Goal: Information Seeking & Learning: Learn about a topic

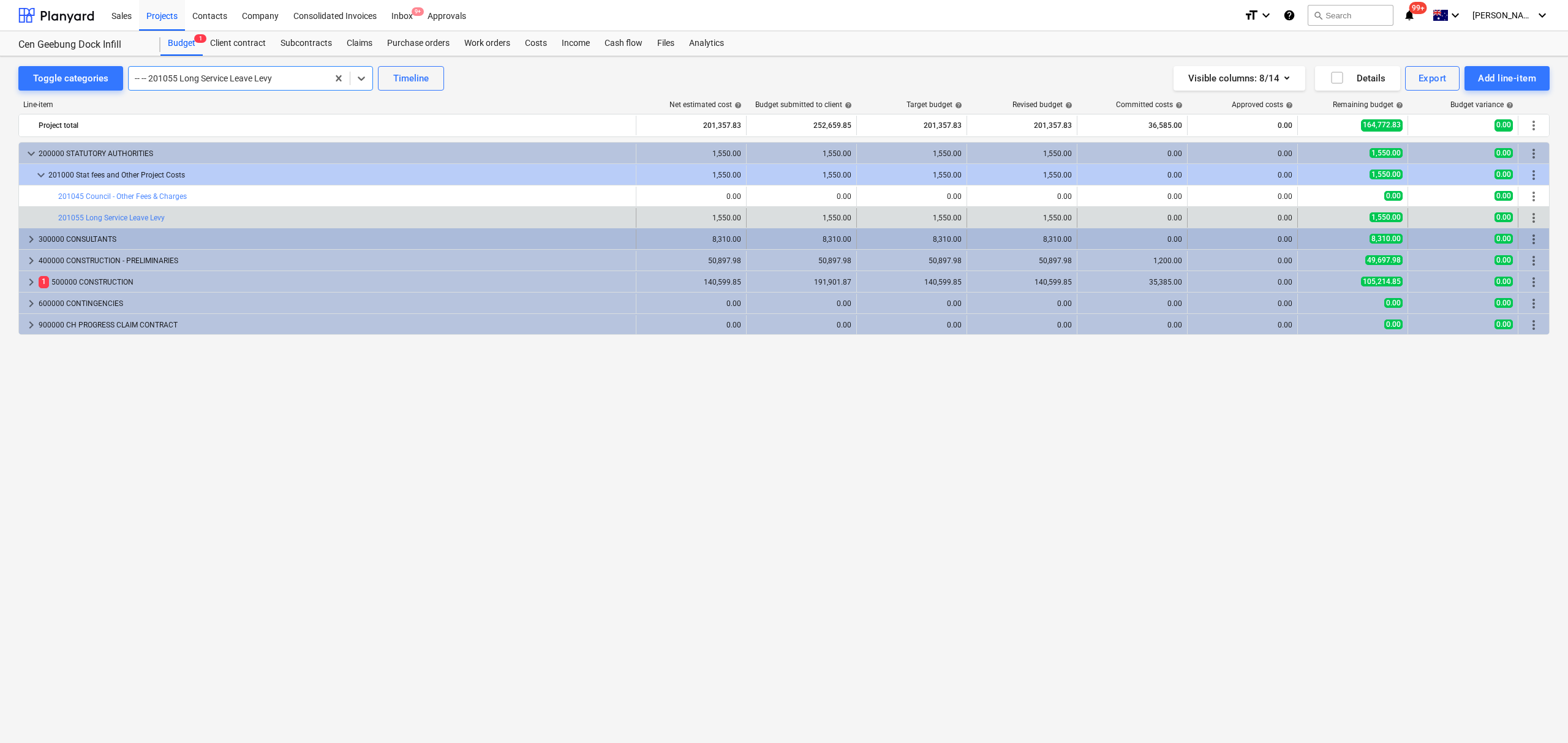
click at [36, 243] on span "keyboard_arrow_right" at bounding box center [32, 239] width 15 height 15
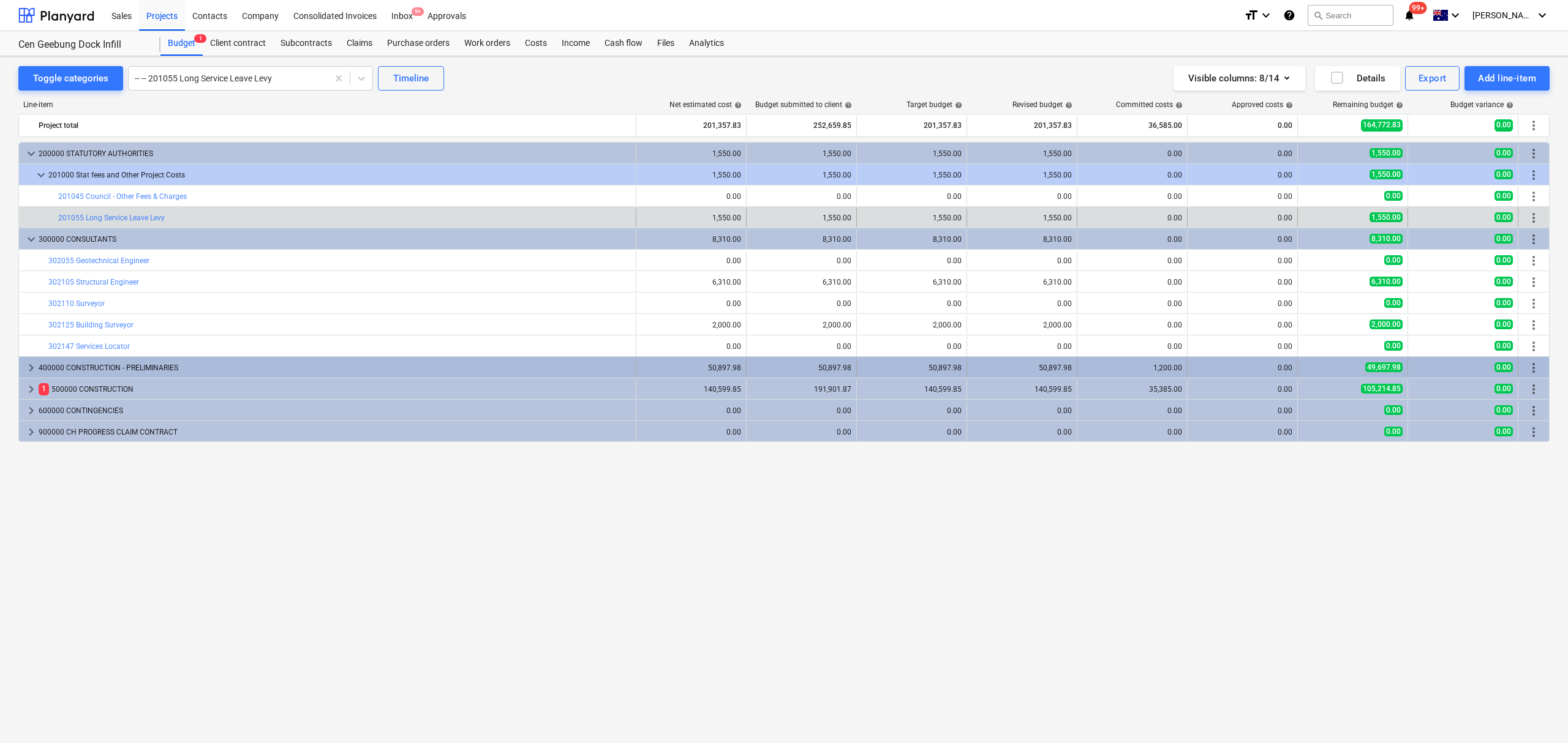
click at [36, 362] on div "keyboard_arrow_right" at bounding box center [32, 368] width 15 height 20
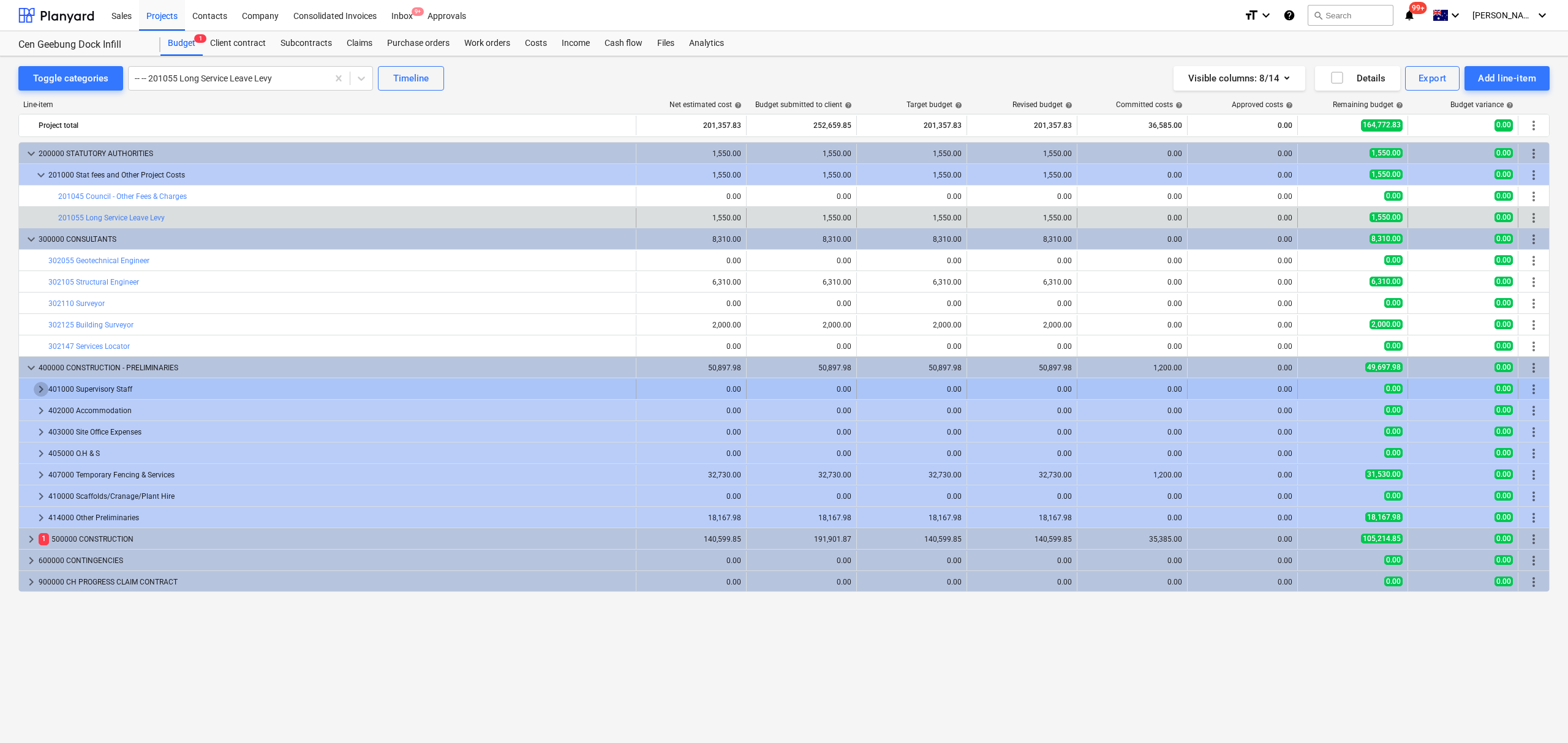
click at [34, 388] on span "keyboard_arrow_right" at bounding box center [42, 390] width 15 height 15
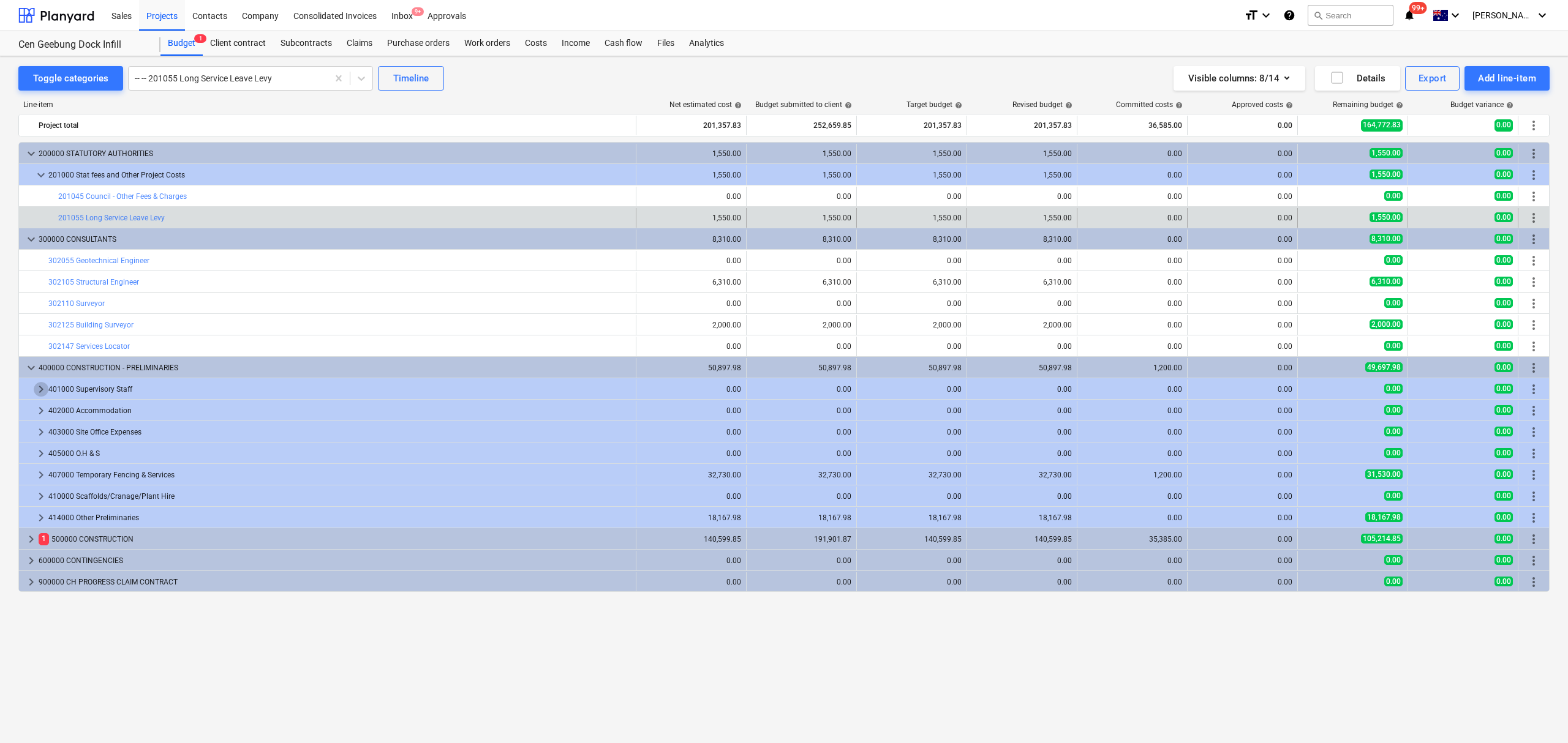
scroll to position [64, 0]
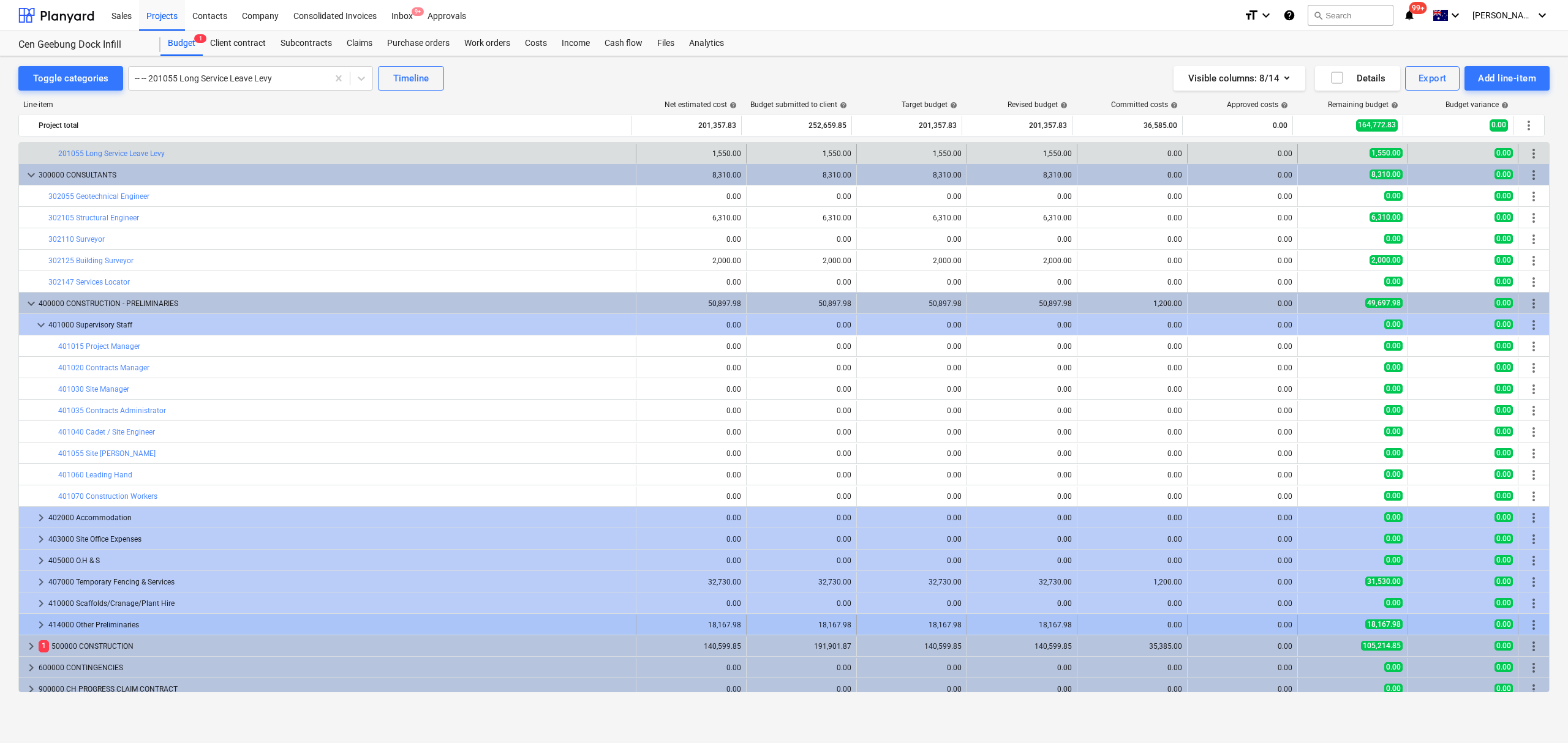
click at [37, 627] on span "keyboard_arrow_right" at bounding box center [42, 625] width 15 height 15
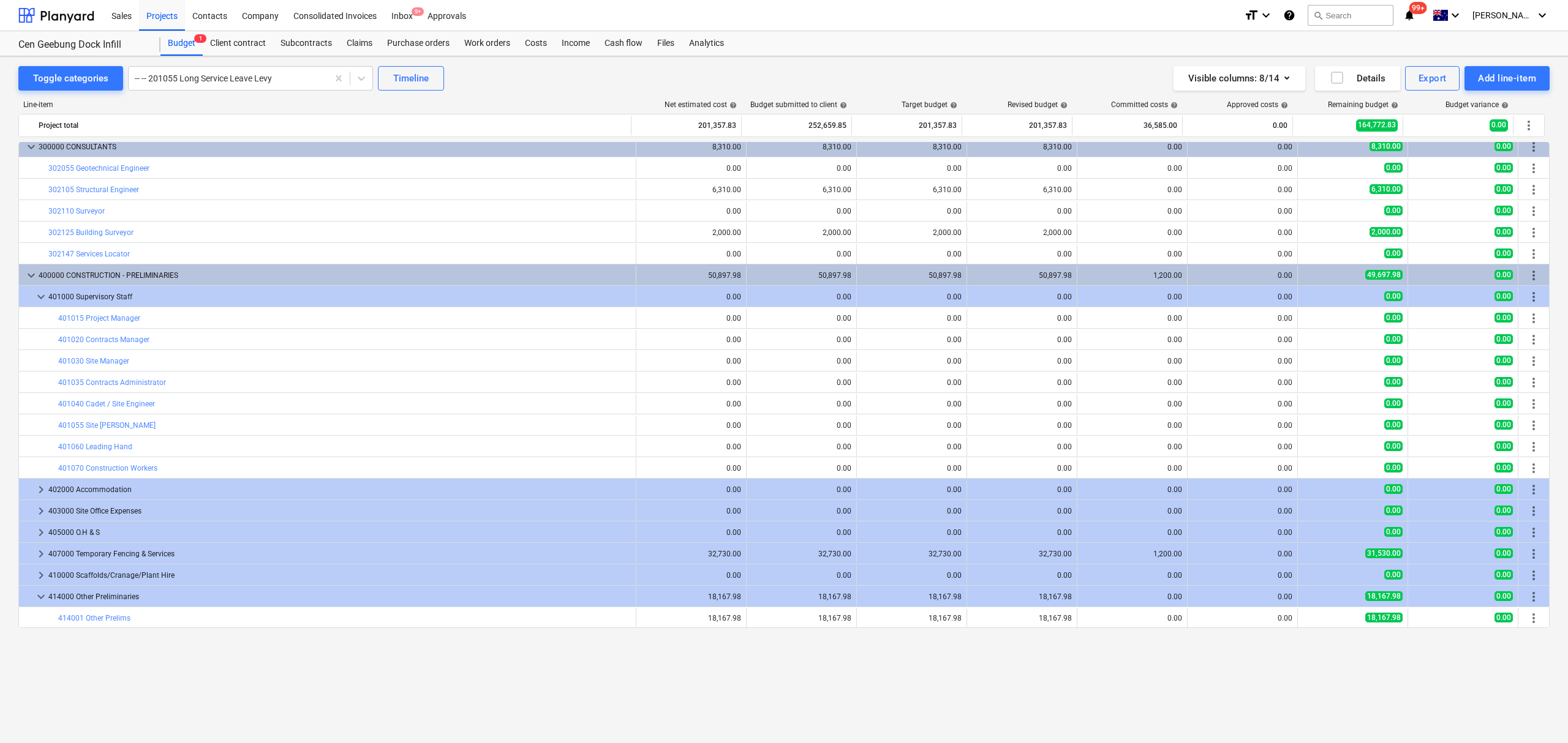
scroll to position [0, 0]
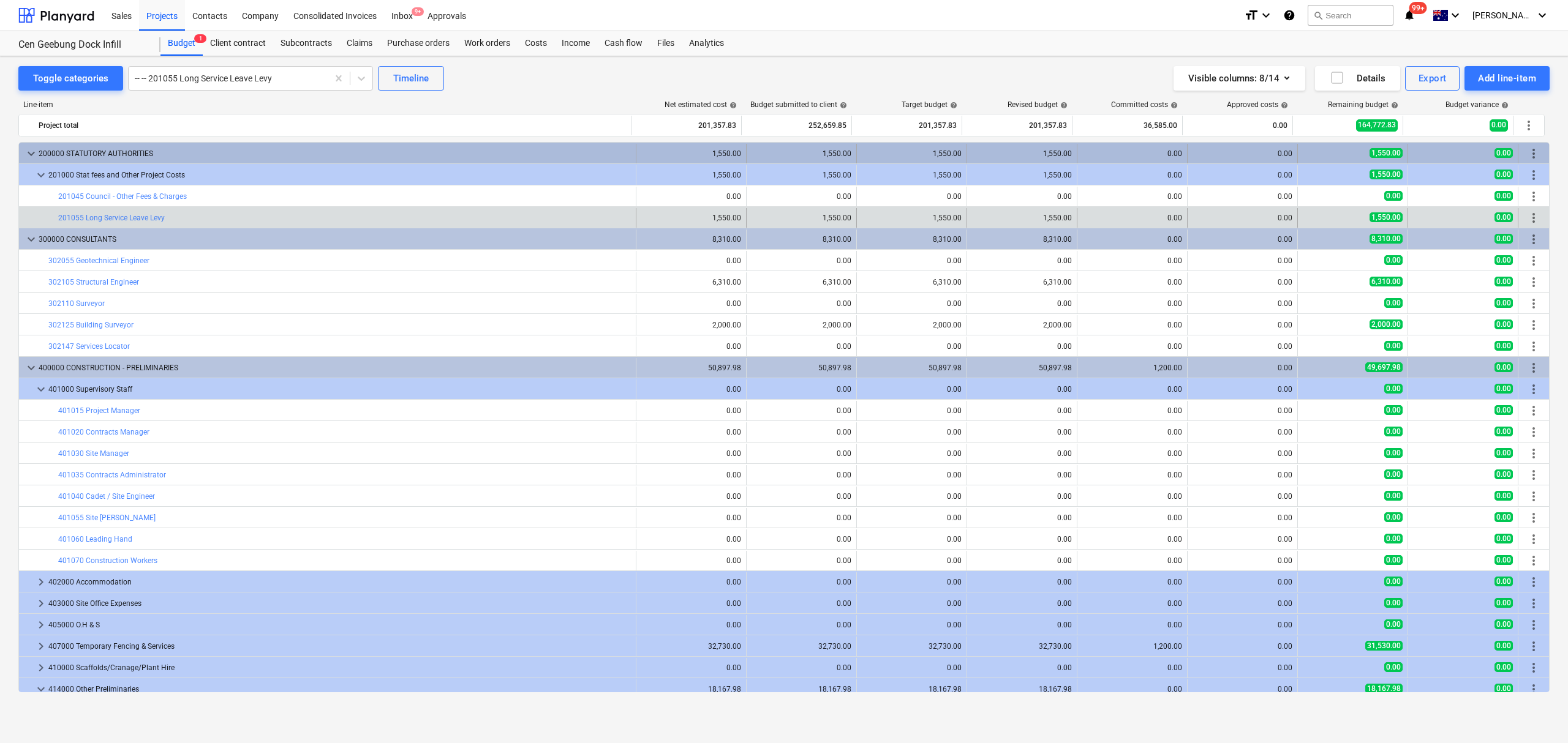
click at [27, 153] on span "keyboard_arrow_down" at bounding box center [32, 154] width 15 height 15
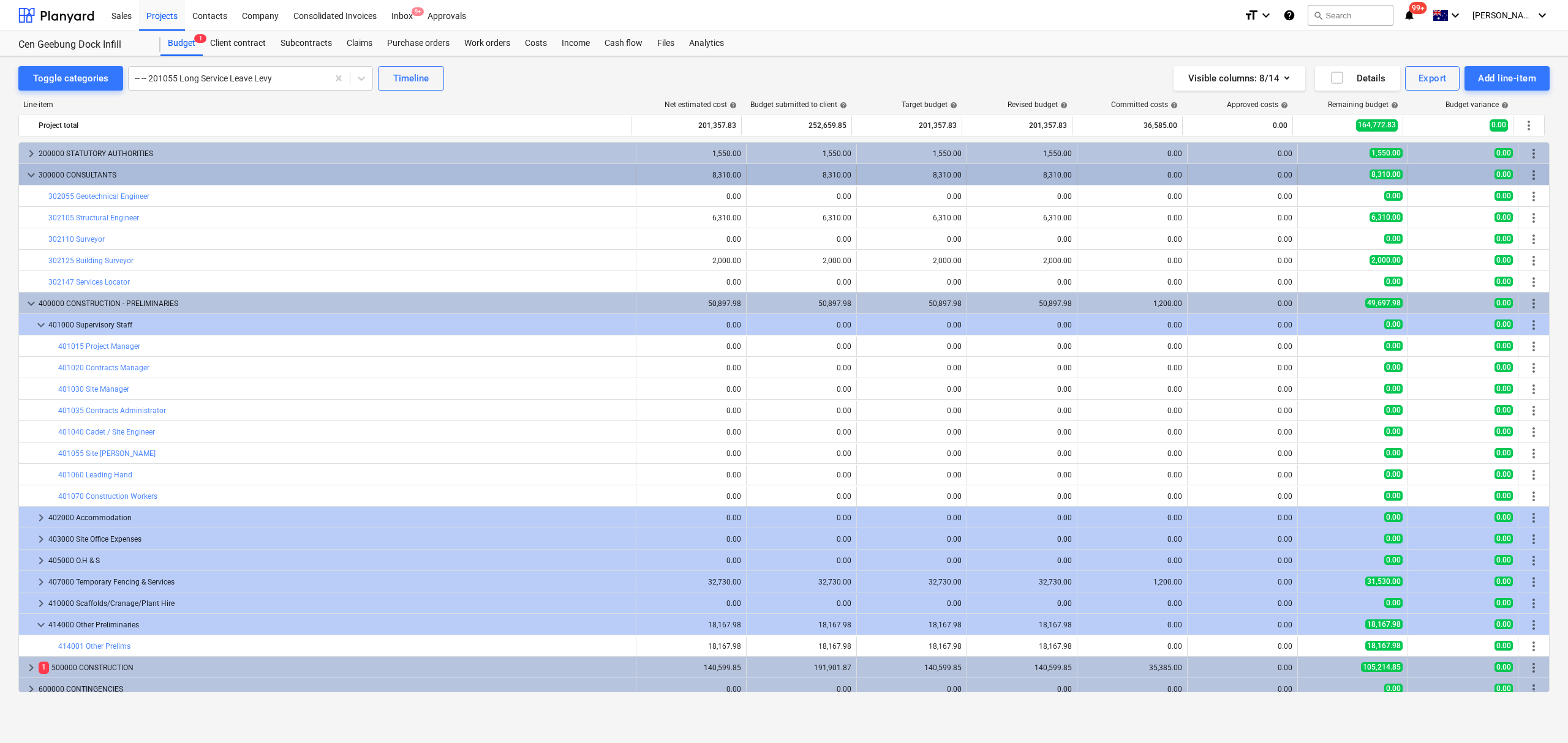
click at [29, 172] on span "keyboard_arrow_down" at bounding box center [32, 175] width 15 height 15
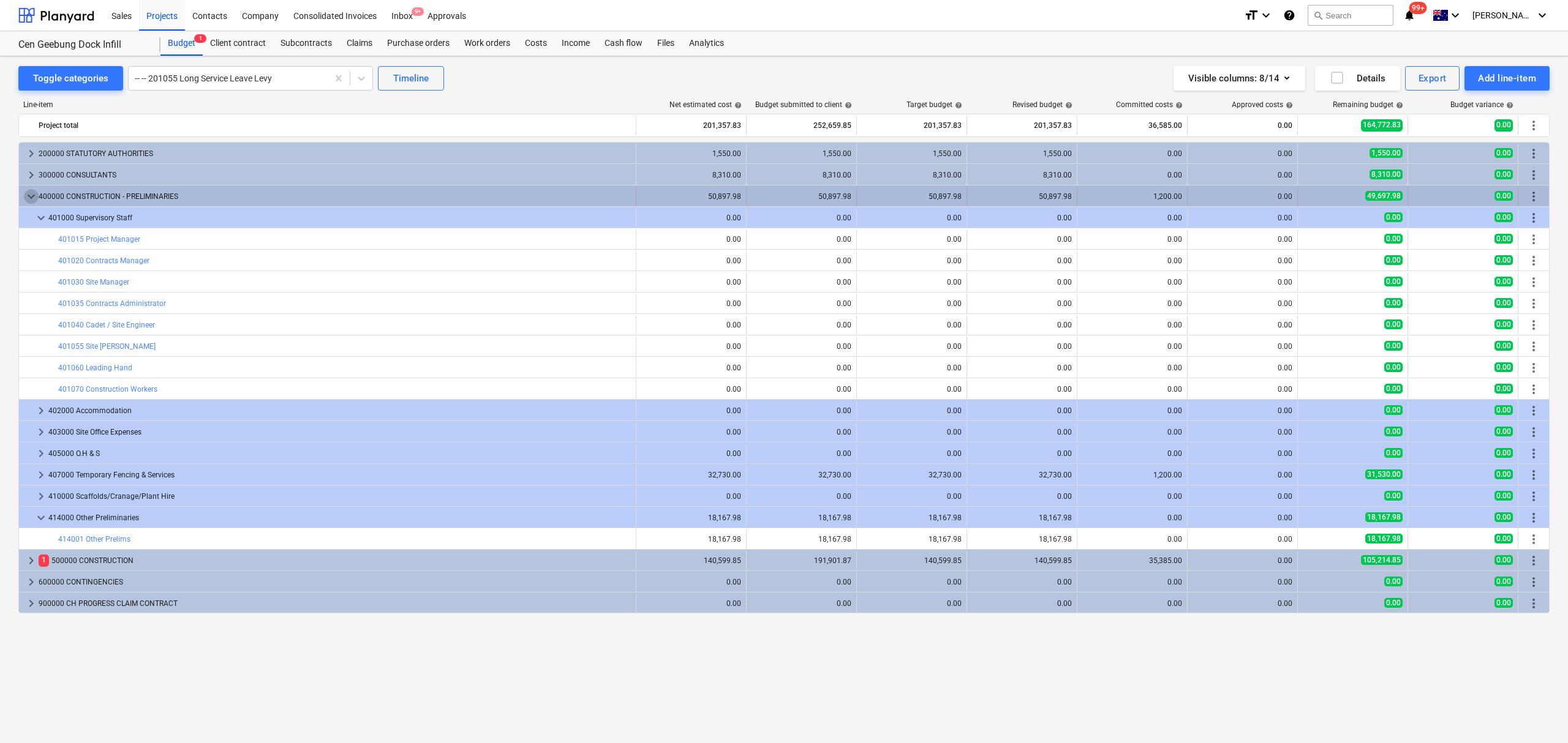
click at [32, 199] on span "keyboard_arrow_down" at bounding box center [32, 197] width 15 height 15
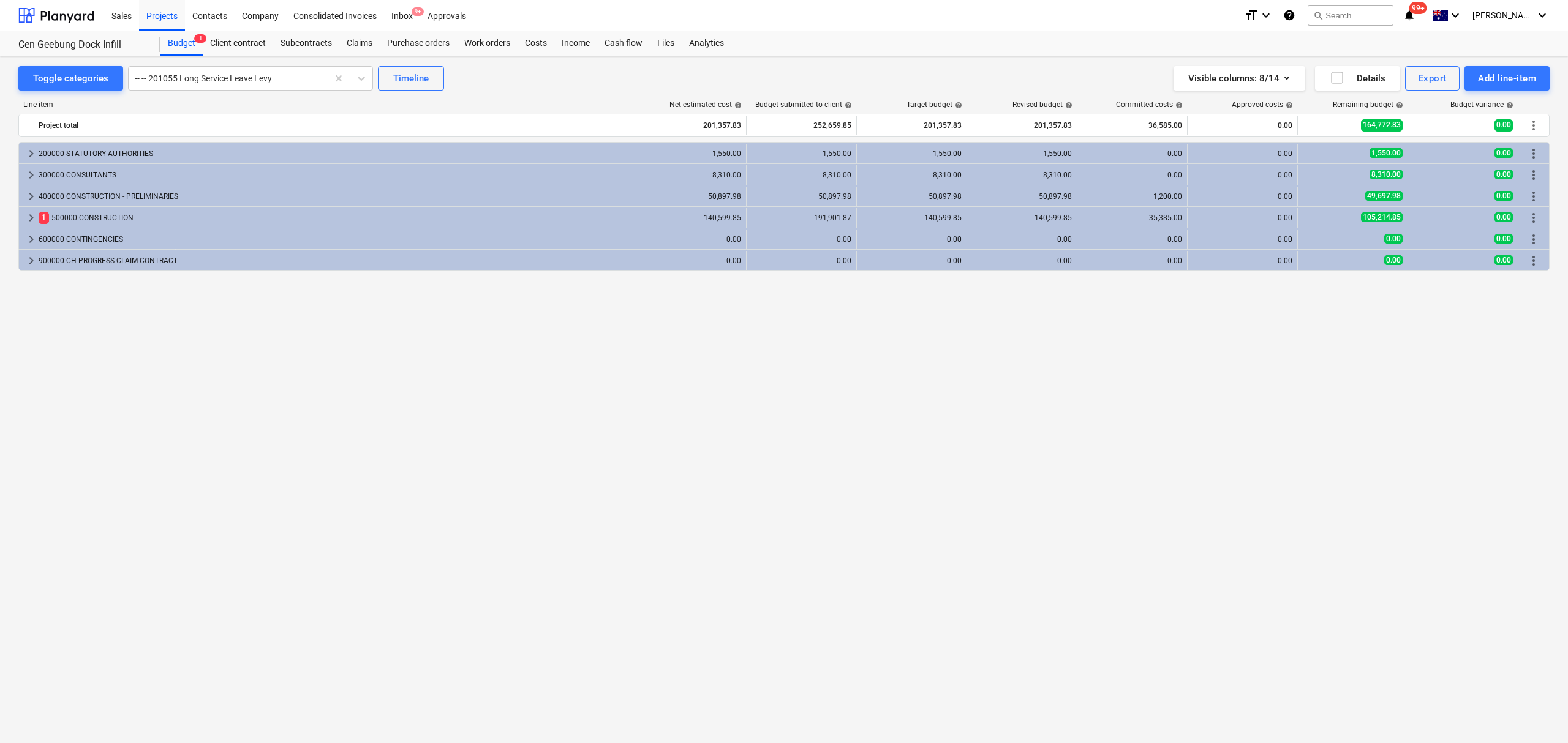
click at [447, 475] on div "keyboard_arrow_right 200000 STATUTORY AUTHORITIES 1,550.00 1,550.00 1,550.00 1,…" at bounding box center [783, 417] width 1531 height 550
click at [37, 220] on span "keyboard_arrow_right" at bounding box center [32, 218] width 15 height 15
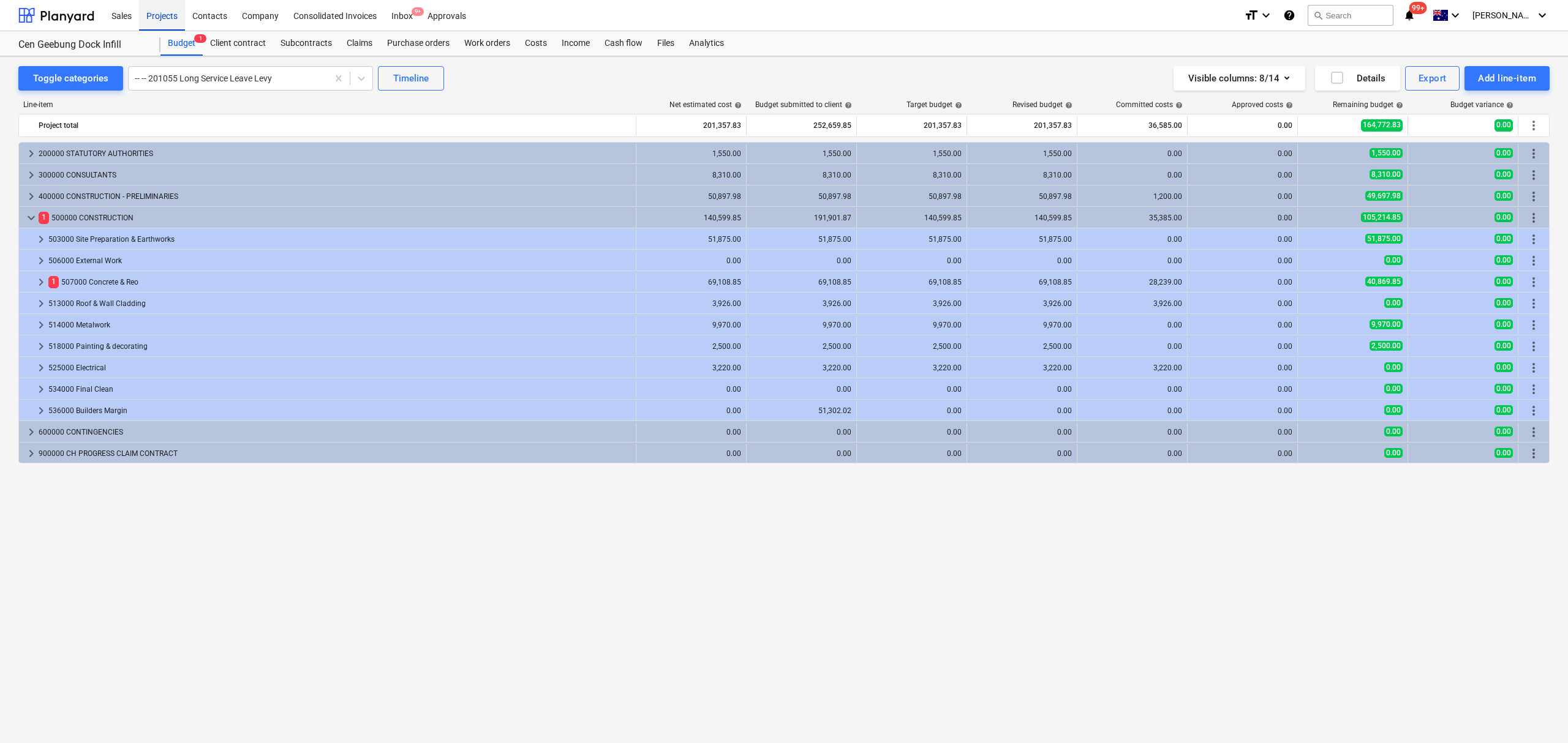
click at [155, 5] on div "Projects" at bounding box center [161, 15] width 46 height 32
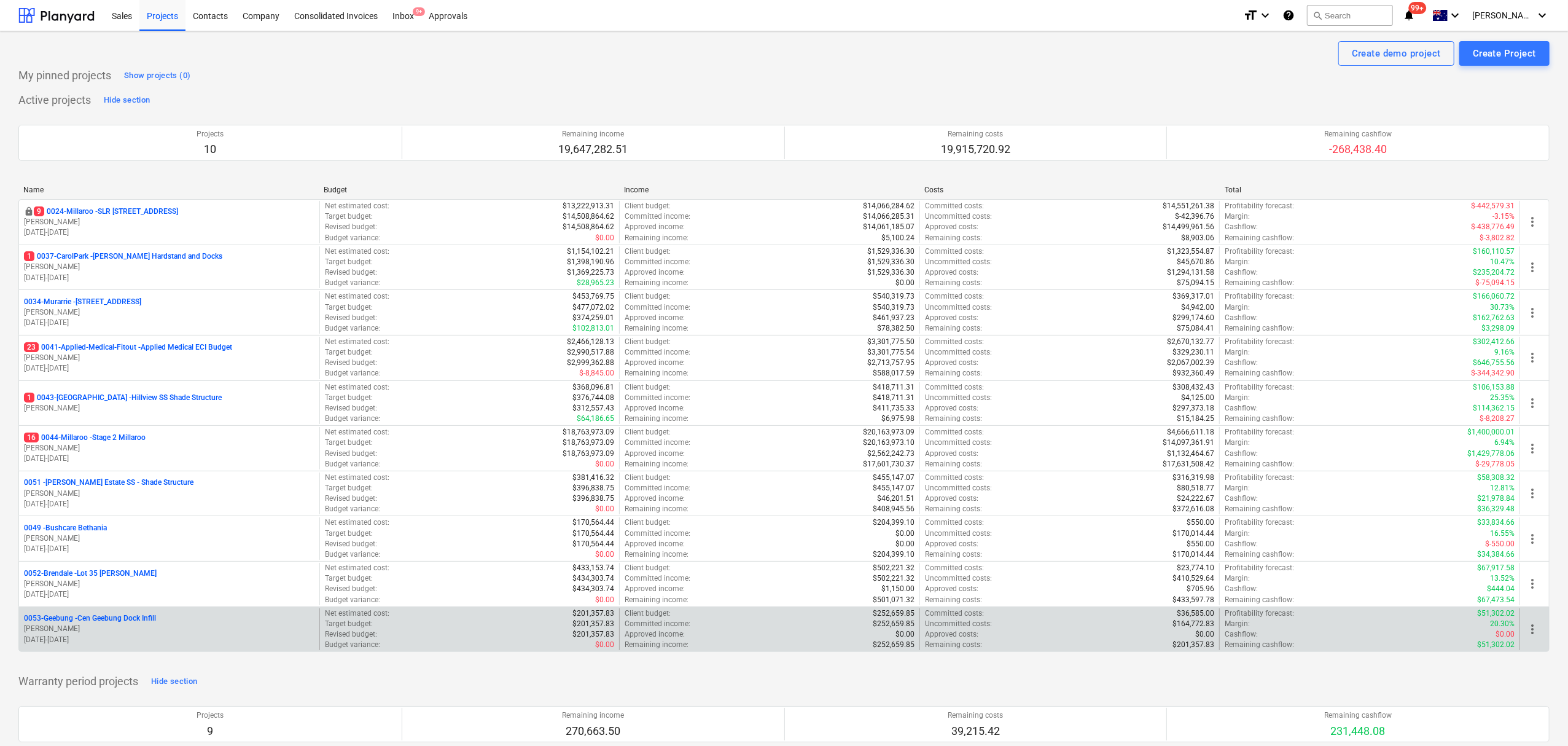
click at [153, 628] on p "[PERSON_NAME]" at bounding box center [169, 629] width 290 height 11
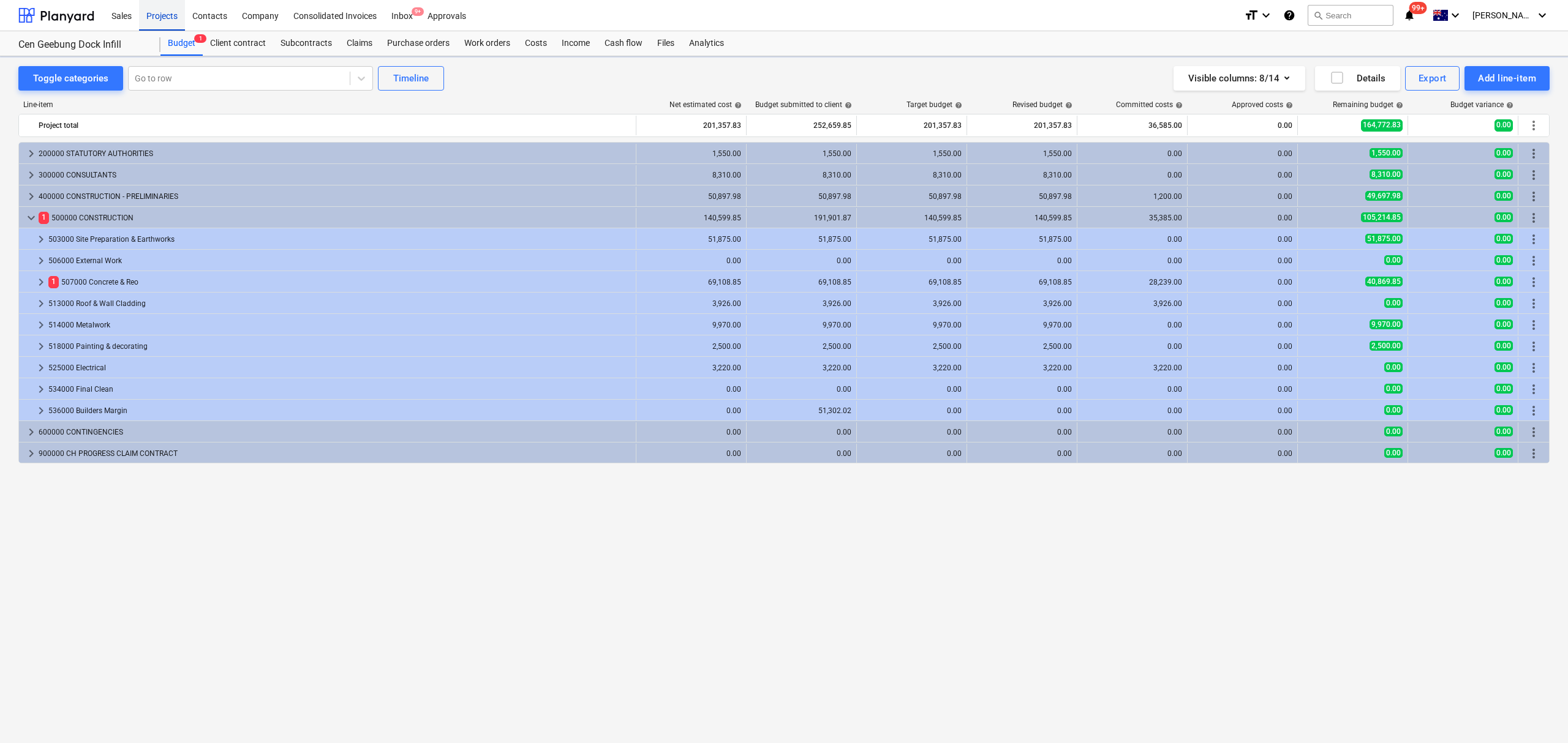
click at [175, 13] on div "Projects" at bounding box center [161, 15] width 46 height 32
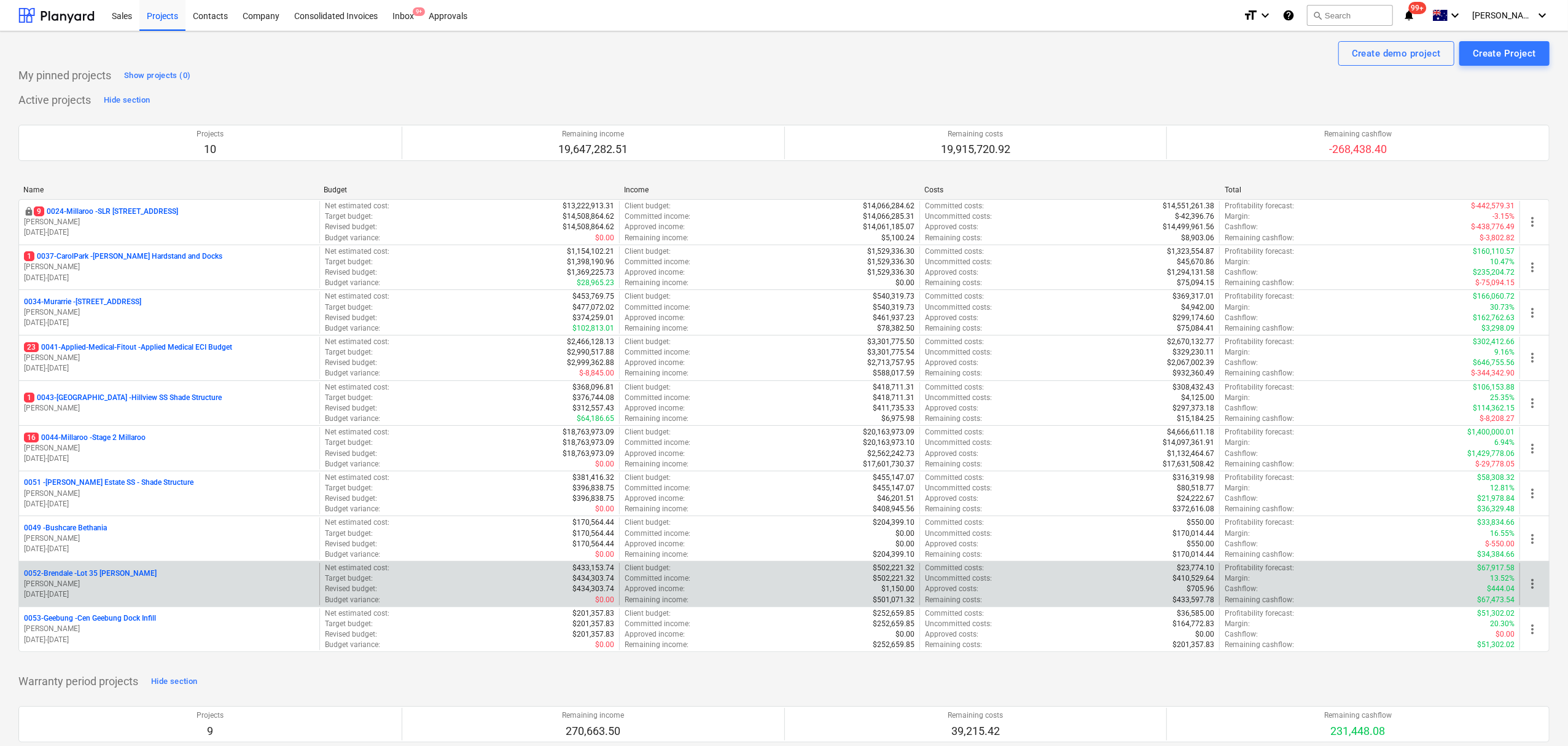
click at [148, 579] on p "0052-Brendale - Lot 35 Griffin, Brendale" at bounding box center [90, 573] width 133 height 11
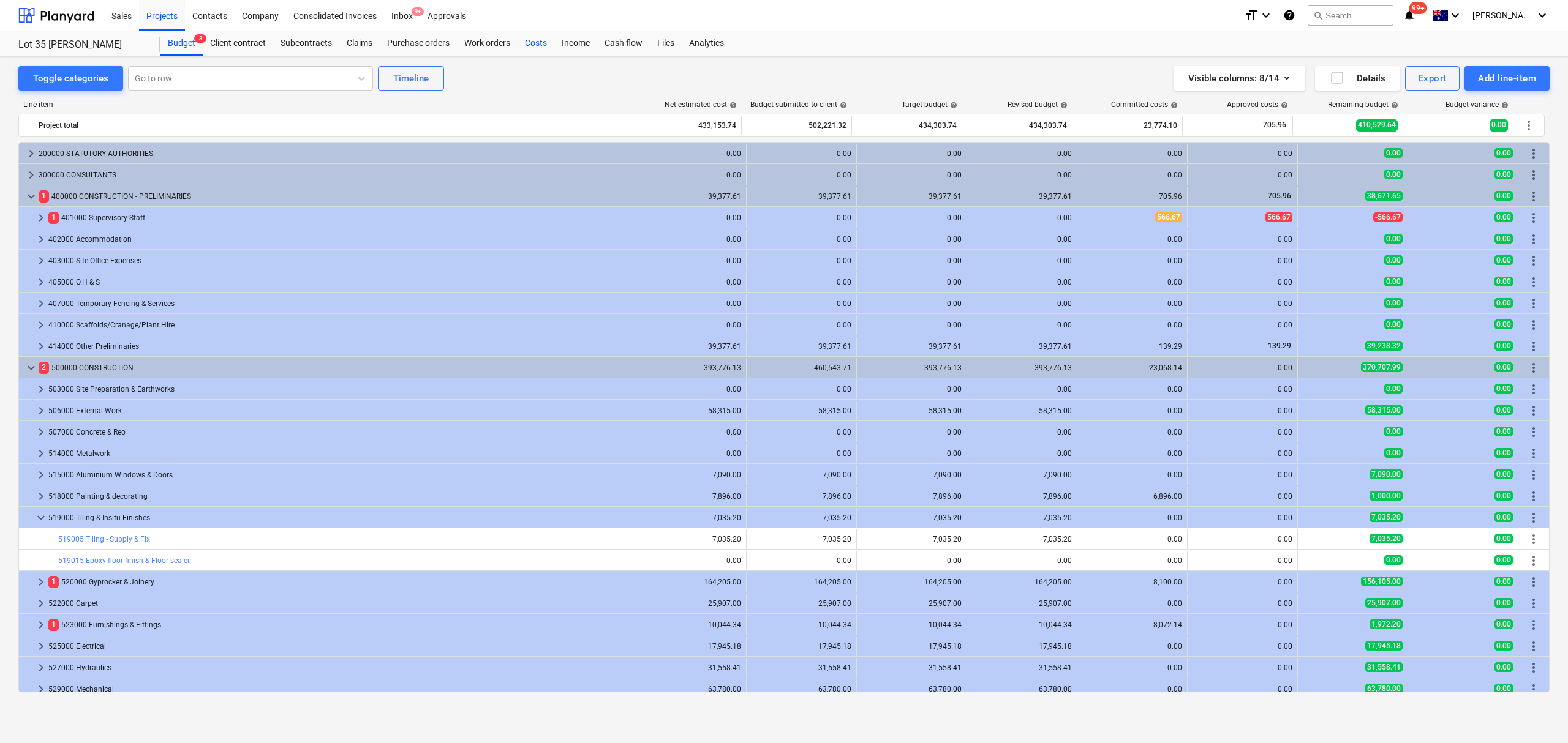
click at [520, 34] on div "Costs" at bounding box center [535, 43] width 37 height 24
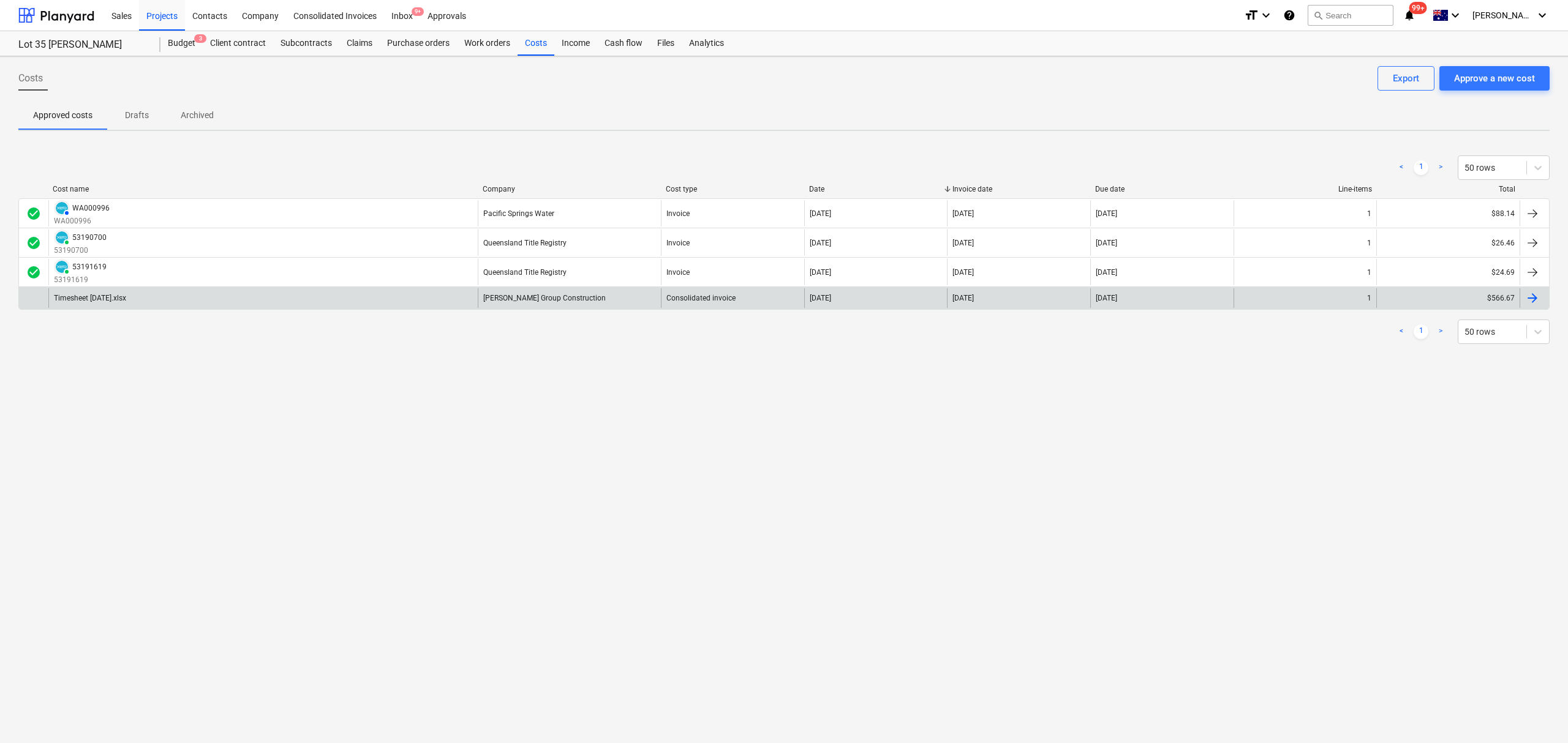
click at [550, 308] on div "Keane Group Construction" at bounding box center [569, 298] width 183 height 20
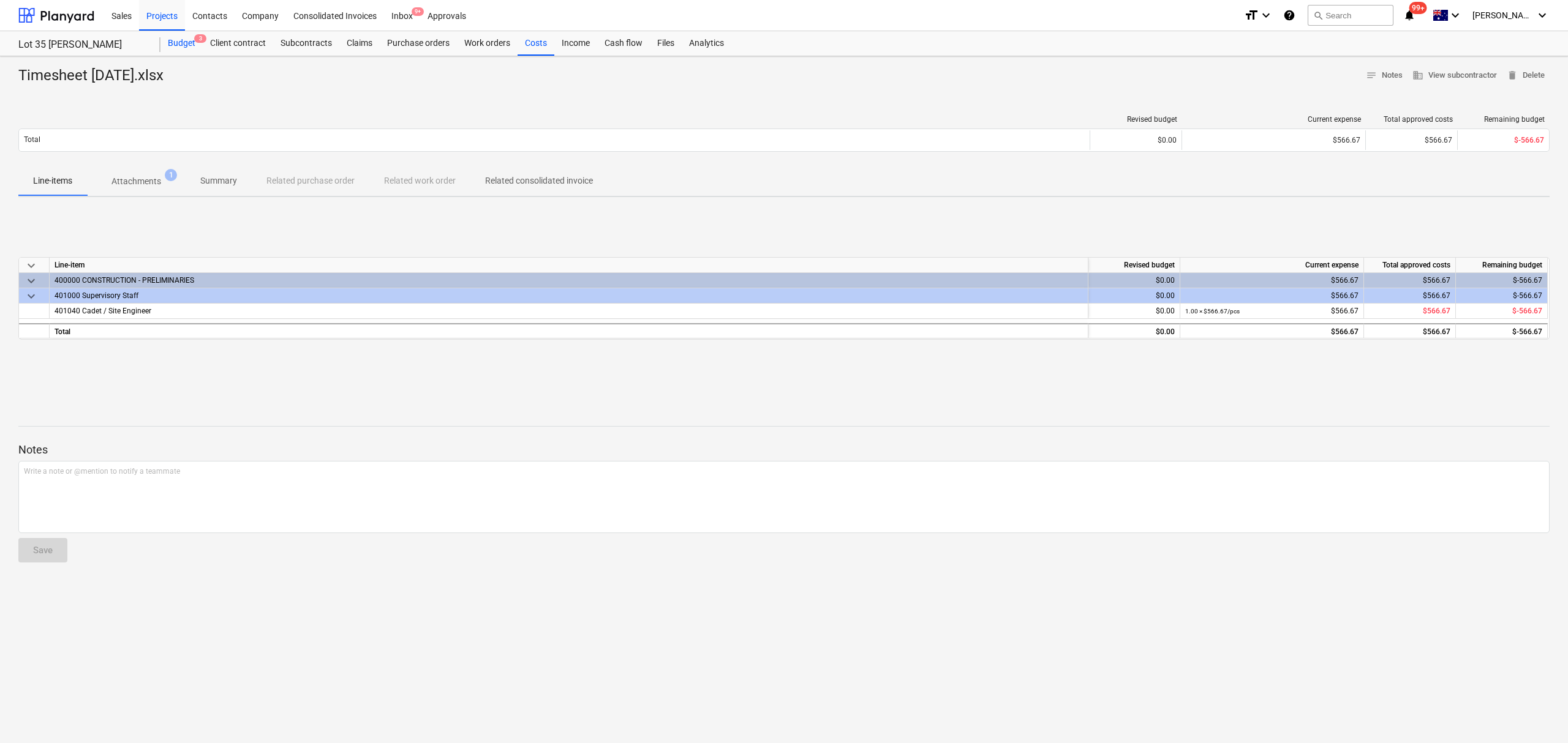
click at [180, 52] on div "Budget 3" at bounding box center [181, 43] width 42 height 24
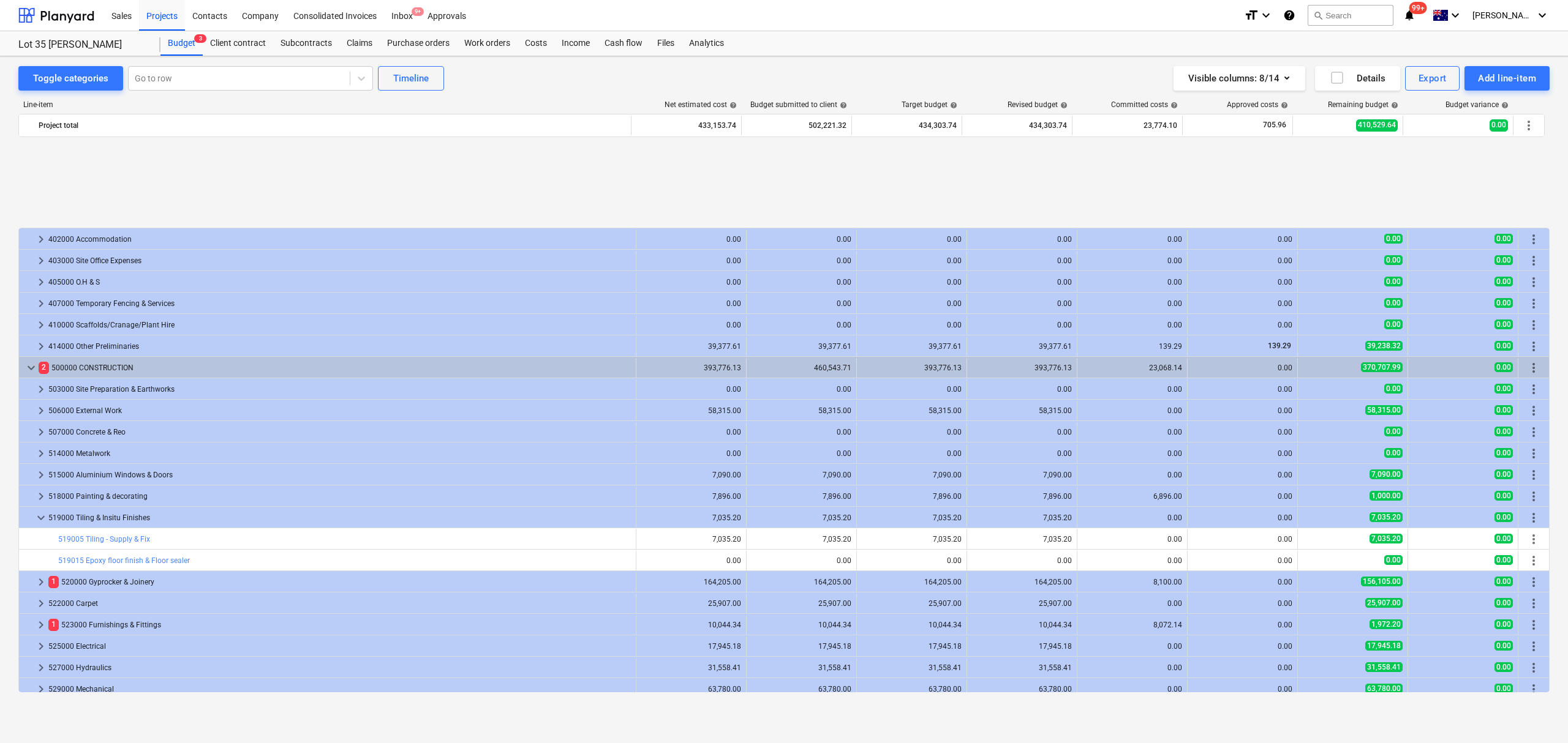
scroll to position [135, 0]
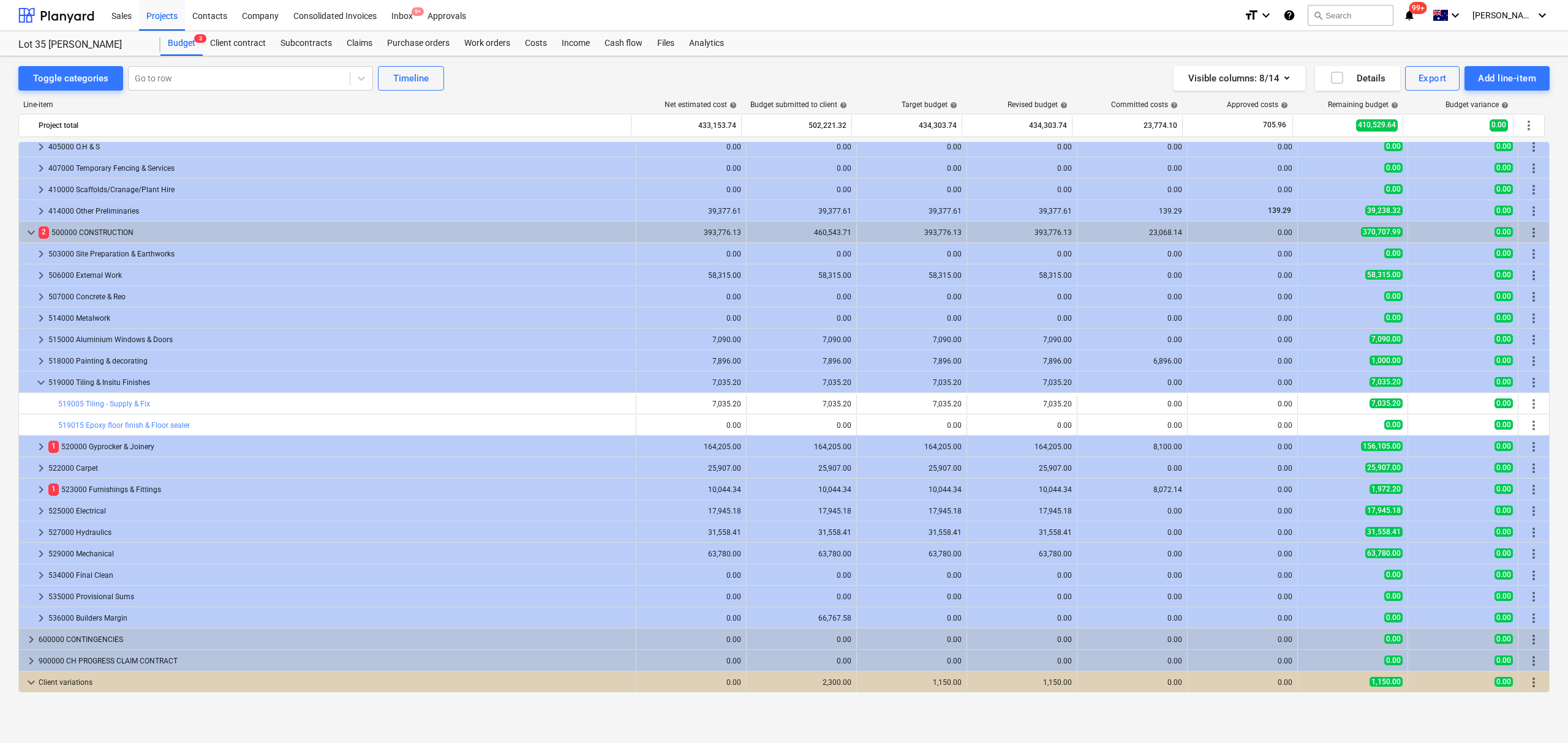
click at [27, 684] on span "keyboard_arrow_down" at bounding box center [32, 682] width 15 height 15
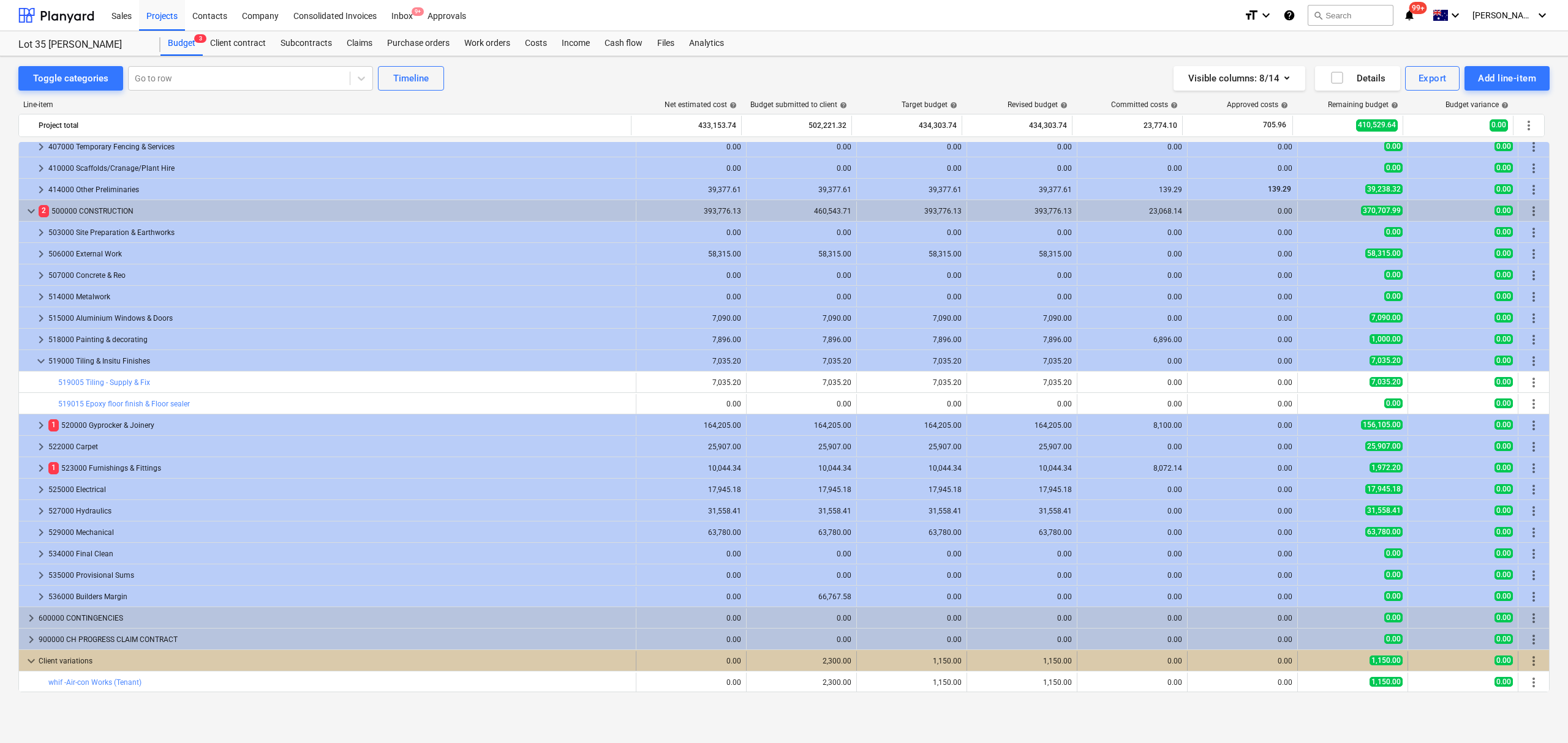
click at [27, 657] on span "keyboard_arrow_down" at bounding box center [32, 662] width 15 height 15
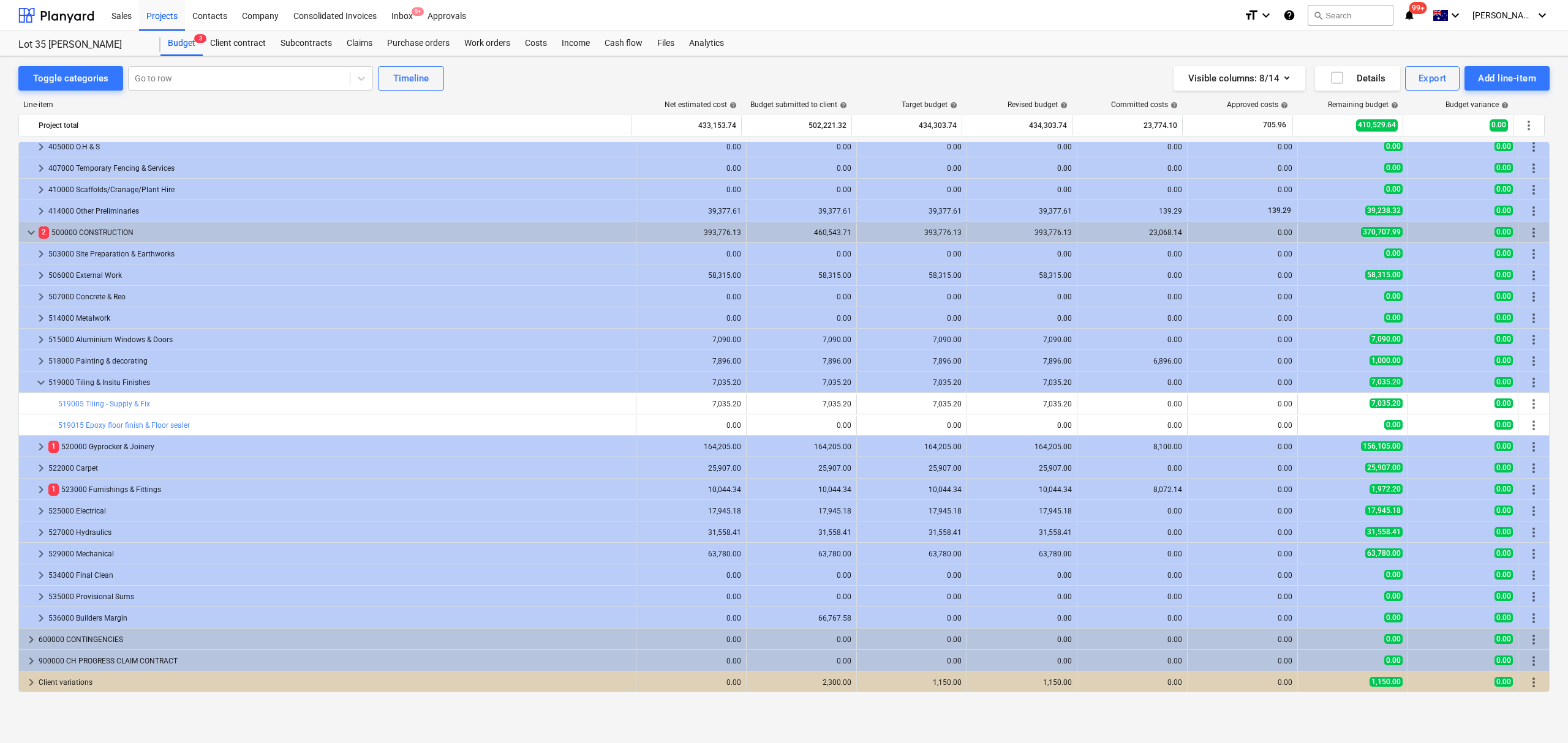
scroll to position [135, 0]
click at [32, 681] on span "keyboard_arrow_down" at bounding box center [32, 682] width 15 height 15
click at [34, 679] on span "keyboard_arrow_right" at bounding box center [32, 682] width 15 height 15
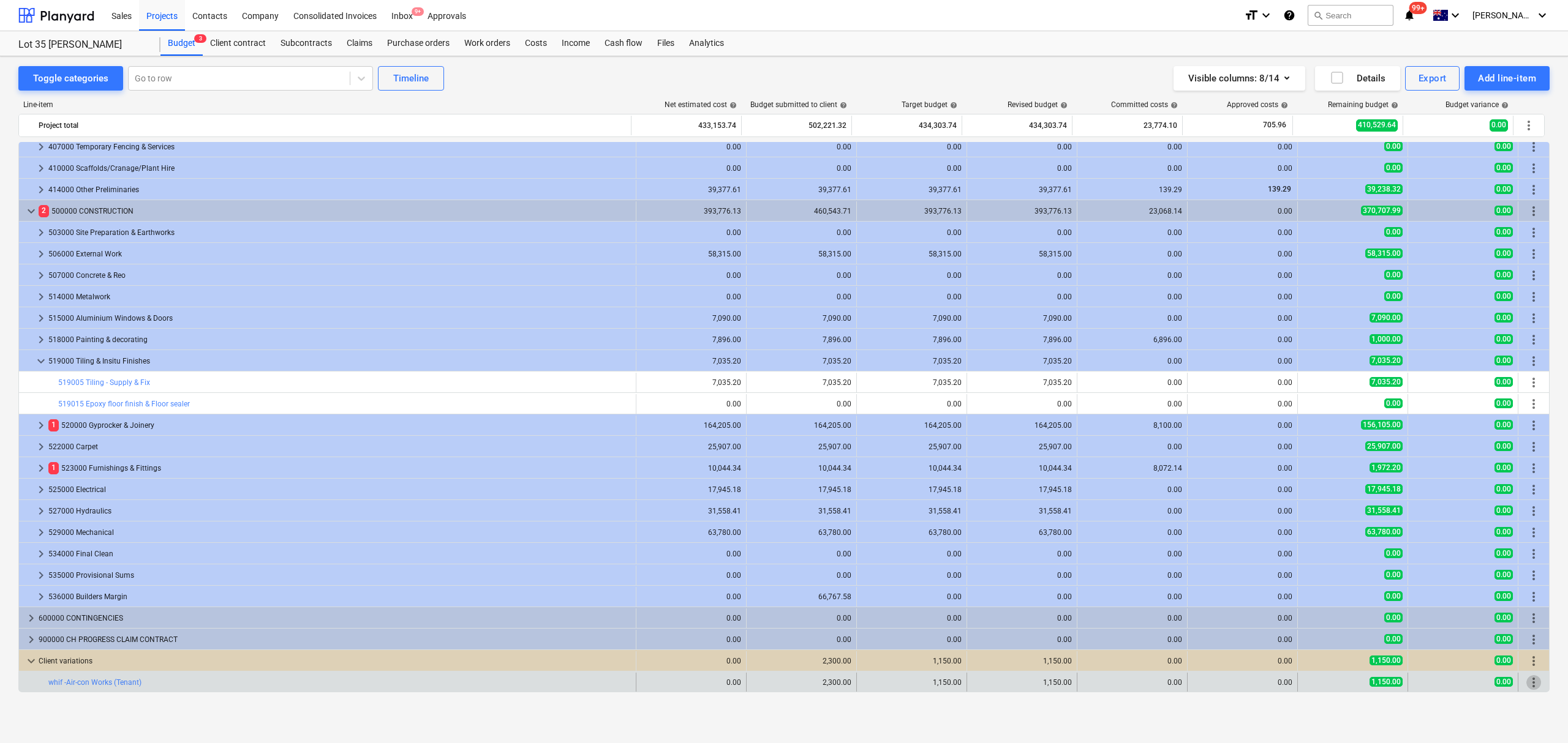
click at [1528, 677] on span "more_vert" at bounding box center [1533, 682] width 15 height 15
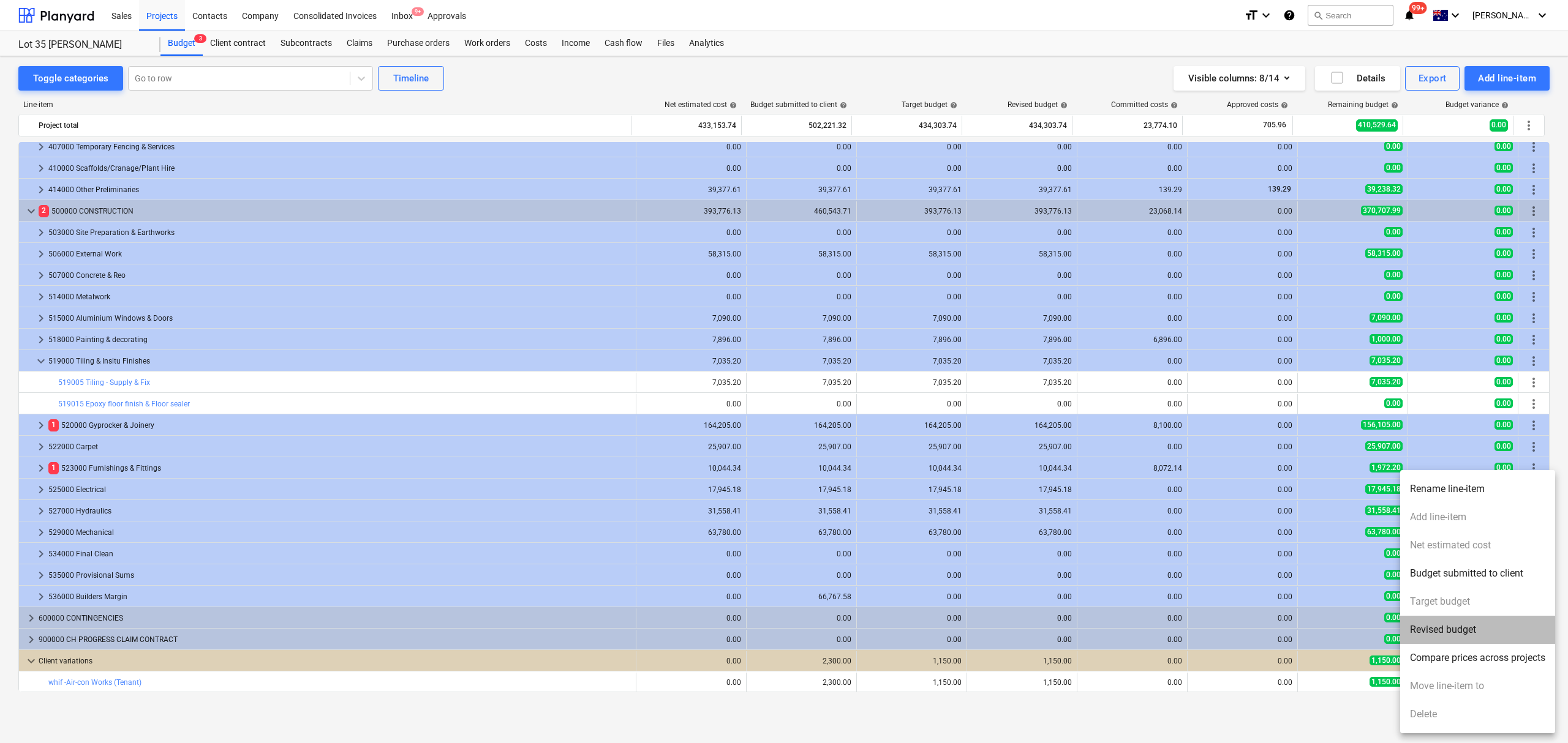
click at [1496, 631] on li "Revised budget" at bounding box center [1477, 630] width 155 height 28
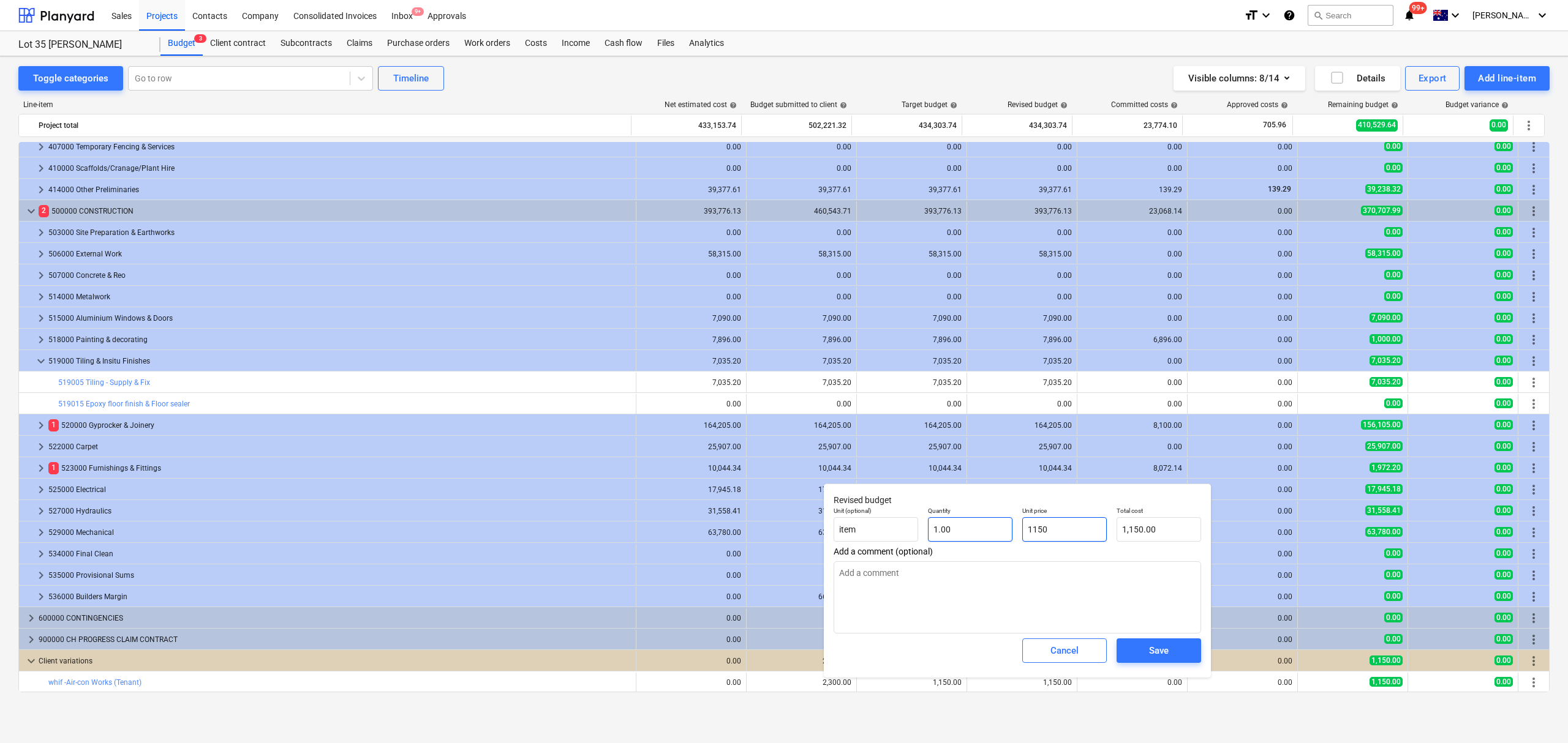
drag, startPoint x: 1052, startPoint y: 524, endPoint x: 1000, endPoint y: 523, distance: 52.0
click at [1000, 523] on div "Unit (optional) item Quantity 1.00 Unit price 1150 Total cost 1,150.00" at bounding box center [1018, 524] width 377 height 45
type input "1,150.00"
click at [1072, 657] on div "Cancel" at bounding box center [1064, 650] width 28 height 16
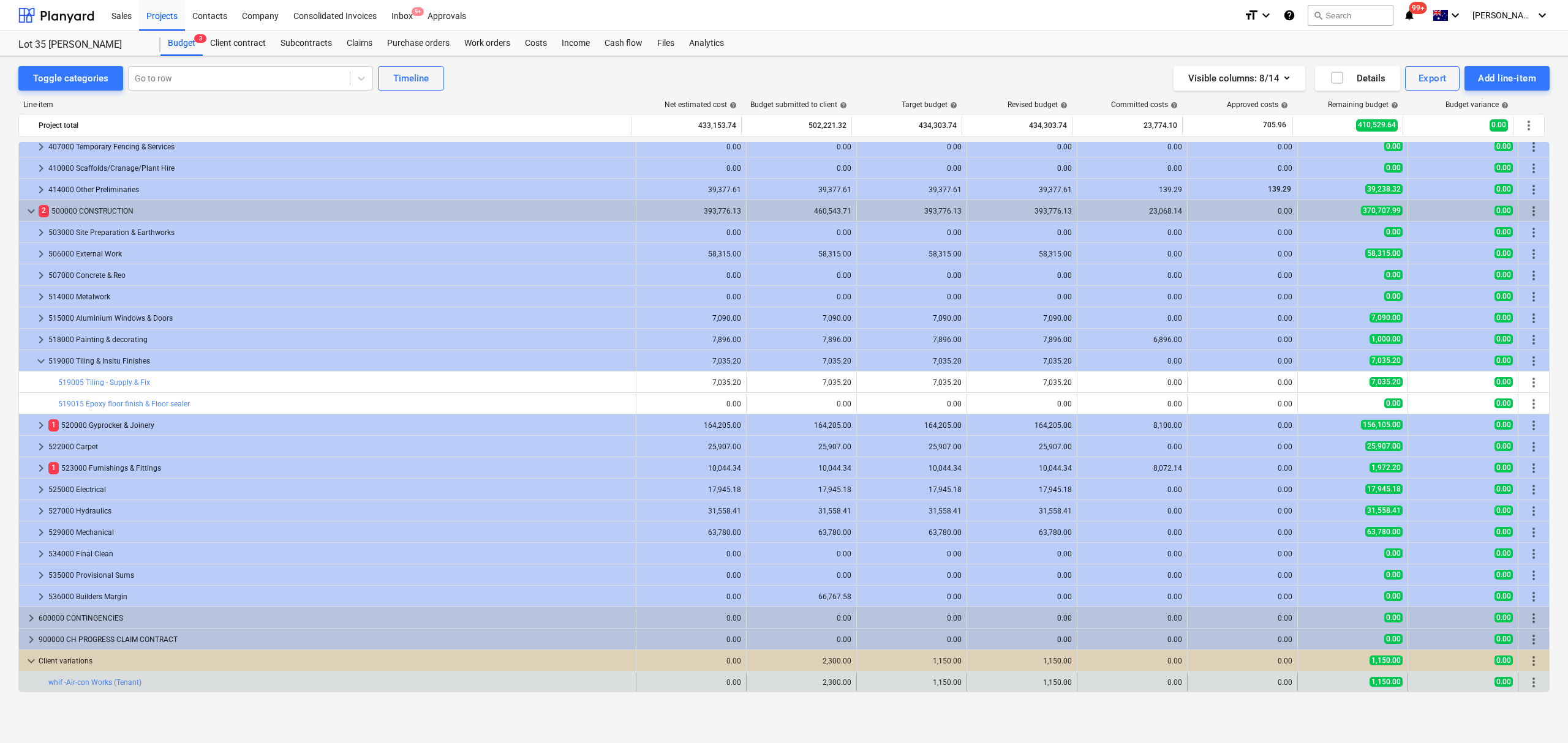
click at [1531, 684] on span "more_vert" at bounding box center [1533, 682] width 15 height 15
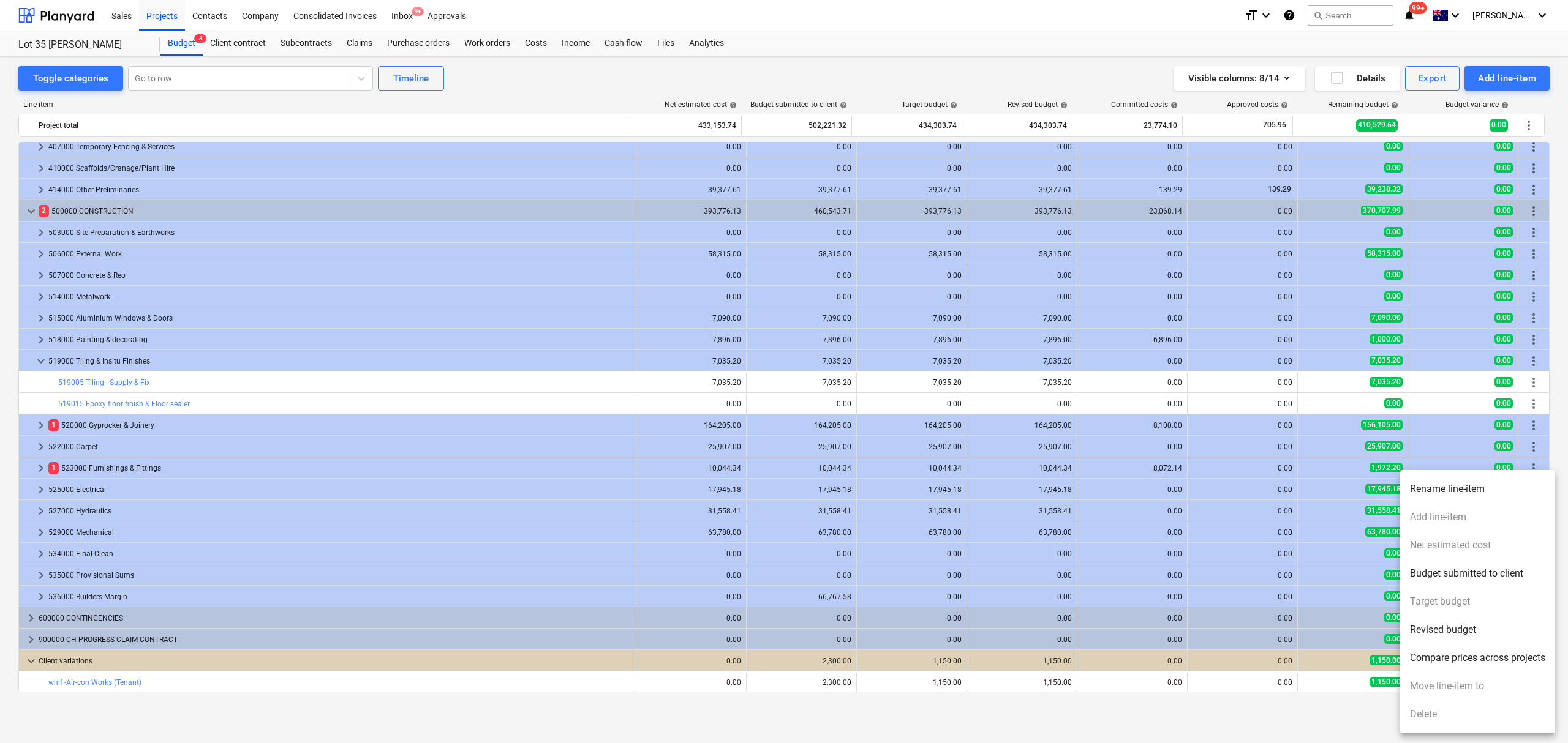
click at [1492, 486] on li "Rename line-item" at bounding box center [1477, 490] width 155 height 28
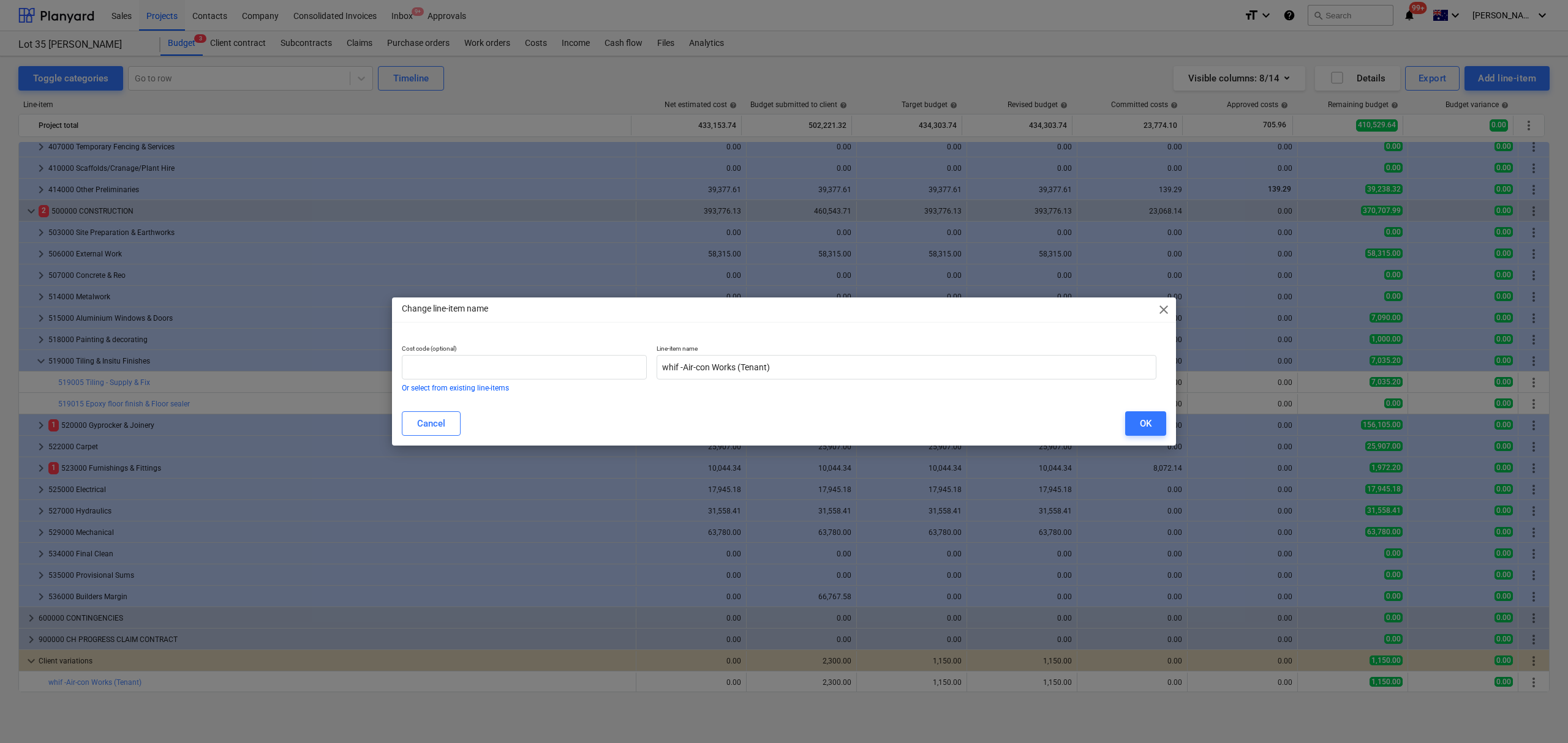
click at [1169, 308] on span "close" at bounding box center [1164, 310] width 15 height 15
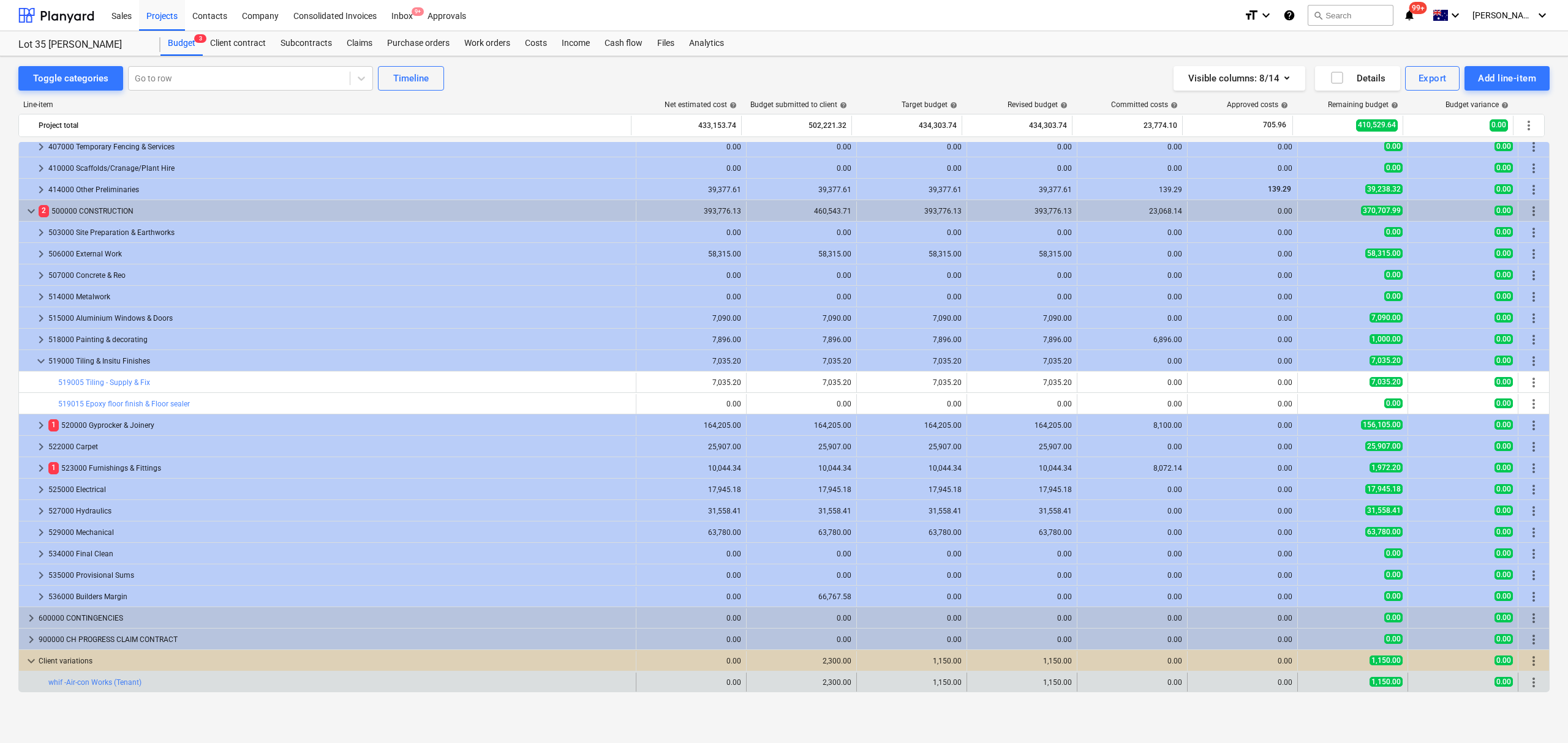
click at [1526, 684] on span "more_vert" at bounding box center [1533, 682] width 15 height 15
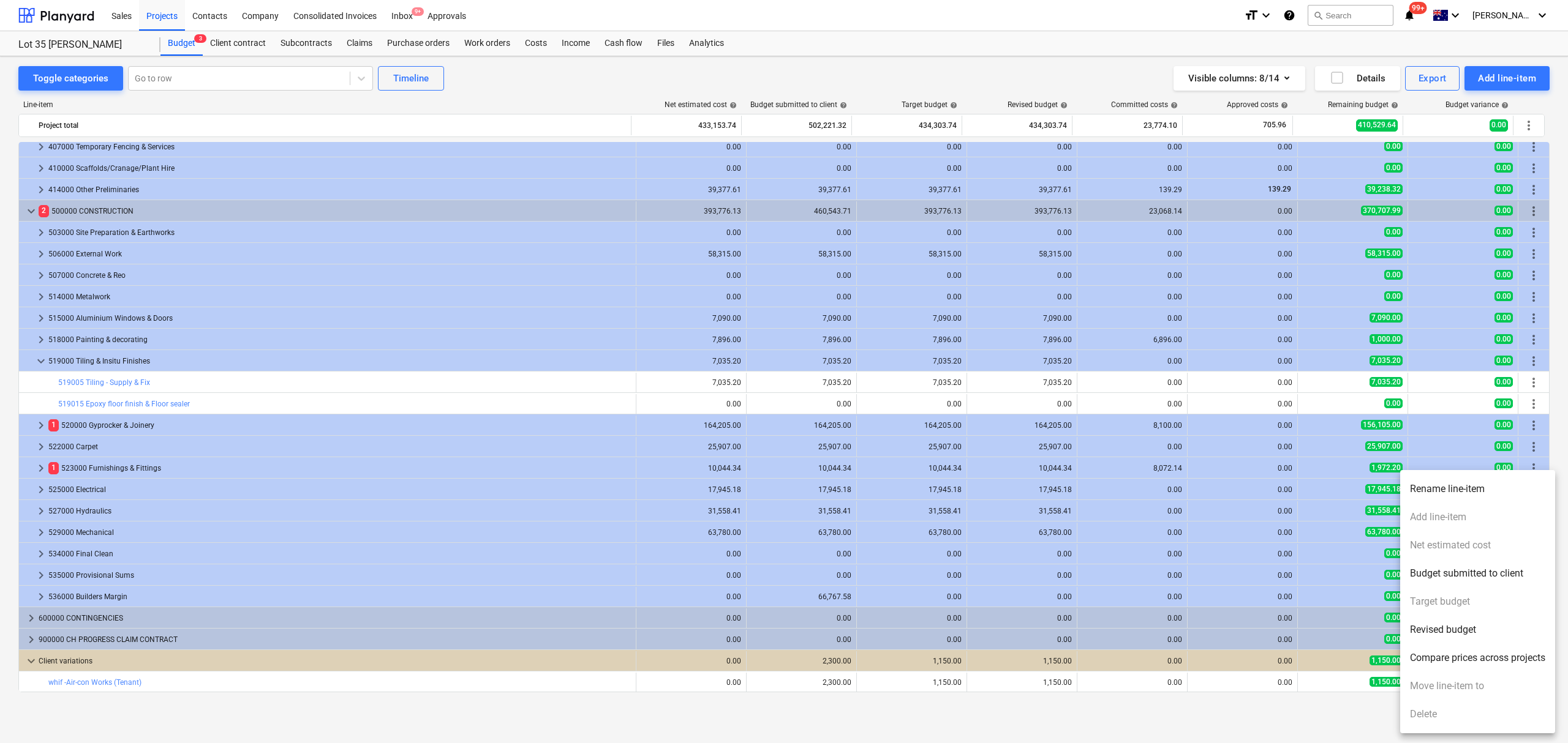
click at [1475, 633] on li "Revised budget" at bounding box center [1477, 630] width 155 height 28
type textarea "x"
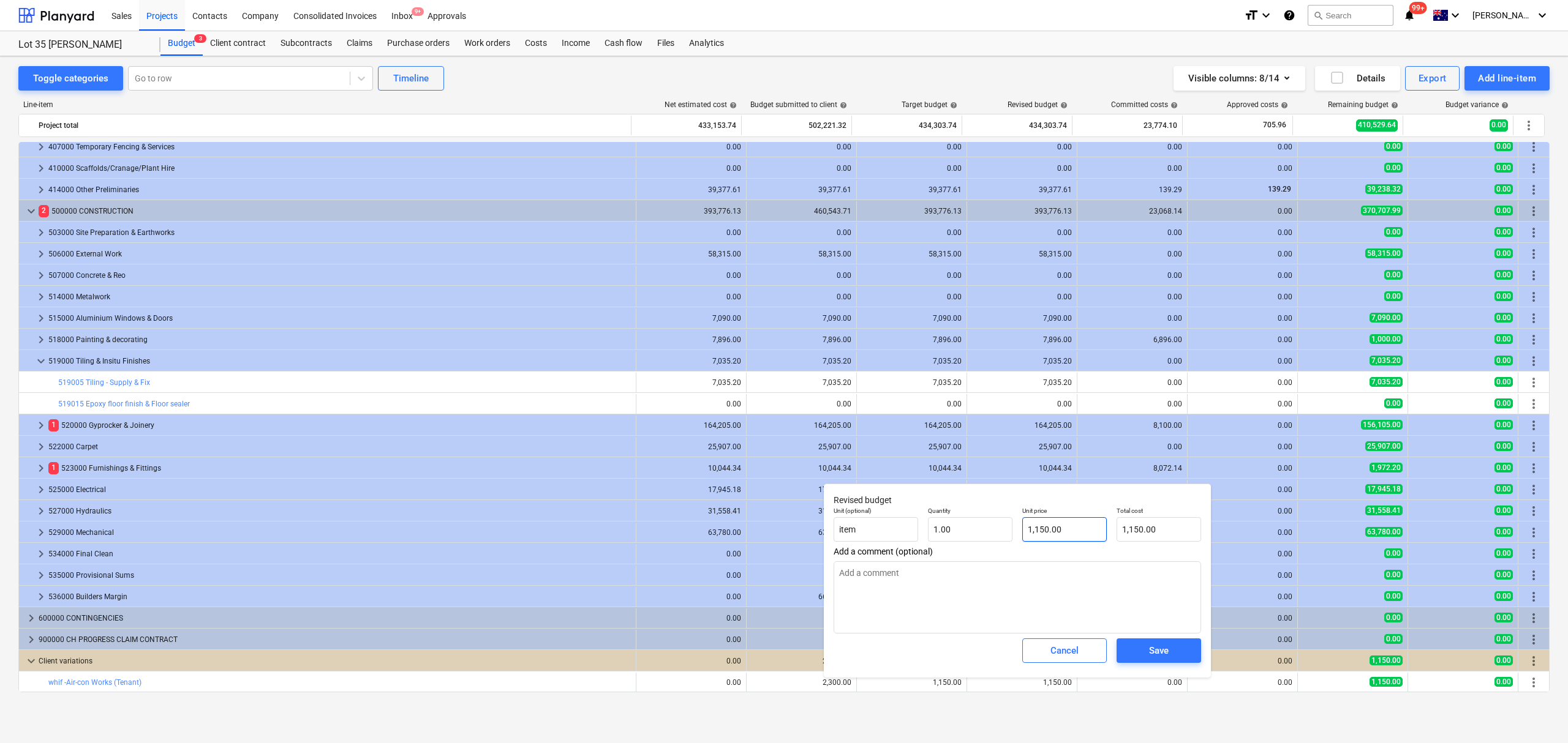
type input "1150"
drag, startPoint x: 1028, startPoint y: 532, endPoint x: 988, endPoint y: 544, distance: 41.8
click at [979, 533] on div "Unit (optional) item Quantity 1.00 Unit price 1150 Total cost 1,150.00" at bounding box center [1018, 524] width 377 height 45
type textarea "x"
type input "1"
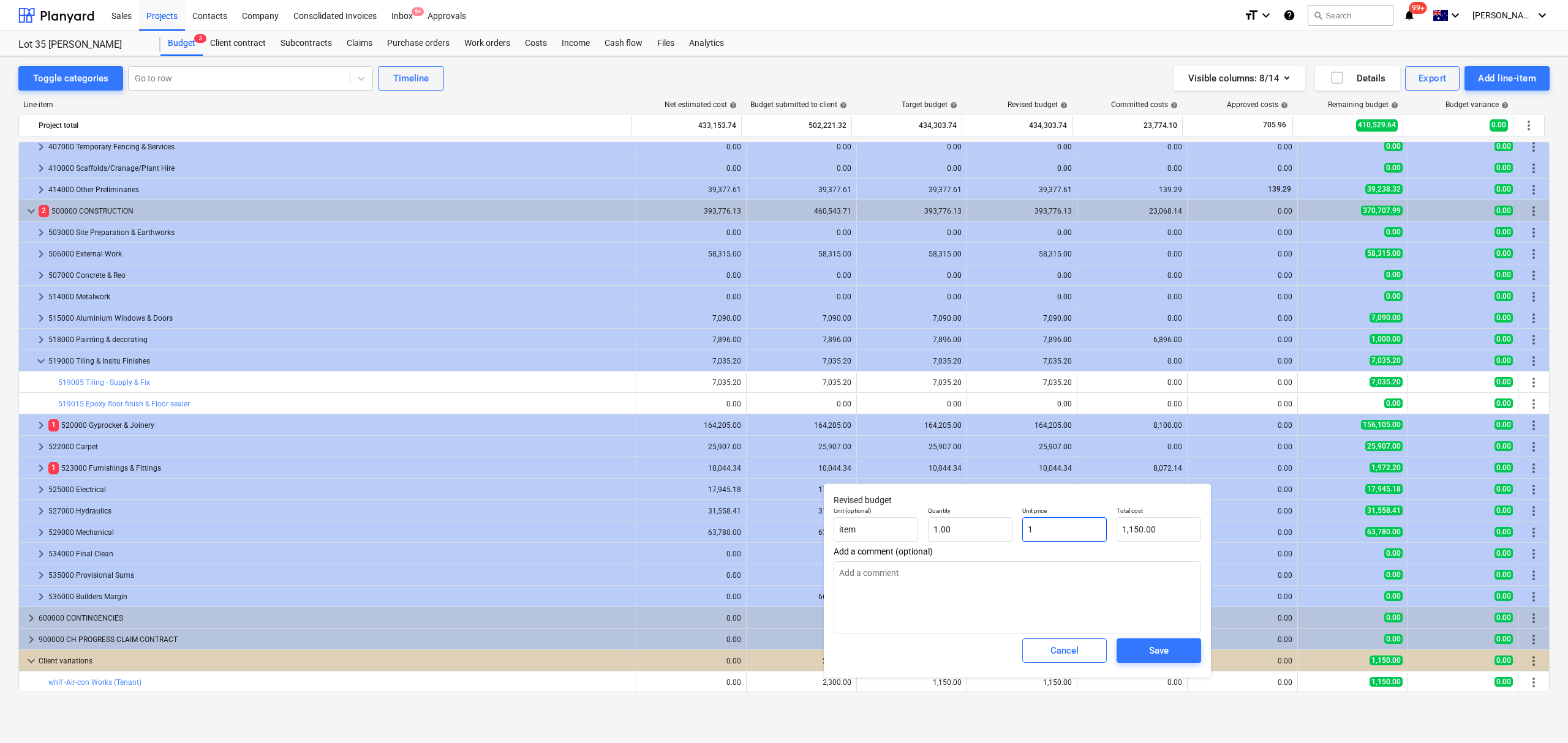
type input "1.00"
type textarea "x"
type input "12"
type input "12.00"
type textarea "x"
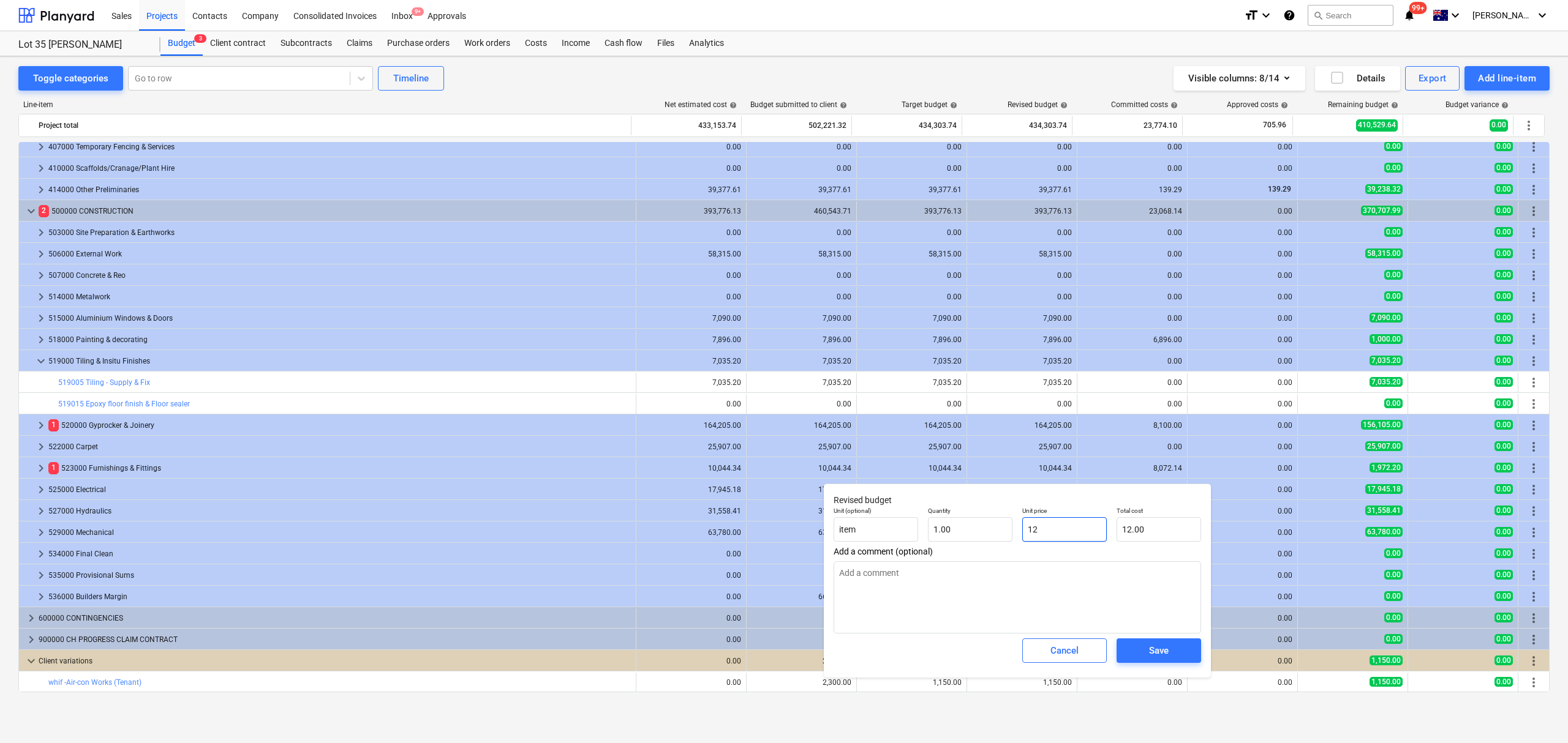
type input "120"
type input "120.00"
type textarea "x"
type input "1200"
type input "1,200.00"
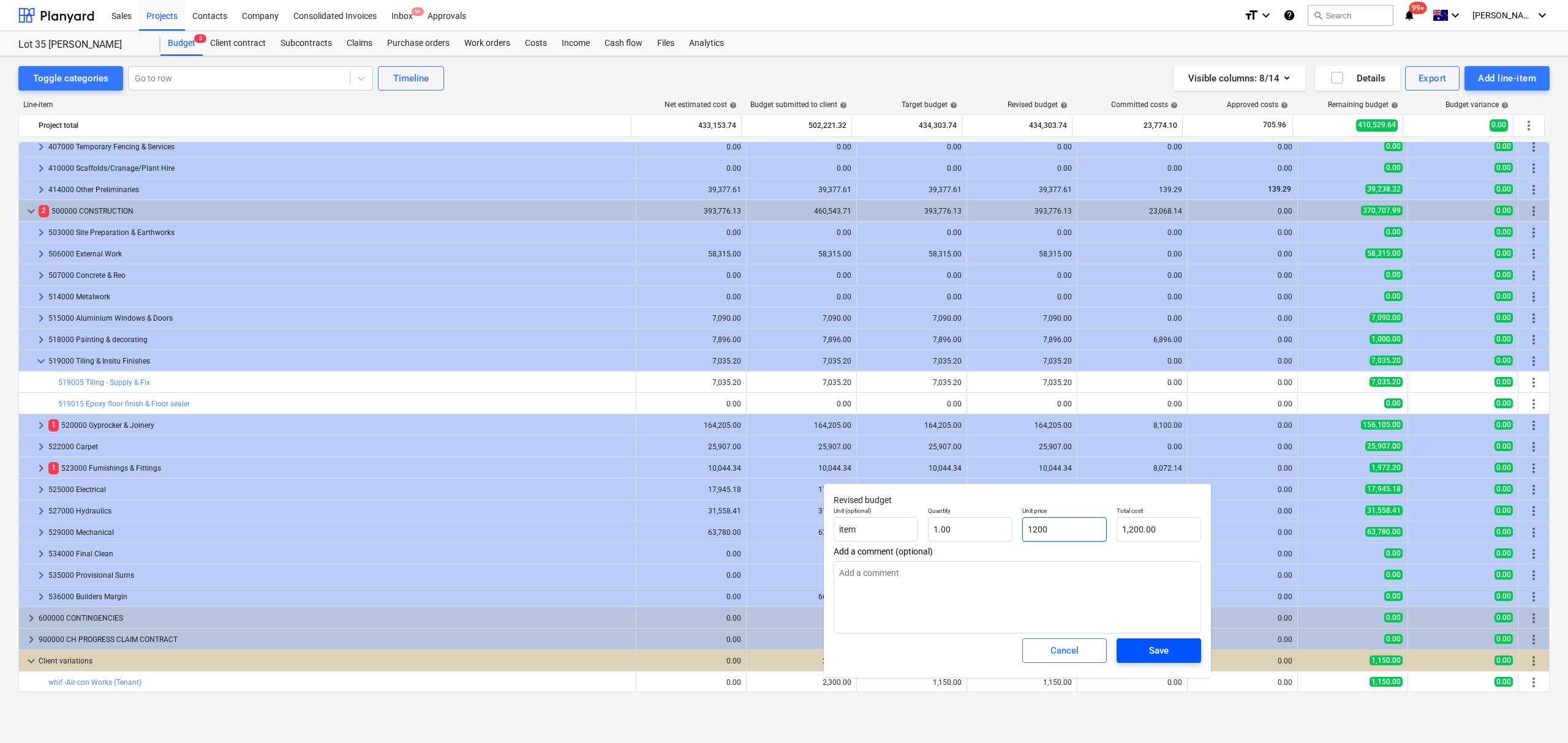
type input "1200"
type textarea "x"
type input "1,200.00"
click at [1159, 654] on div "Save" at bounding box center [1159, 650] width 20 height 16
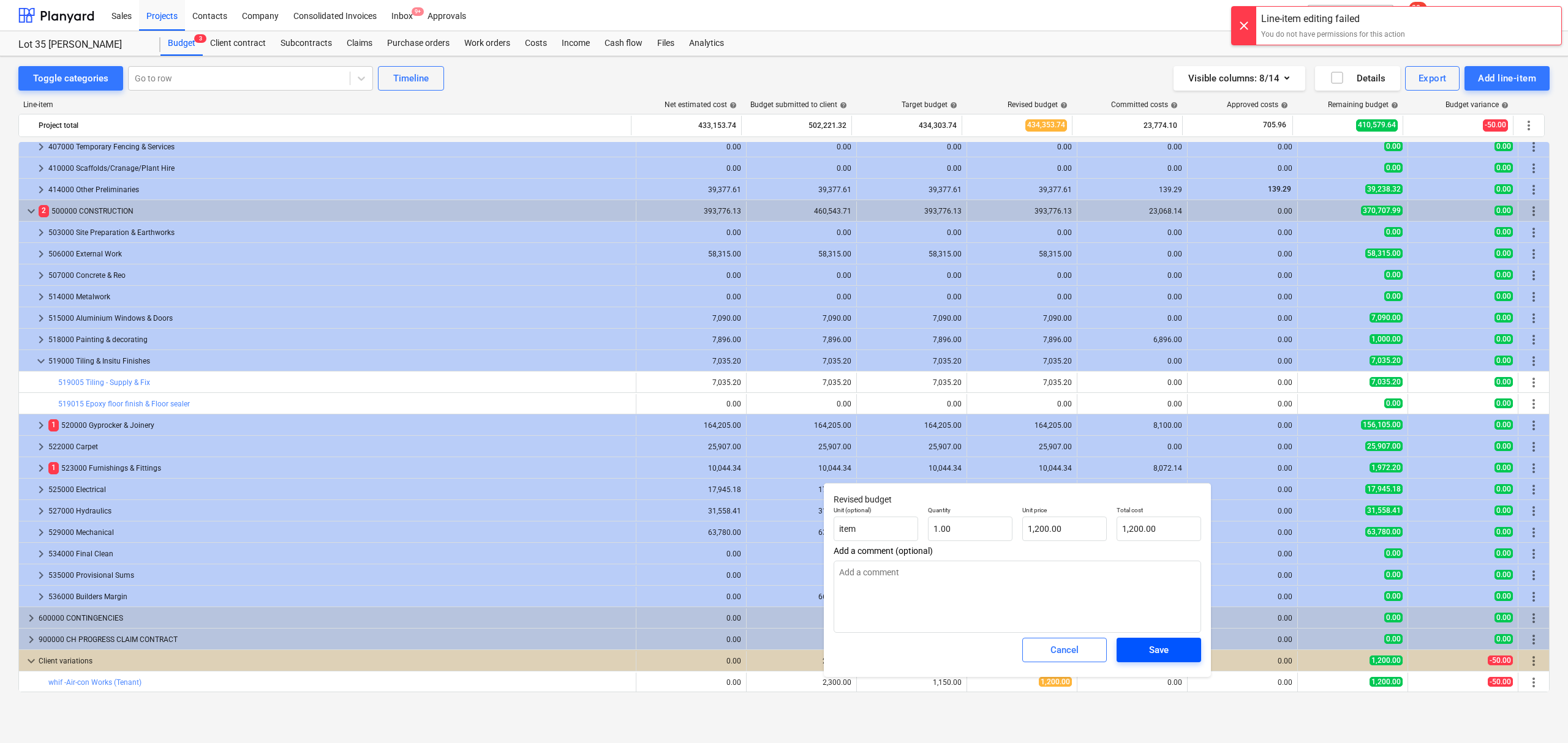
type textarea "x"
click at [1145, 647] on span "Save" at bounding box center [1158, 650] width 55 height 16
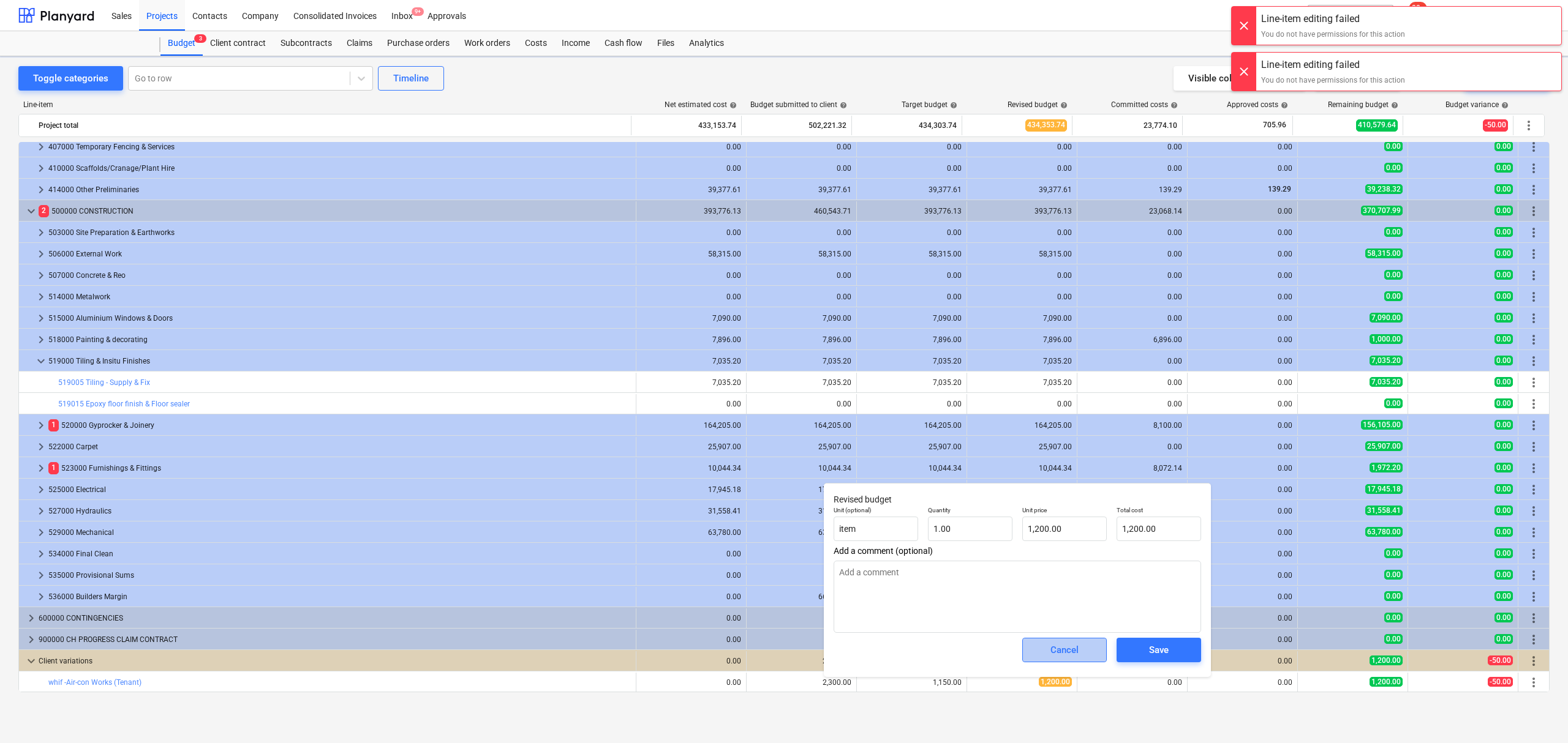
click at [1058, 645] on div "Cancel" at bounding box center [1064, 650] width 28 height 16
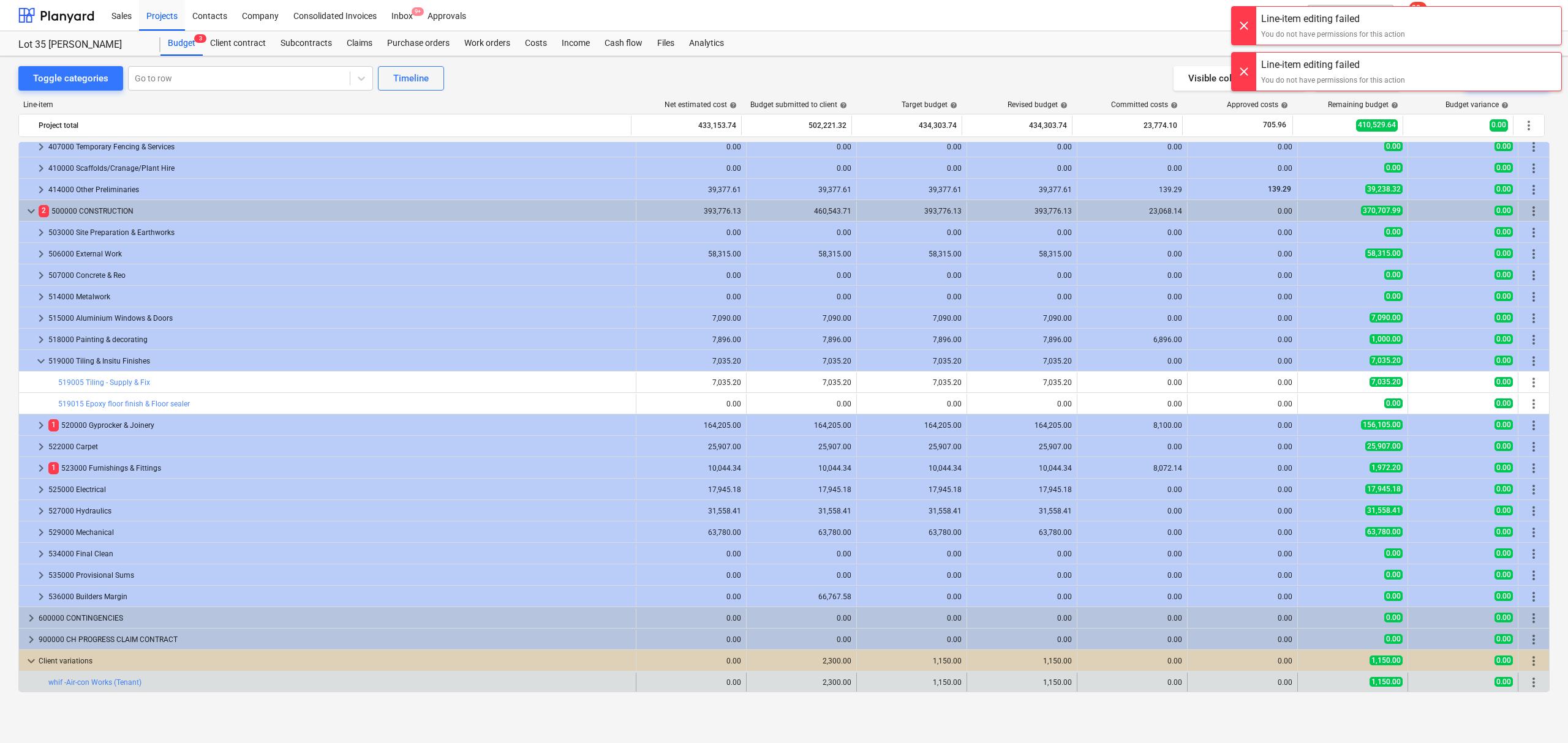
click at [863, 681] on div "1,150.00" at bounding box center [911, 682] width 100 height 8
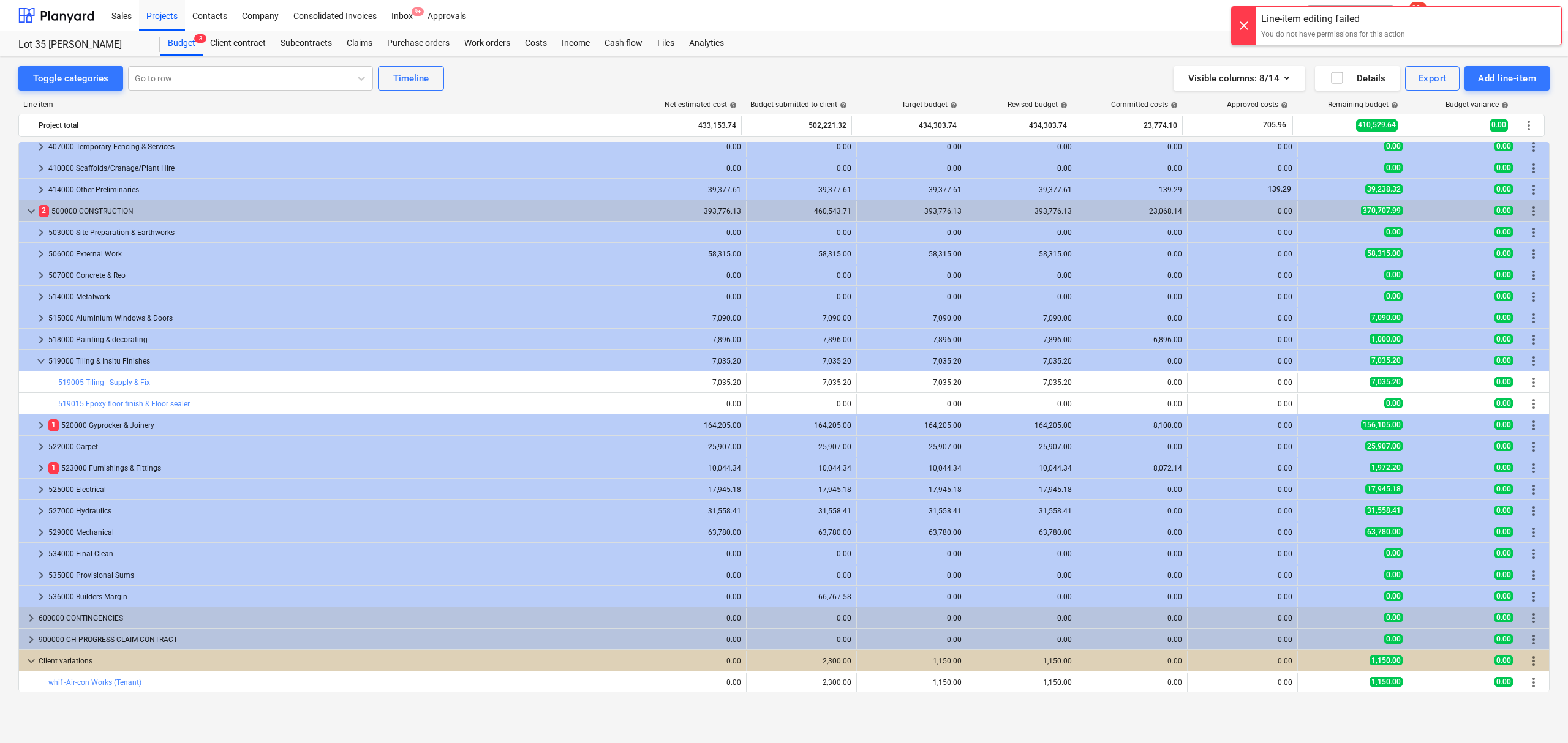
click at [668, 59] on div "Toggle categories Go to row Timeline Visible columns : 8/14 Details Export Add …" at bounding box center [784, 386] width 1568 height 661
click at [632, 52] on div "Cash flow" at bounding box center [623, 43] width 52 height 24
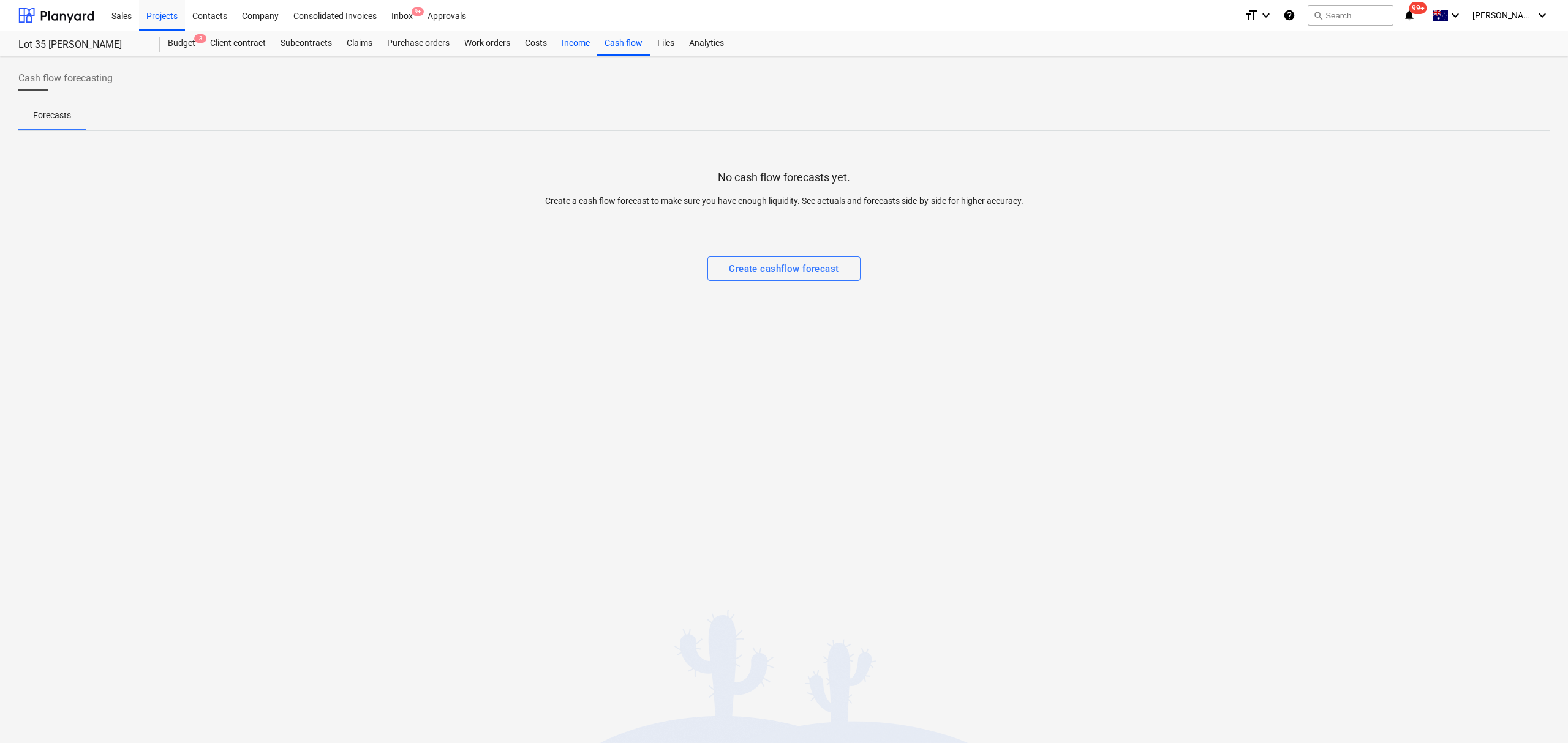
click at [584, 45] on div "Income" at bounding box center [576, 43] width 43 height 24
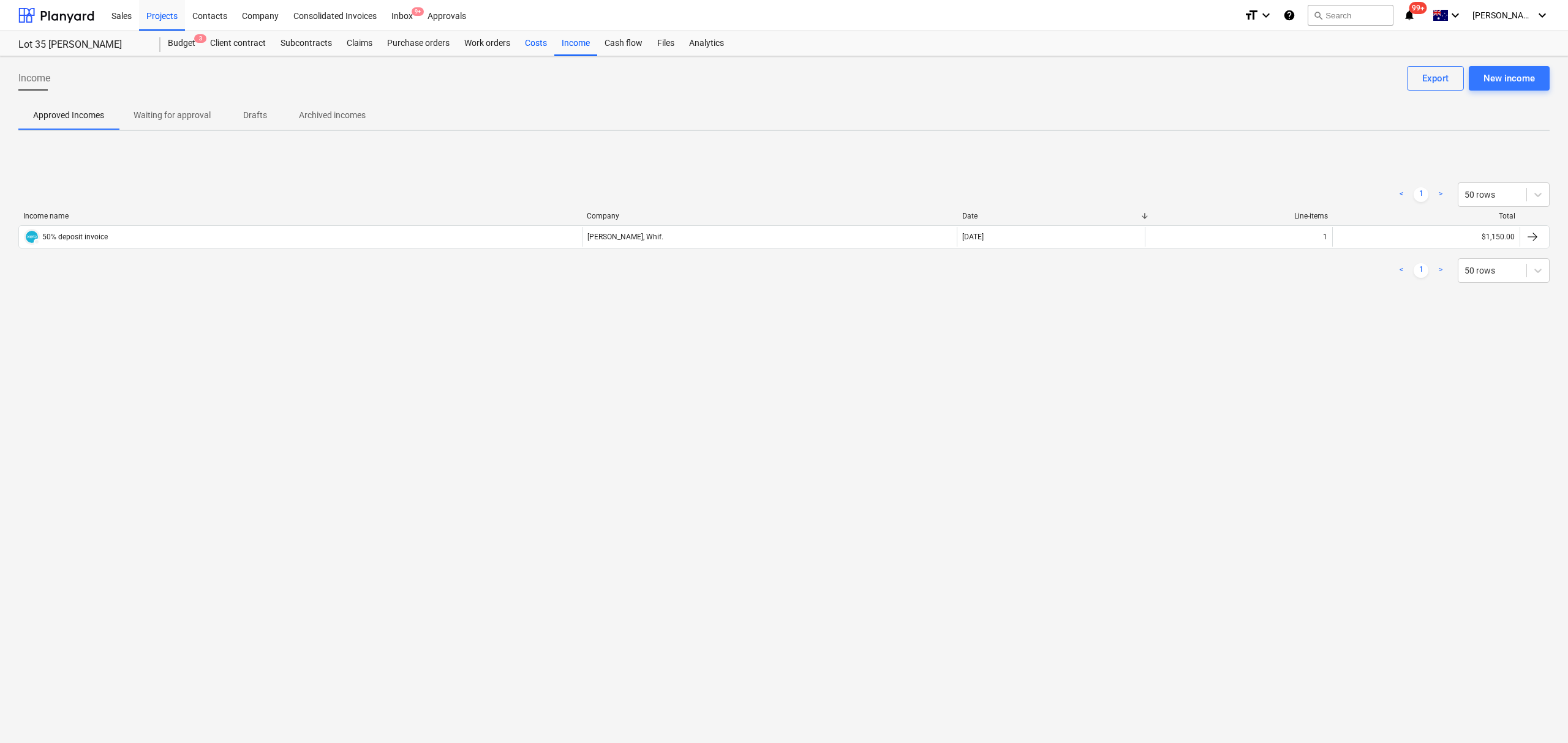
click at [530, 39] on div "Costs" at bounding box center [535, 43] width 37 height 24
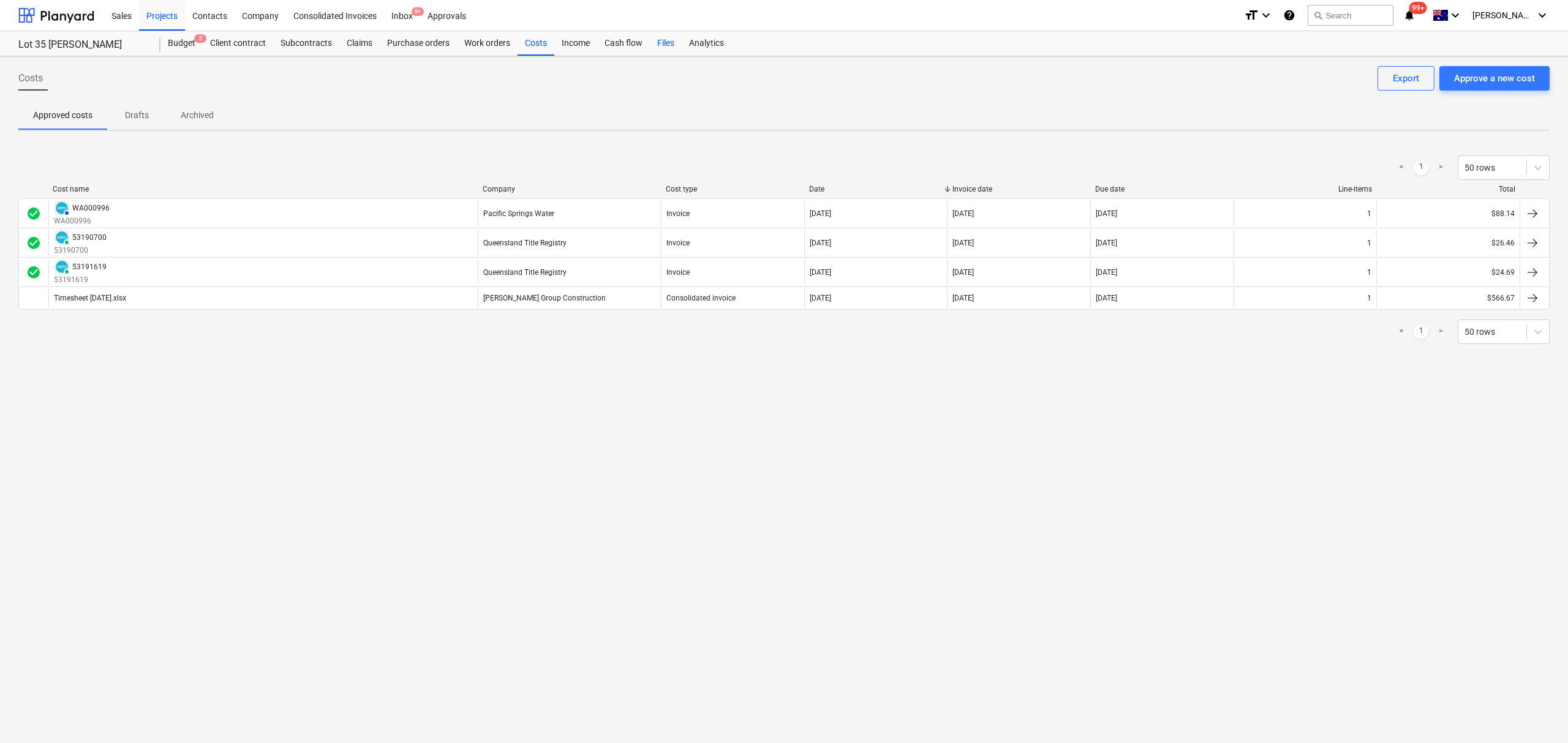
click at [673, 41] on div "Files" at bounding box center [665, 43] width 32 height 24
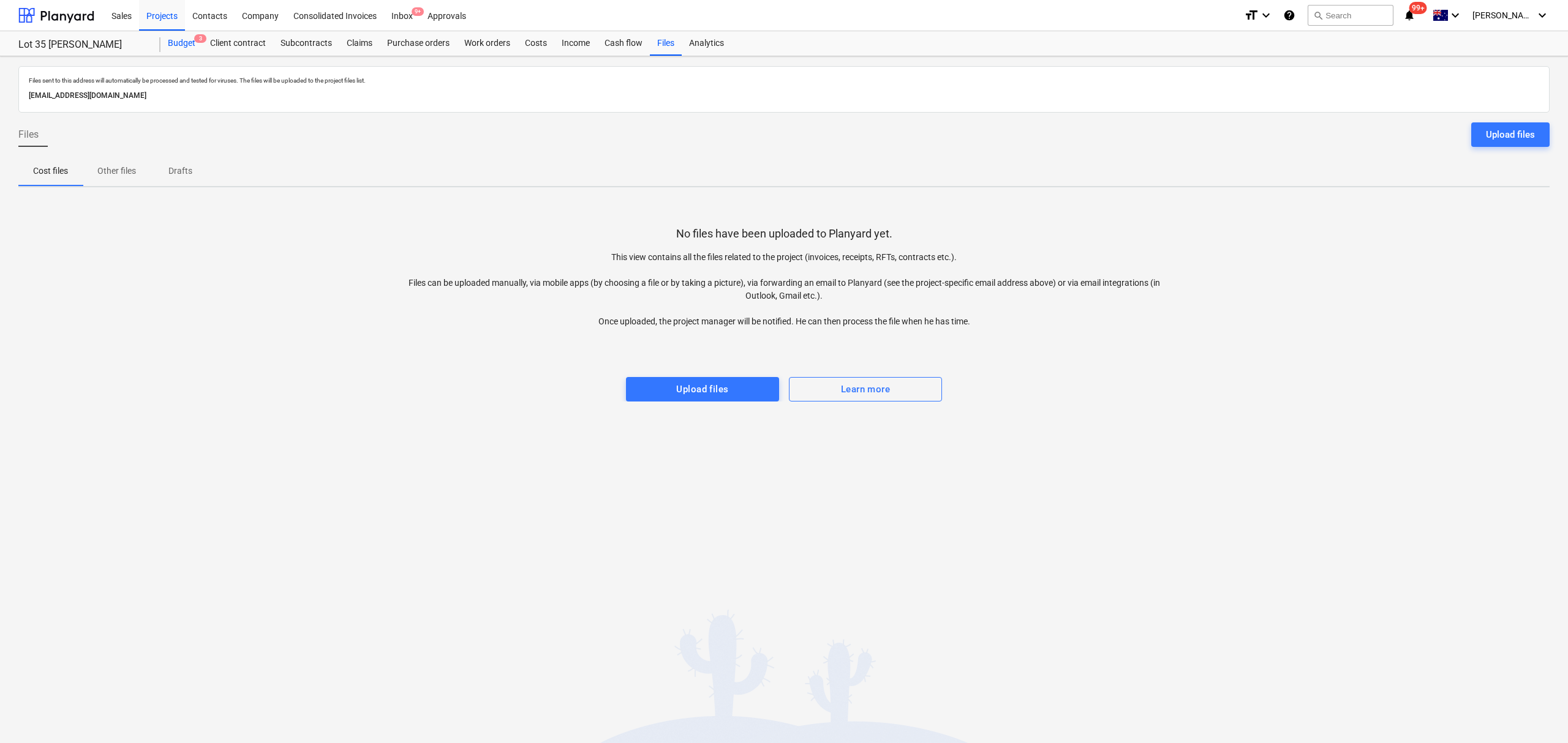
click at [184, 47] on div "Budget 3" at bounding box center [181, 43] width 42 height 24
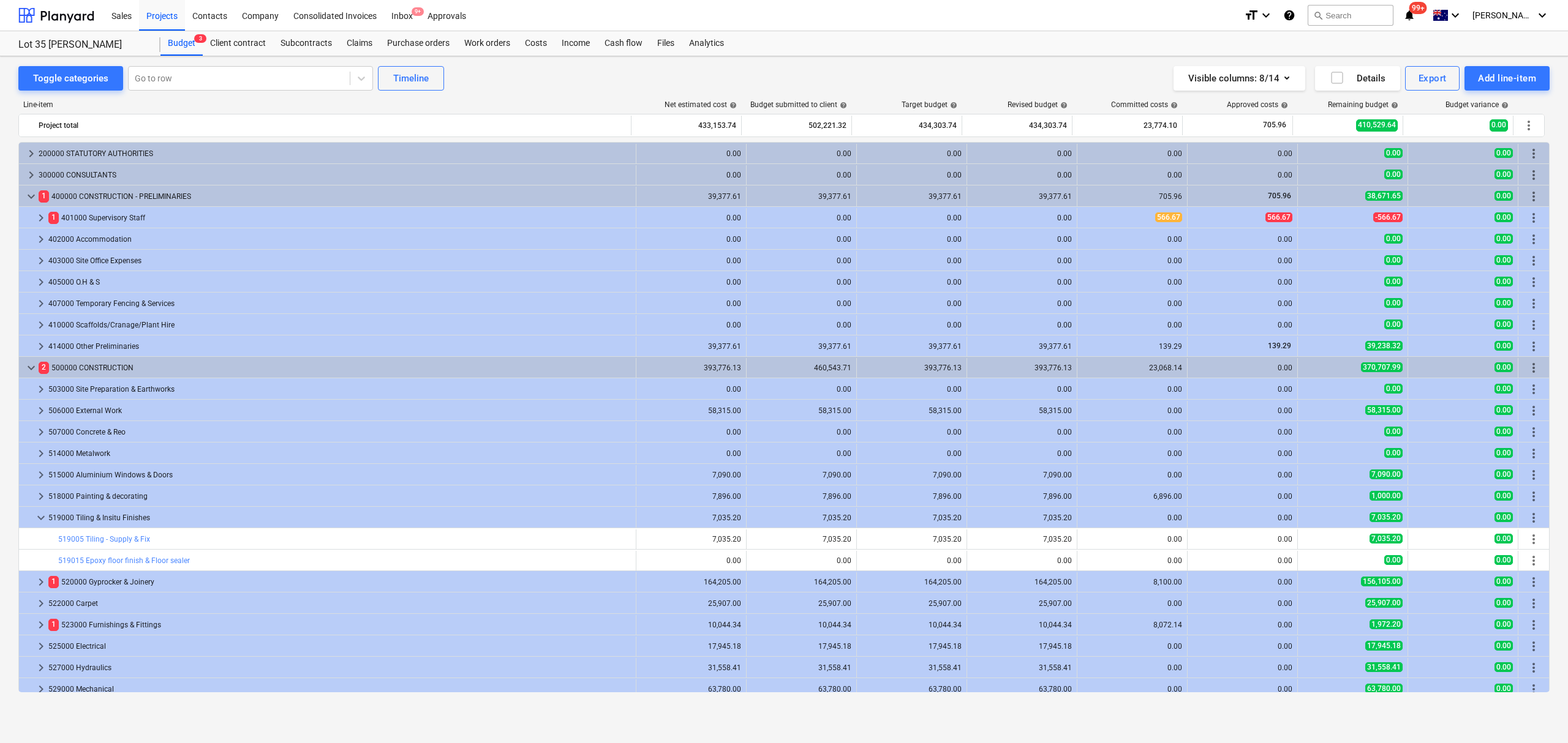
scroll to position [157, 0]
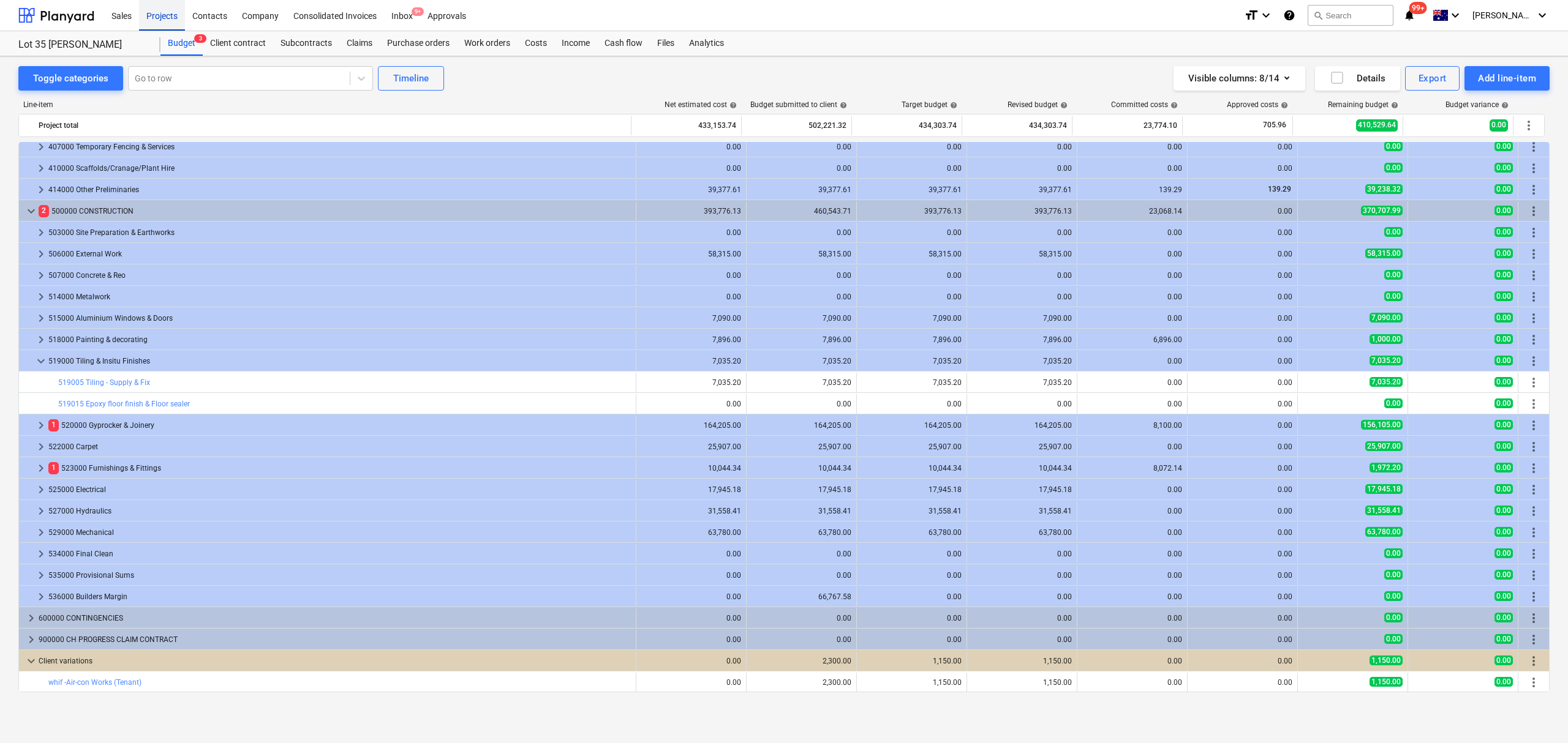
click at [172, 20] on div "Projects" at bounding box center [161, 15] width 46 height 32
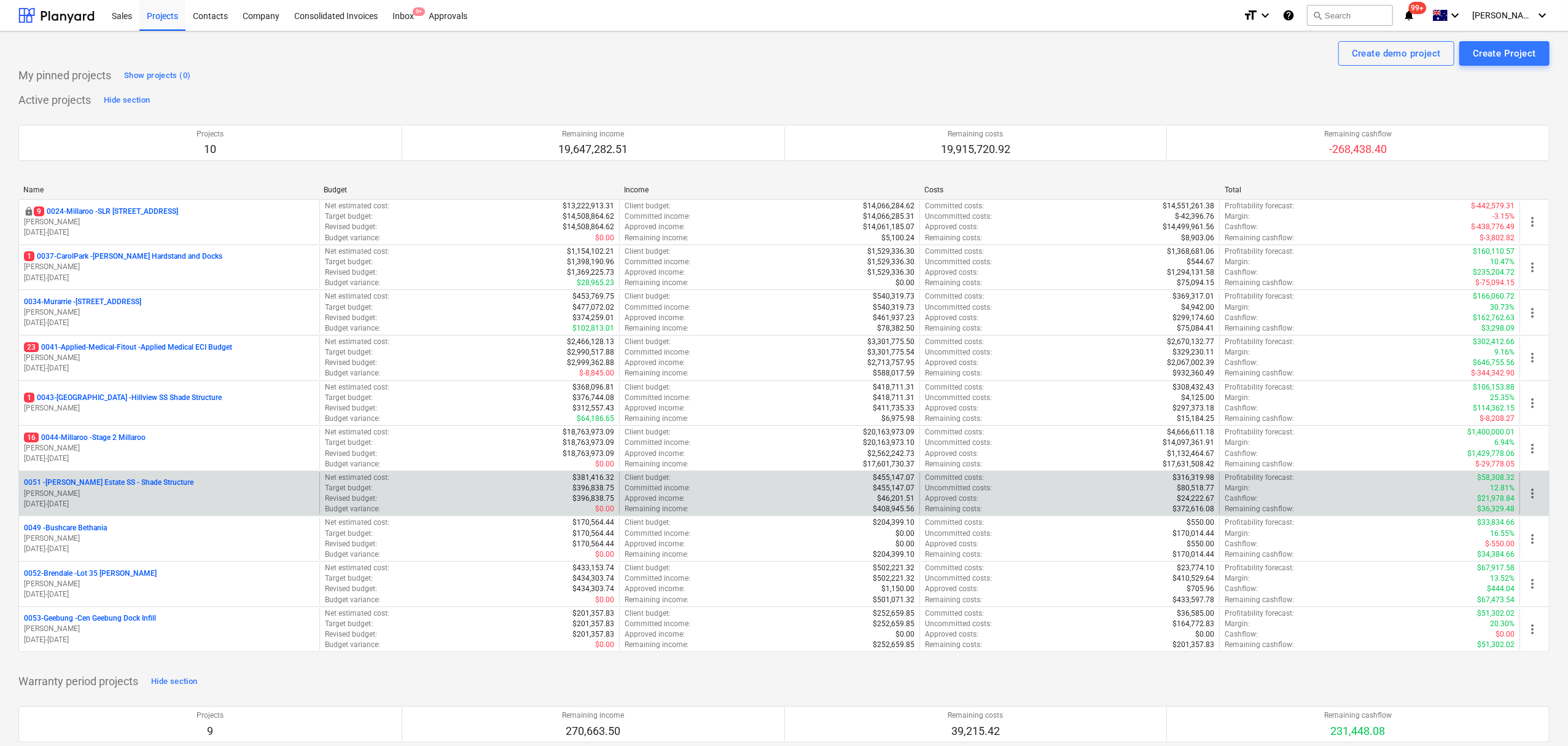
click at [138, 496] on p "[PERSON_NAME]" at bounding box center [169, 494] width 290 height 11
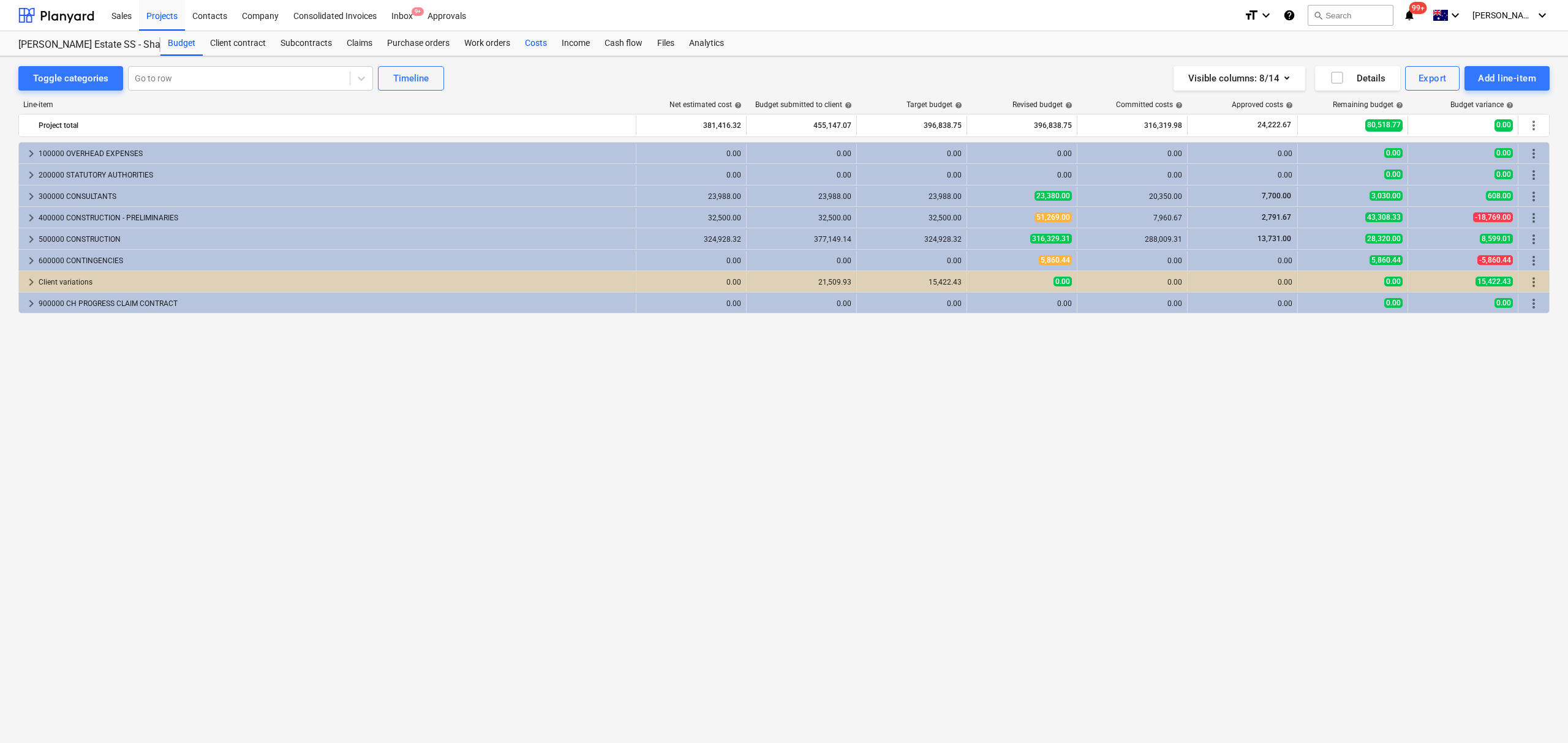
click at [540, 40] on div "Costs" at bounding box center [535, 43] width 37 height 24
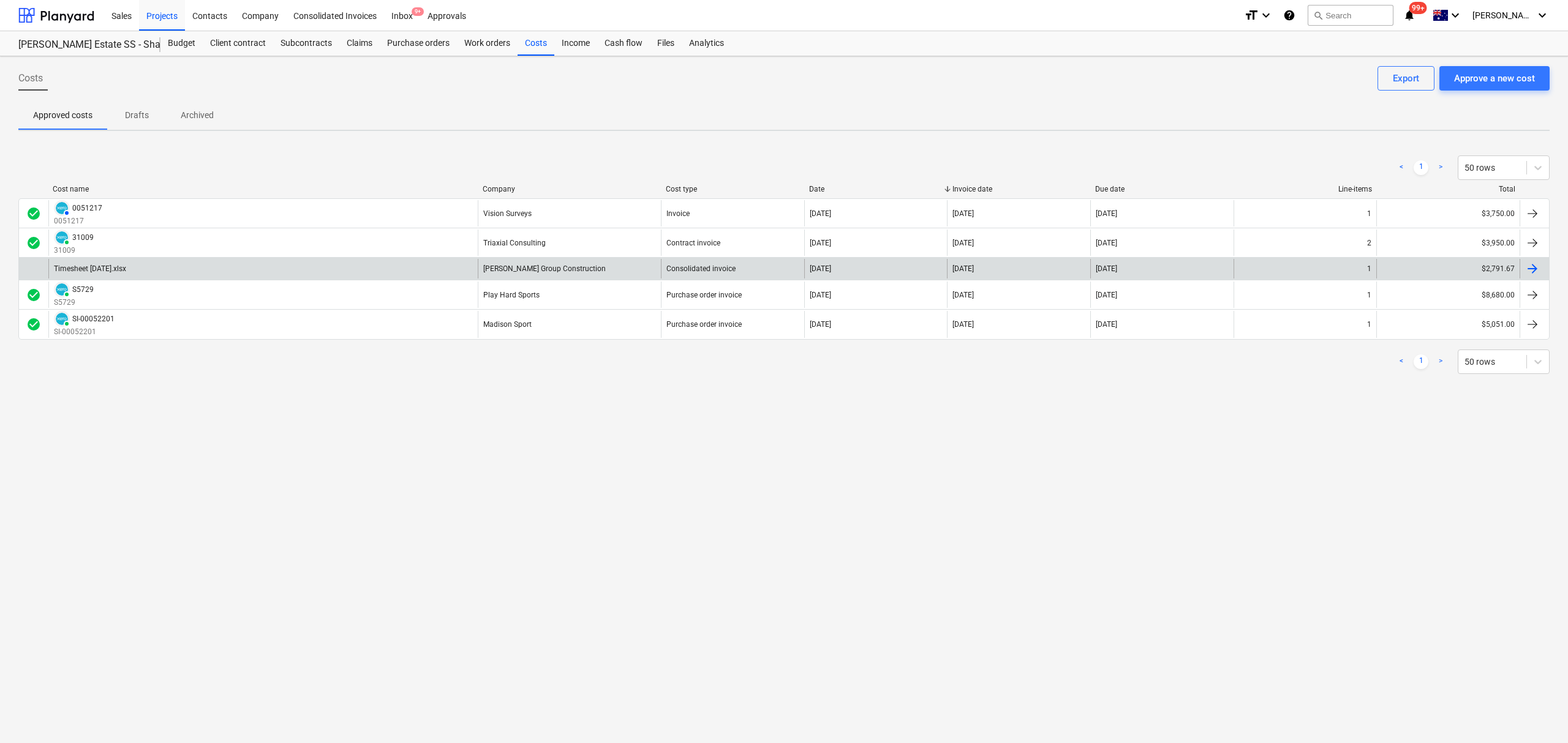
click at [431, 263] on div "Timesheet August 25.xlsx" at bounding box center [263, 269] width 429 height 20
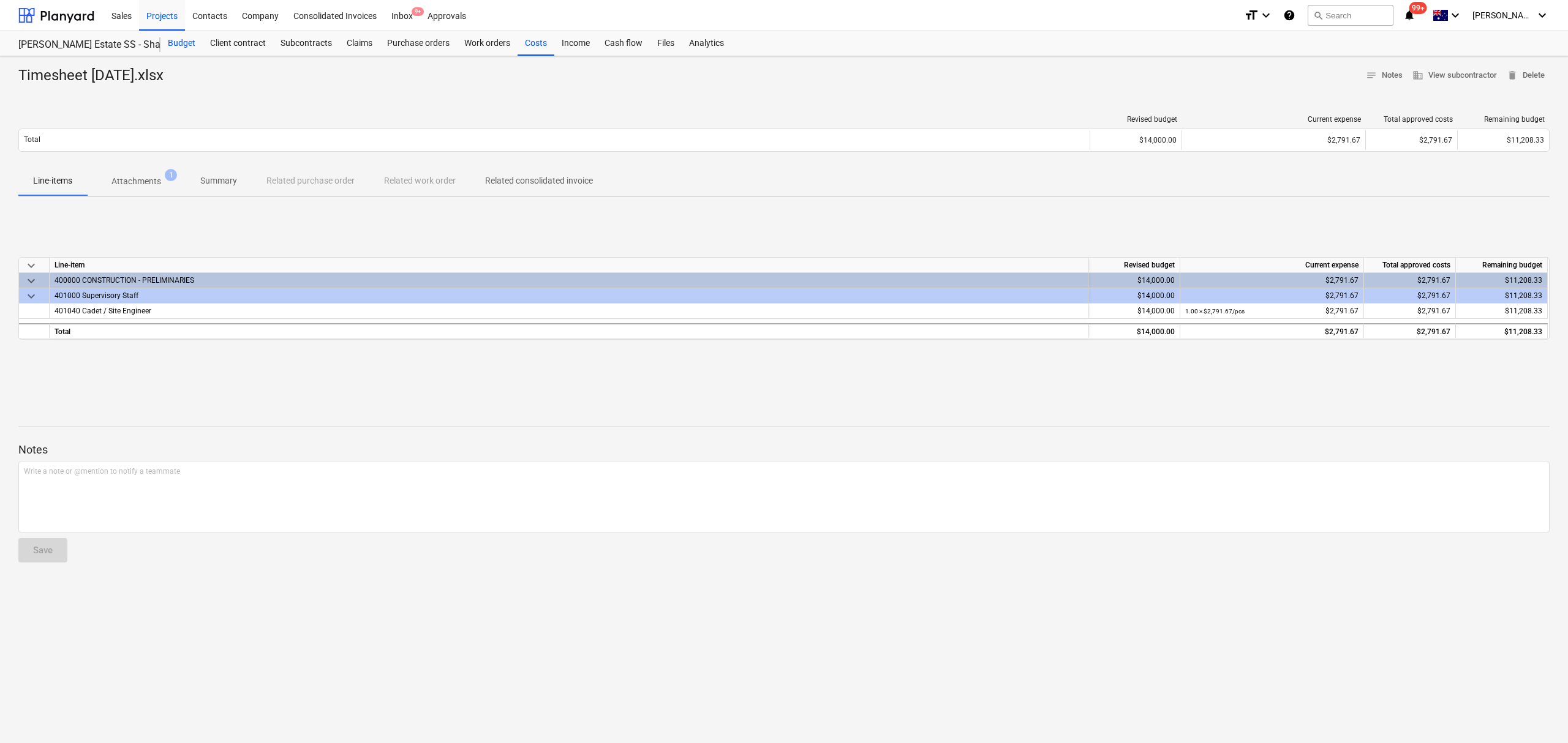
click at [196, 45] on div "Budget" at bounding box center [181, 43] width 42 height 24
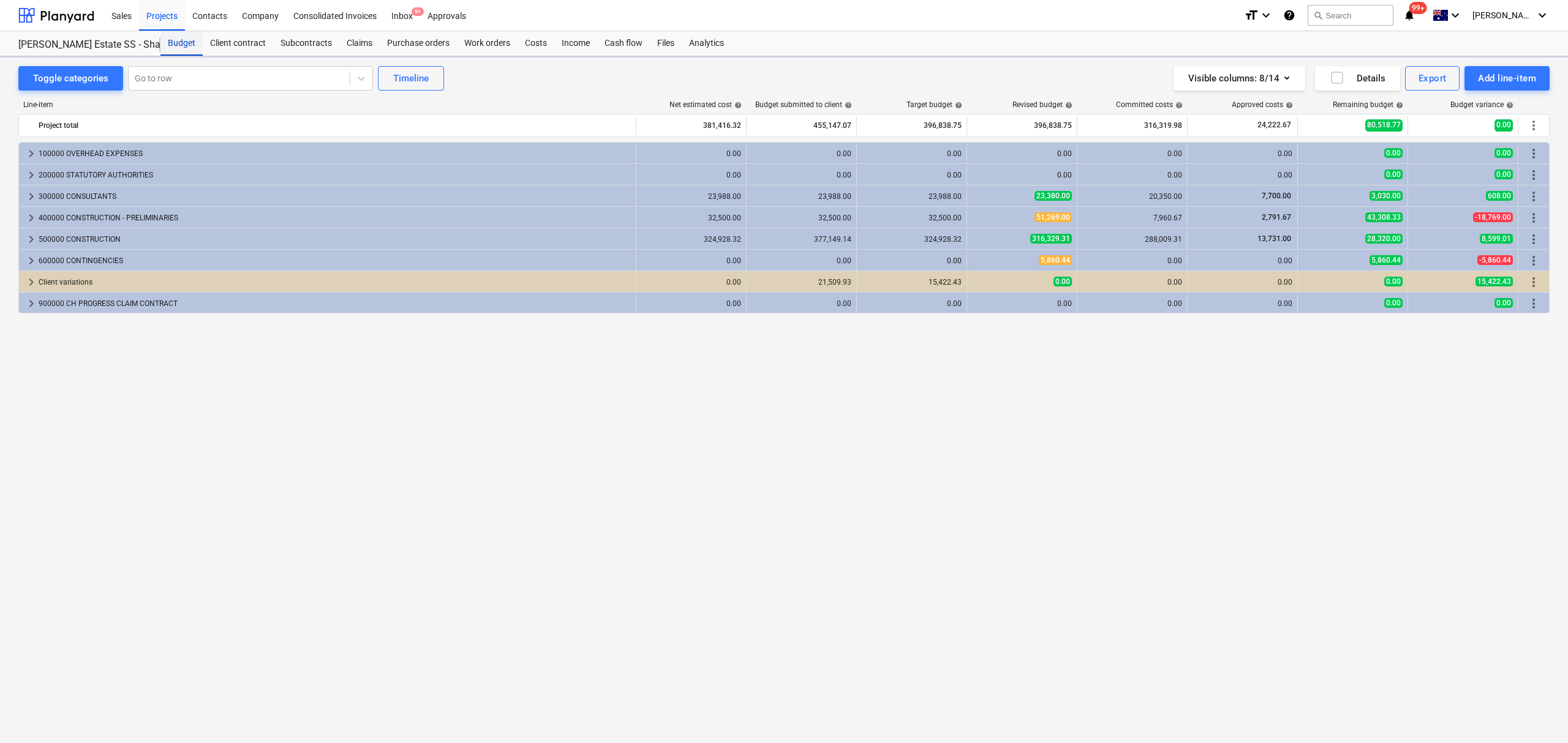
click at [196, 45] on div "Budget" at bounding box center [181, 43] width 42 height 24
click at [236, 49] on div "Client contract" at bounding box center [238, 43] width 71 height 24
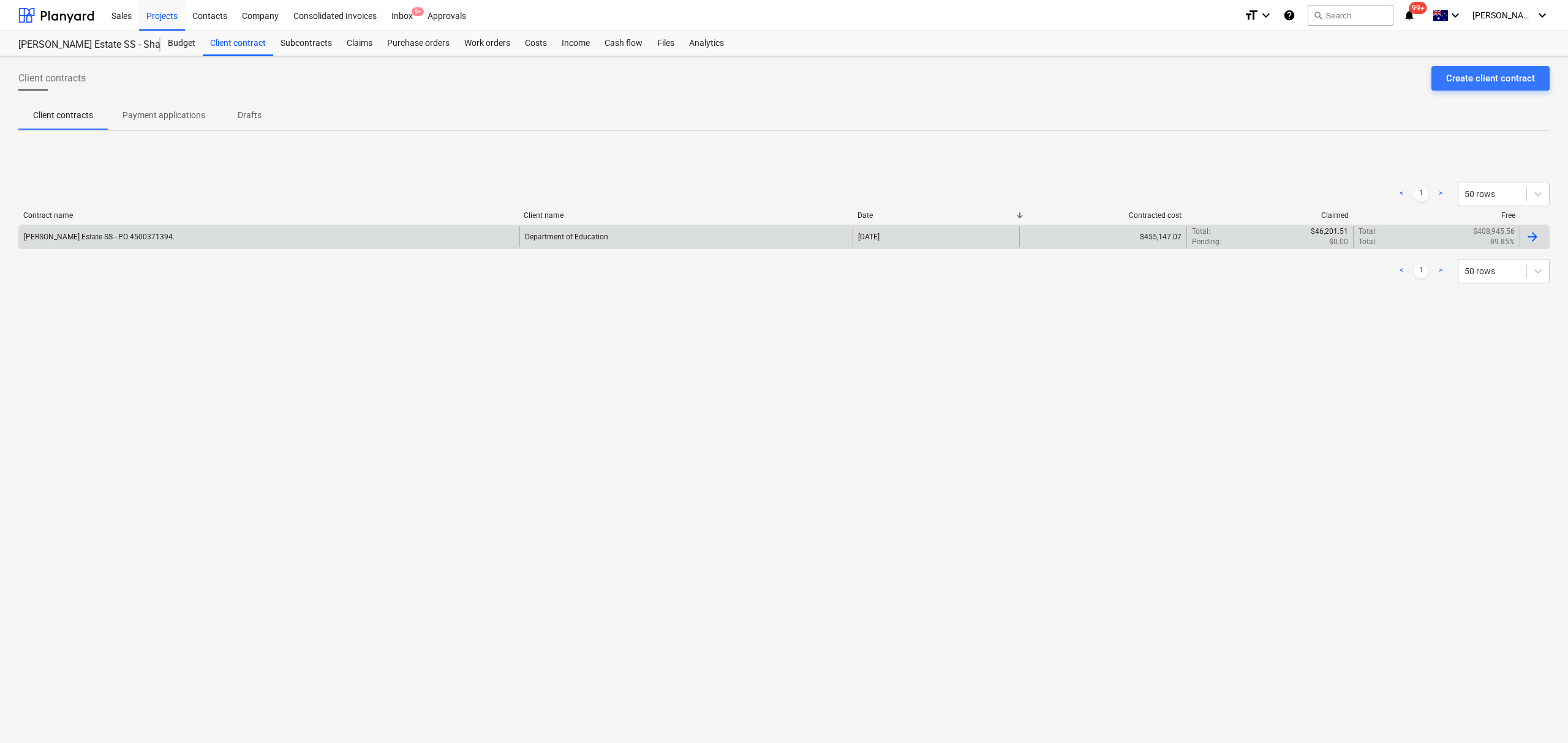
click at [327, 240] on div "Patrick Estate SS - PO 4500371394." at bounding box center [269, 237] width 500 height 21
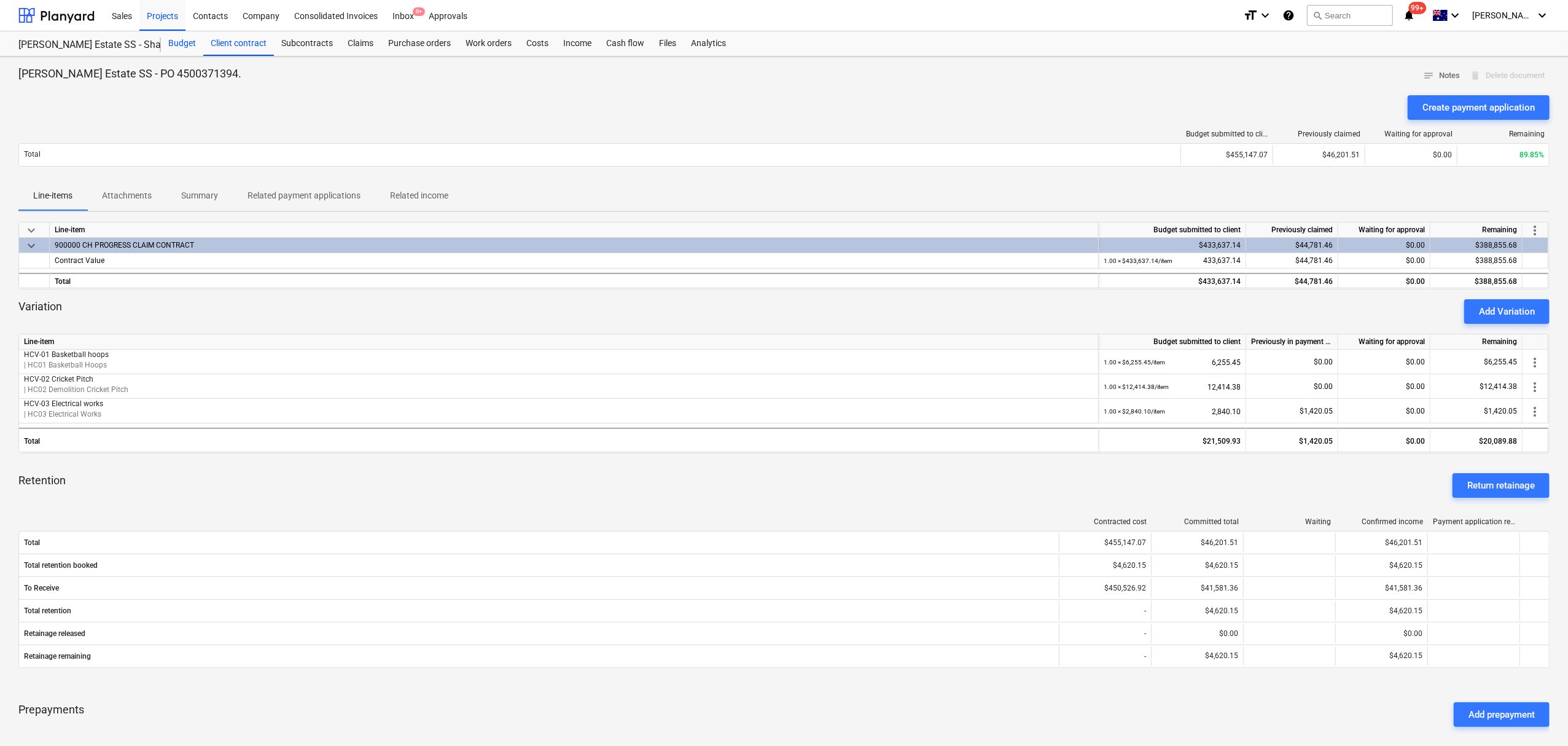
click at [187, 43] on div "Budget" at bounding box center [182, 43] width 43 height 24
click at [185, 43] on div "Budget" at bounding box center [182, 43] width 43 height 24
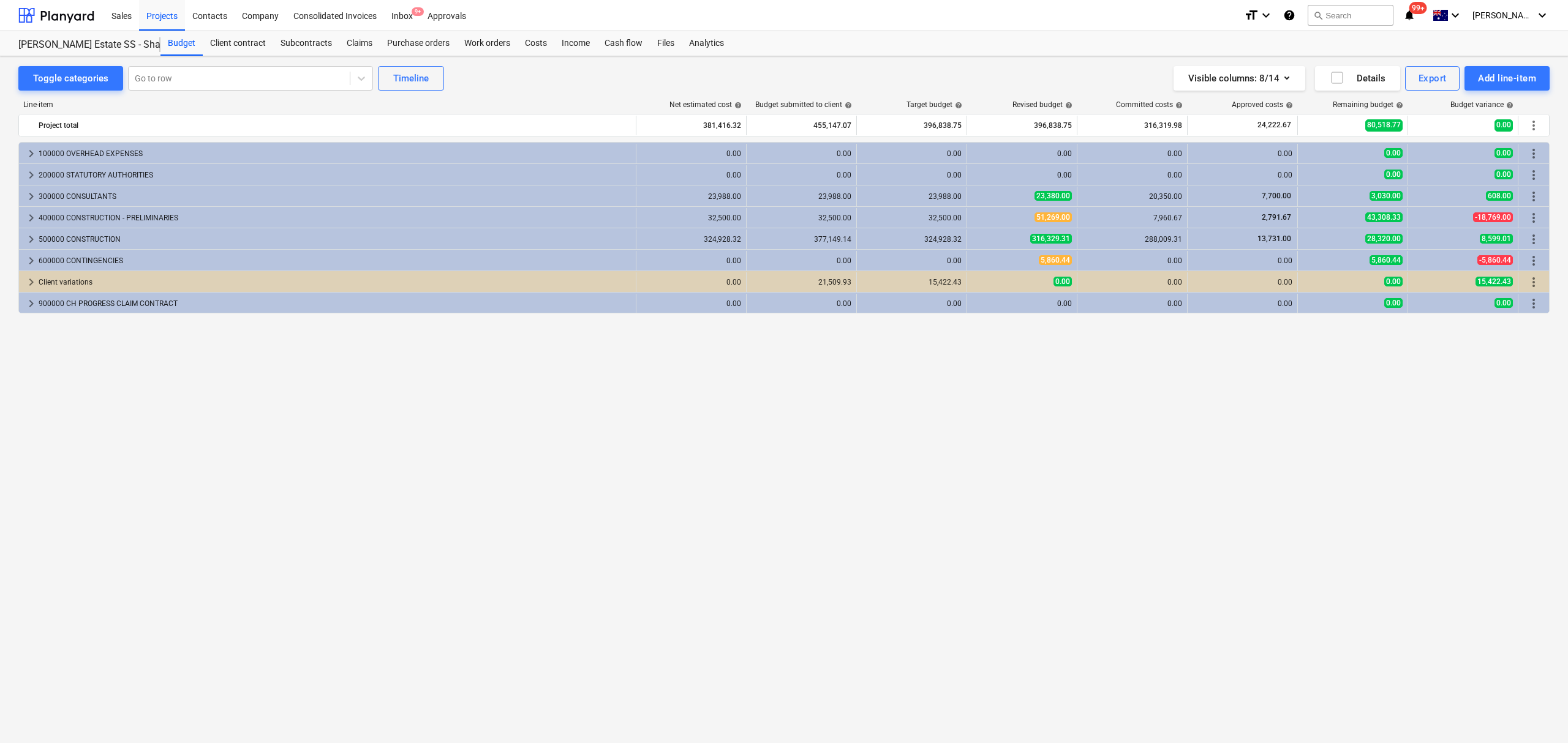
drag, startPoint x: 661, startPoint y: 327, endPoint x: 661, endPoint y: 315, distance: 12.0
click at [661, 327] on div "keyboard_arrow_right 100000 OVERHEAD EXPENSES 0.00 0.00 0.00 0.00 0.00 0.00 0.0…" at bounding box center [783, 417] width 1531 height 550
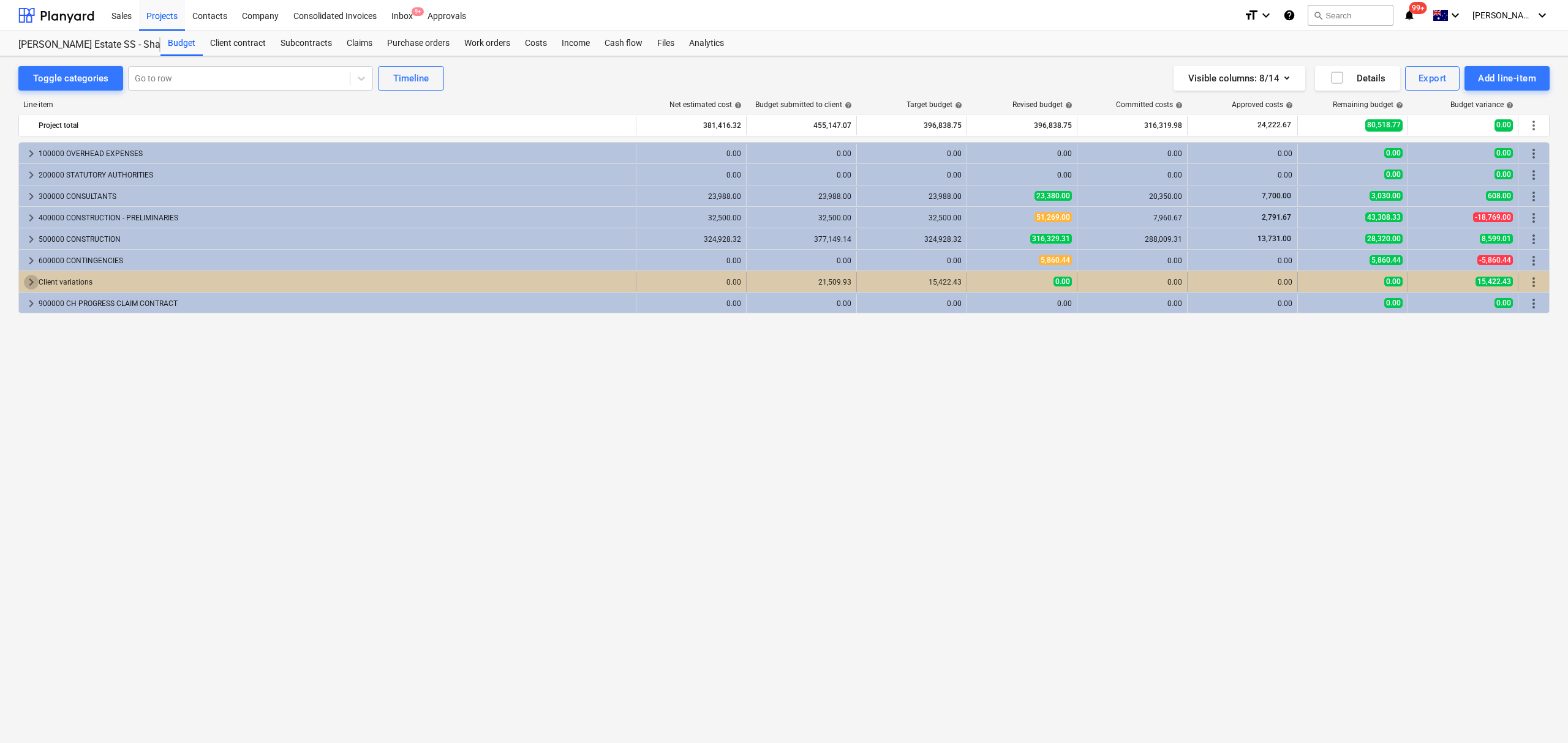
click at [34, 279] on span "keyboard_arrow_right" at bounding box center [32, 283] width 15 height 15
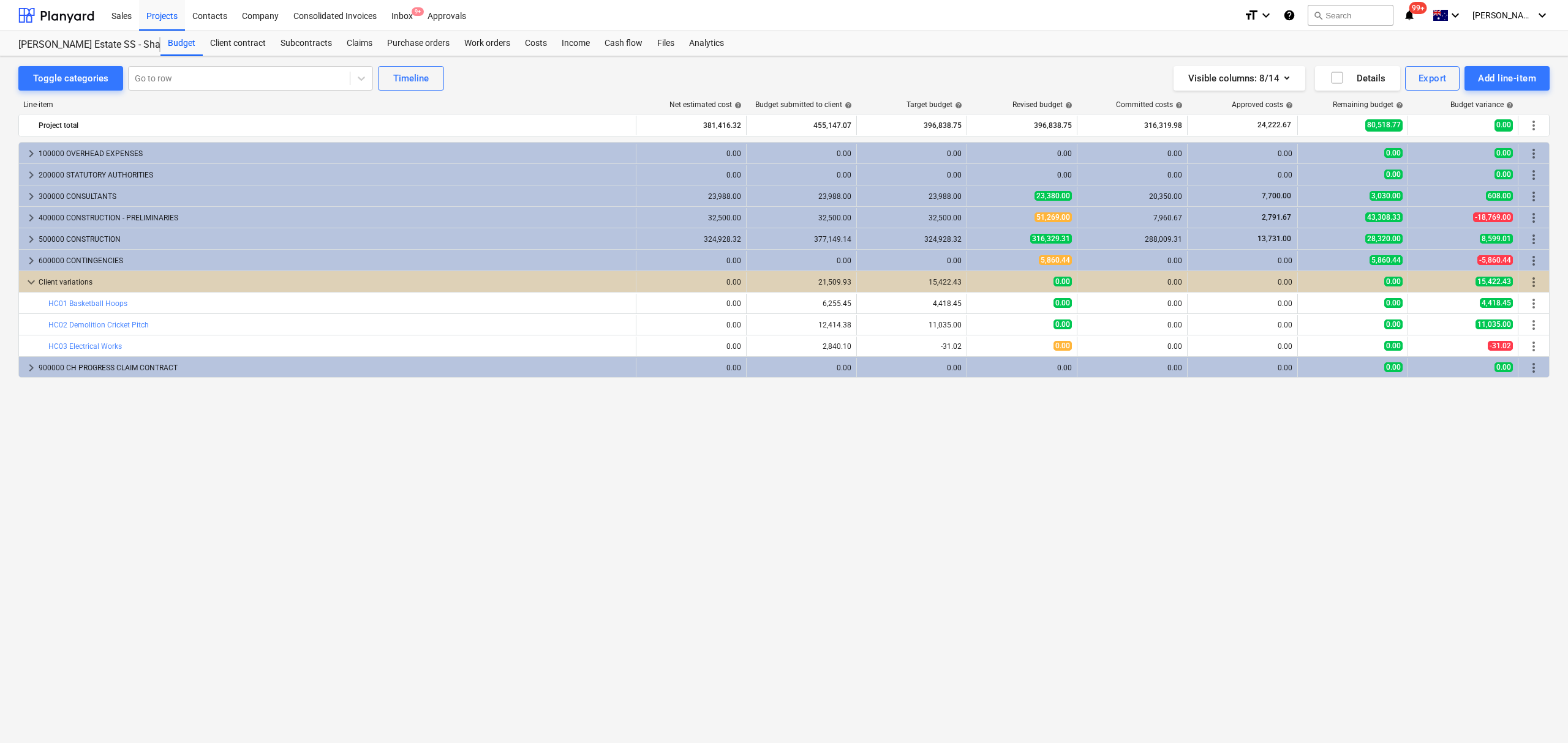
click at [34, 278] on span "keyboard_arrow_down" at bounding box center [32, 283] width 15 height 15
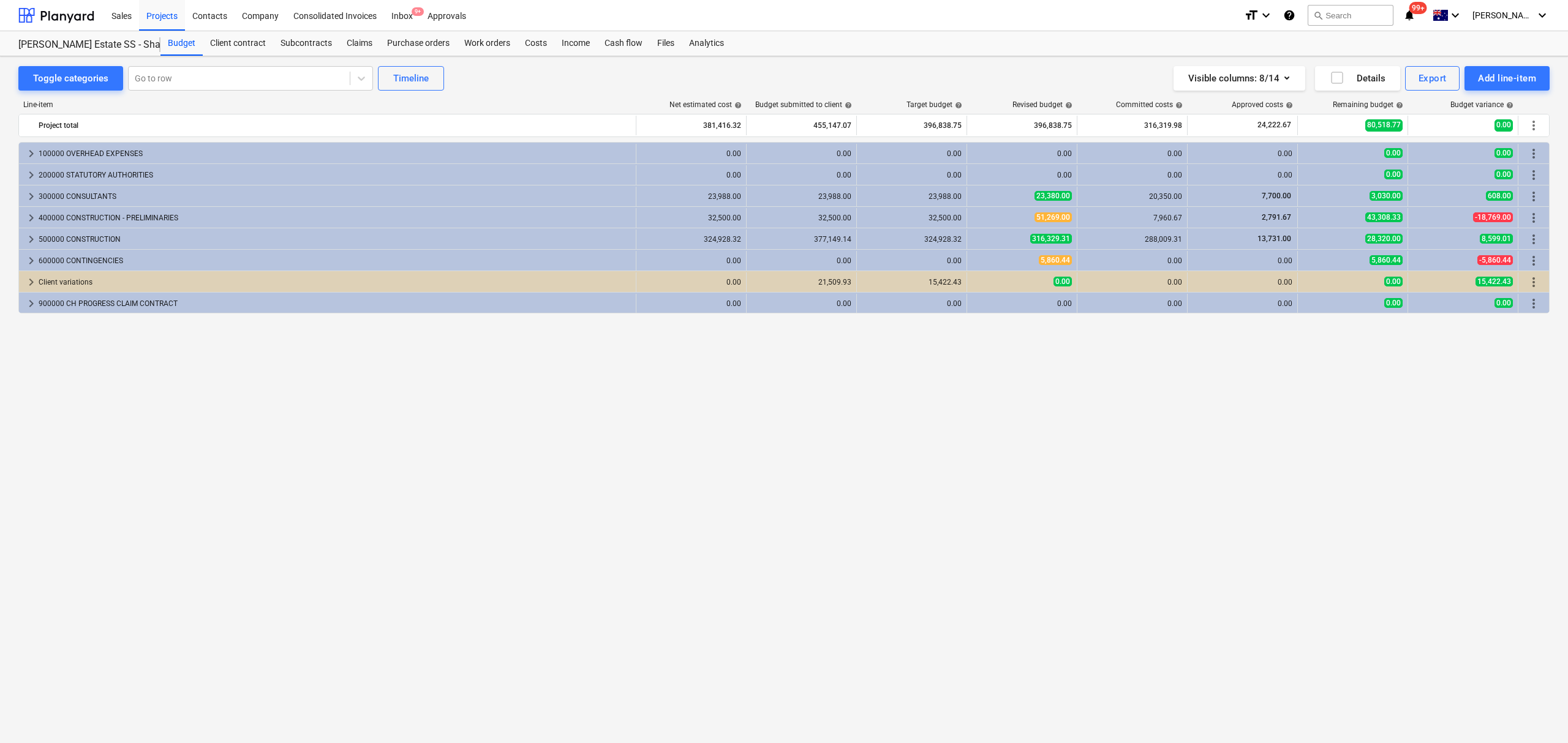
click at [34, 278] on span "keyboard_arrow_right" at bounding box center [32, 283] width 15 height 15
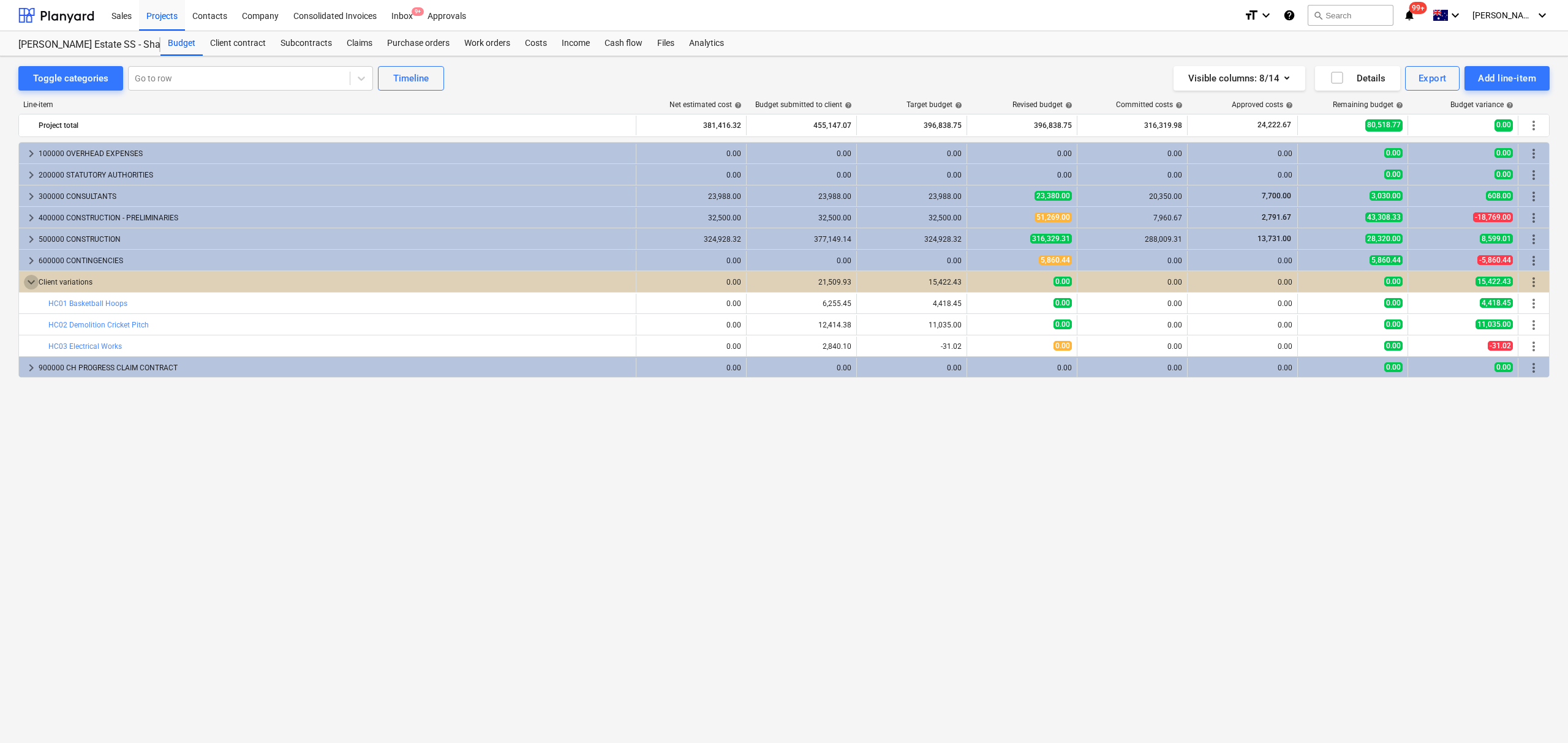
click at [34, 278] on span "keyboard_arrow_down" at bounding box center [32, 283] width 15 height 15
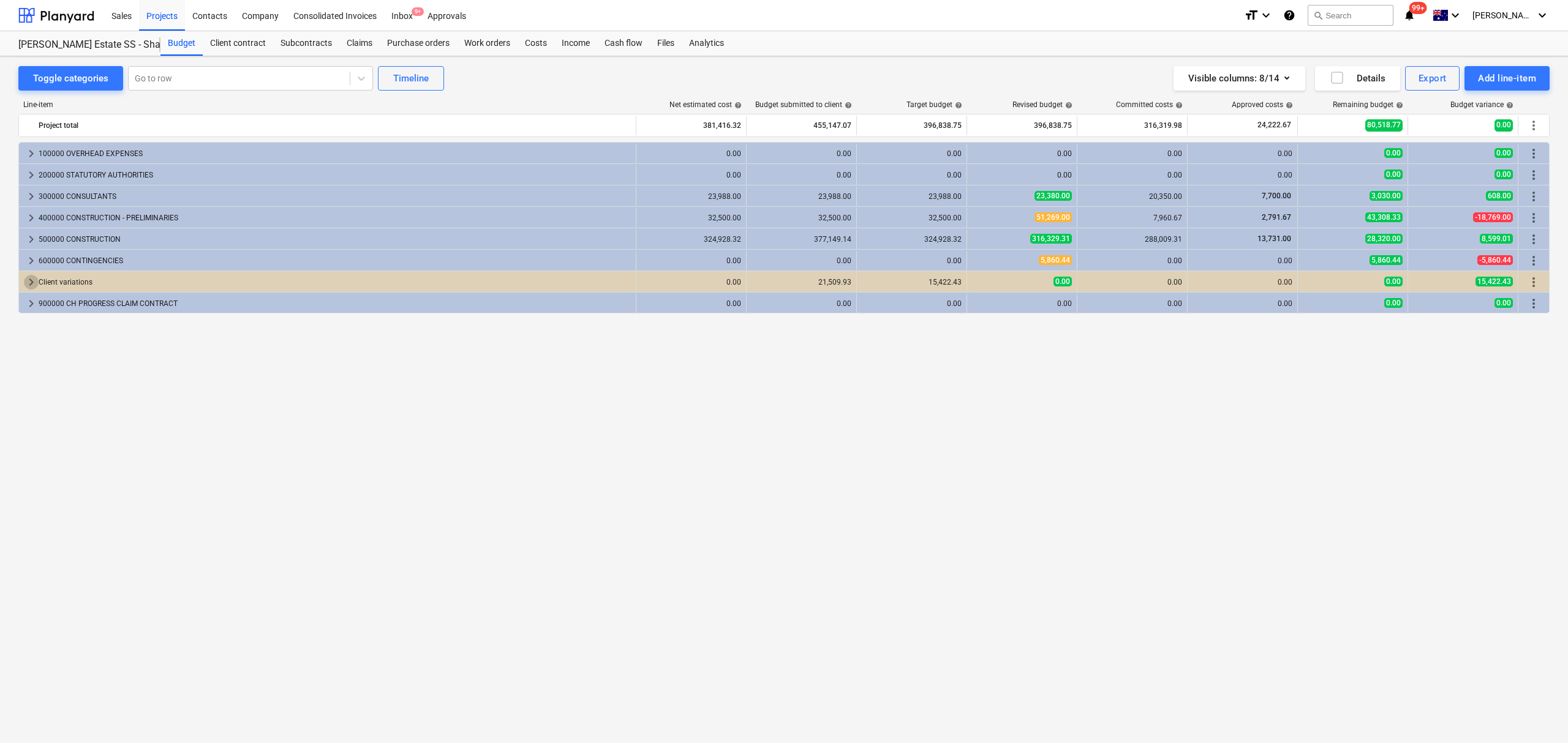
click at [29, 284] on span "keyboard_arrow_right" at bounding box center [32, 283] width 15 height 15
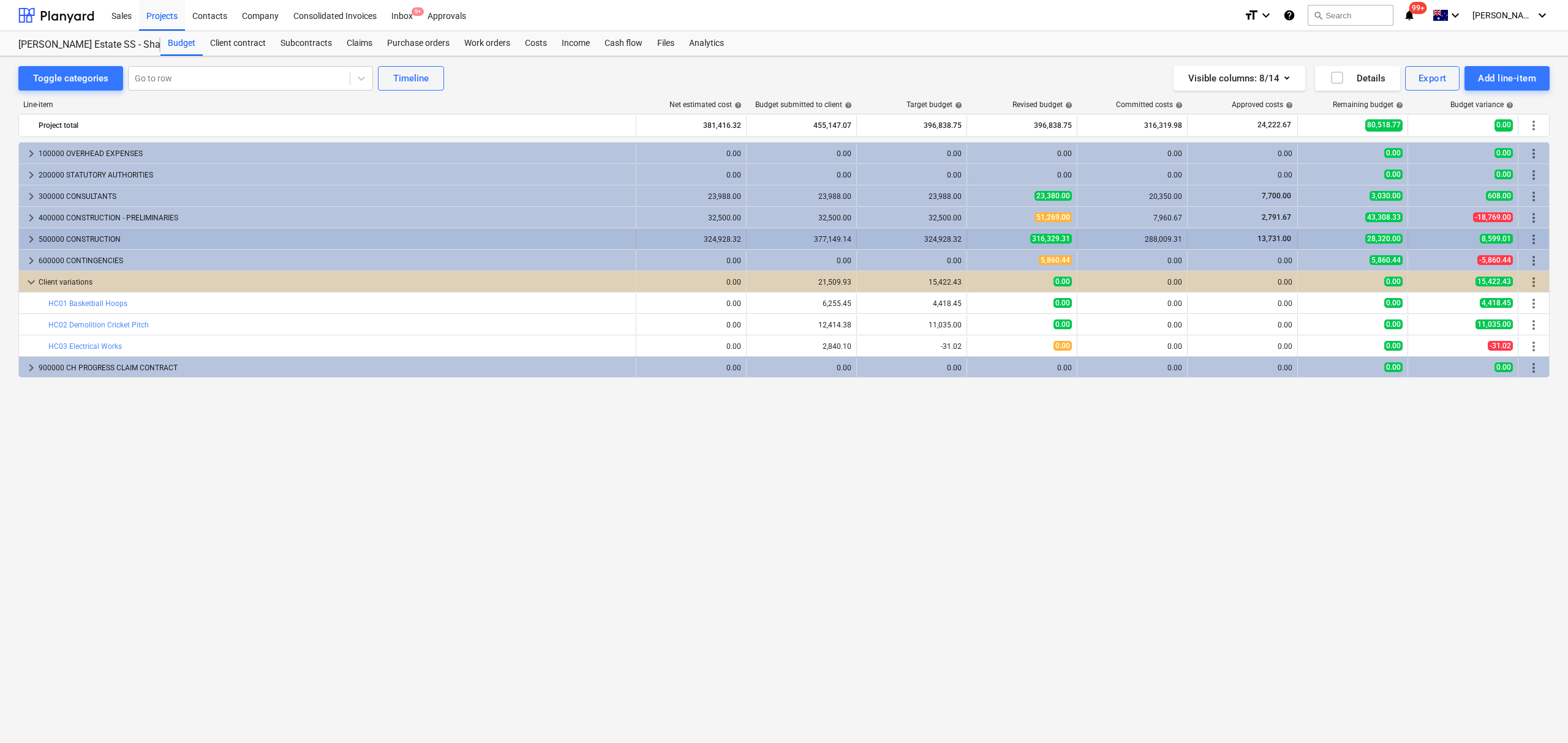
click at [29, 241] on span "keyboard_arrow_right" at bounding box center [32, 239] width 15 height 15
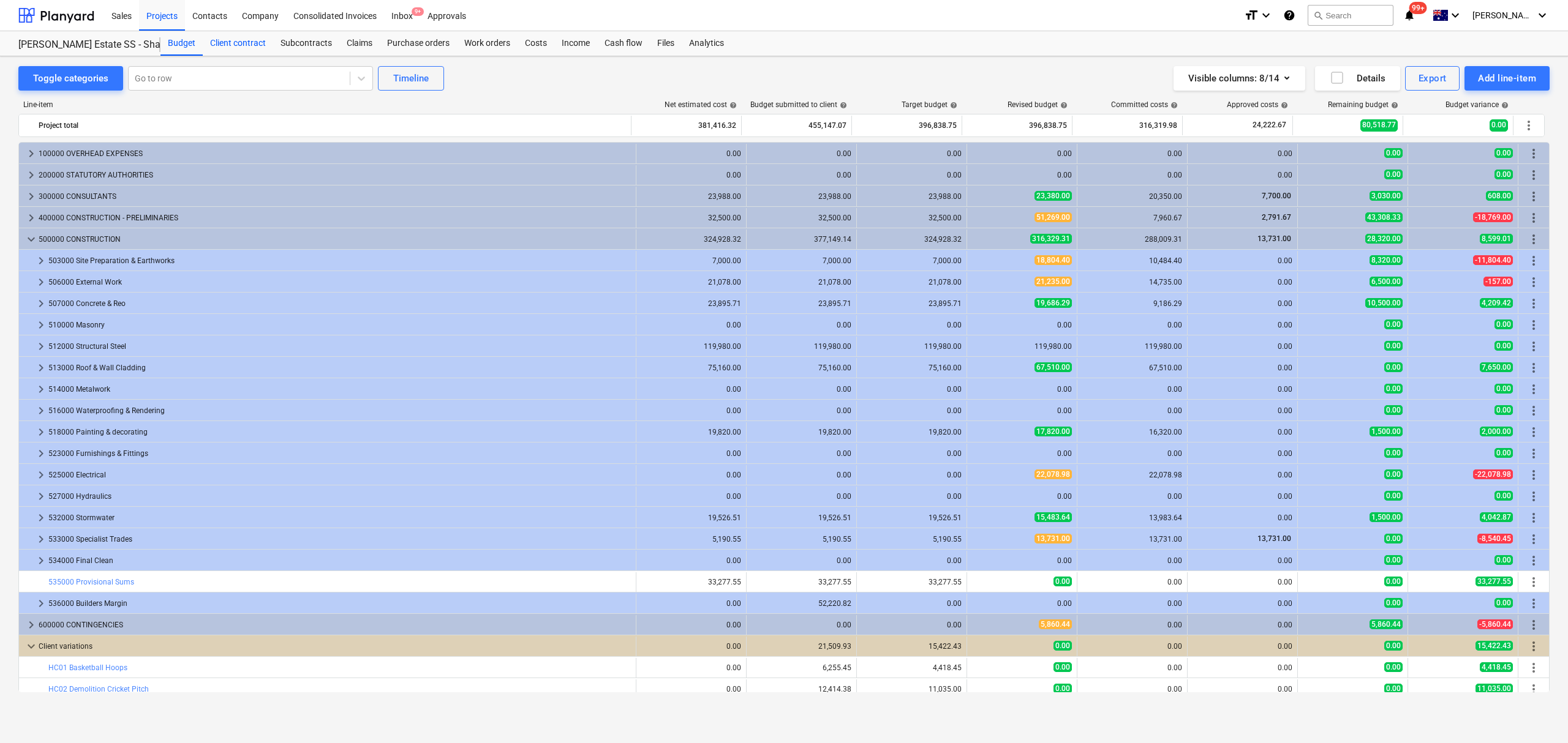
click at [229, 46] on div "Client contract" at bounding box center [238, 43] width 71 height 24
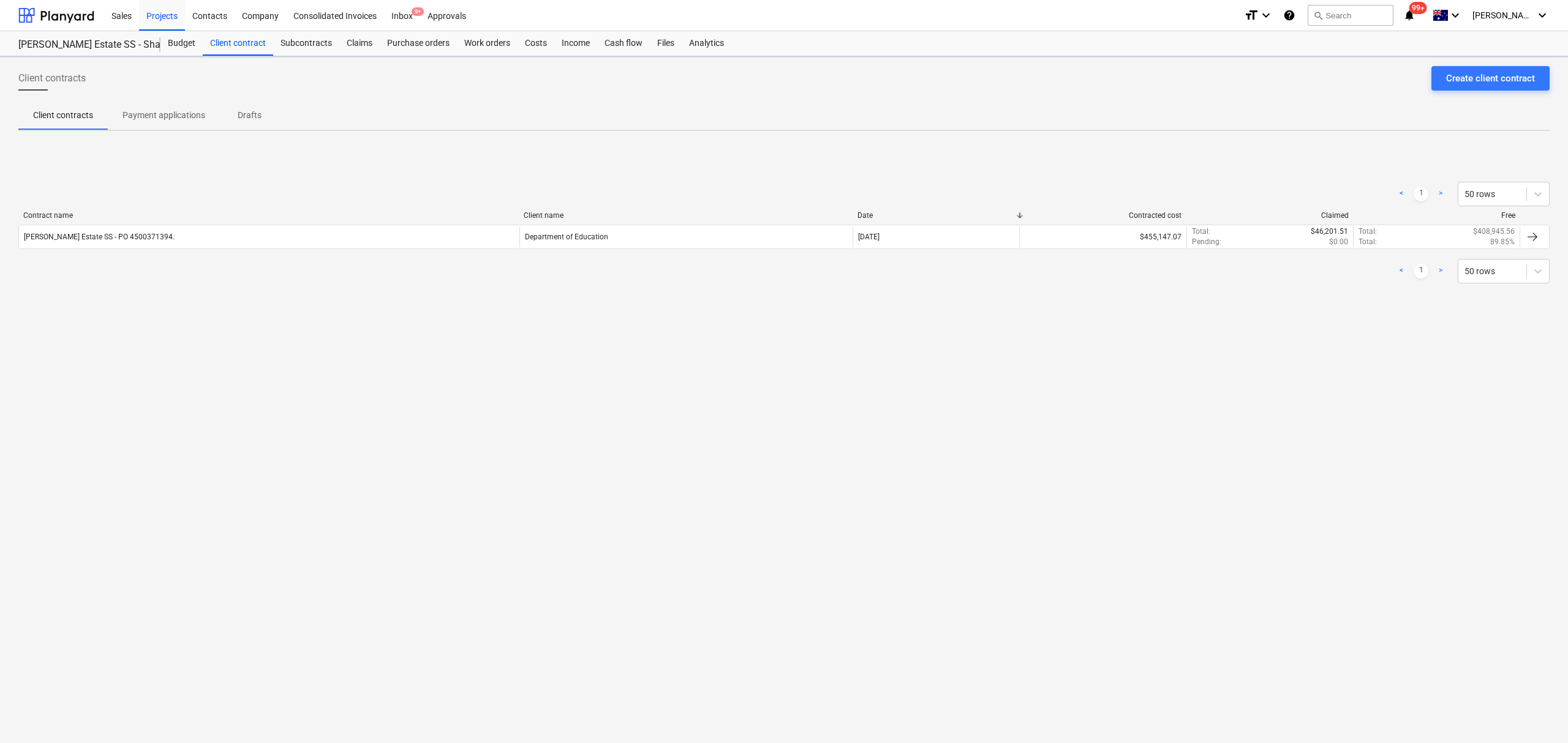
click at [259, 220] on div "Contract name Client name Date Contracted cost Claimed Free" at bounding box center [783, 218] width 1531 height 13
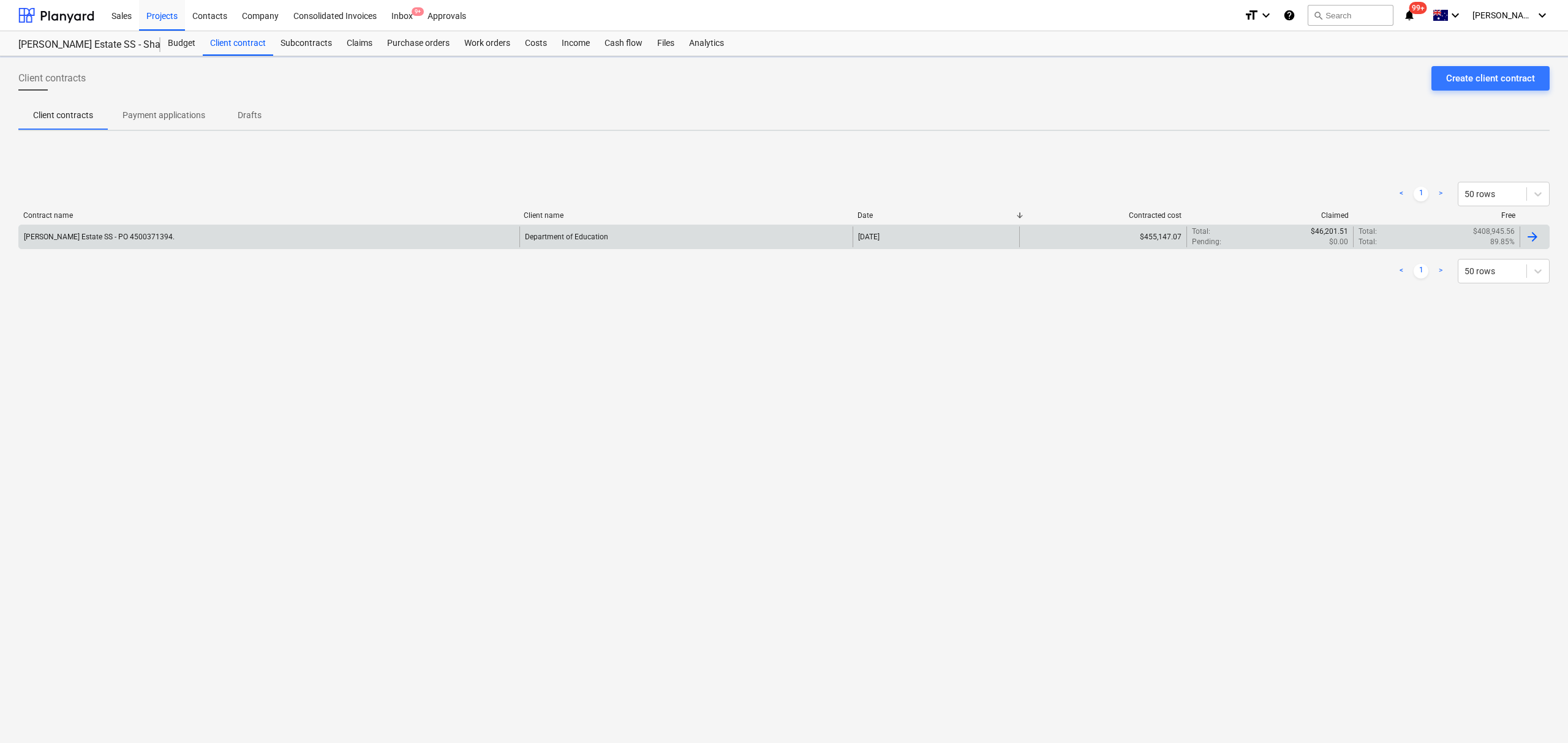
click at [254, 244] on div "Patrick Estate SS - PO 4500371394." at bounding box center [269, 237] width 500 height 21
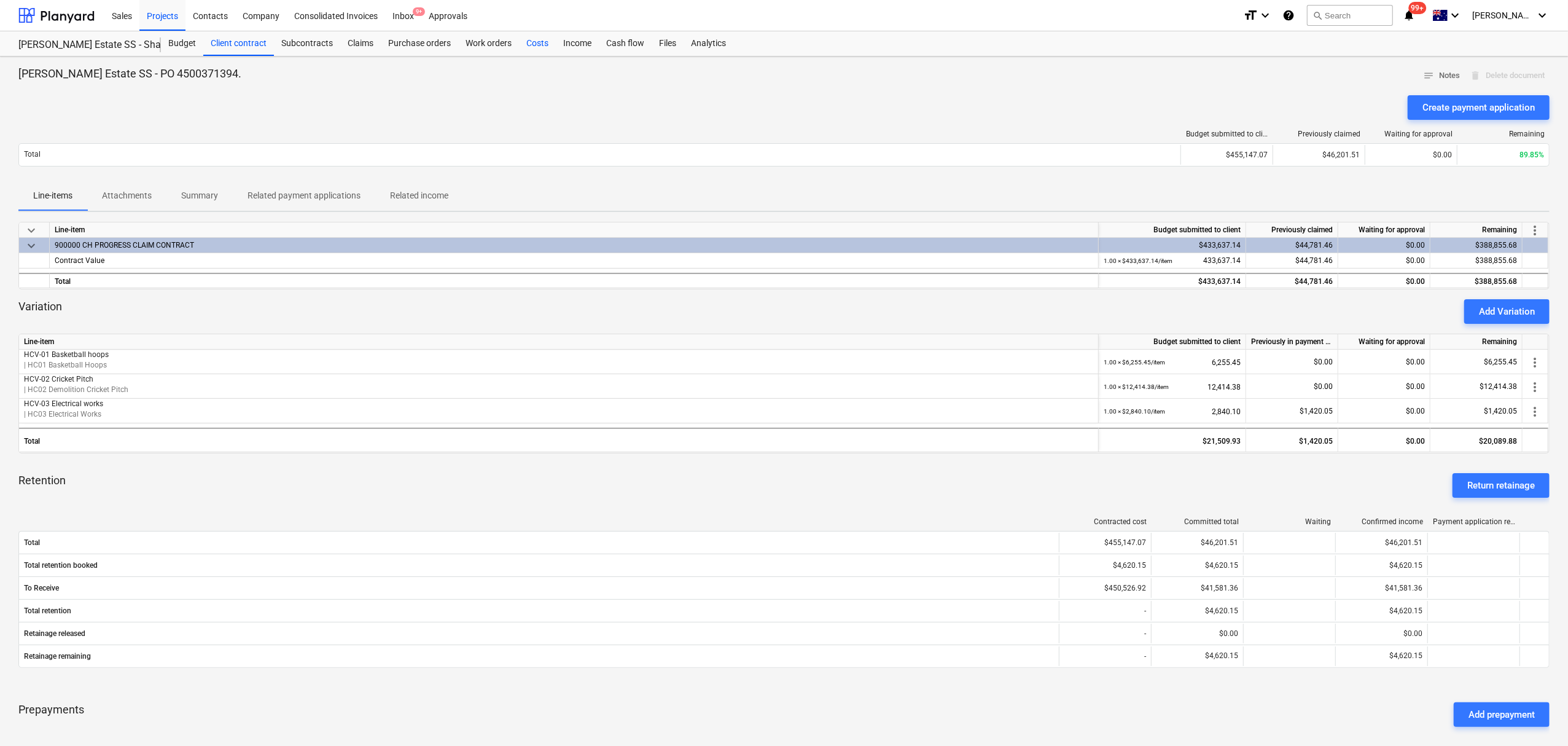
click at [530, 42] on div "Costs" at bounding box center [537, 43] width 37 height 24
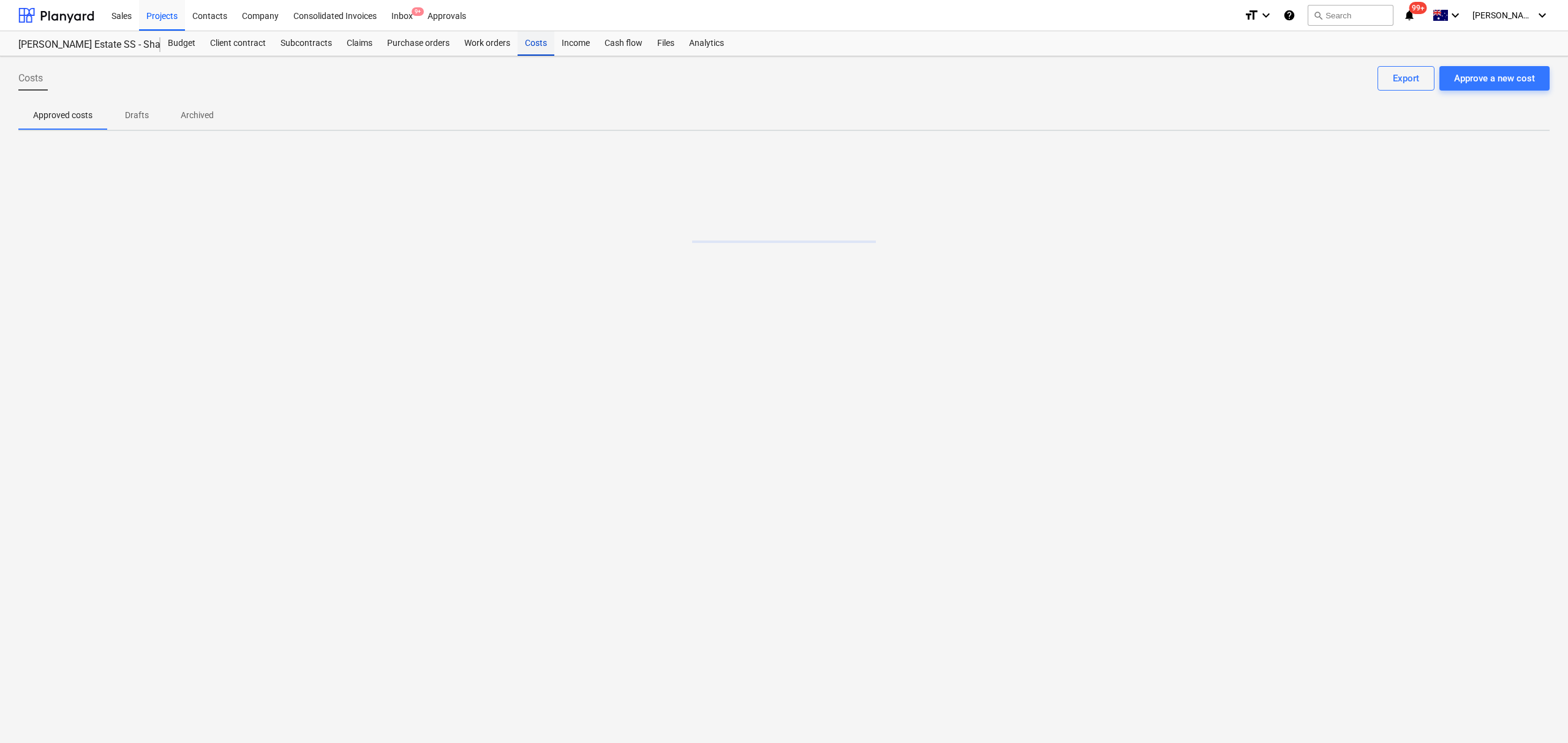
click at [528, 42] on div "Costs" at bounding box center [535, 43] width 37 height 24
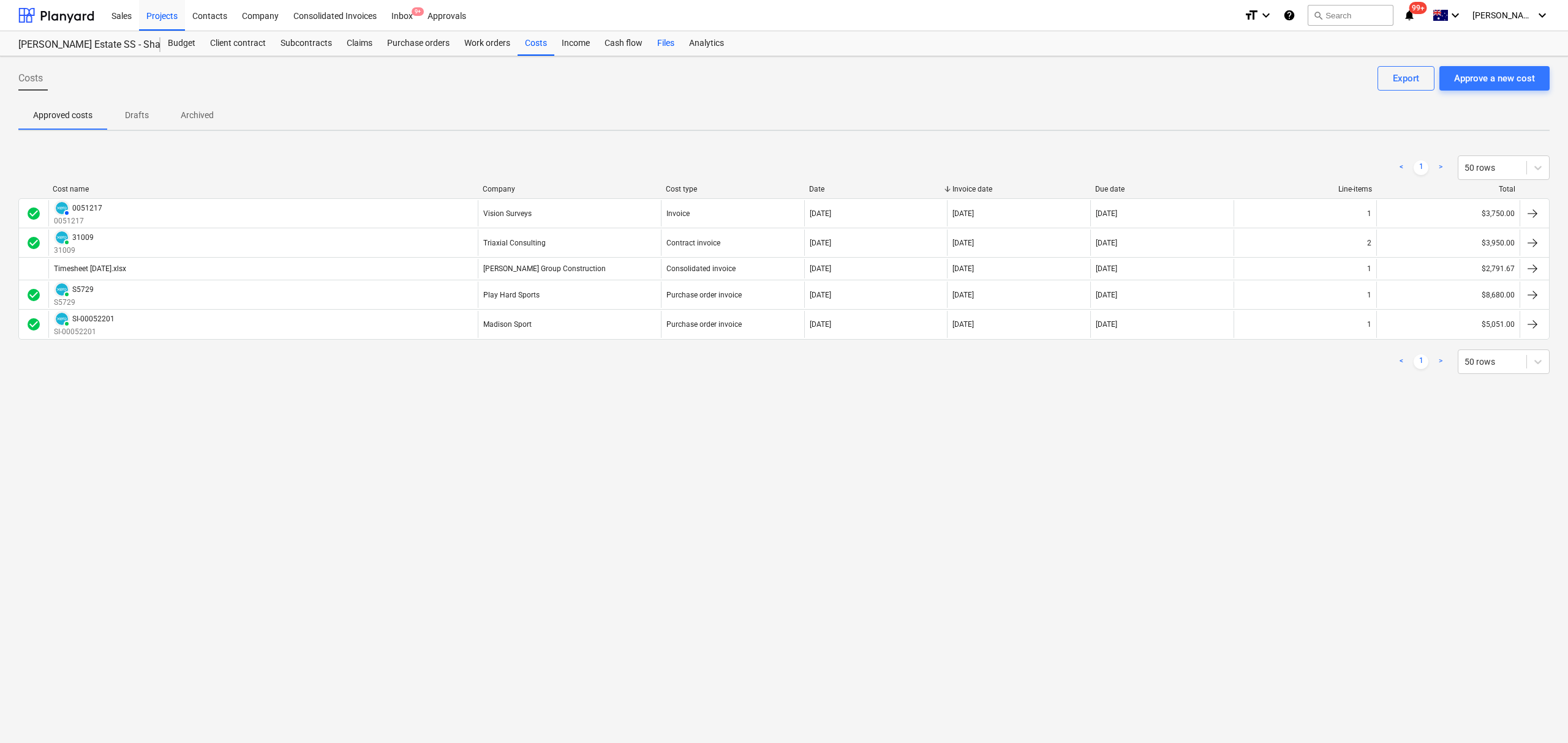
click at [654, 47] on div "Files" at bounding box center [665, 43] width 32 height 24
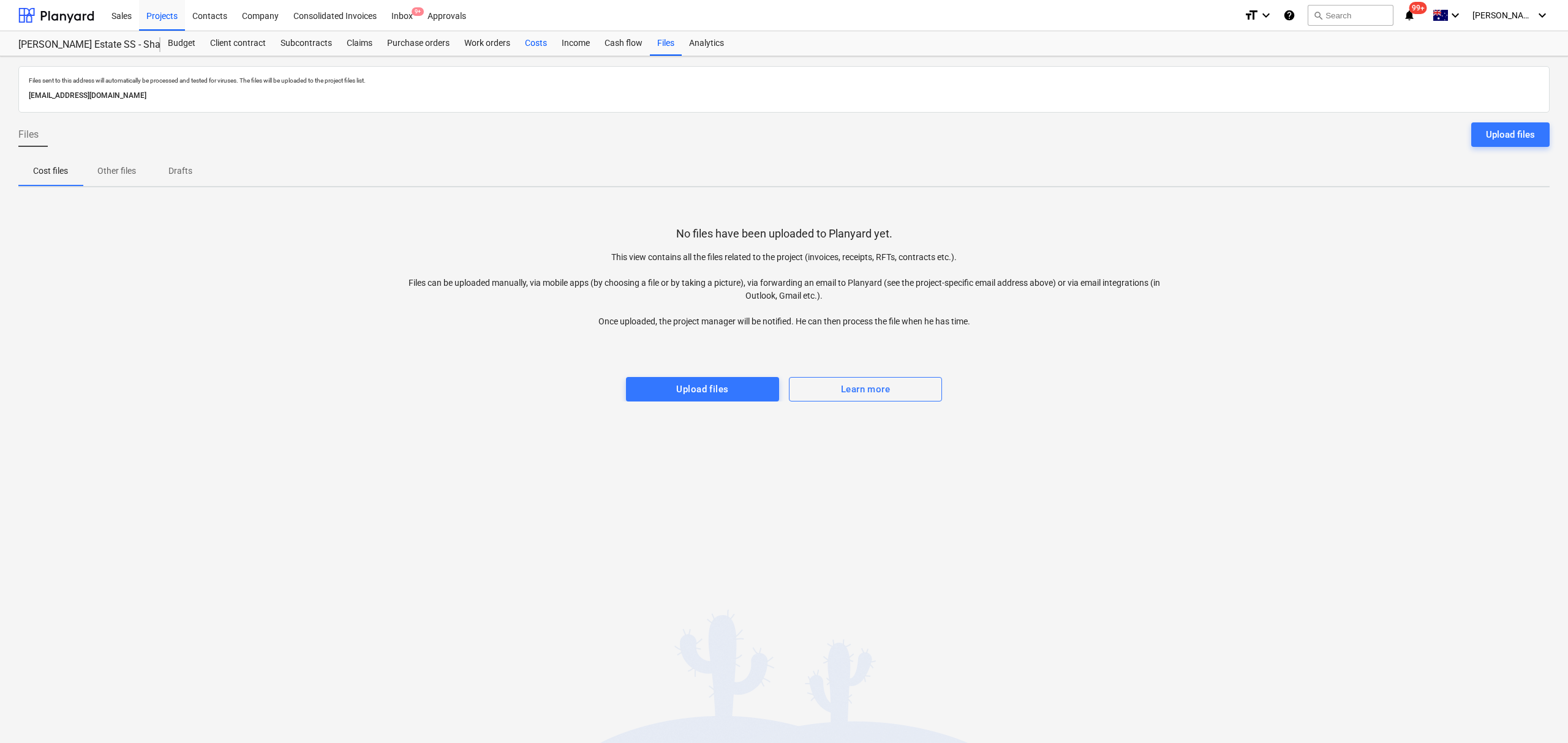
click at [535, 45] on div "Costs" at bounding box center [535, 43] width 37 height 24
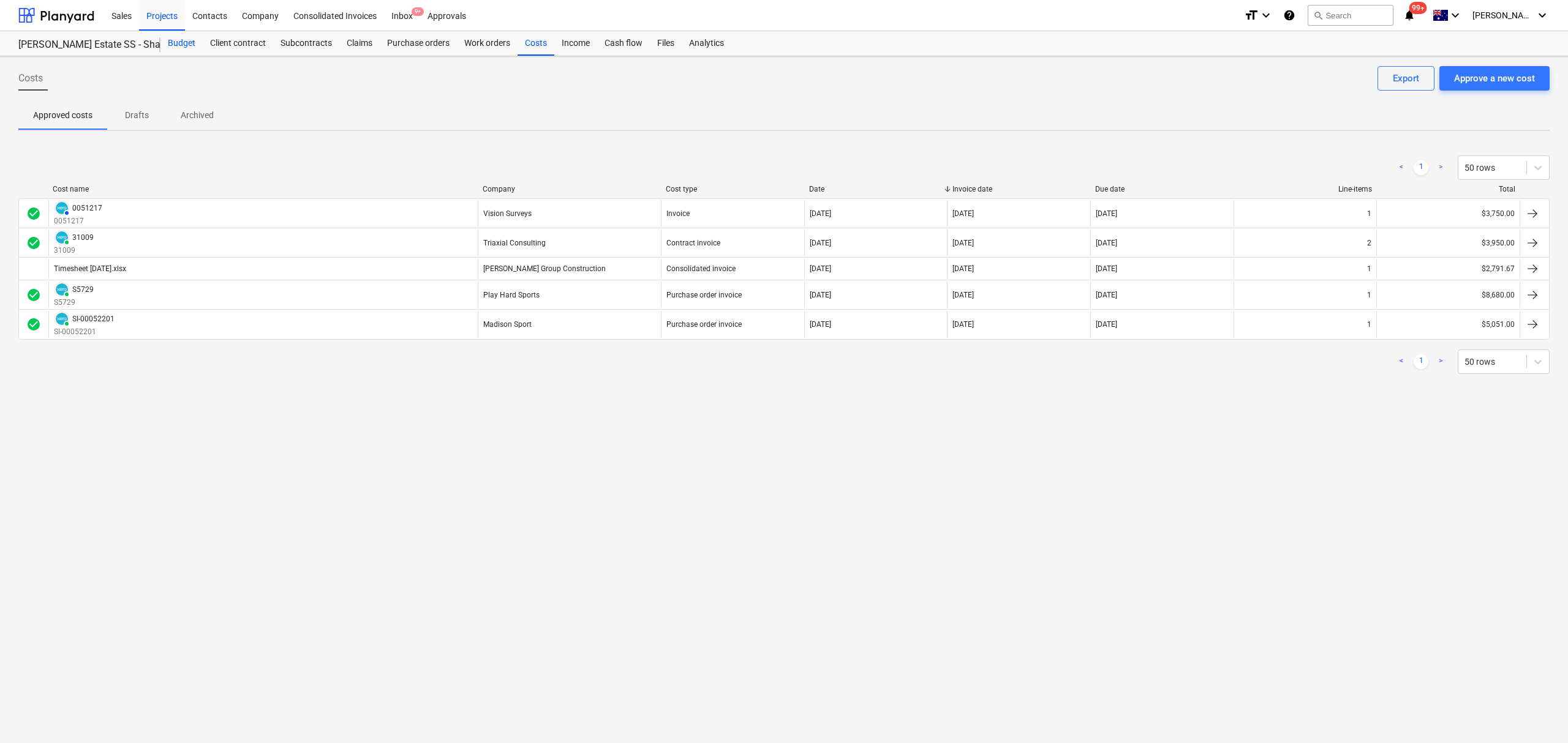
click at [180, 55] on div "Budget" at bounding box center [181, 43] width 42 height 24
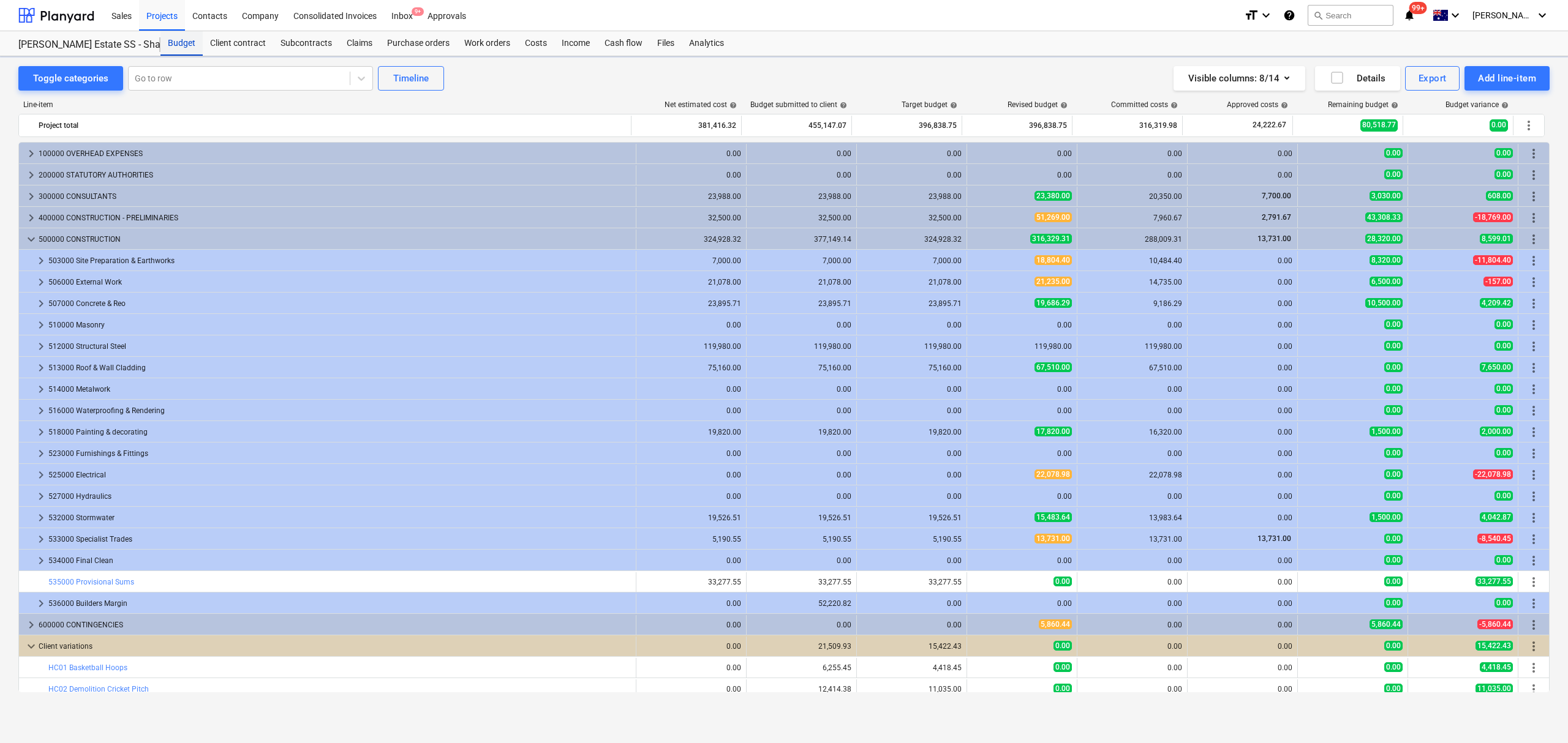
click at [180, 54] on div "Budget" at bounding box center [181, 43] width 42 height 24
click at [185, 81] on div at bounding box center [239, 78] width 209 height 12
type input "survey"
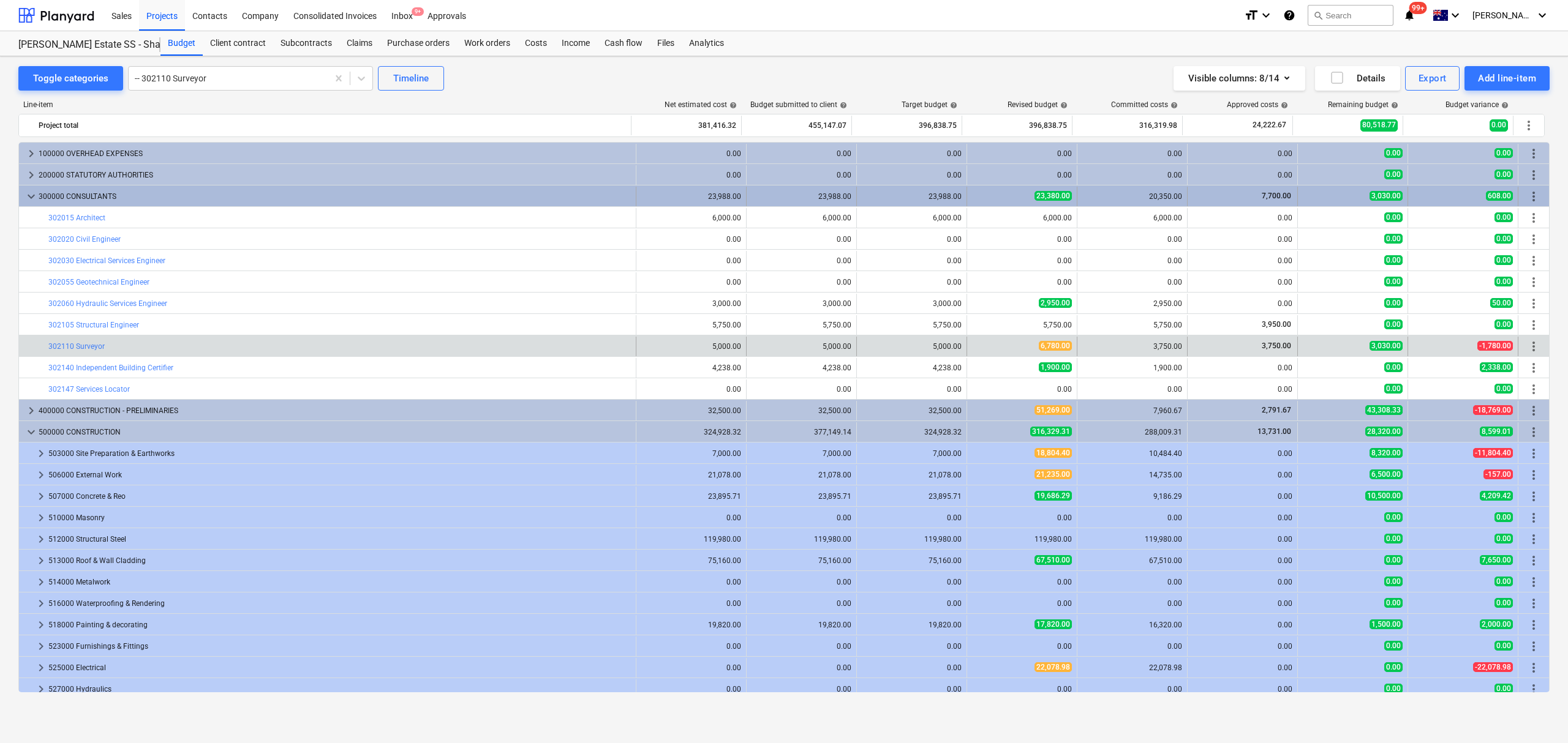
click at [25, 201] on span "keyboard_arrow_down" at bounding box center [32, 197] width 15 height 15
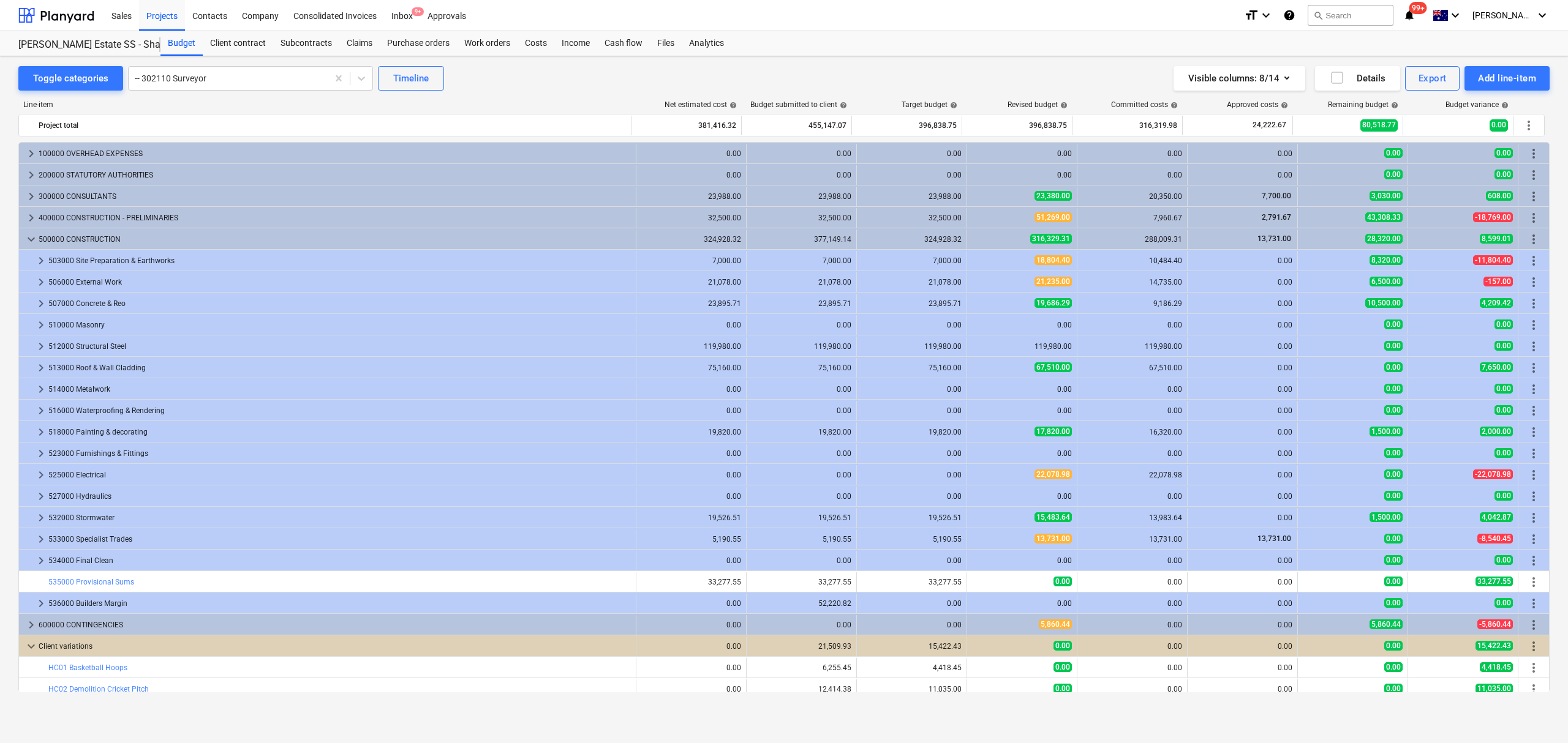
click at [31, 236] on span "keyboard_arrow_down" at bounding box center [32, 239] width 15 height 15
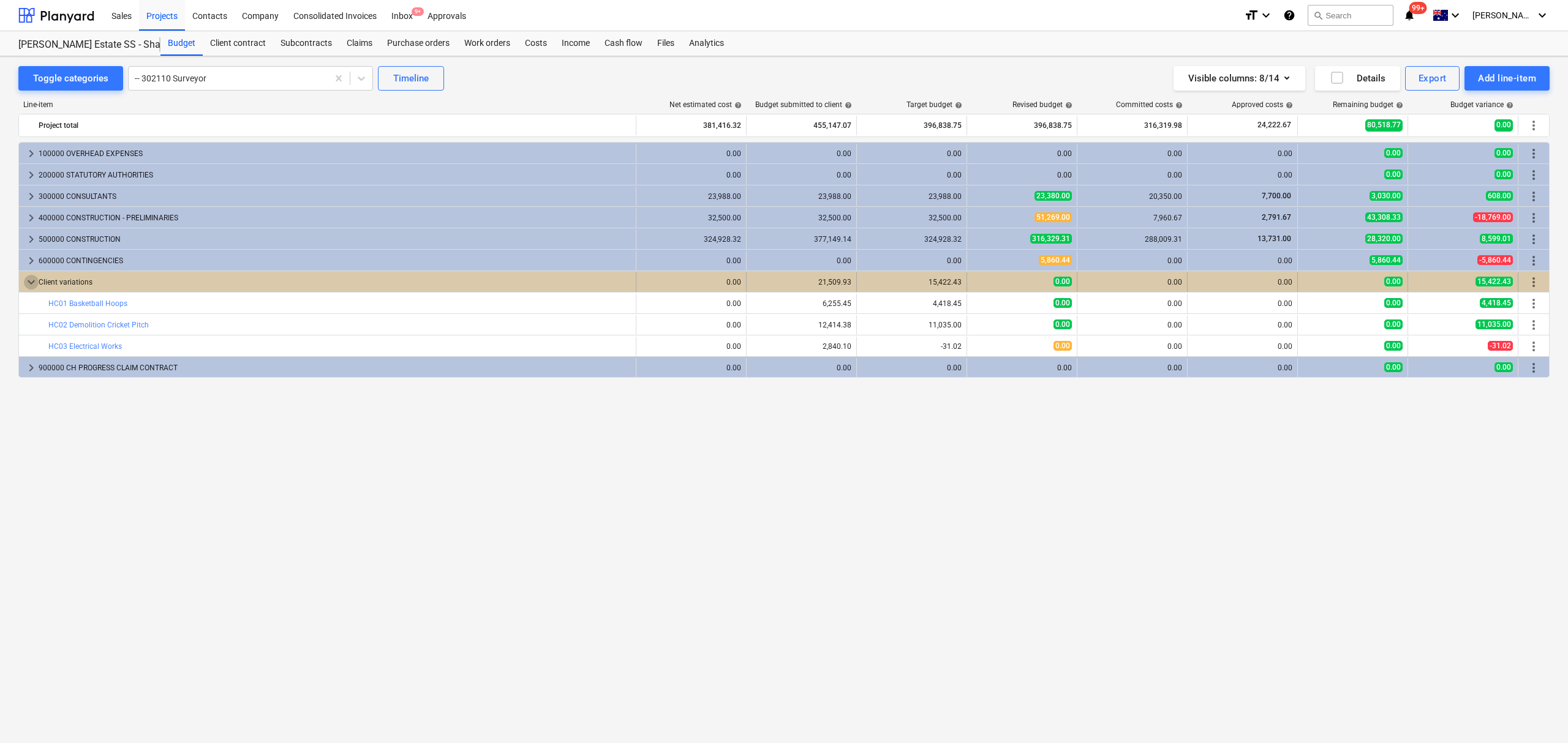
click at [29, 289] on span "keyboard_arrow_down" at bounding box center [32, 283] width 15 height 15
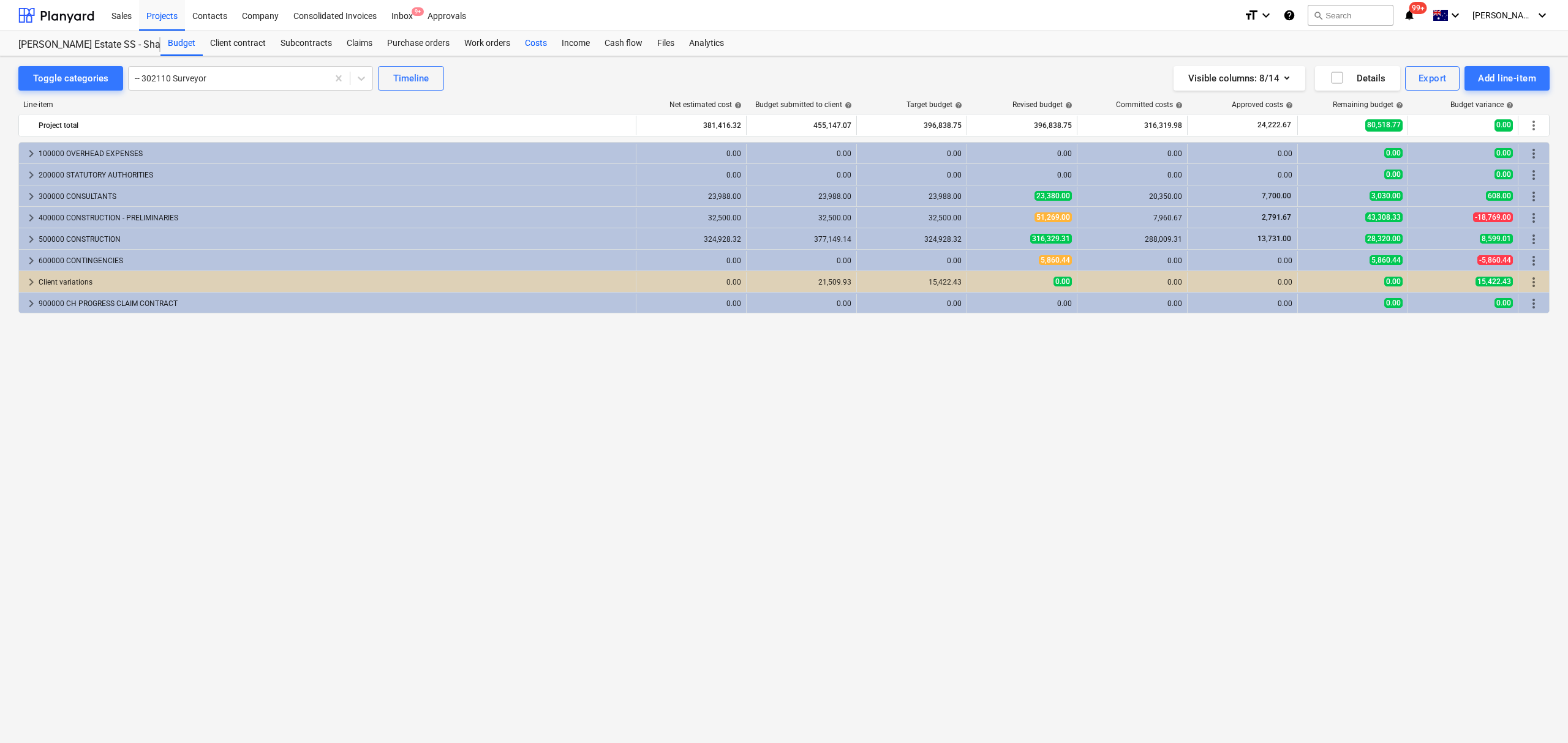
click at [538, 38] on div "Costs" at bounding box center [535, 43] width 37 height 24
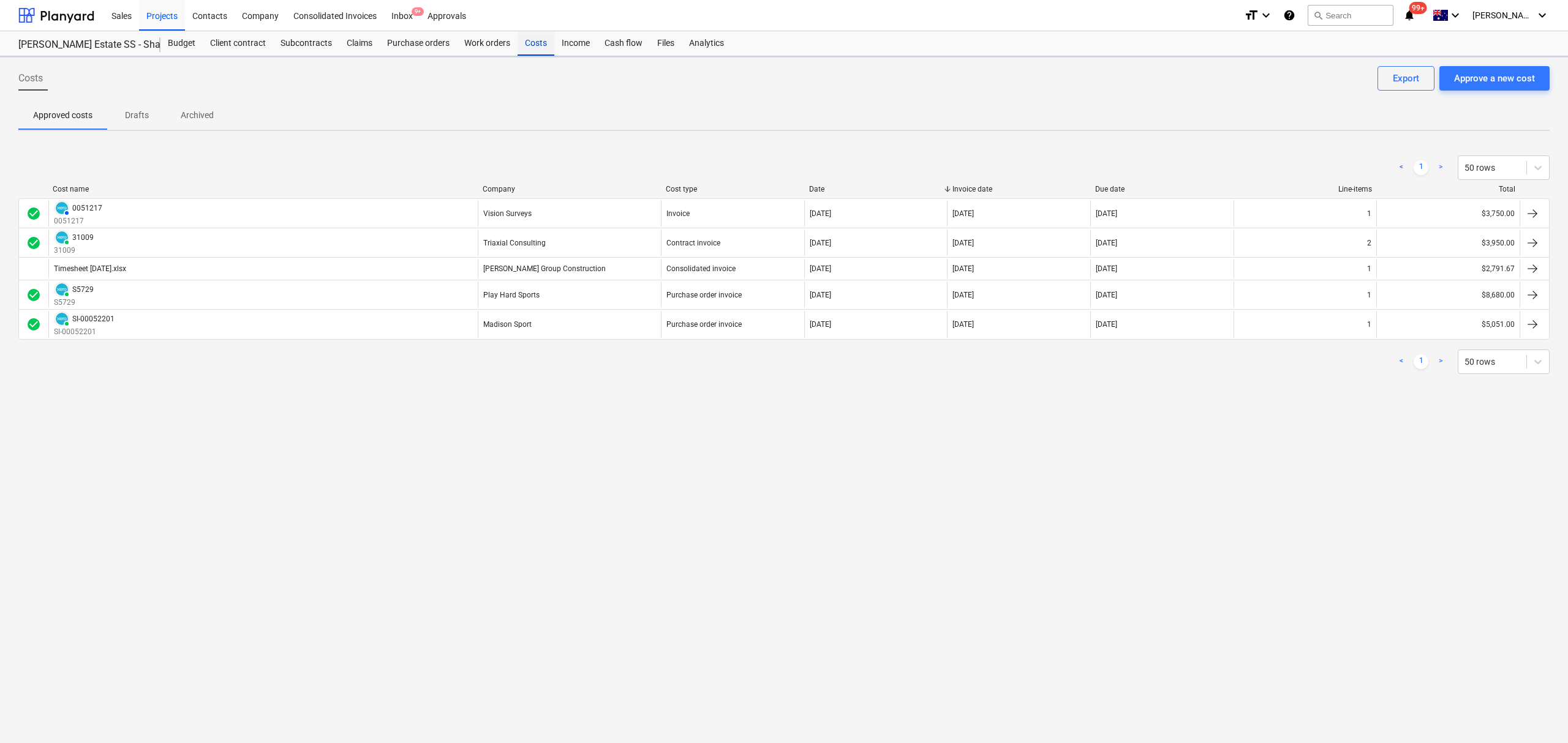
click at [538, 38] on div "Costs" at bounding box center [535, 43] width 37 height 24
click at [181, 47] on div "Budget" at bounding box center [181, 43] width 42 height 24
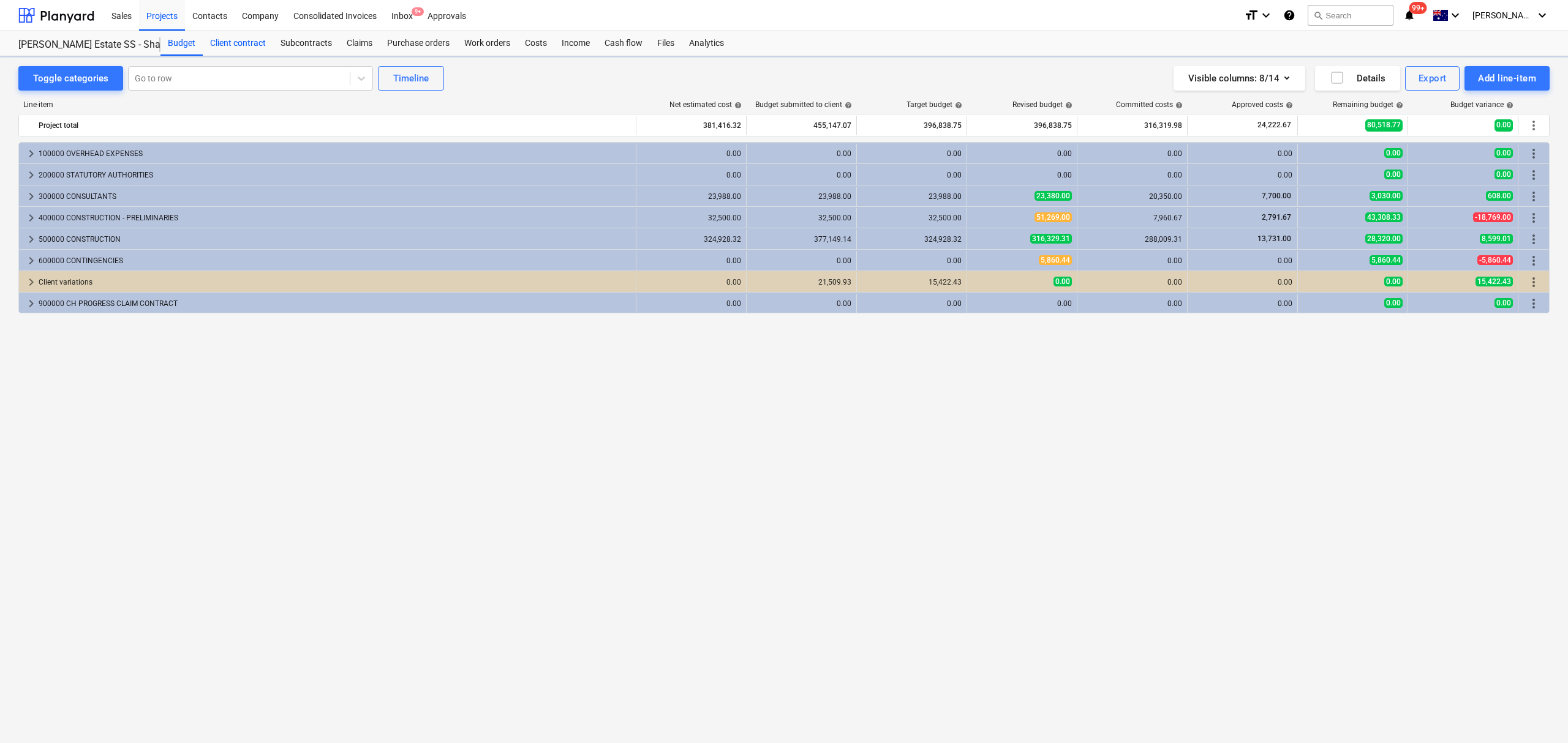
click at [240, 52] on div "Client contract" at bounding box center [238, 43] width 71 height 24
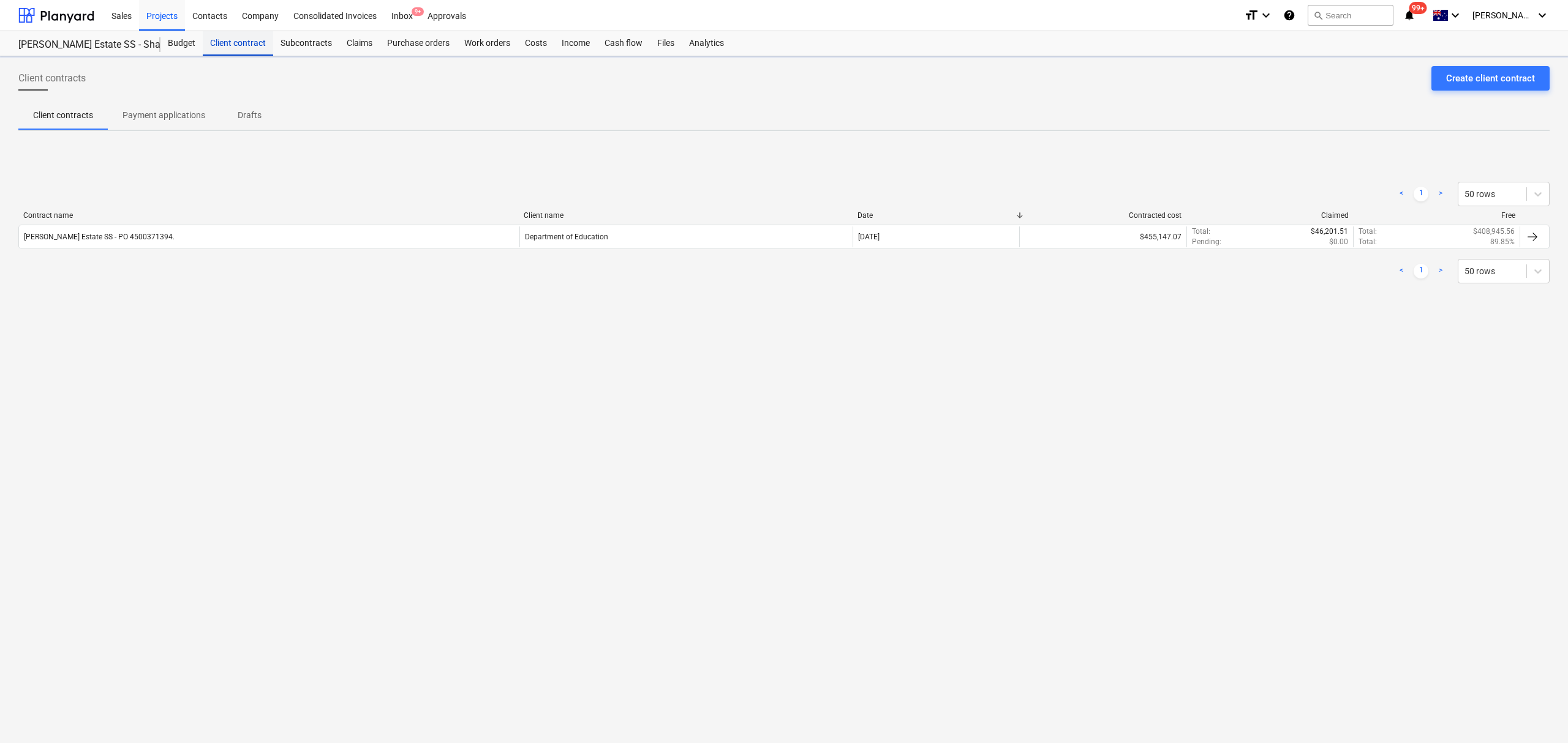
click at [240, 52] on div "Client contract" at bounding box center [238, 43] width 71 height 24
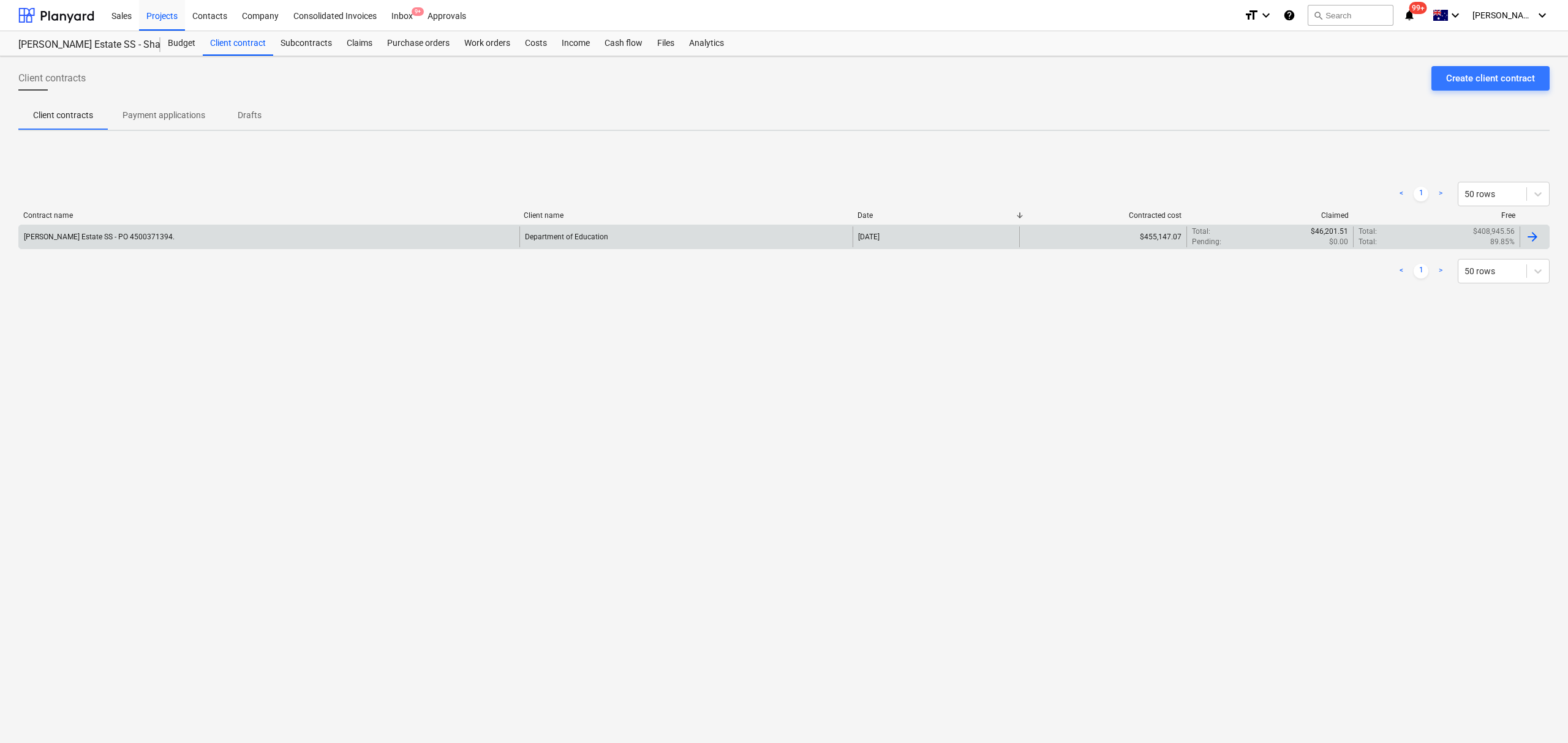
click at [129, 248] on div "Patrick Estate SS - PO 4500371394." at bounding box center [269, 237] width 500 height 21
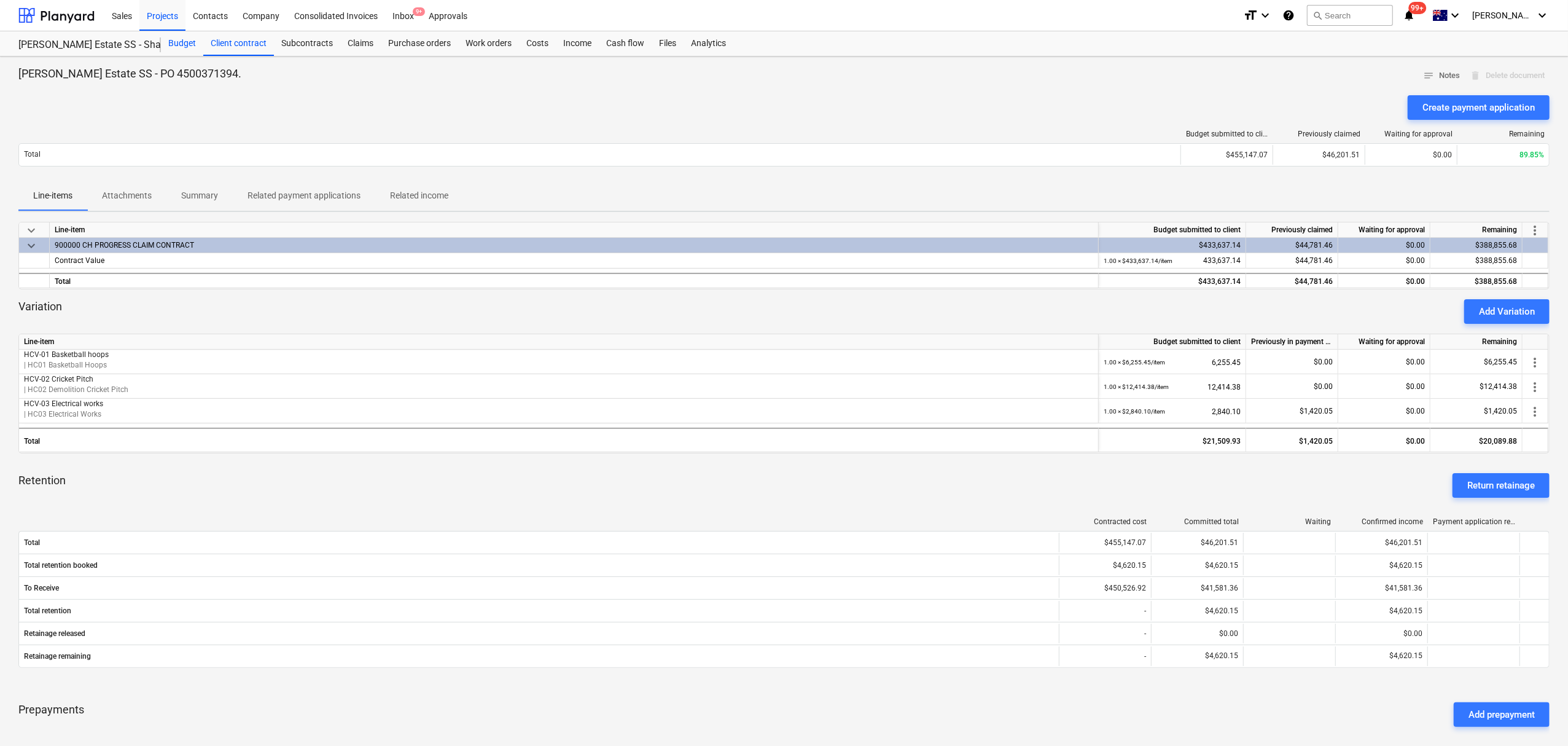
click at [193, 39] on div "Budget" at bounding box center [182, 43] width 43 height 24
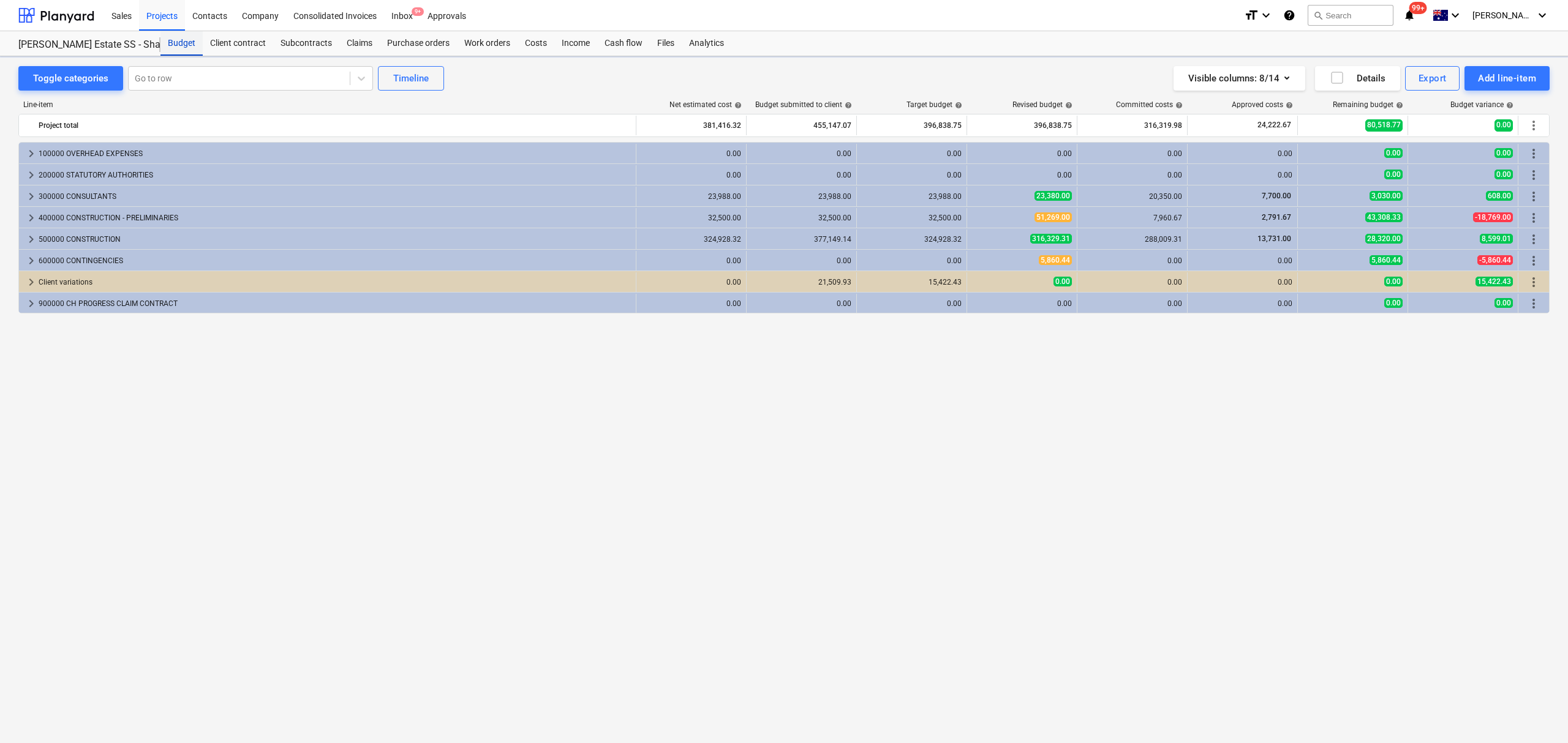
click at [192, 39] on div "Budget" at bounding box center [181, 43] width 42 height 24
click at [21, 219] on div "keyboard_arrow_right 400000 CONSTRUCTION - PRELIMINARIES" at bounding box center [328, 218] width 617 height 20
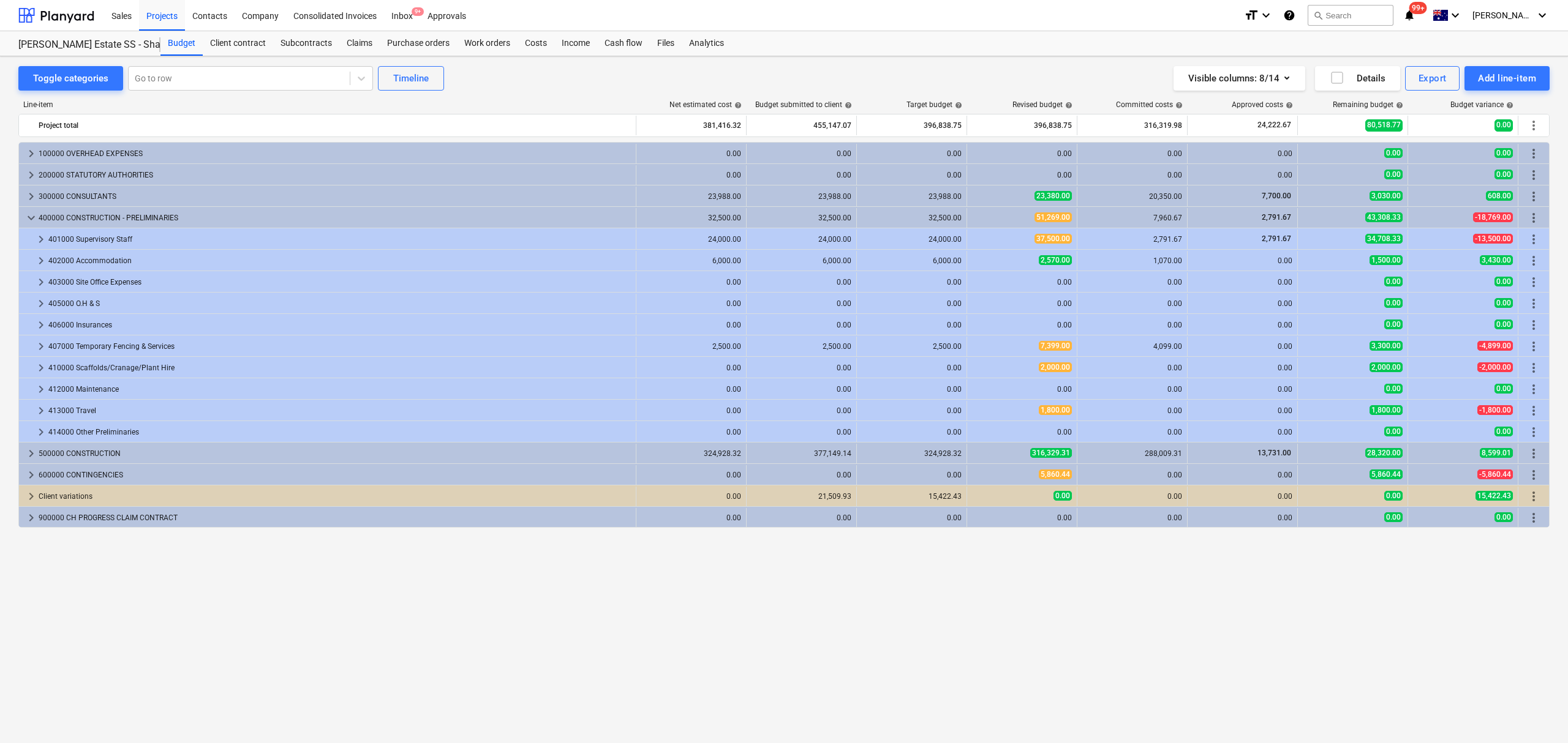
click at [42, 263] on span "keyboard_arrow_right" at bounding box center [42, 261] width 15 height 15
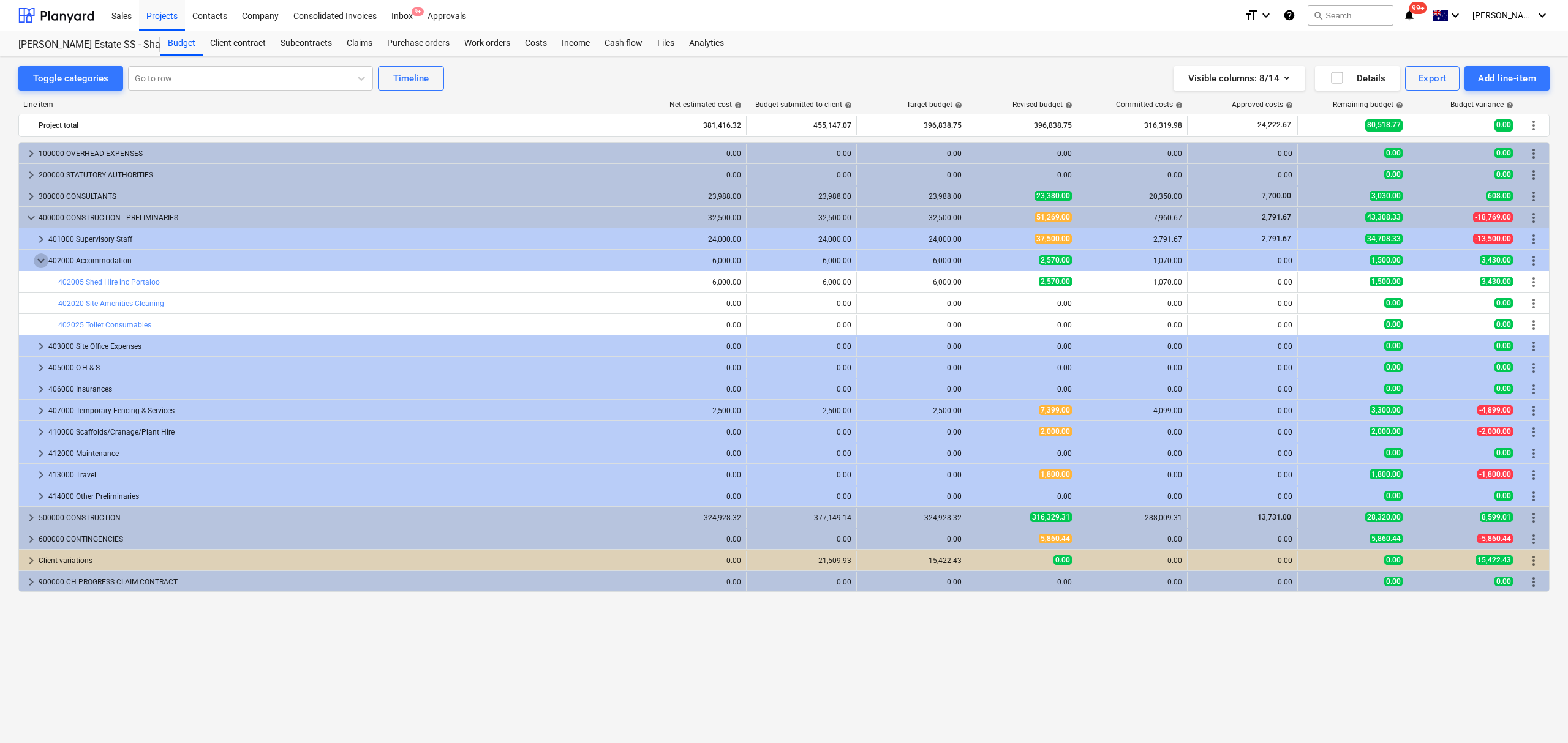
click at [42, 263] on span "keyboard_arrow_down" at bounding box center [42, 261] width 15 height 15
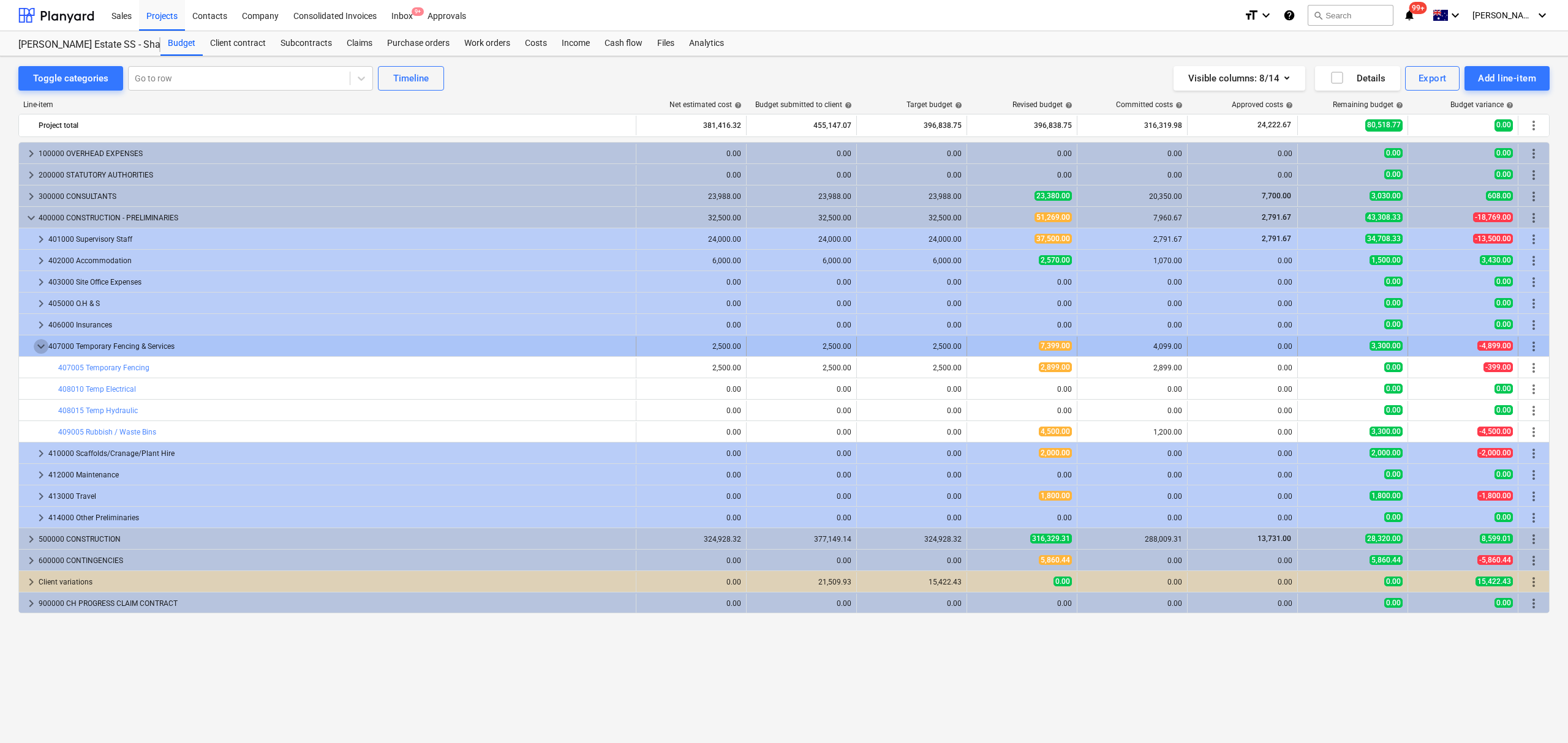
click at [42, 342] on span "keyboard_arrow_down" at bounding box center [42, 347] width 15 height 15
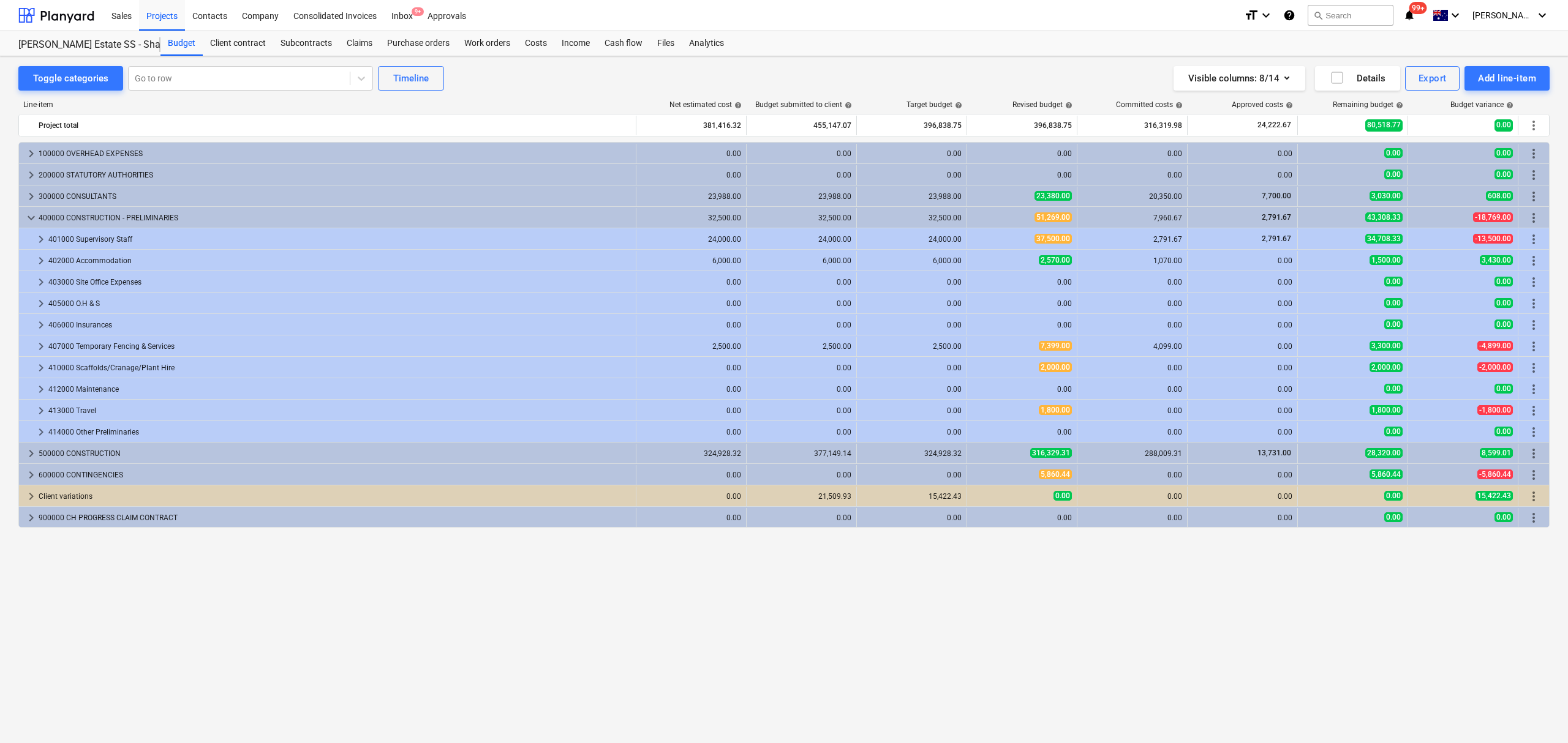
click at [44, 344] on span "keyboard_arrow_right" at bounding box center [42, 347] width 15 height 15
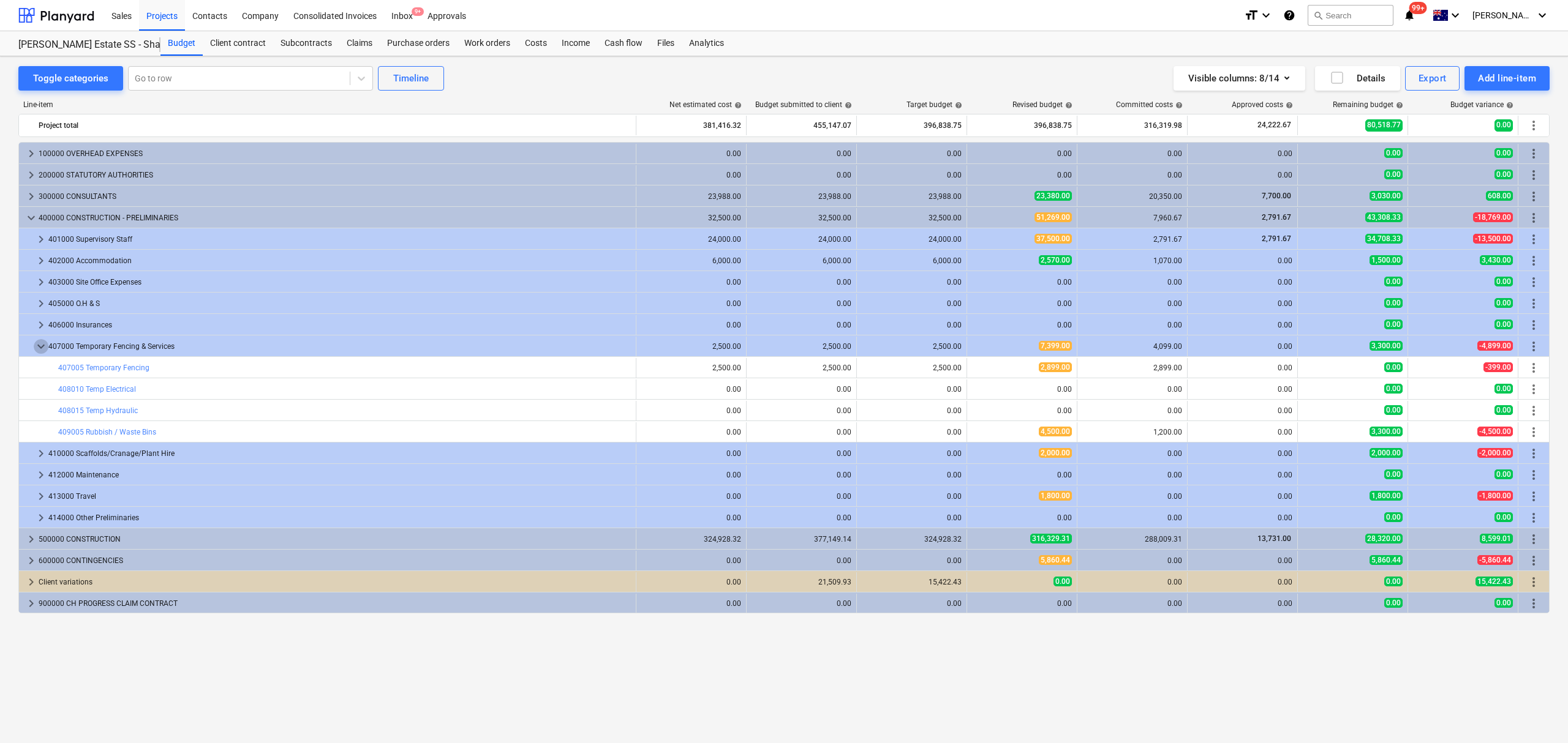
click at [44, 344] on span "keyboard_arrow_down" at bounding box center [42, 347] width 15 height 15
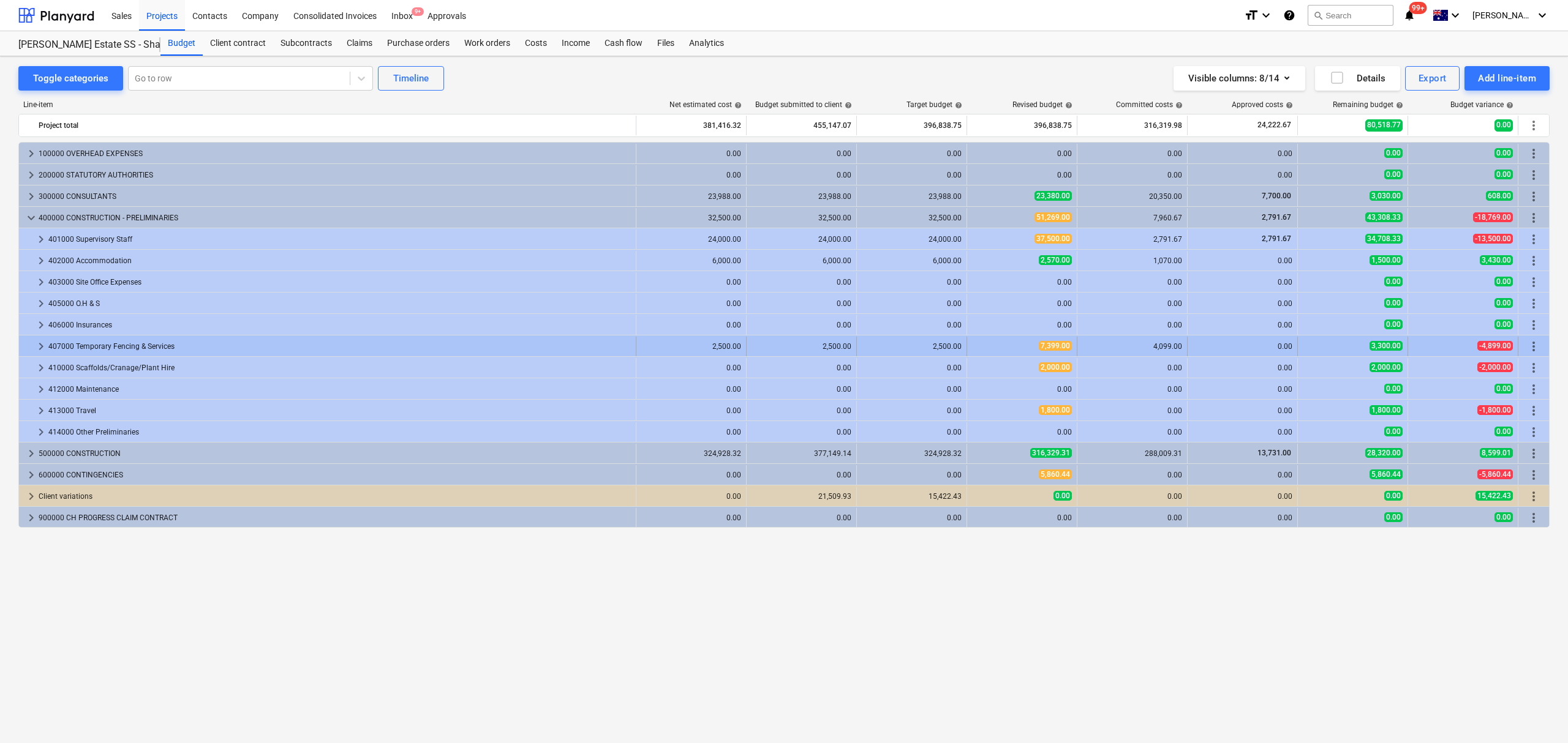
click at [42, 343] on span "keyboard_arrow_right" at bounding box center [42, 347] width 15 height 15
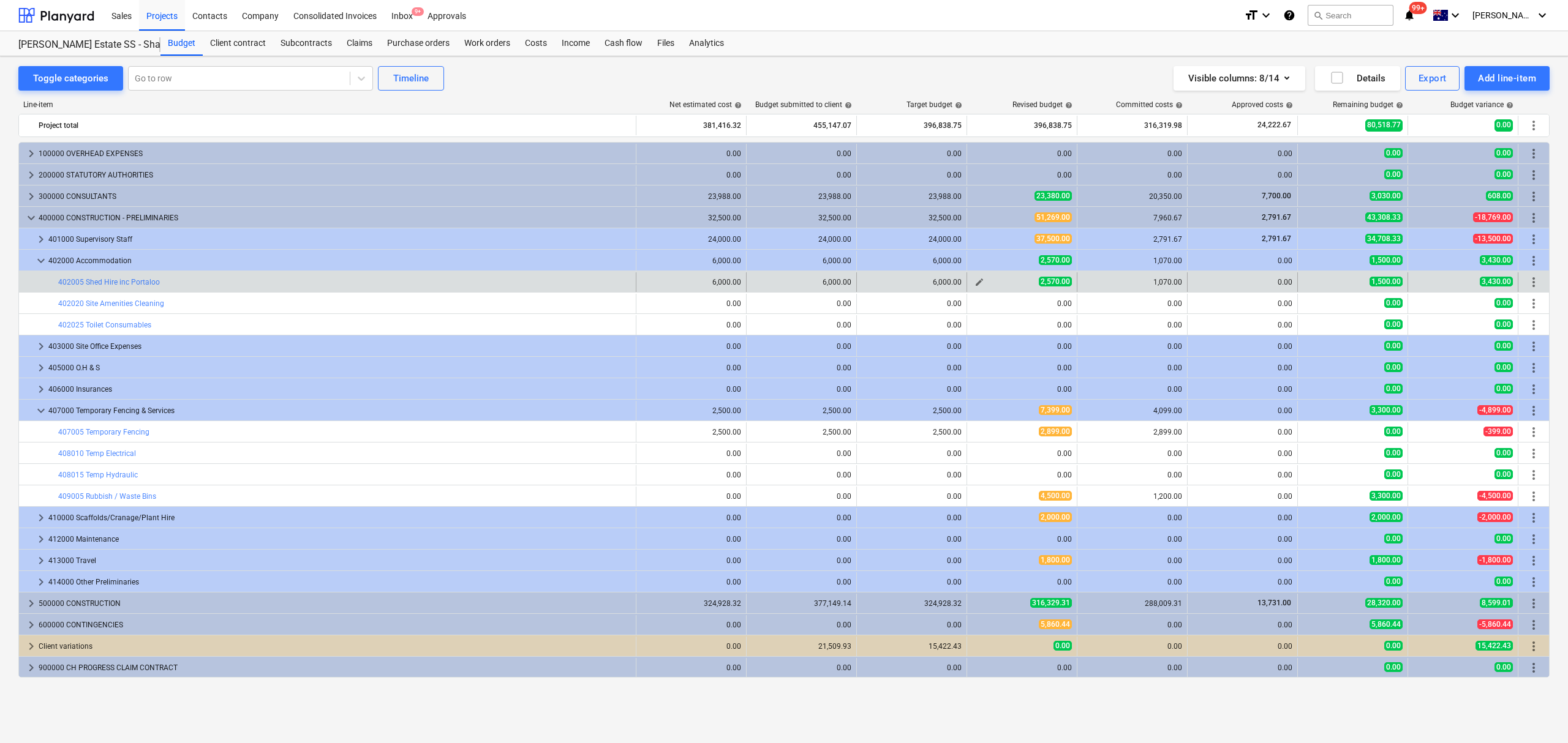
click at [979, 283] on span "edit" at bounding box center [979, 283] width 10 height 10
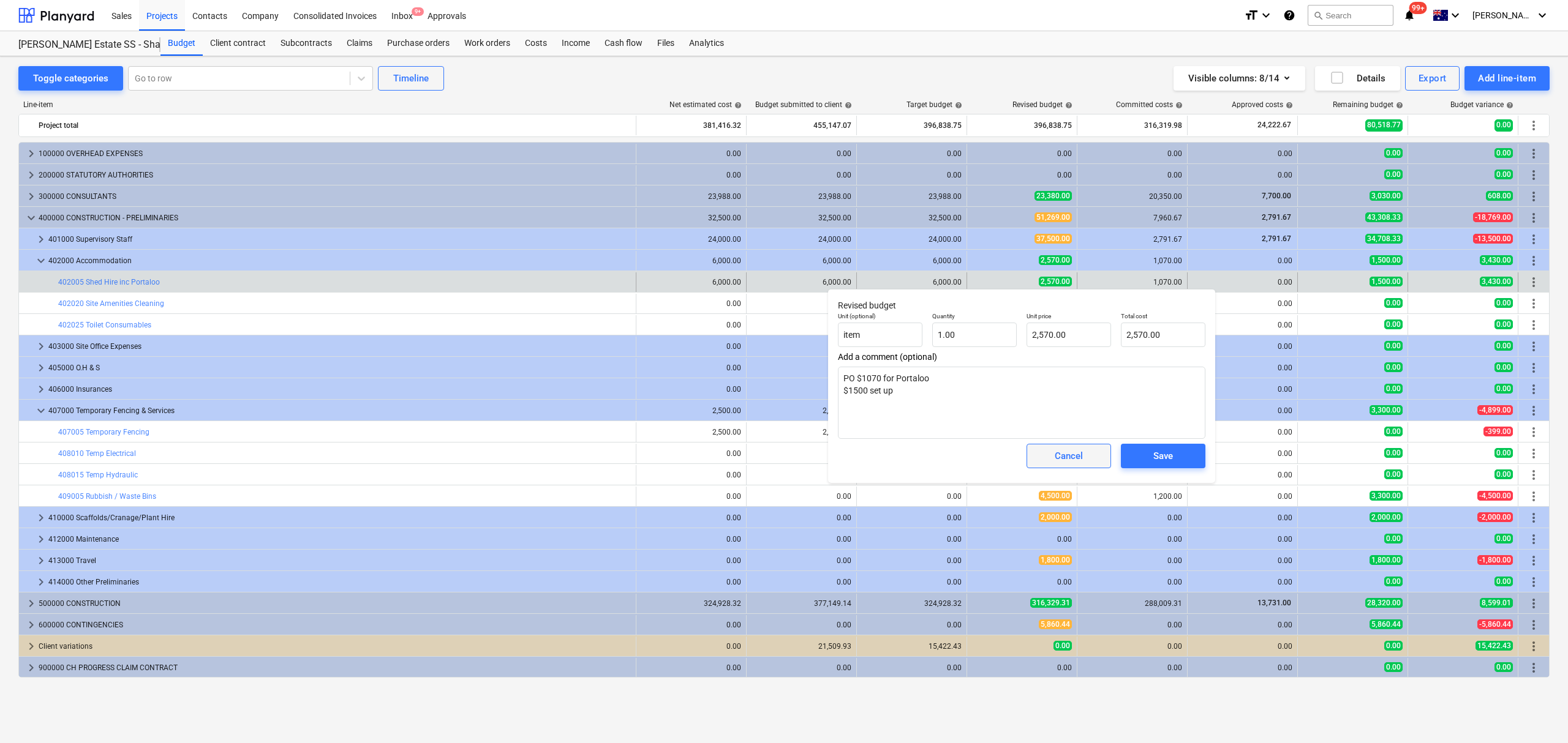
click at [1064, 464] on div "Cancel" at bounding box center [1068, 455] width 28 height 16
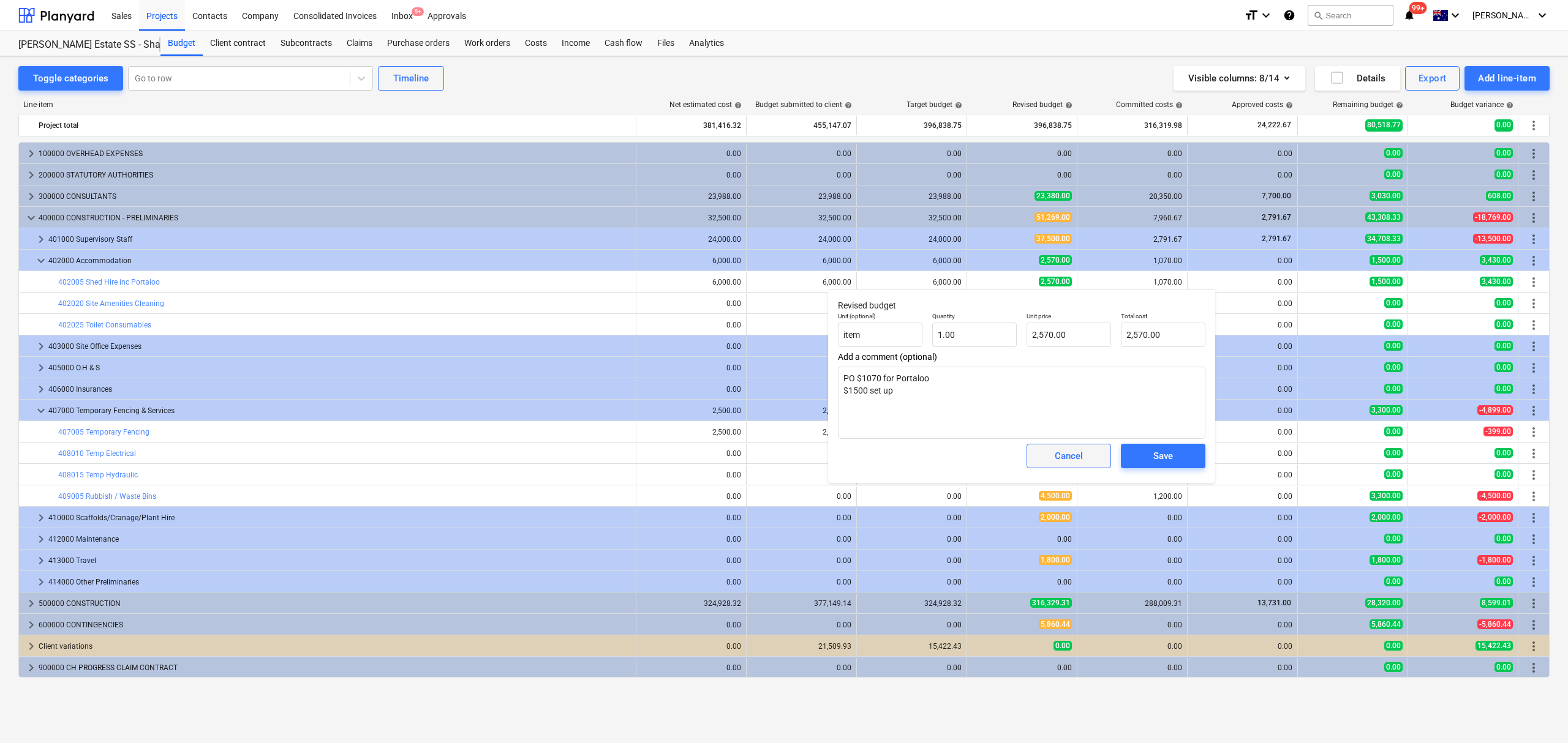
click at [1047, 450] on span "Cancel" at bounding box center [1068, 455] width 54 height 16
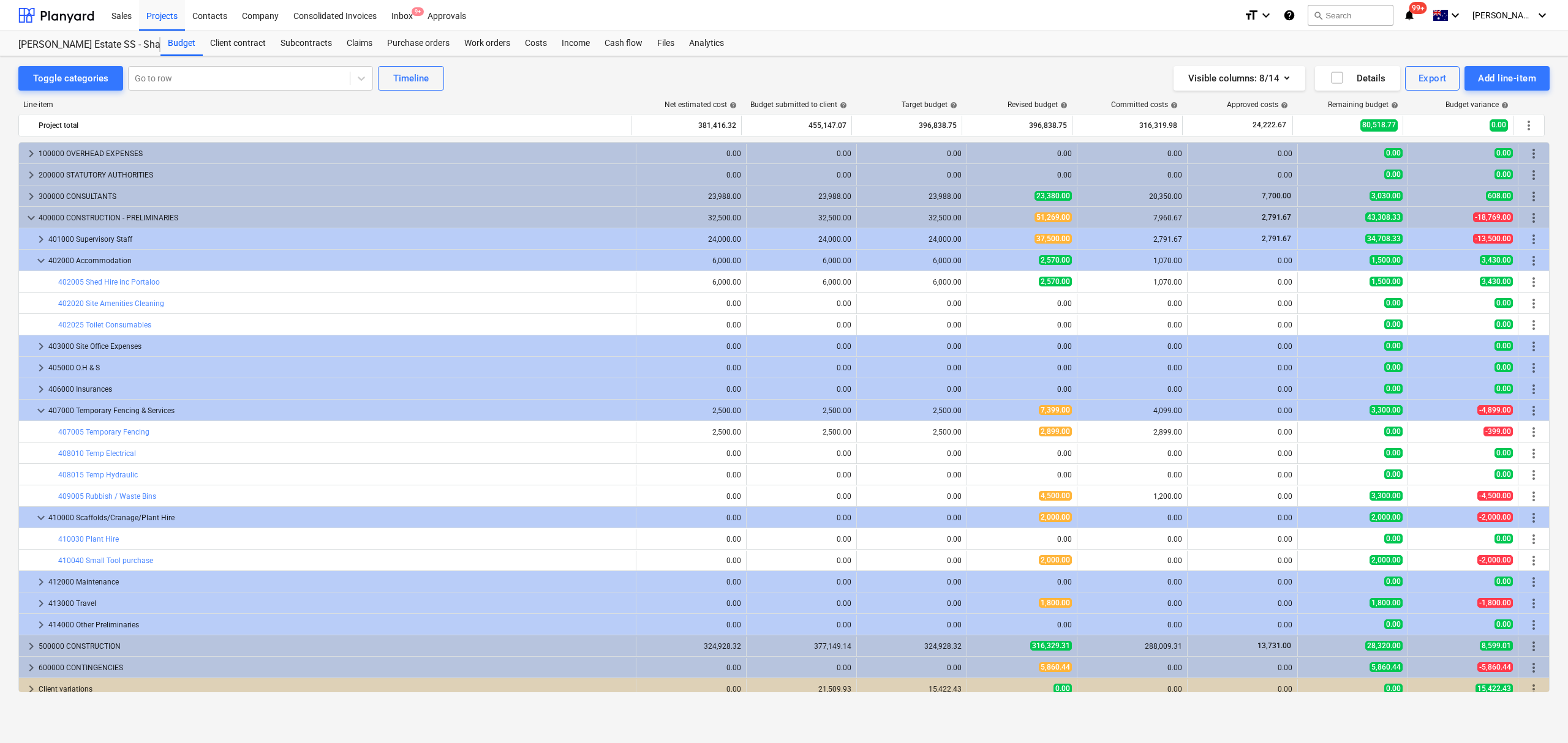
scroll to position [28, 0]
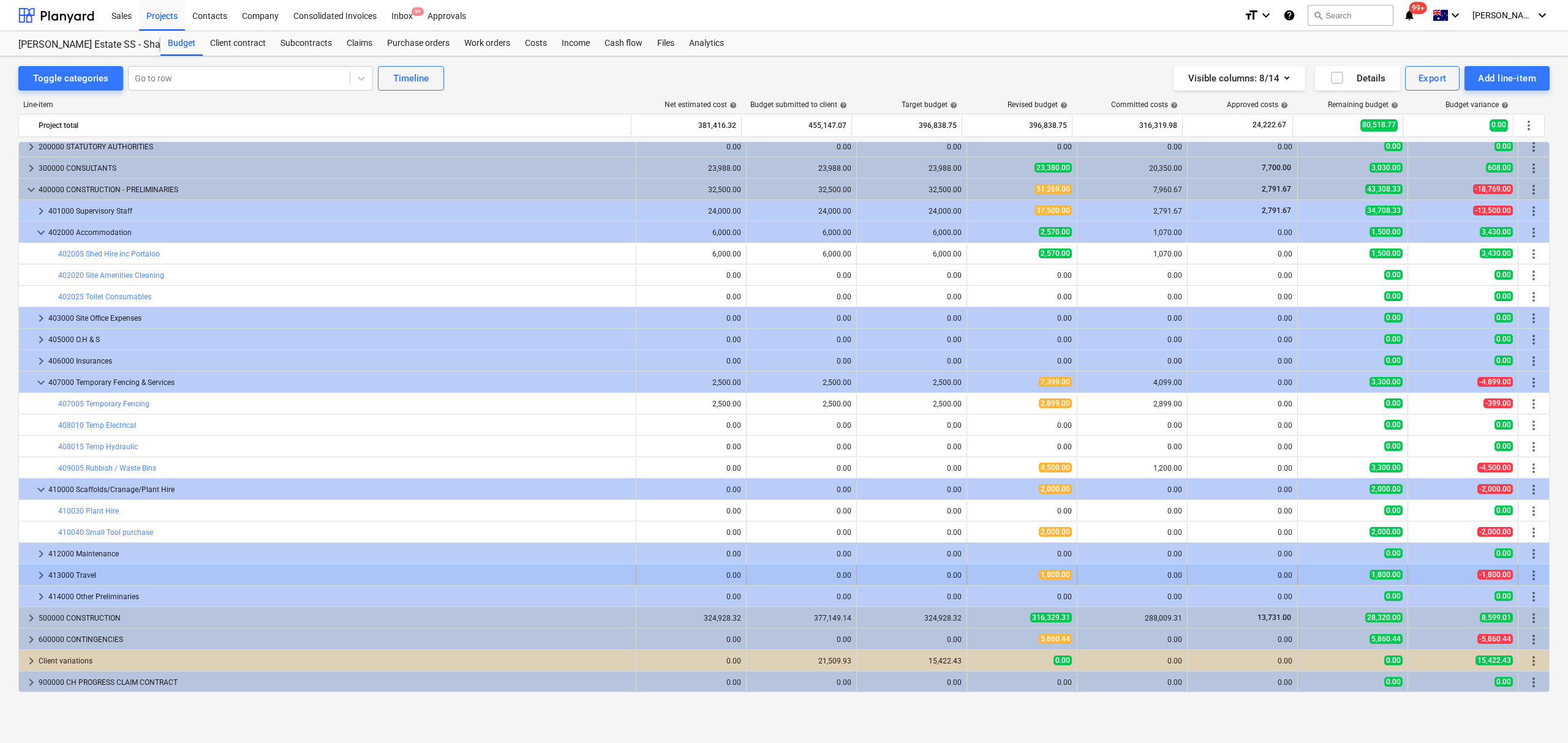
click at [50, 577] on div "413000 Travel" at bounding box center [339, 576] width 582 height 20
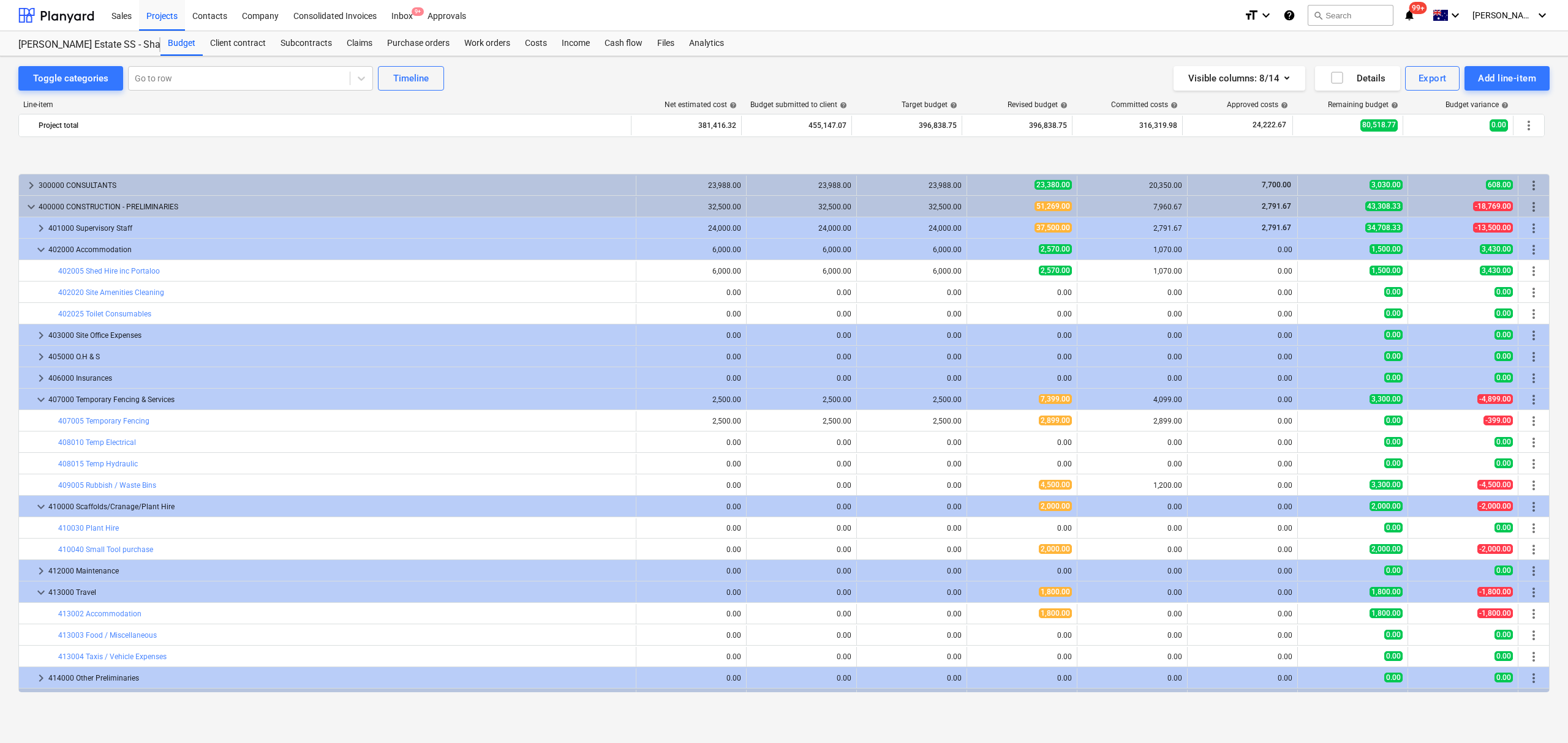
scroll to position [93, 0]
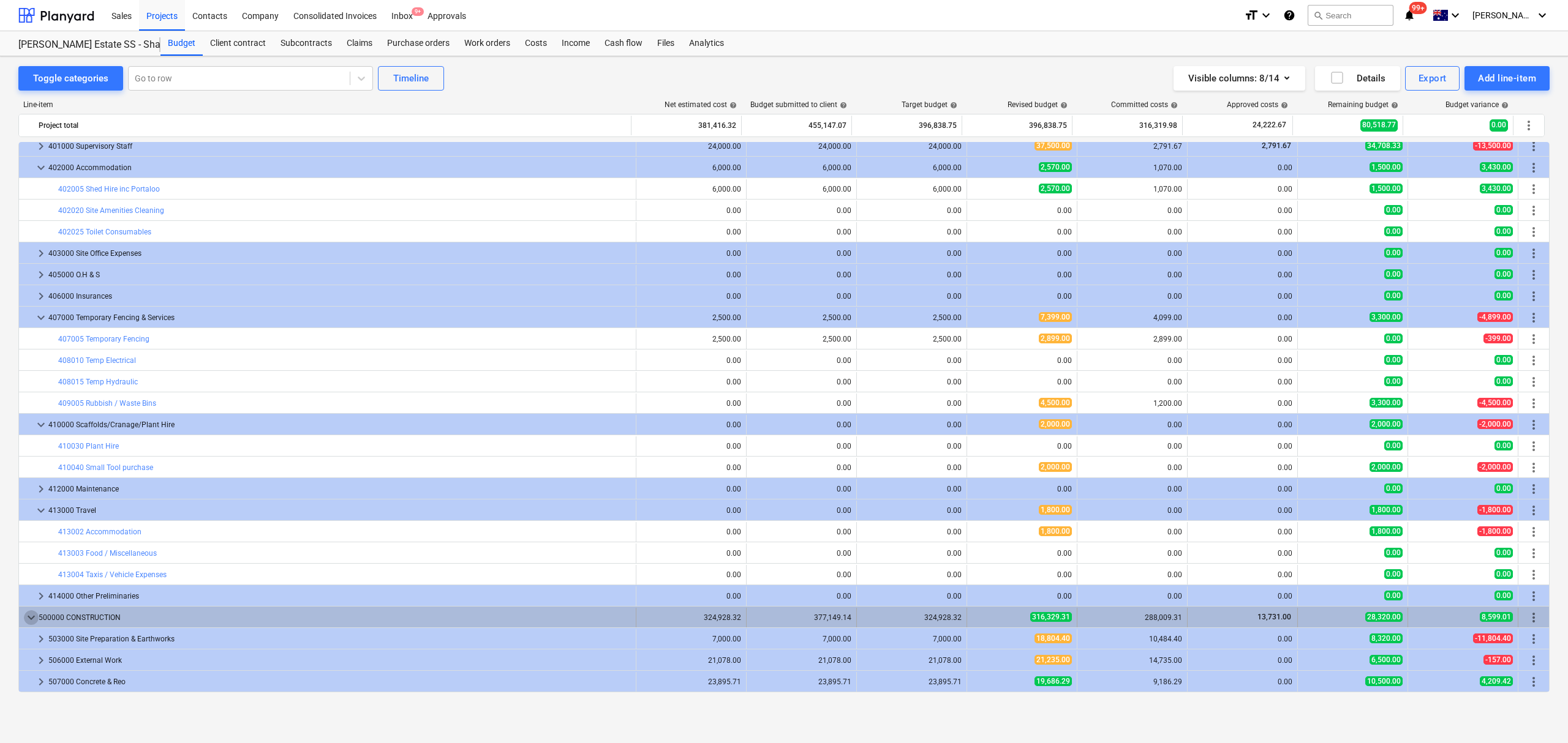
click at [37, 613] on span "keyboard_arrow_down" at bounding box center [32, 618] width 15 height 15
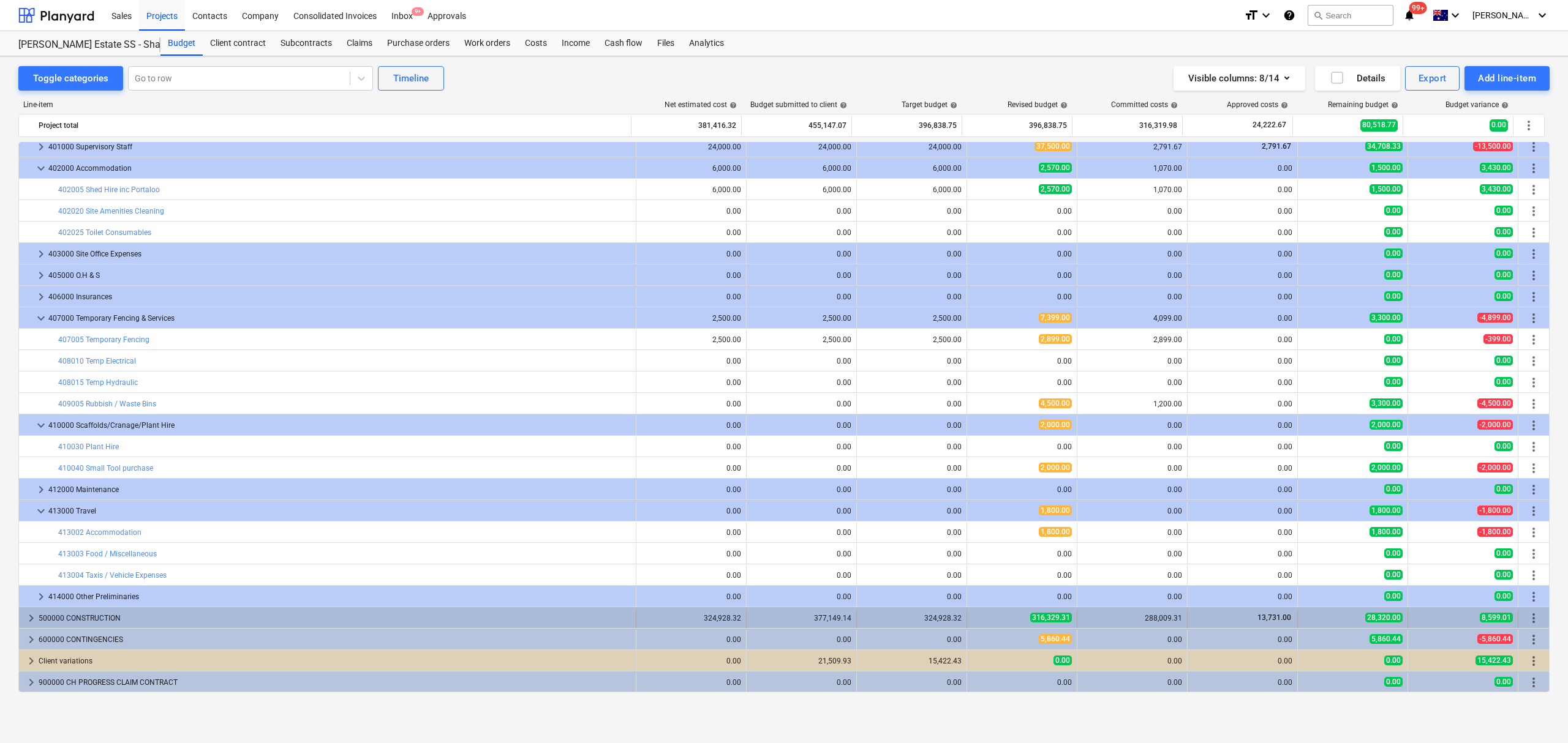
click at [28, 608] on div "keyboard_arrow_right 500000 CONSTRUCTION 324,928.32 377,149.14 324,928.32 316,3…" at bounding box center [784, 618] width 1530 height 21
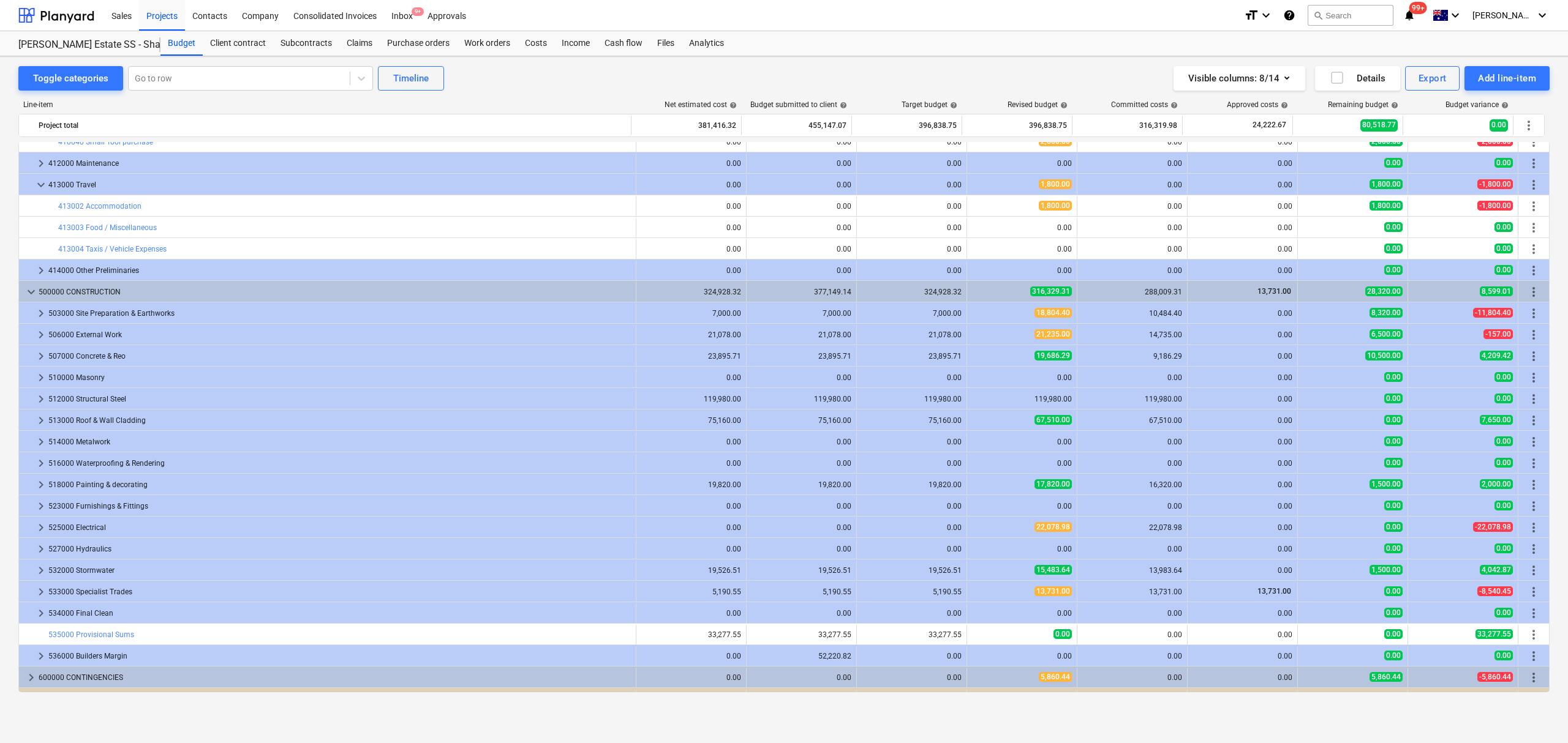
scroll to position [420, 0]
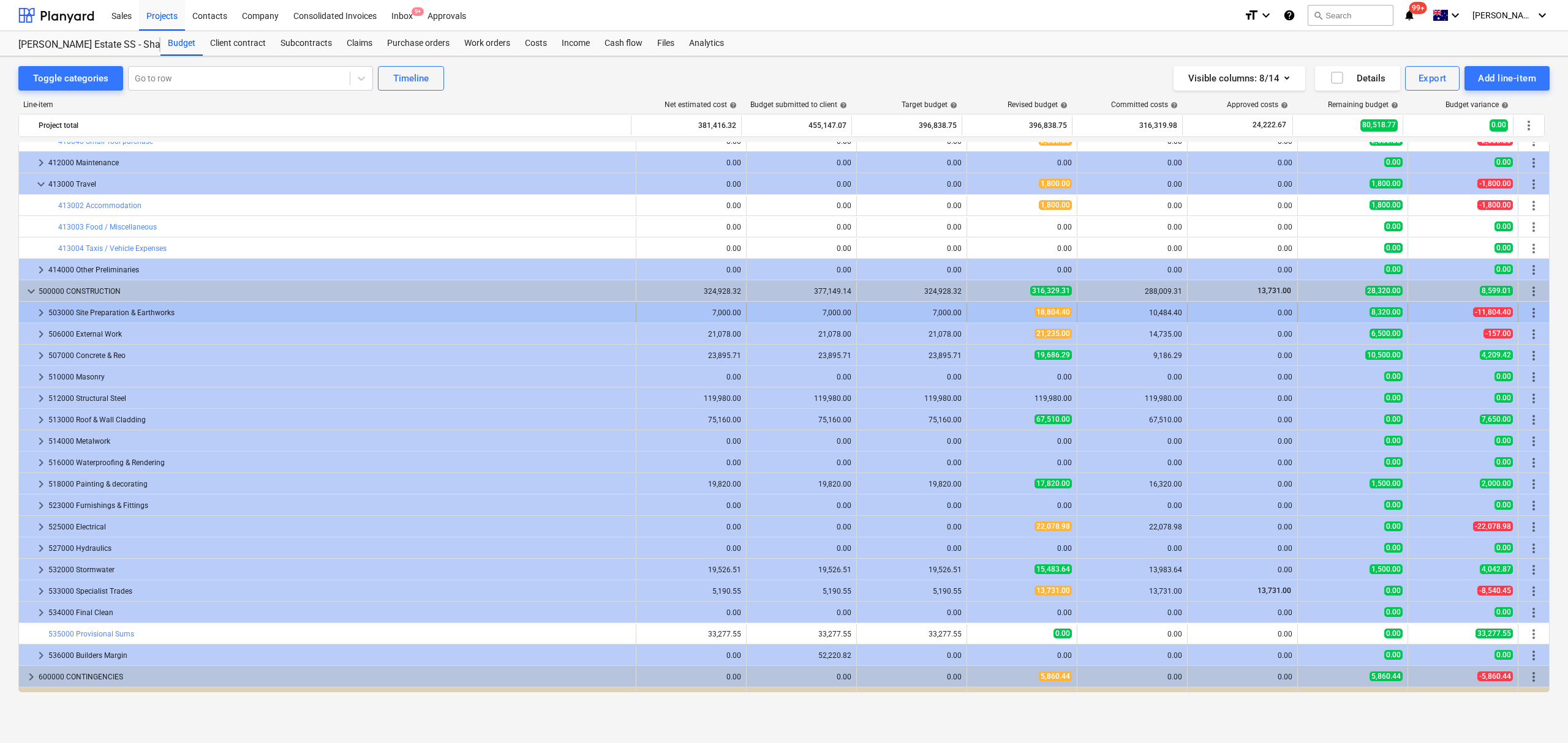
click at [41, 316] on span "keyboard_arrow_right" at bounding box center [42, 313] width 15 height 15
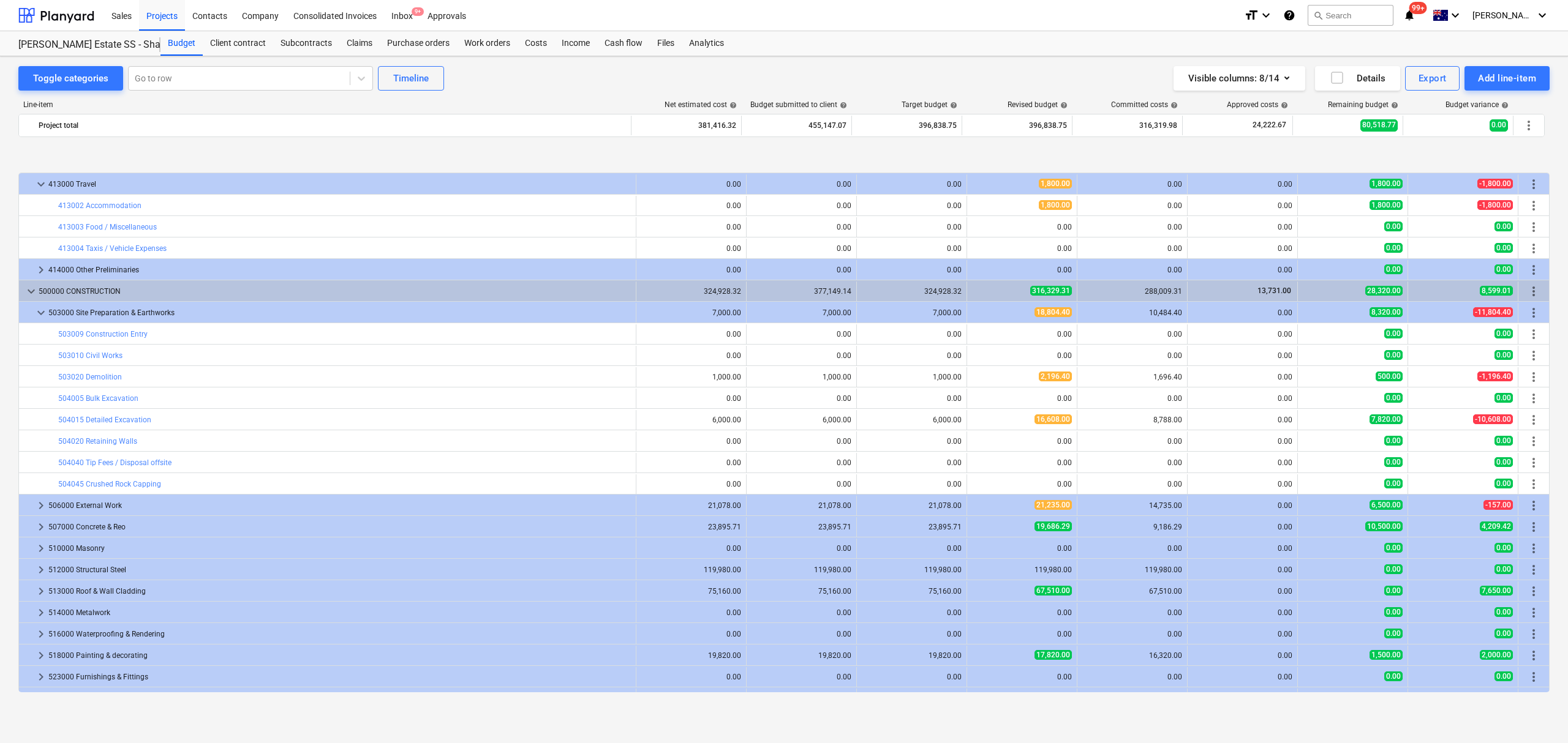
scroll to position [500, 0]
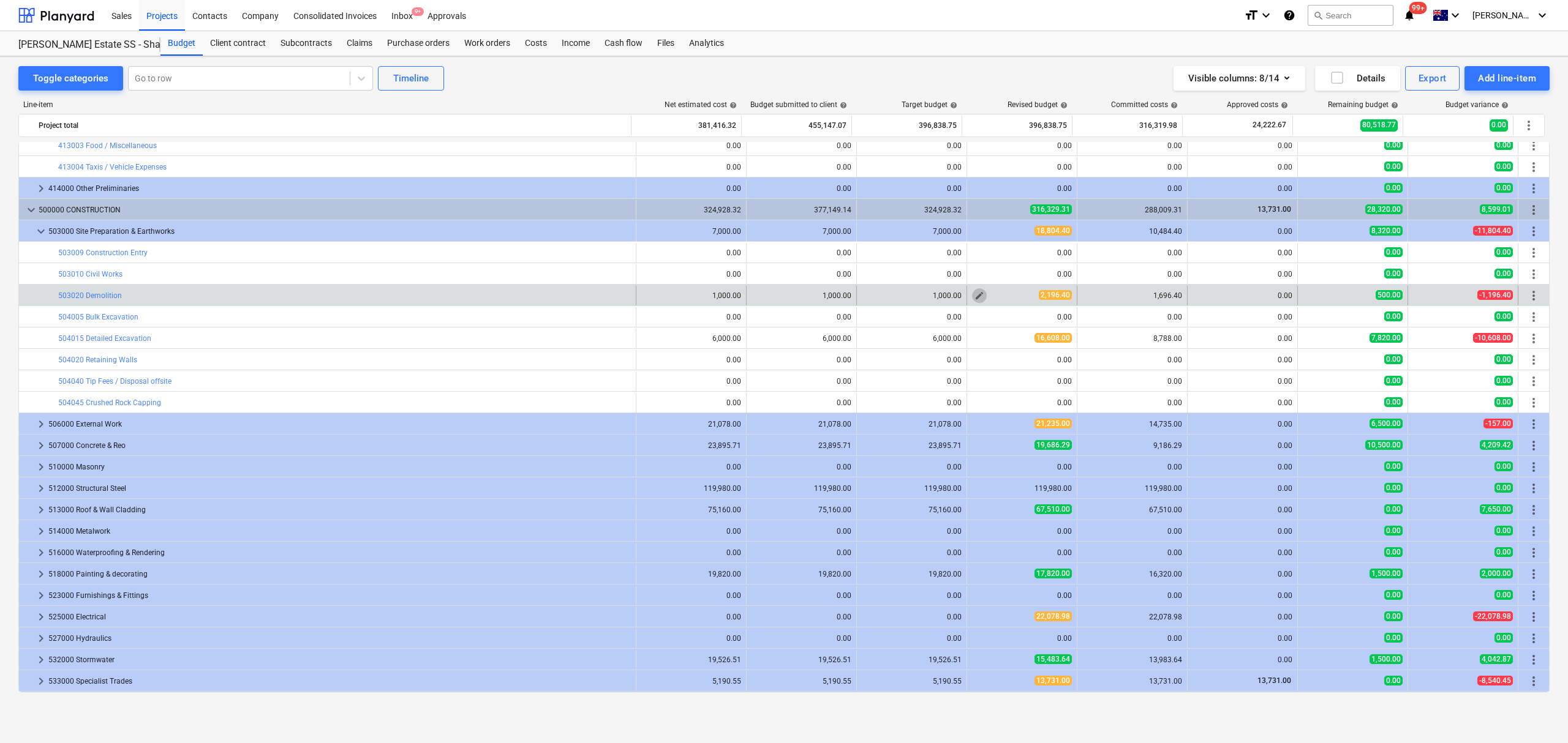
click at [972, 298] on button "edit" at bounding box center [979, 296] width 15 height 15
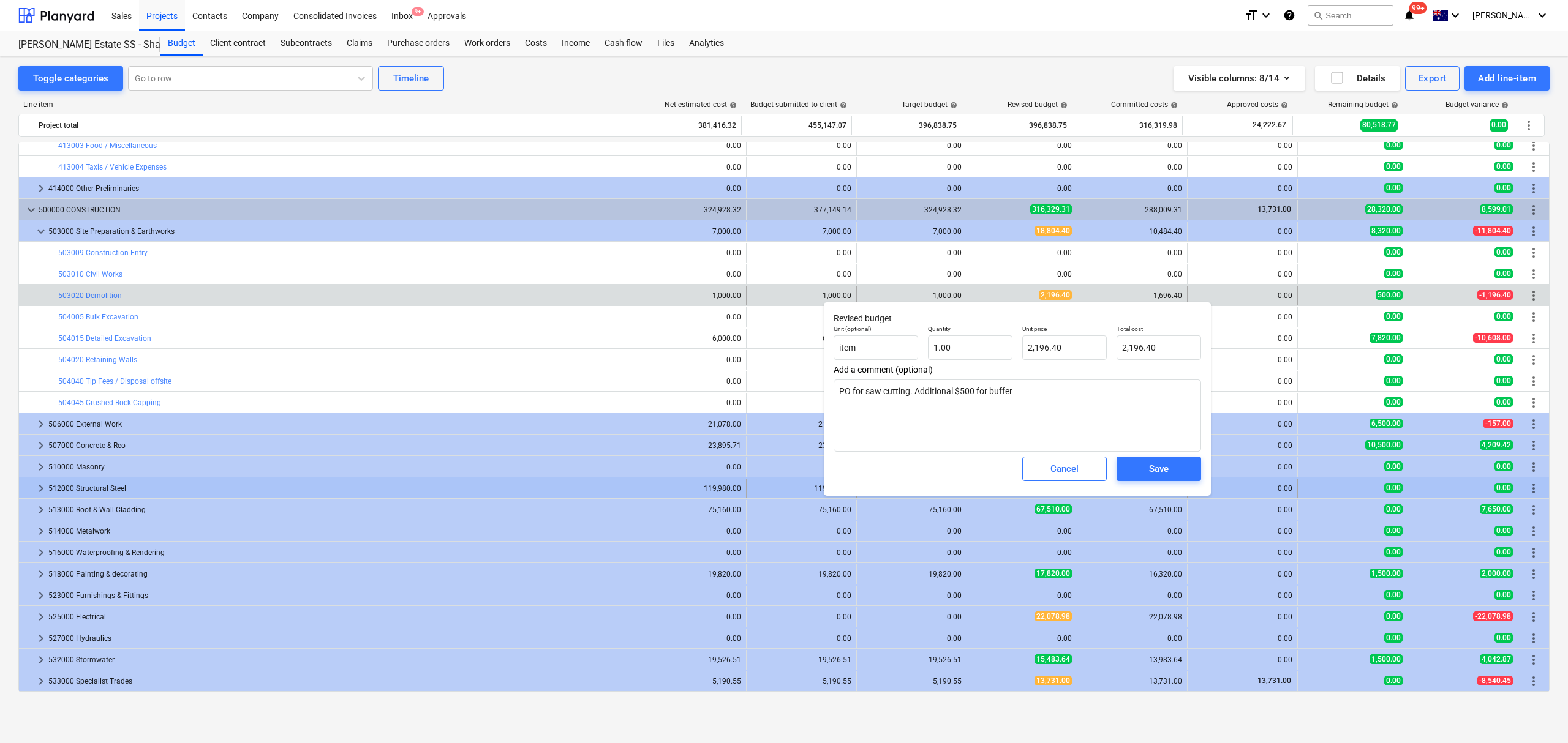
click at [1025, 479] on button "Cancel" at bounding box center [1064, 468] width 85 height 24
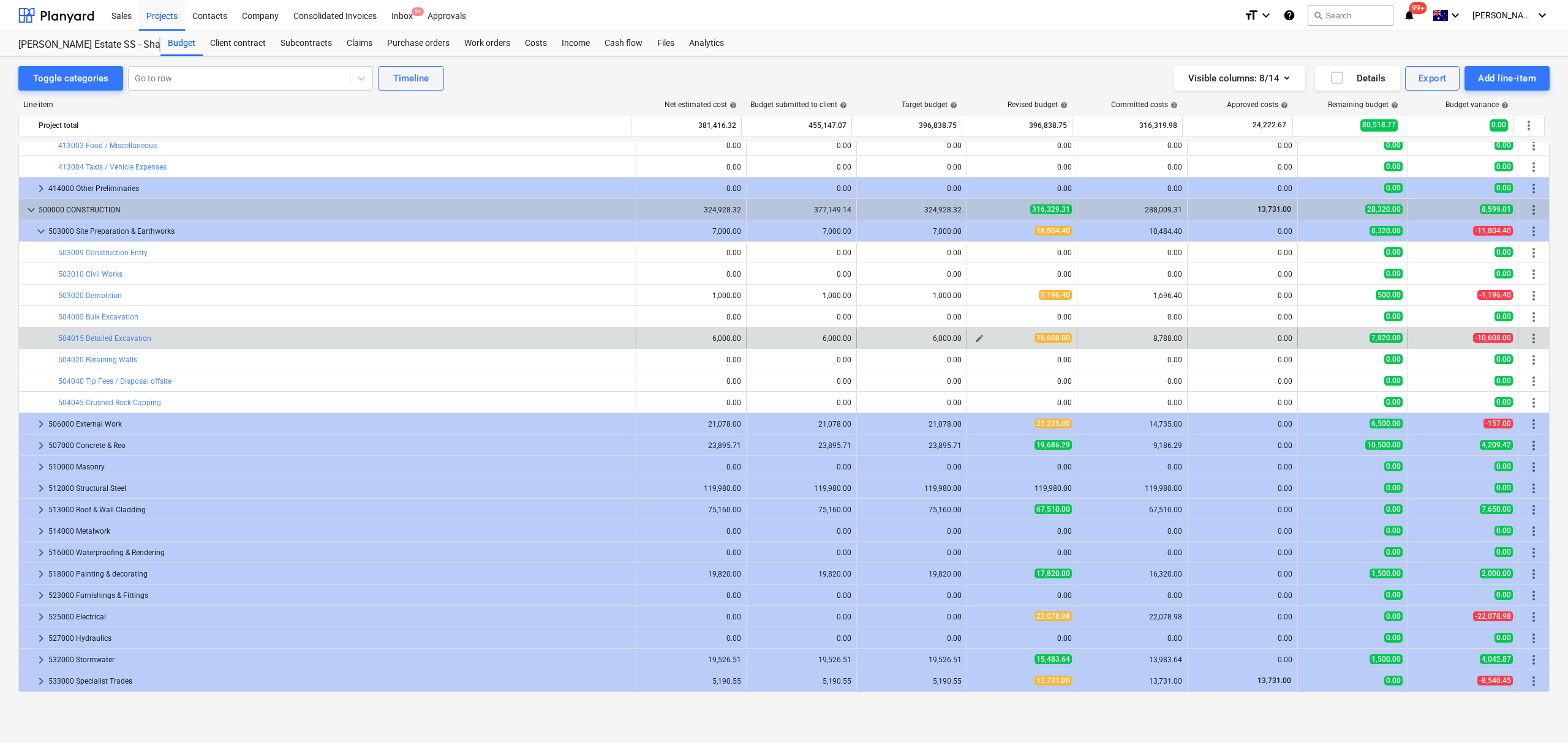
click at [972, 333] on div "edit" at bounding box center [979, 338] width 15 height 15
click at [974, 338] on span "edit" at bounding box center [979, 338] width 10 height 10
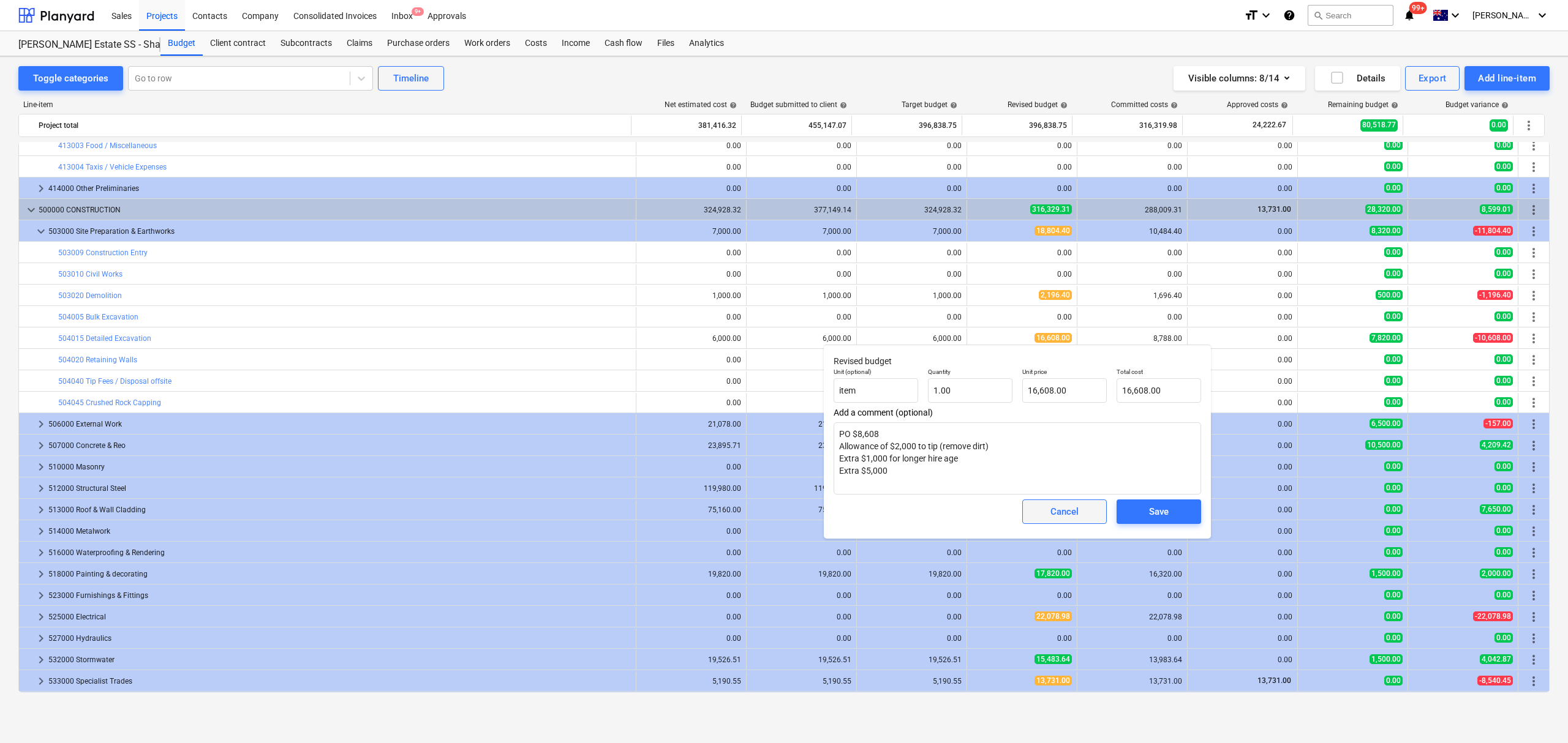
click at [1039, 514] on span "Cancel" at bounding box center [1064, 511] width 54 height 16
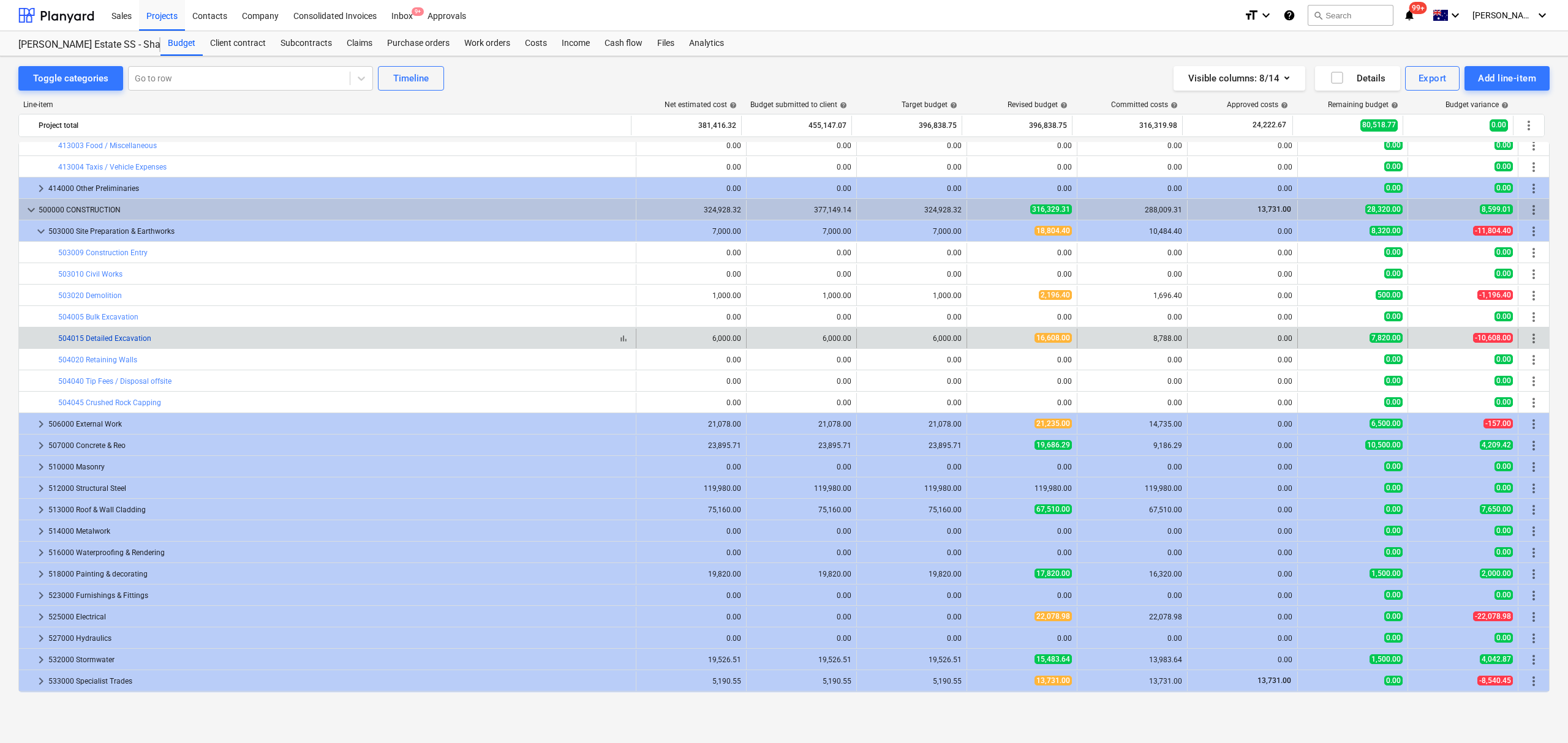
click at [88, 339] on link "504015 Detailed Excavation" at bounding box center [105, 338] width 93 height 8
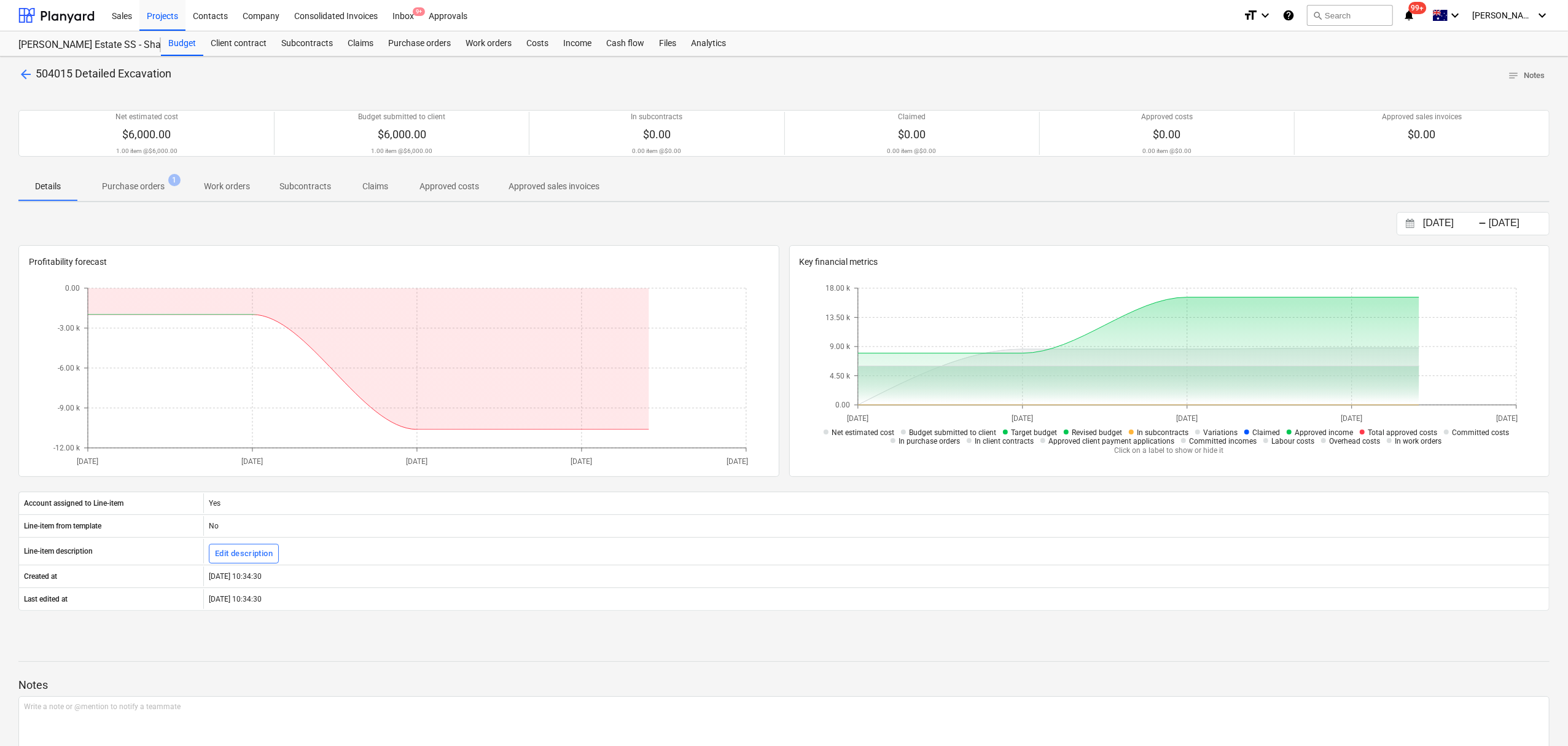
click at [27, 68] on span "arrow_back" at bounding box center [26, 74] width 15 height 15
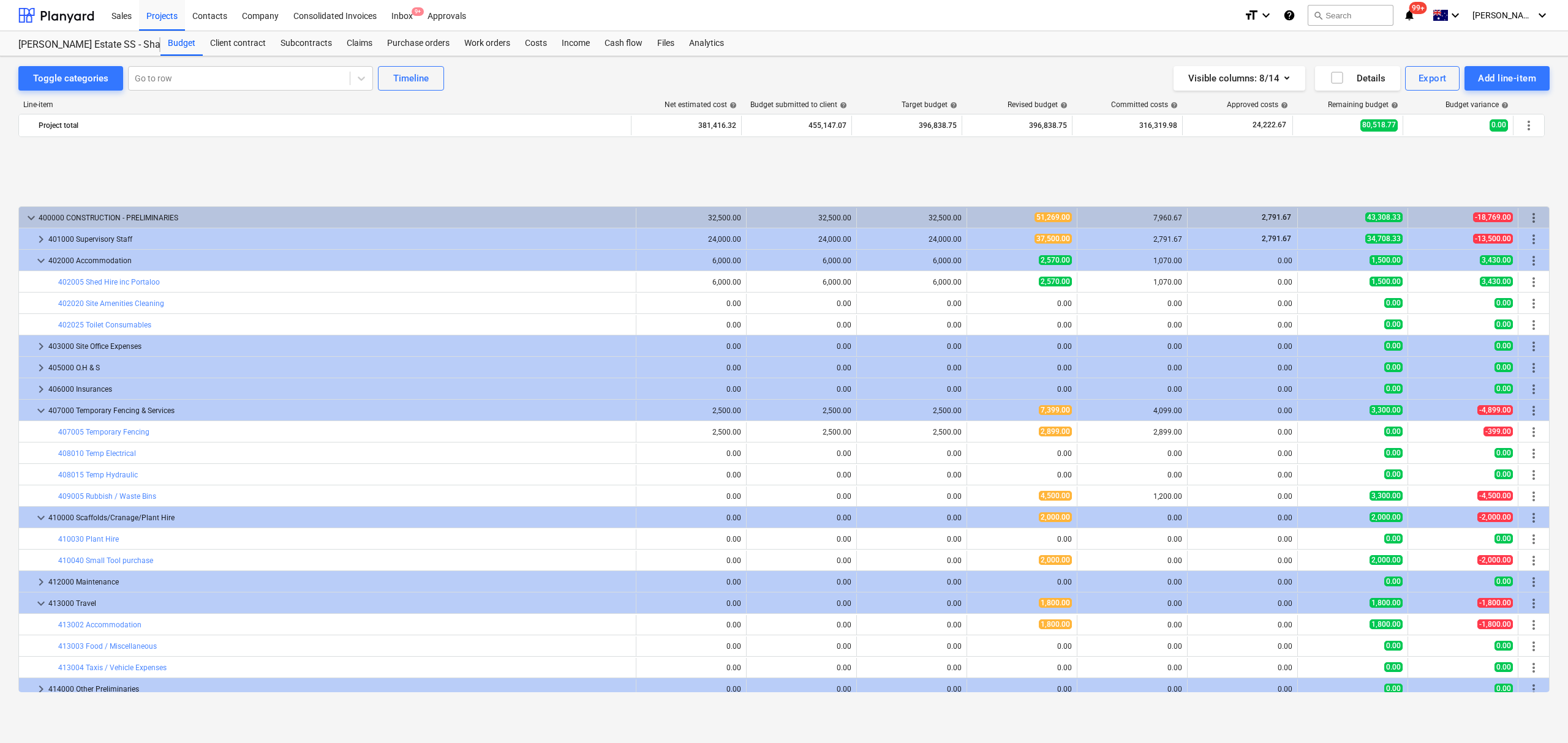
scroll to position [500, 0]
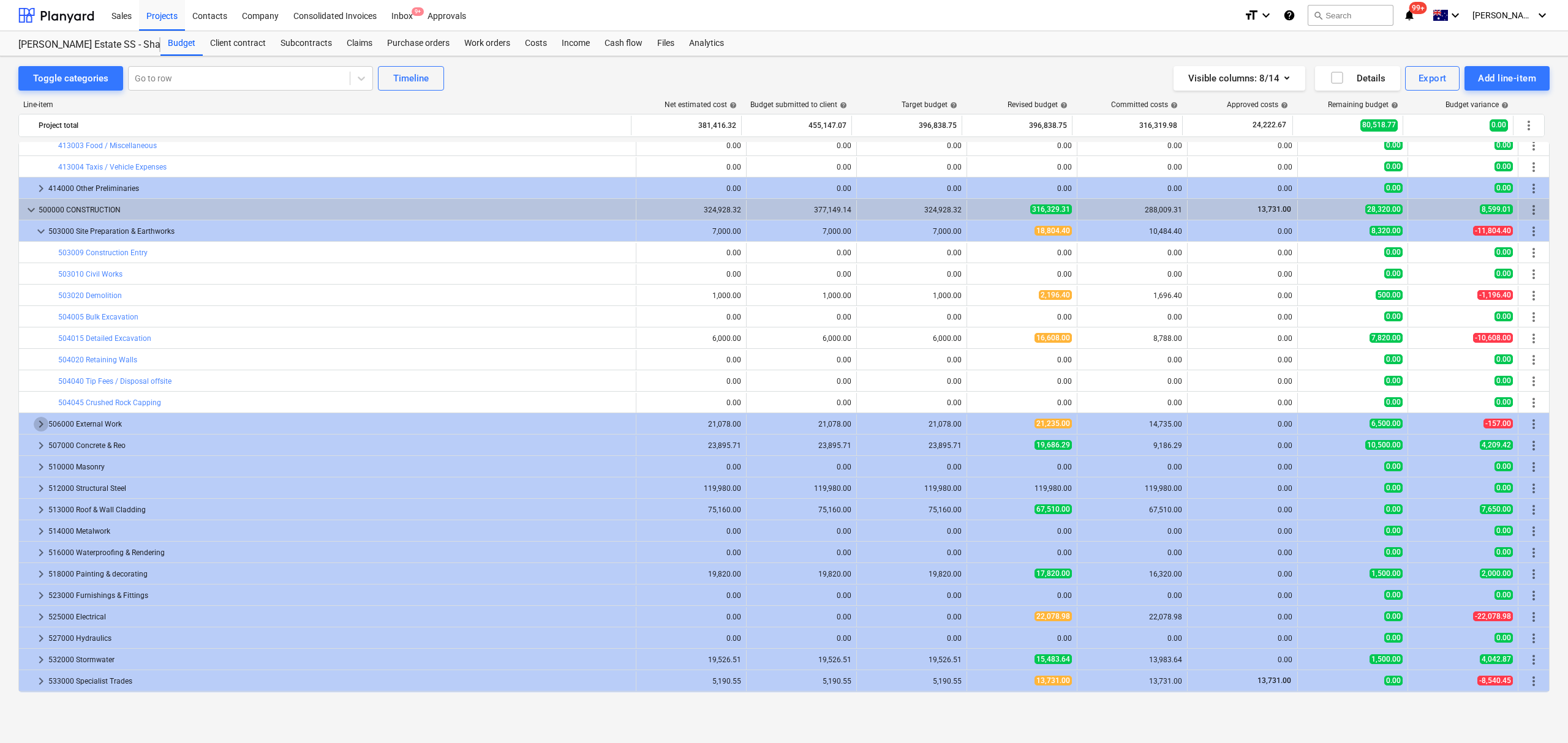
click at [42, 424] on span "keyboard_arrow_right" at bounding box center [42, 425] width 15 height 15
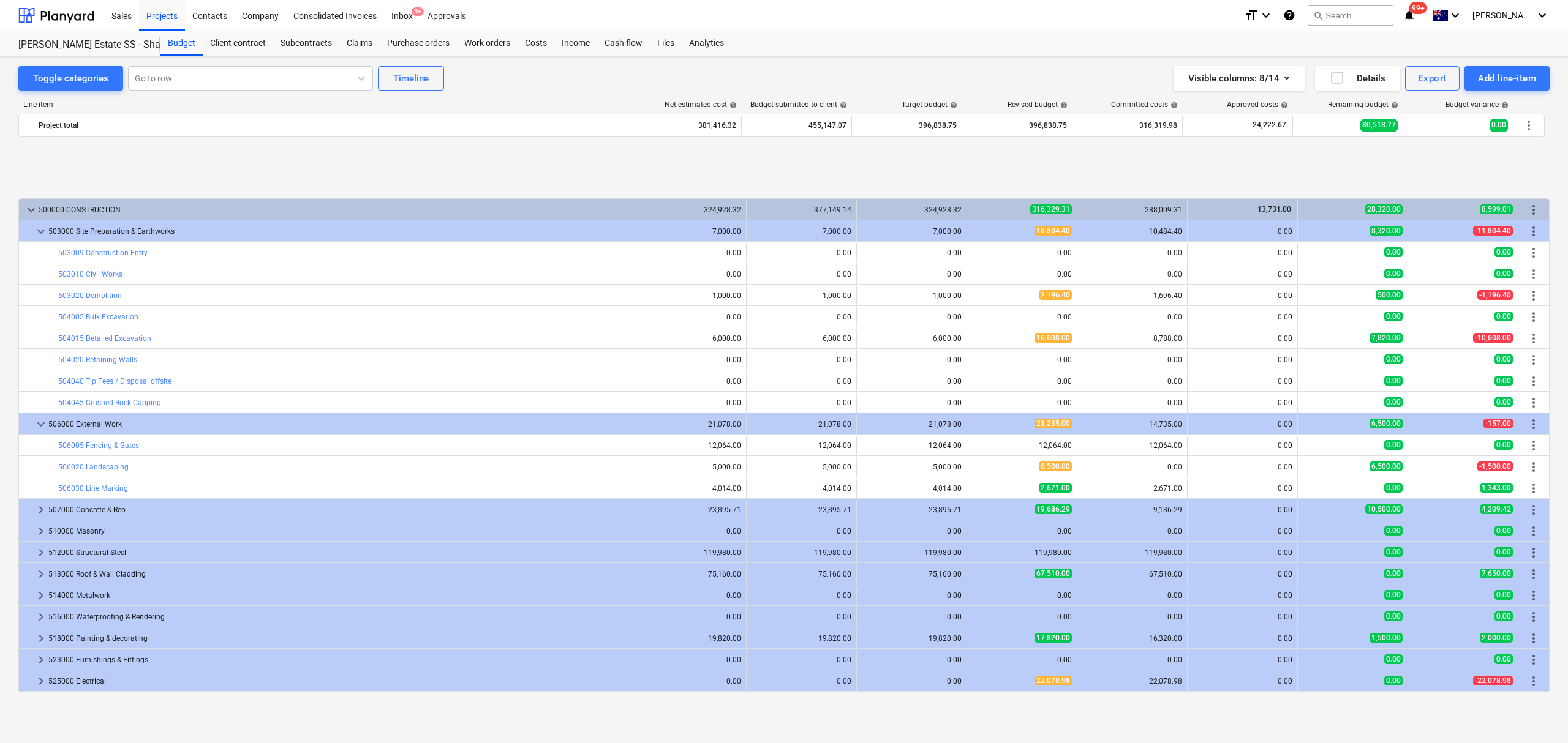
scroll to position [583, 0]
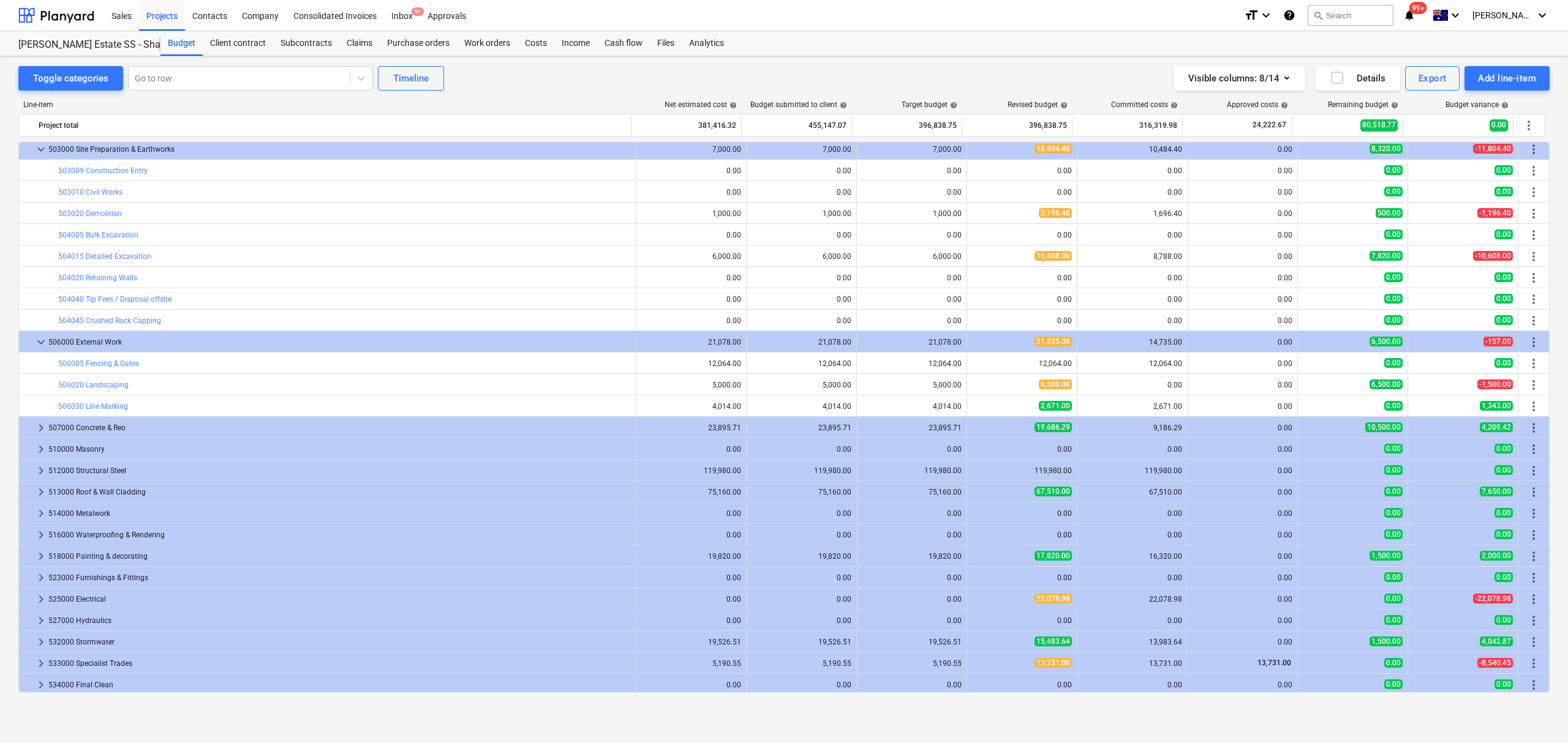
click at [46, 427] on span "keyboard_arrow_right" at bounding box center [42, 428] width 15 height 15
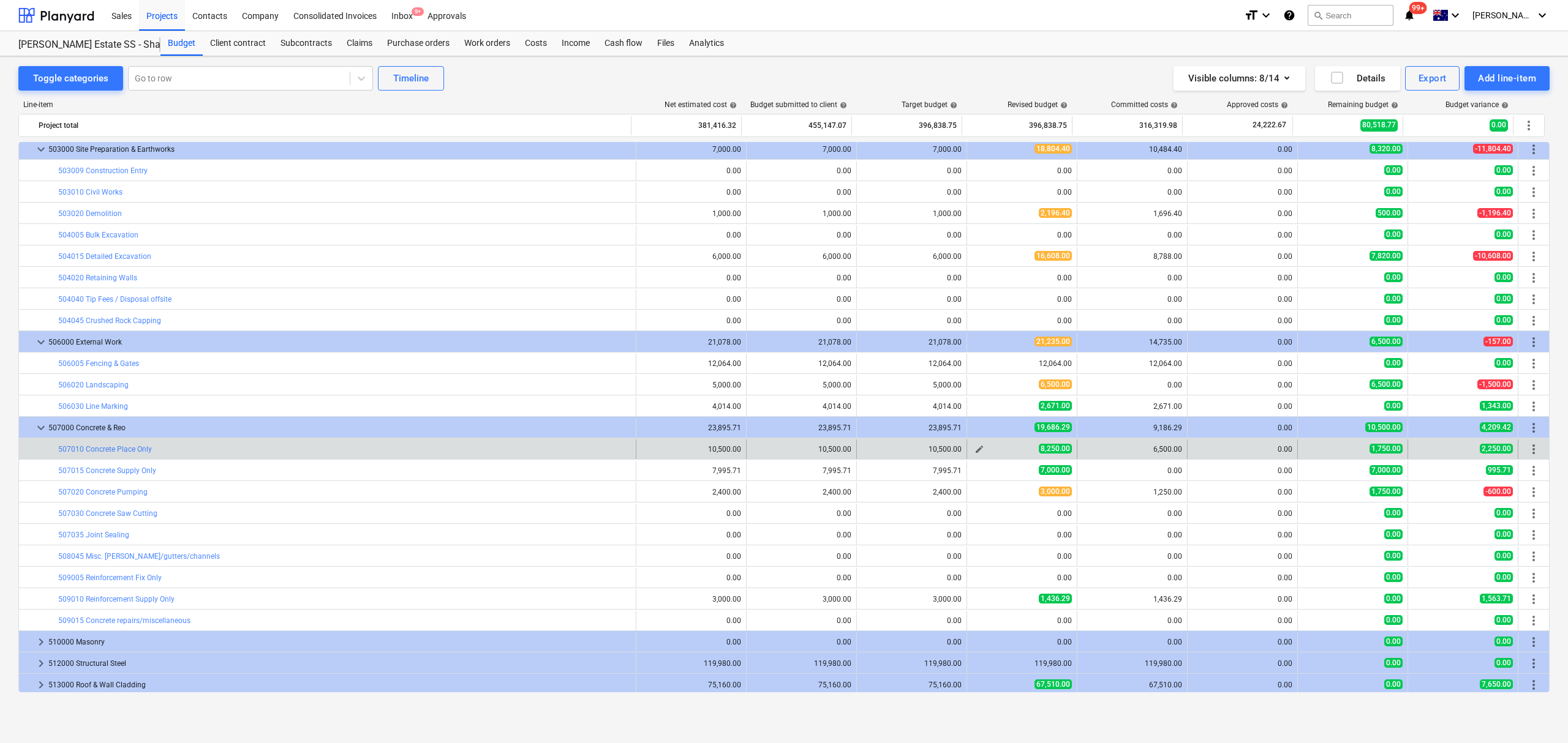
scroll to position [745, 0]
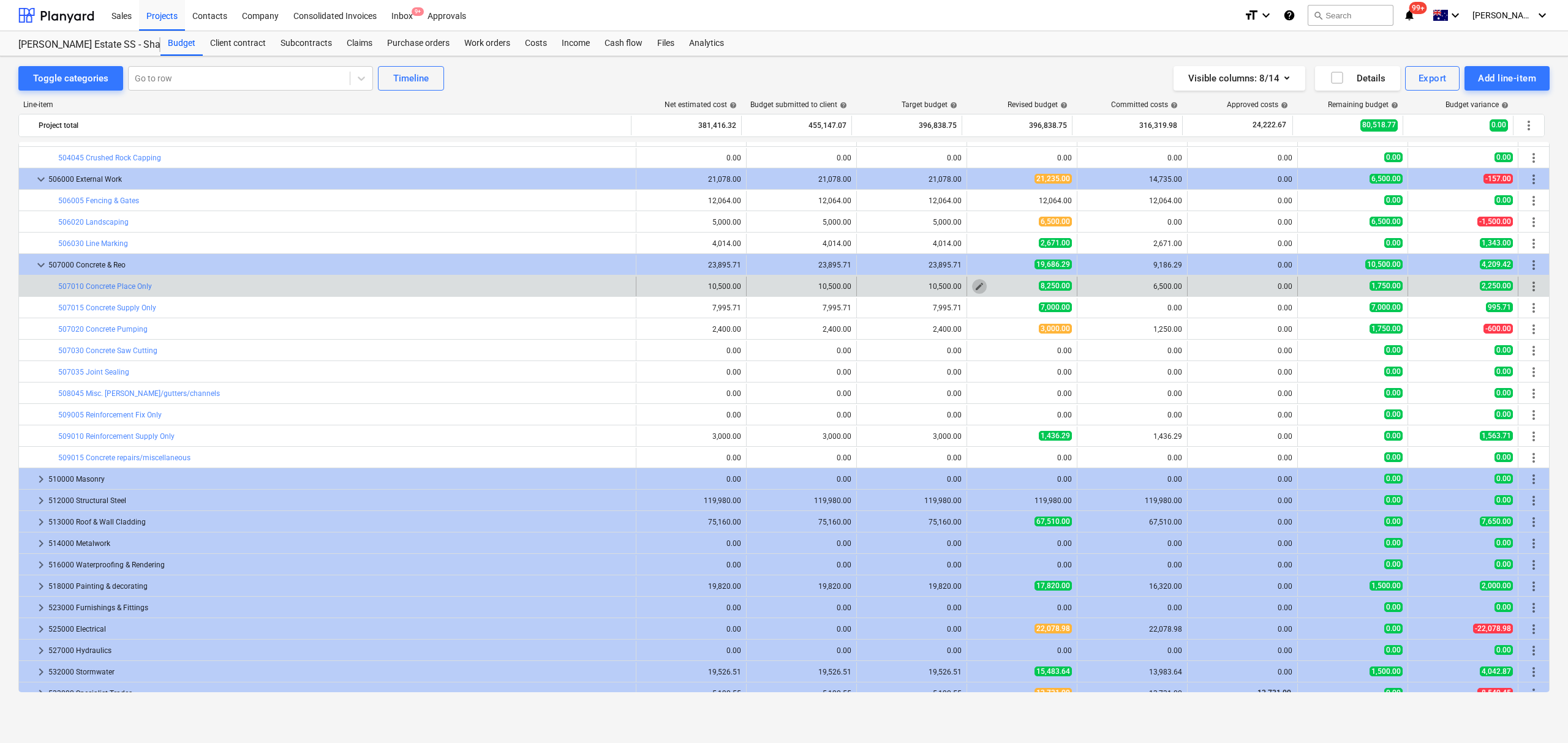
click at [973, 294] on button "edit" at bounding box center [979, 287] width 15 height 15
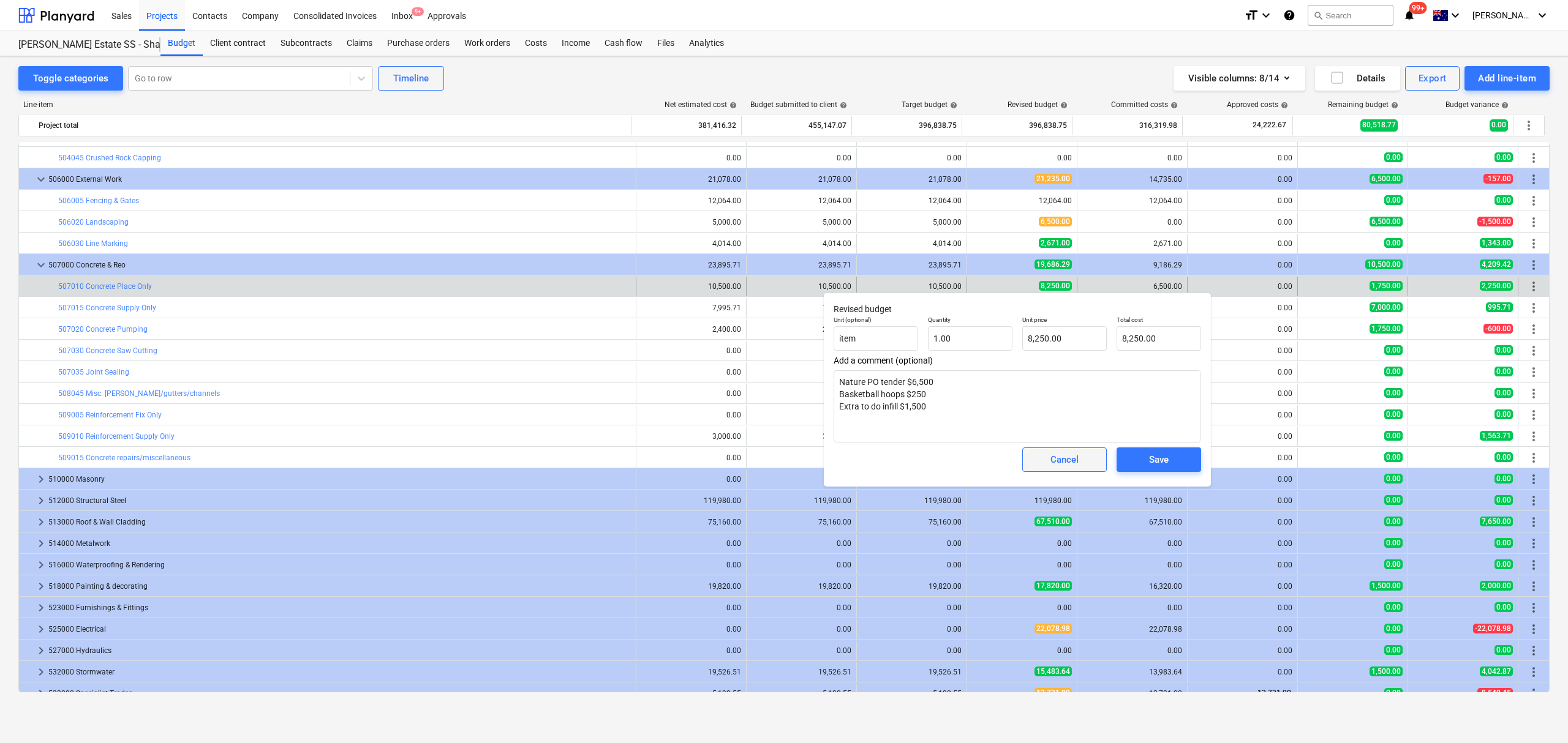
click at [1044, 463] on span "Cancel" at bounding box center [1064, 460] width 54 height 16
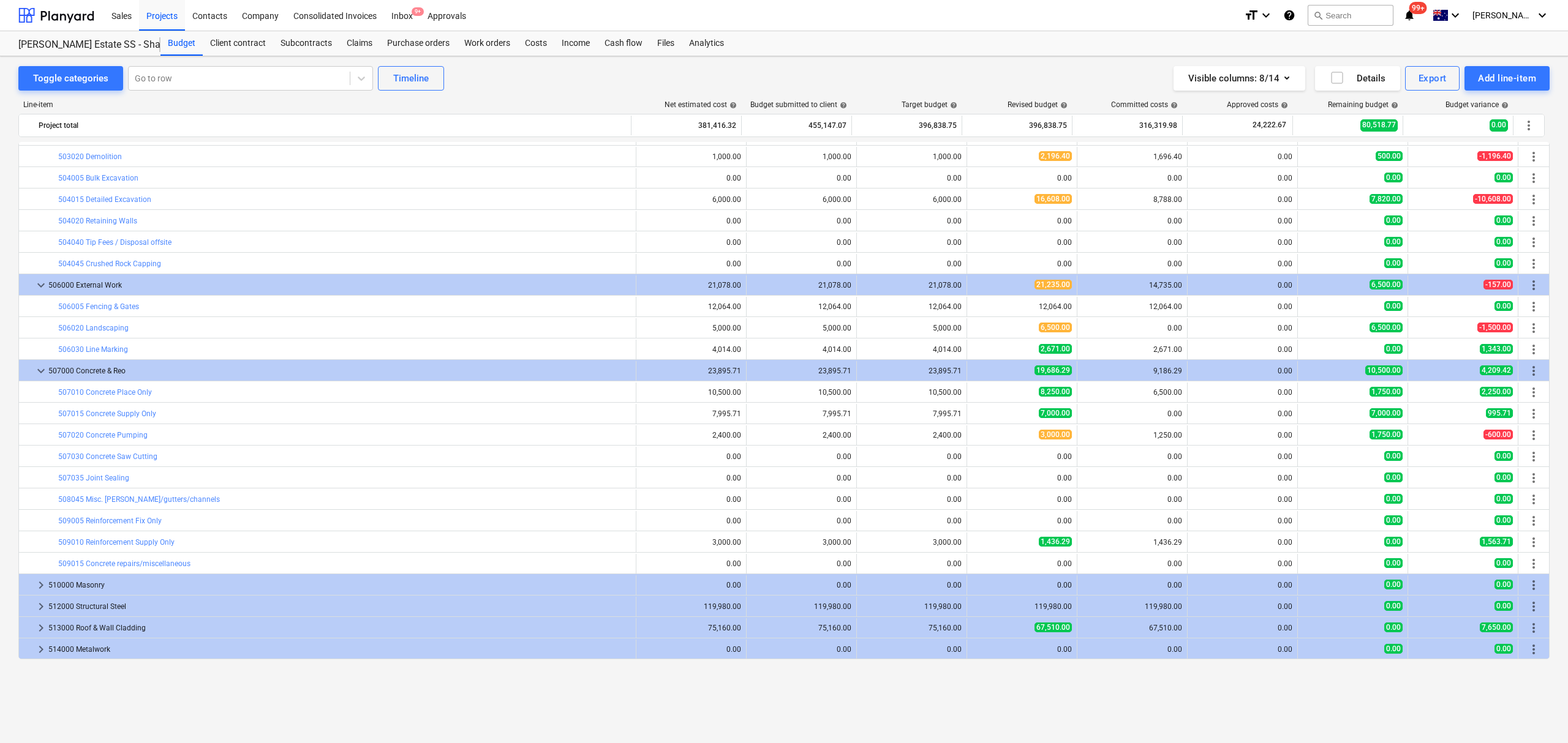
scroll to position [583, 0]
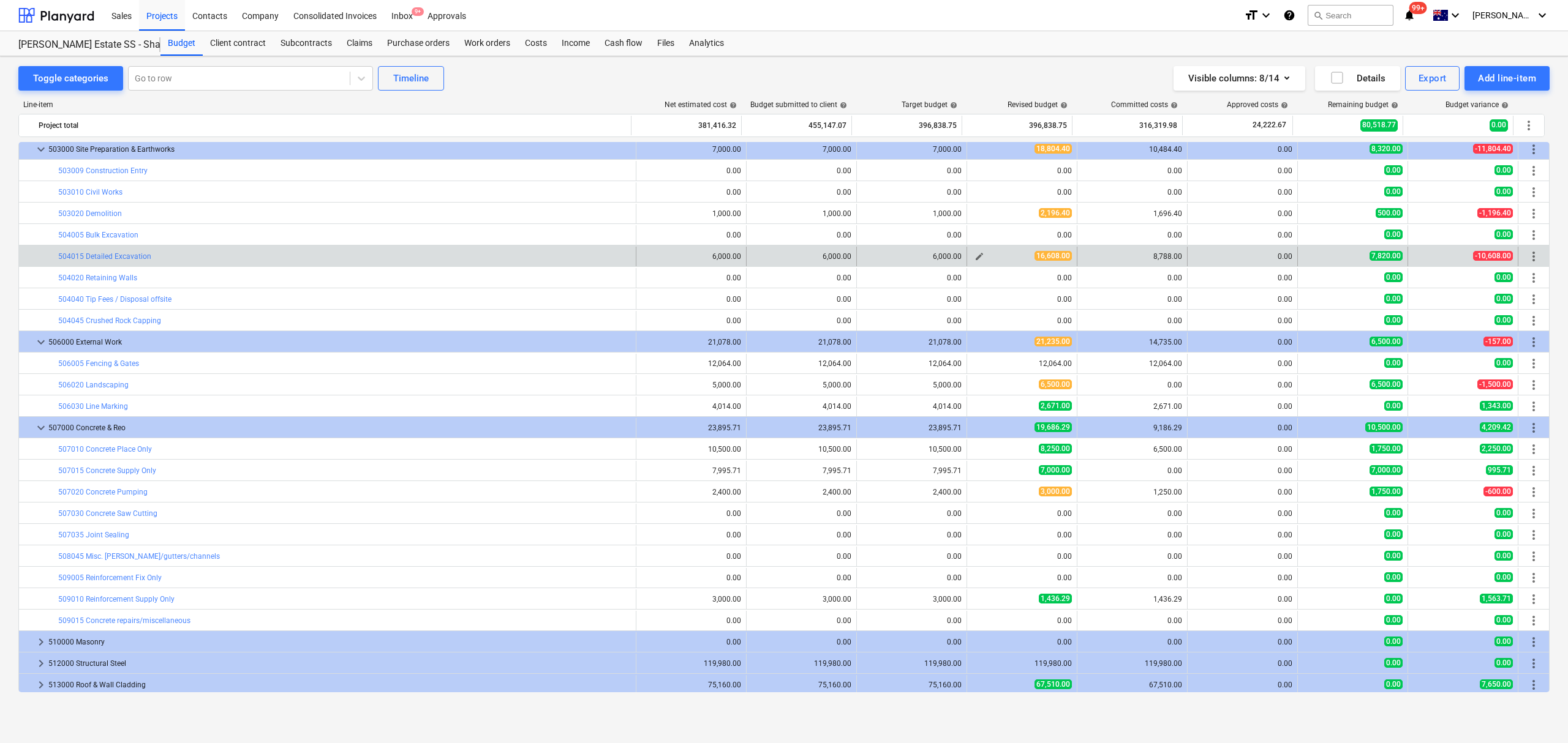
click at [974, 257] on span "edit" at bounding box center [979, 257] width 10 height 10
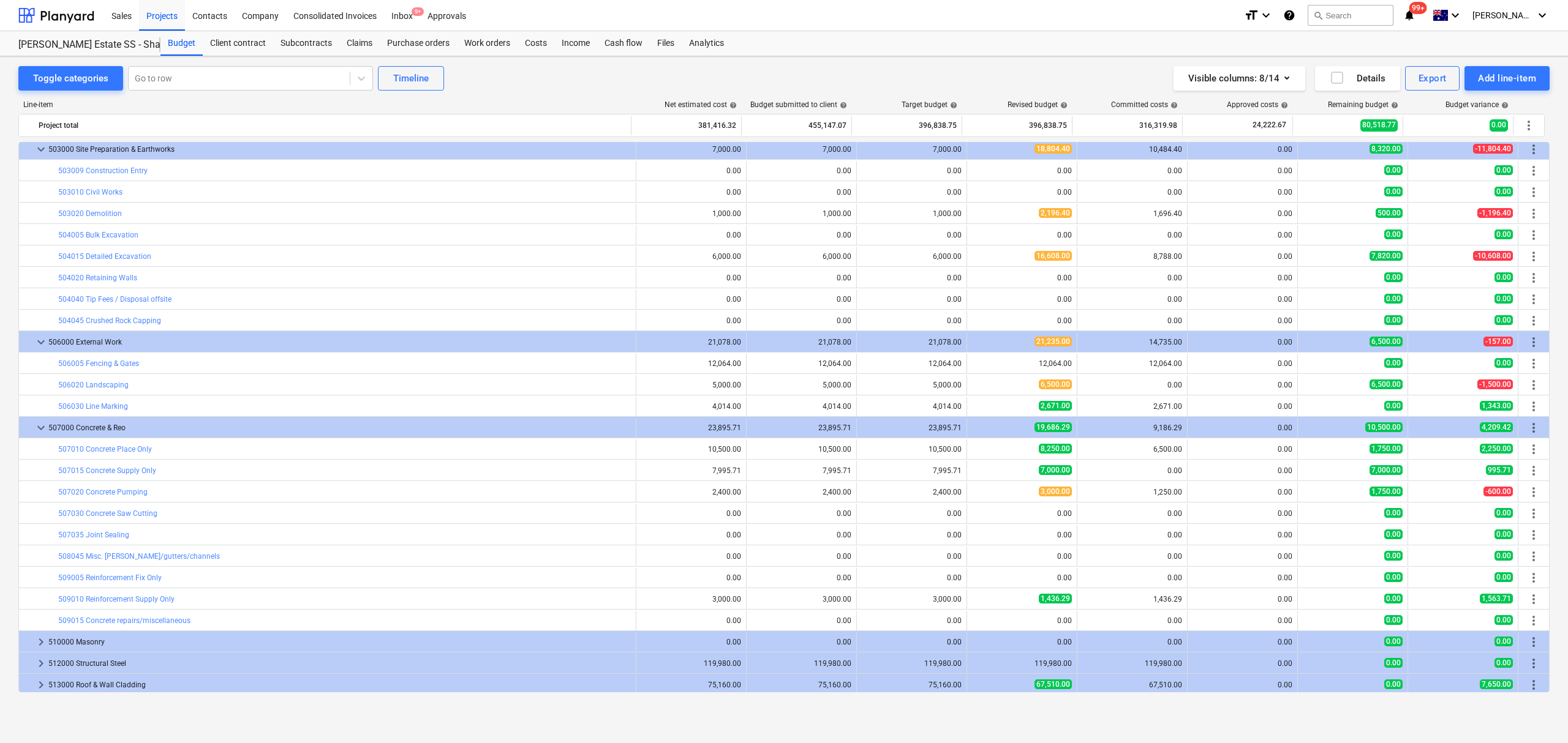
type input "1.00"
type input "16,608.00"
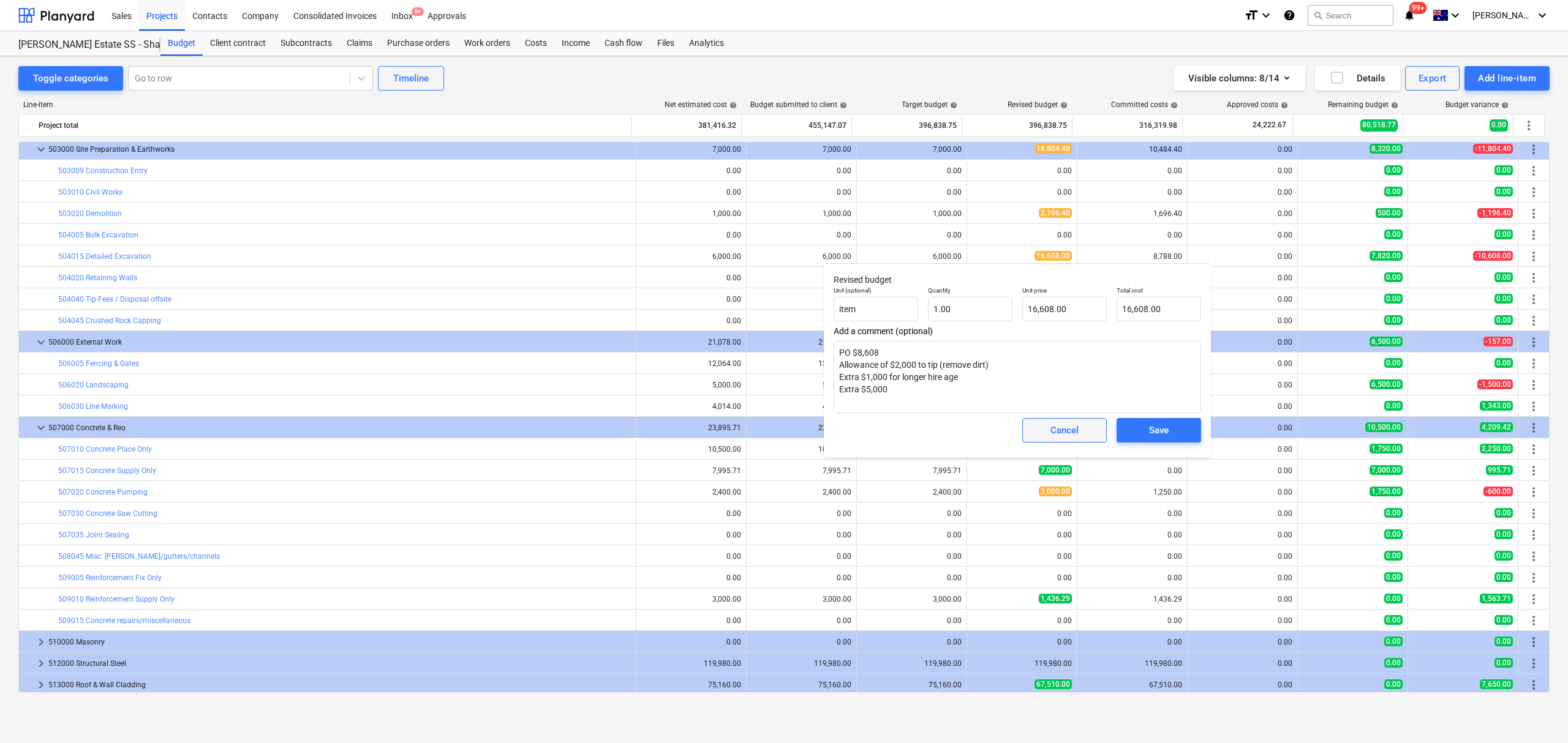
click at [1044, 434] on span "Cancel" at bounding box center [1064, 430] width 54 height 16
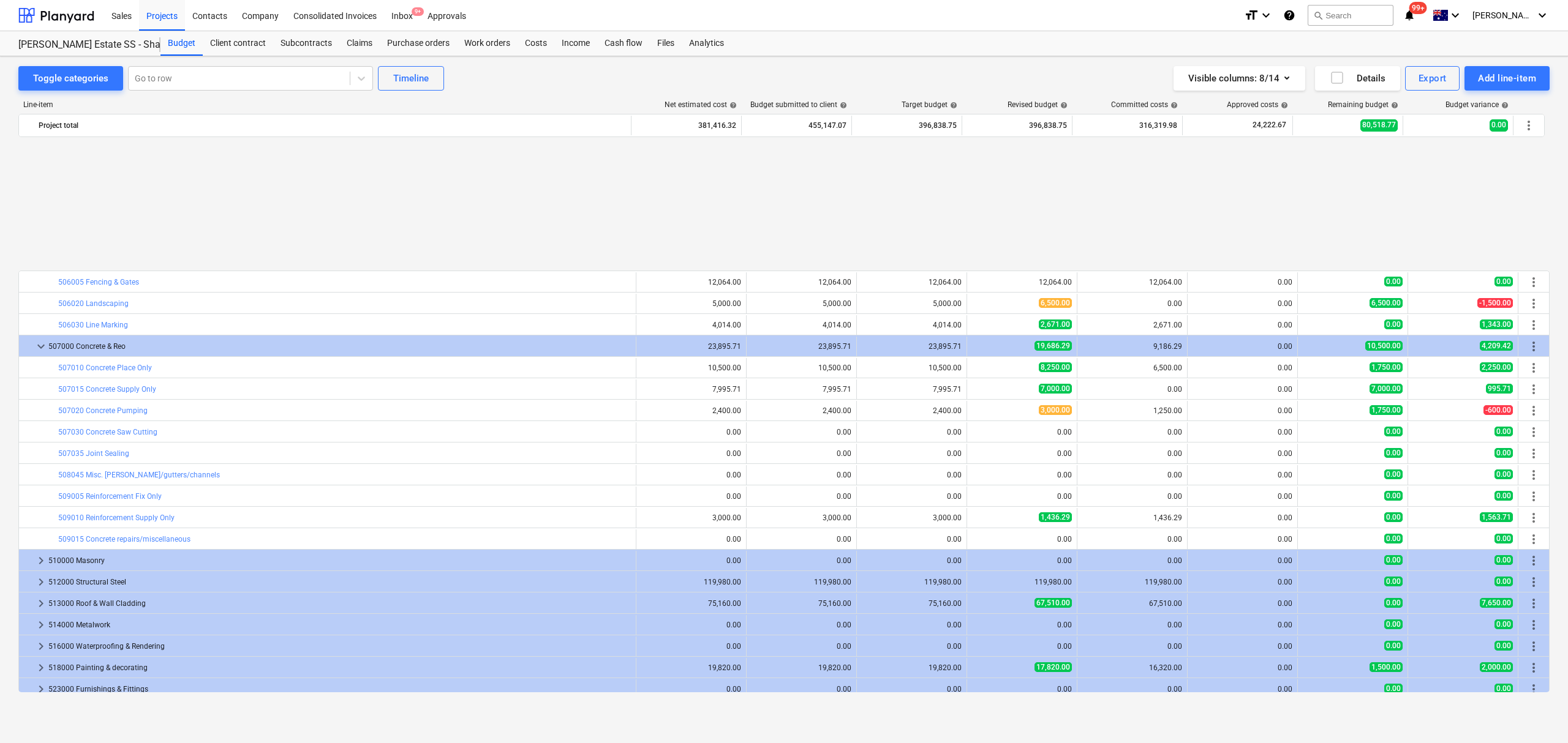
scroll to position [828, 0]
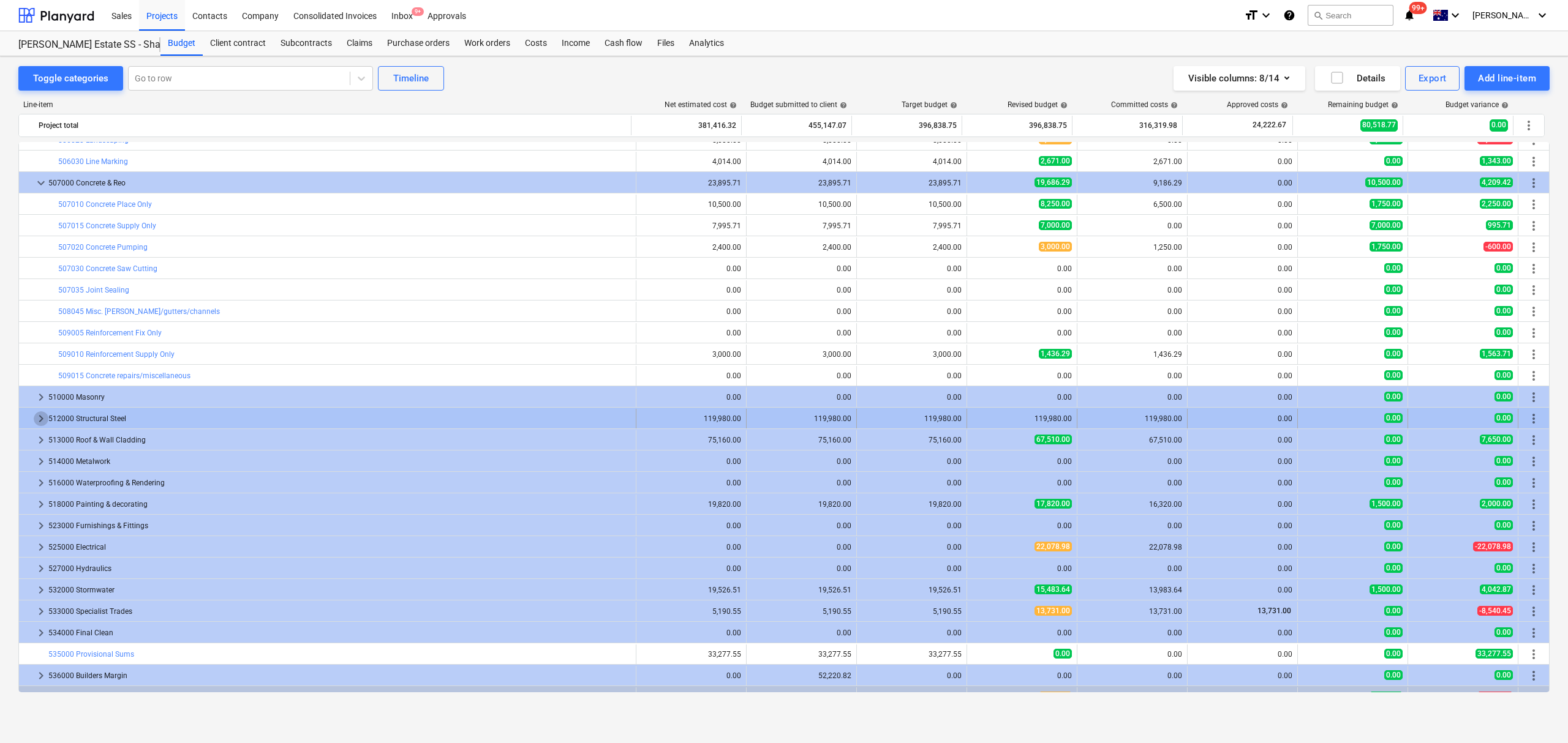
click at [39, 421] on span "keyboard_arrow_right" at bounding box center [42, 419] width 15 height 15
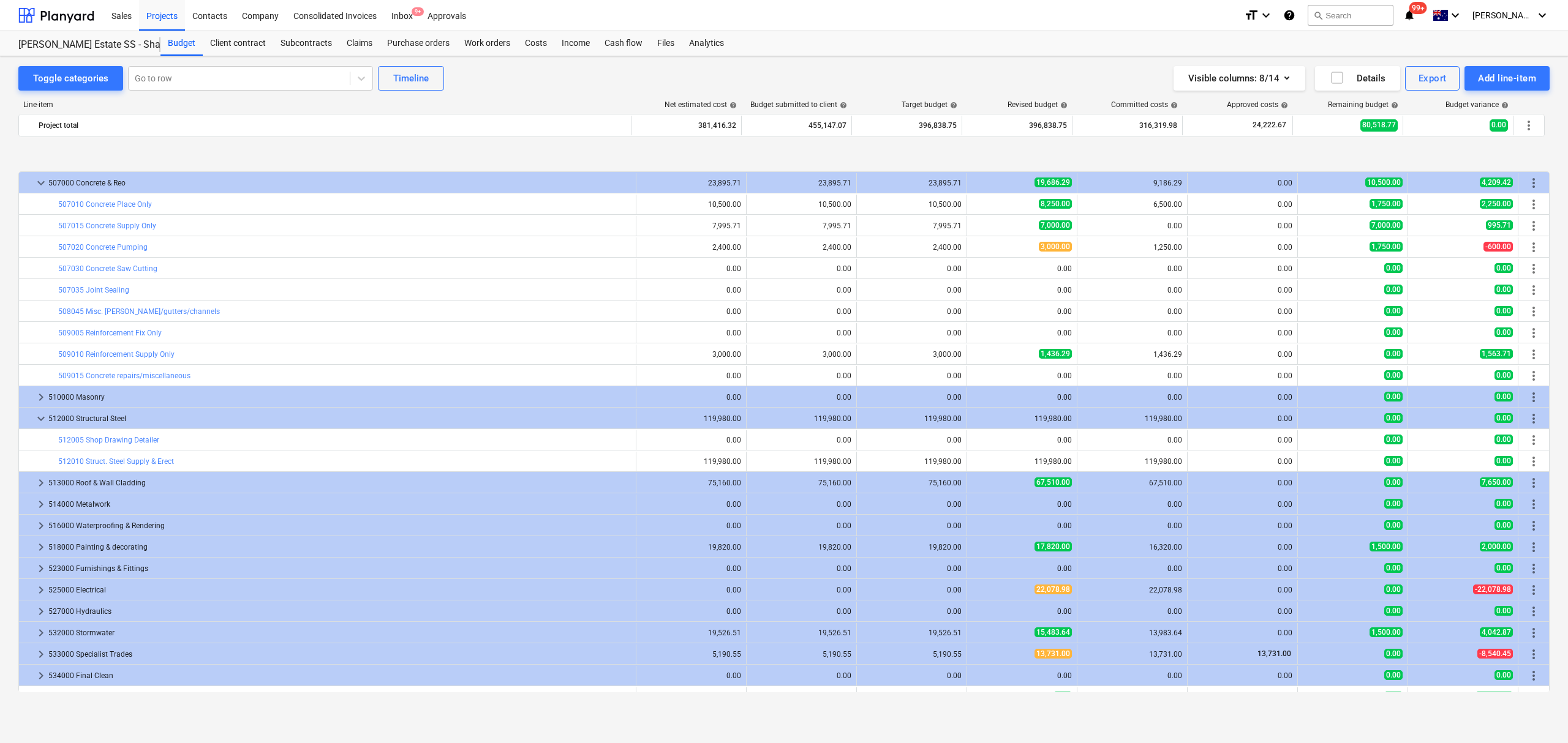
scroll to position [909, 0]
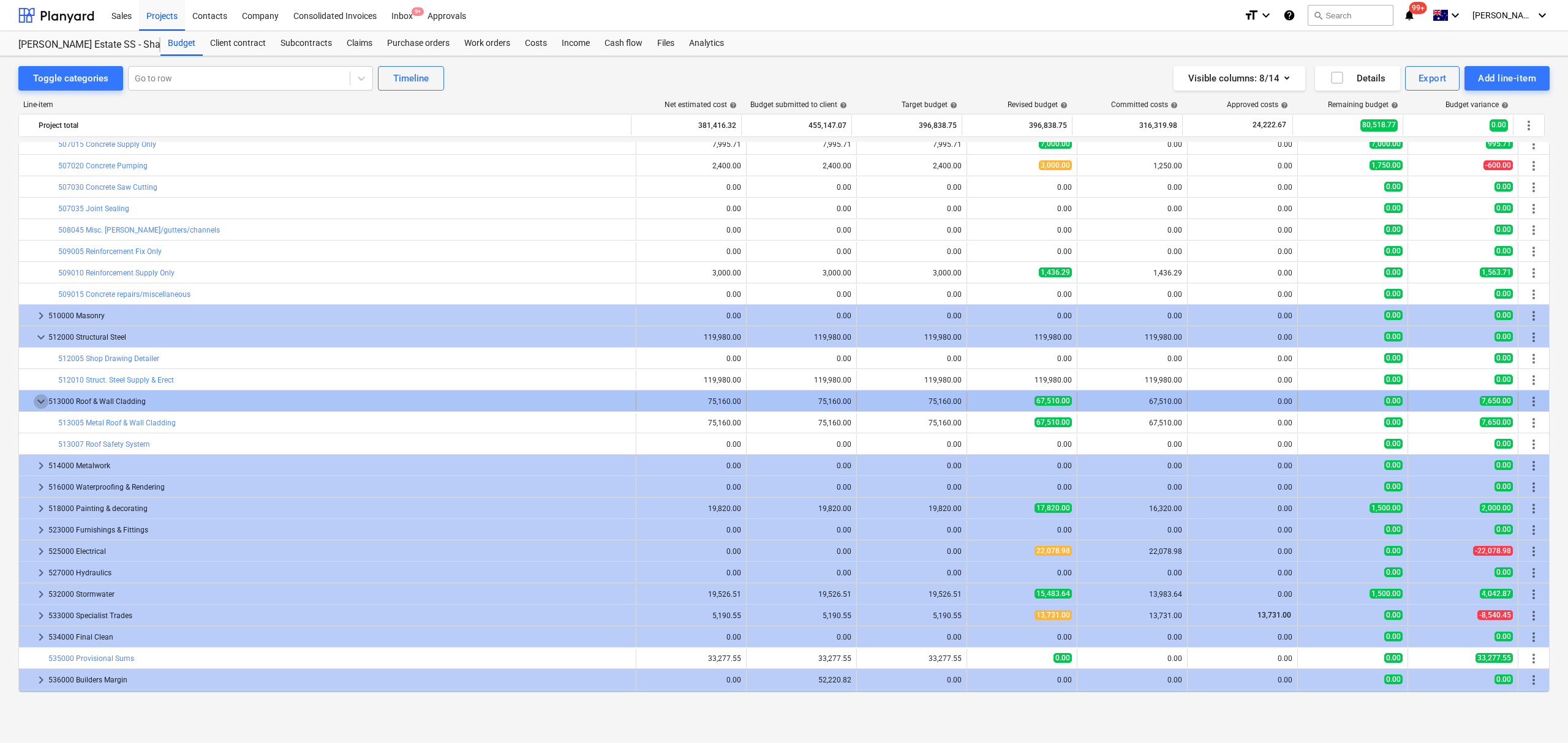
click at [38, 405] on span "keyboard_arrow_down" at bounding box center [42, 401] width 15 height 15
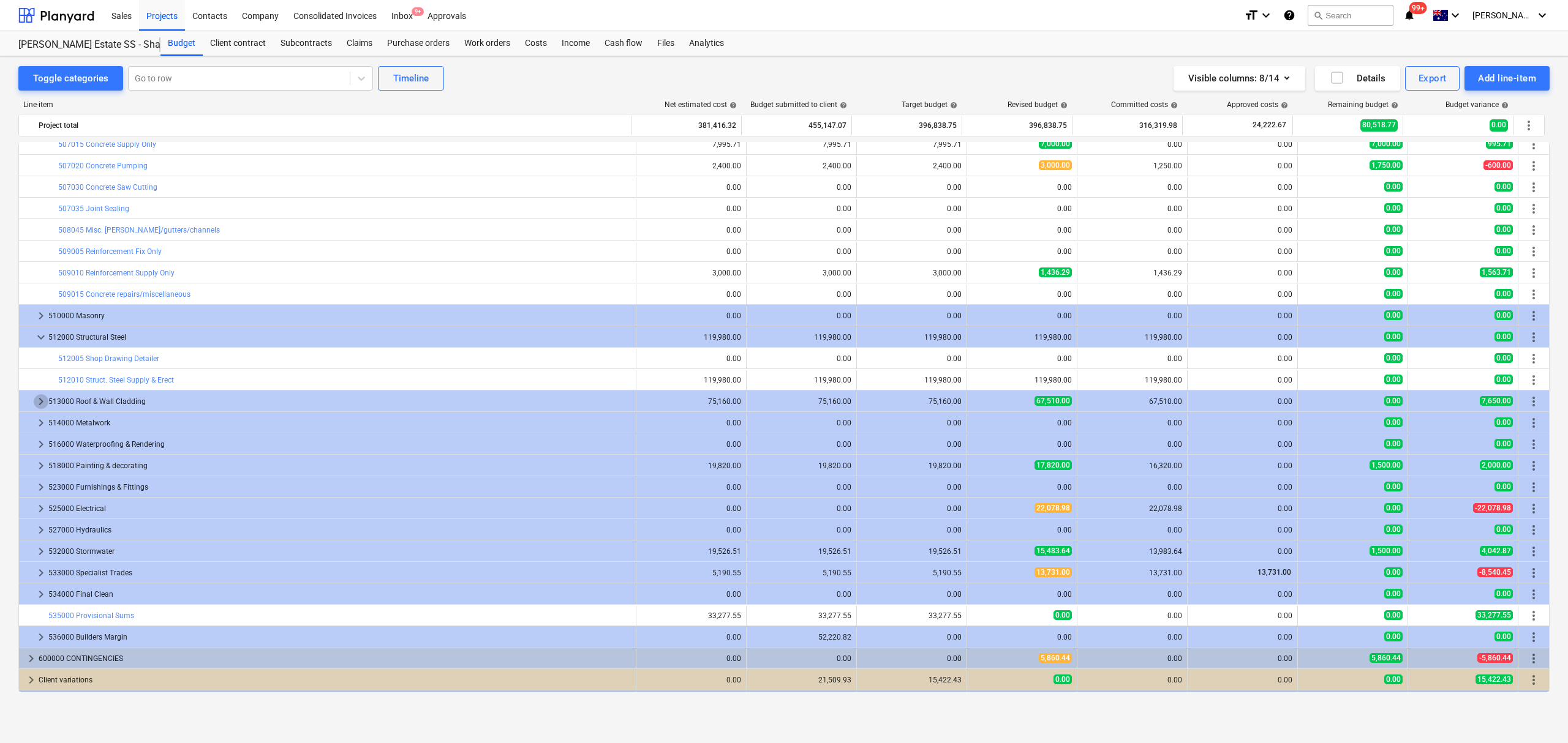
click at [38, 405] on span "keyboard_arrow_right" at bounding box center [42, 401] width 15 height 15
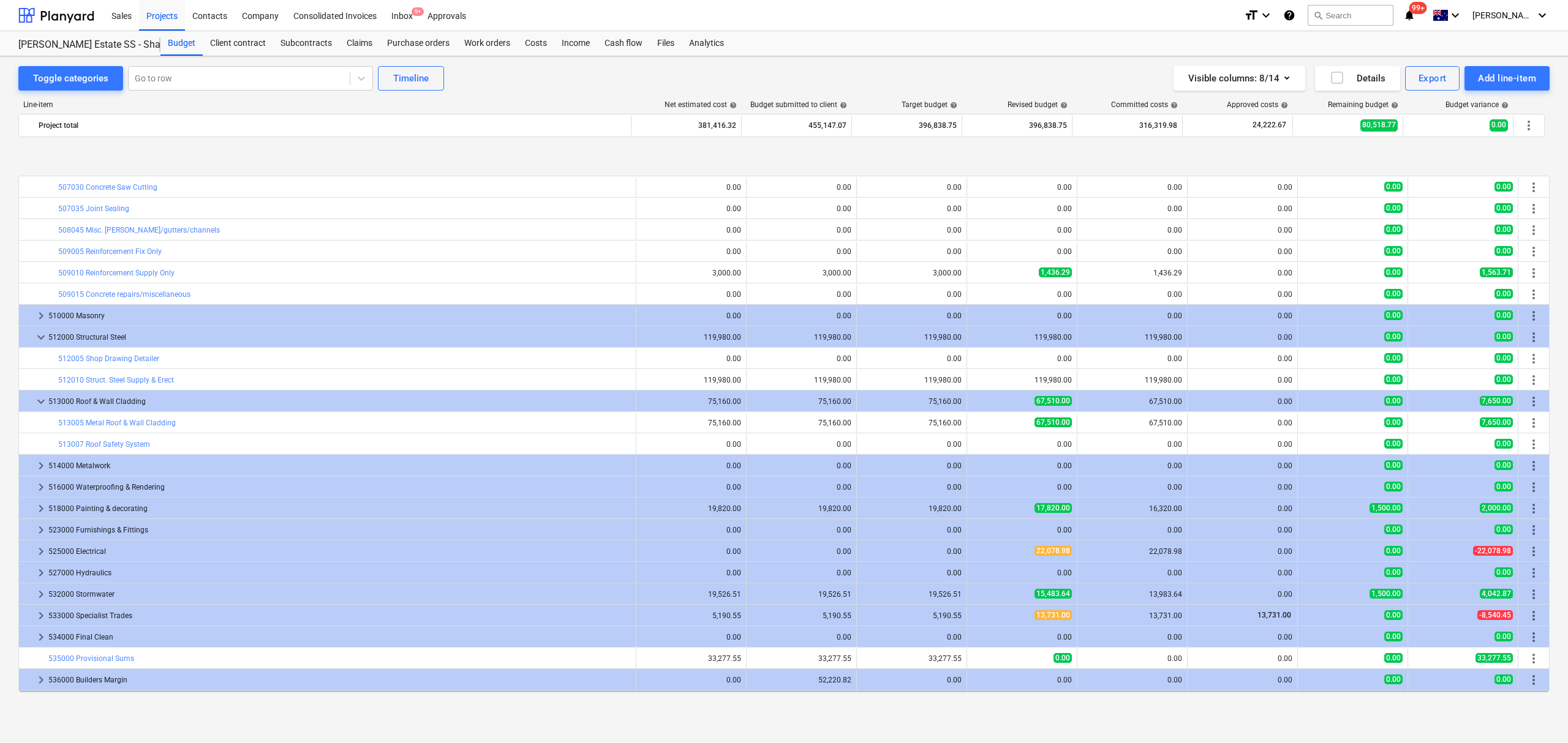
scroll to position [971, 0]
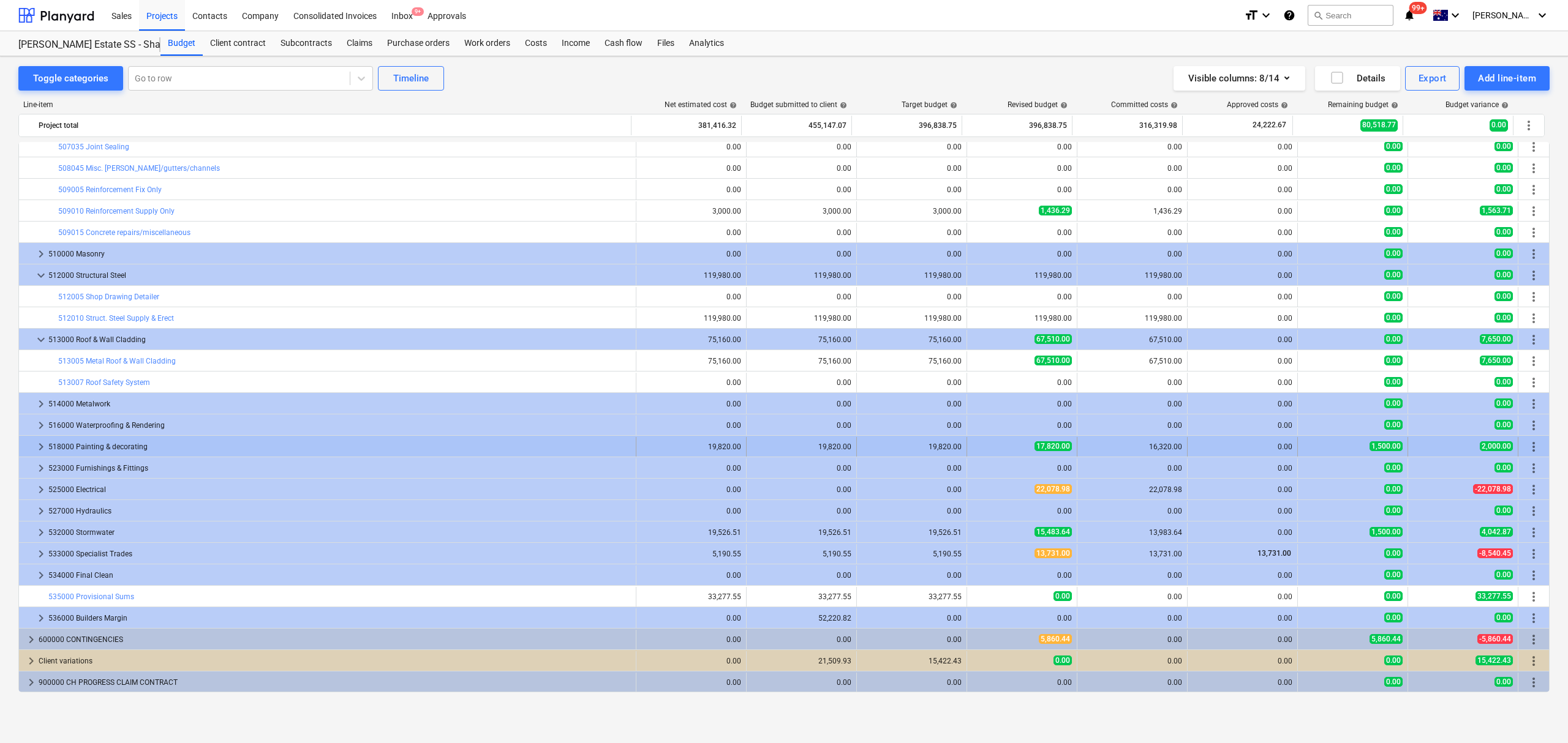
click at [41, 447] on span "keyboard_arrow_right" at bounding box center [42, 447] width 15 height 15
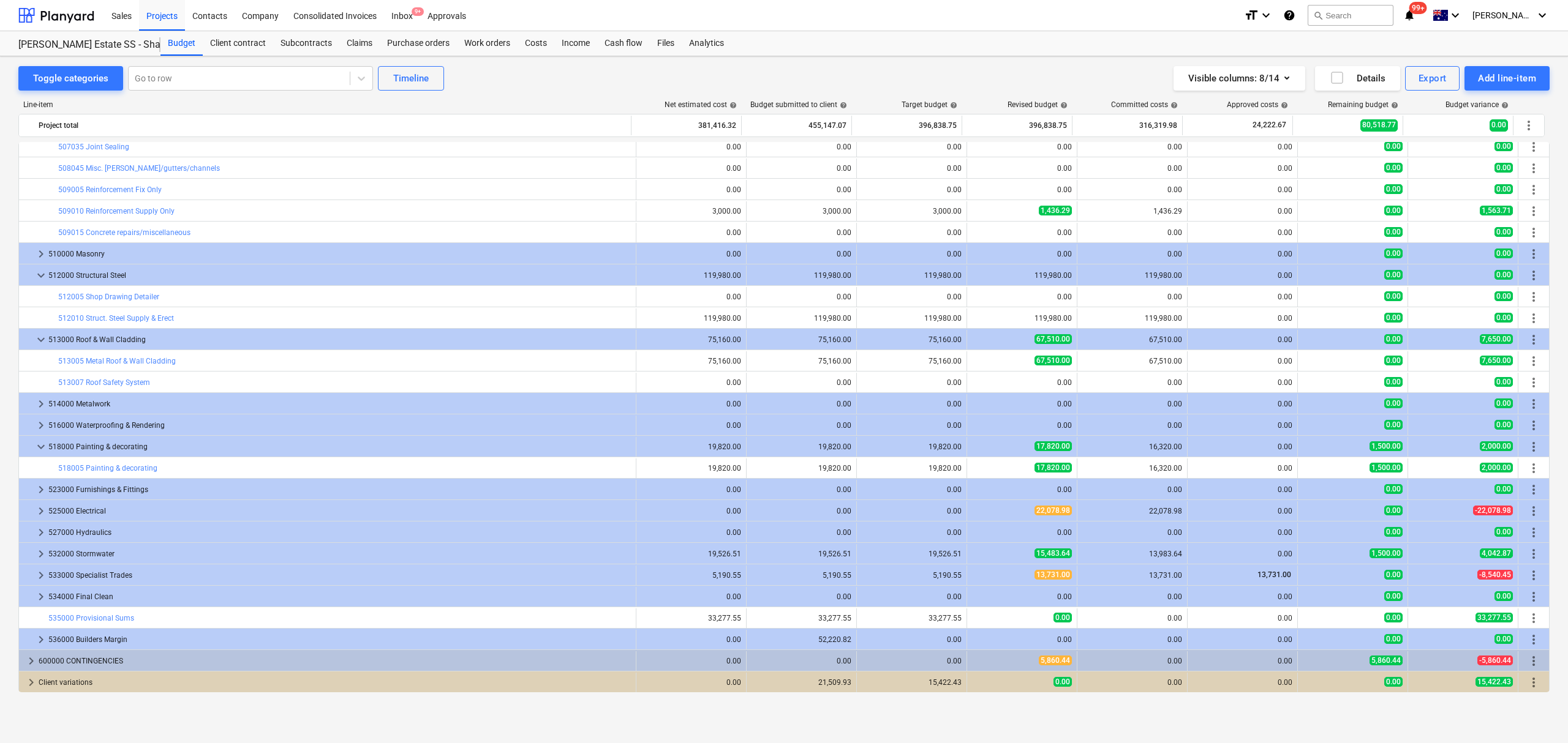
scroll to position [992, 0]
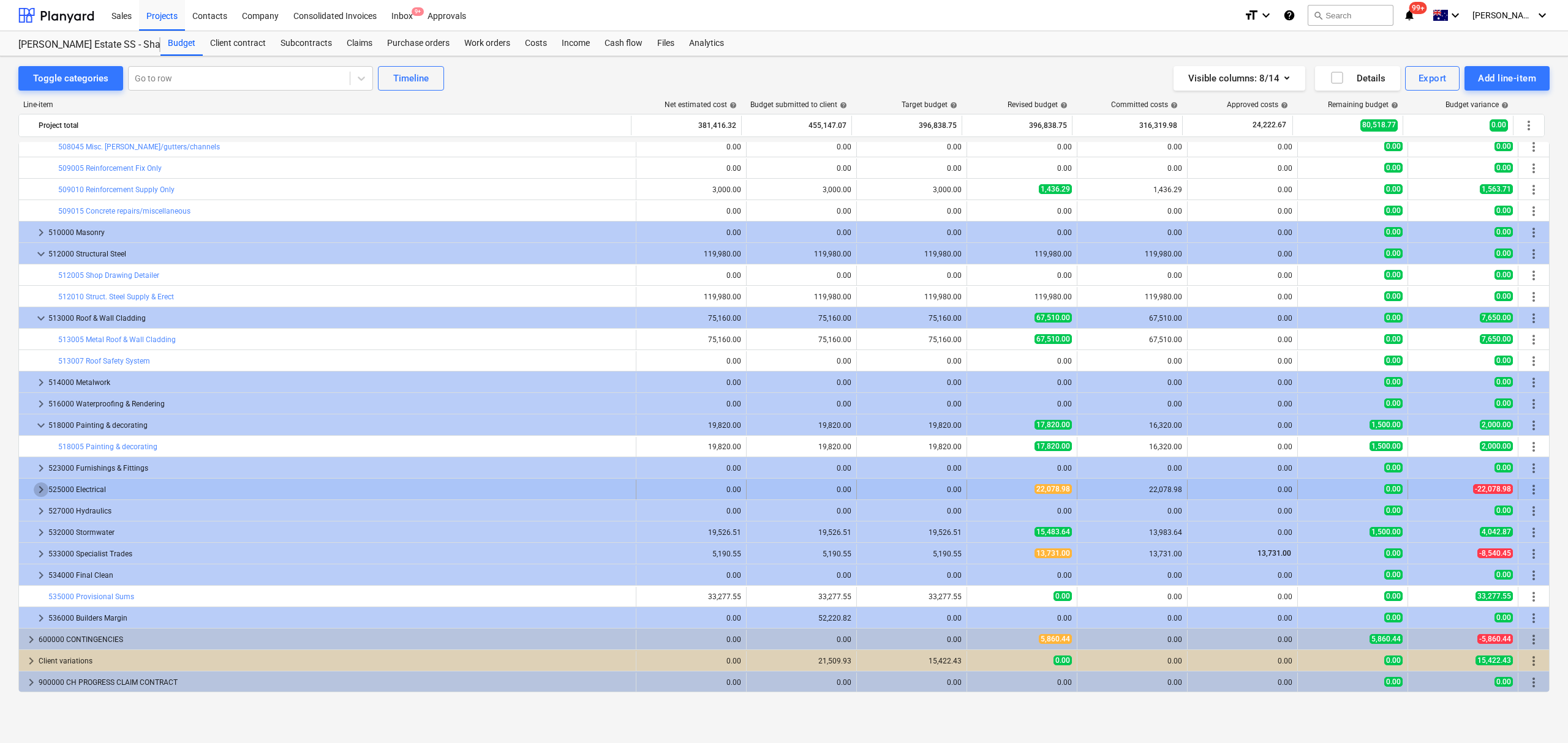
click at [37, 496] on span "keyboard_arrow_right" at bounding box center [42, 490] width 15 height 15
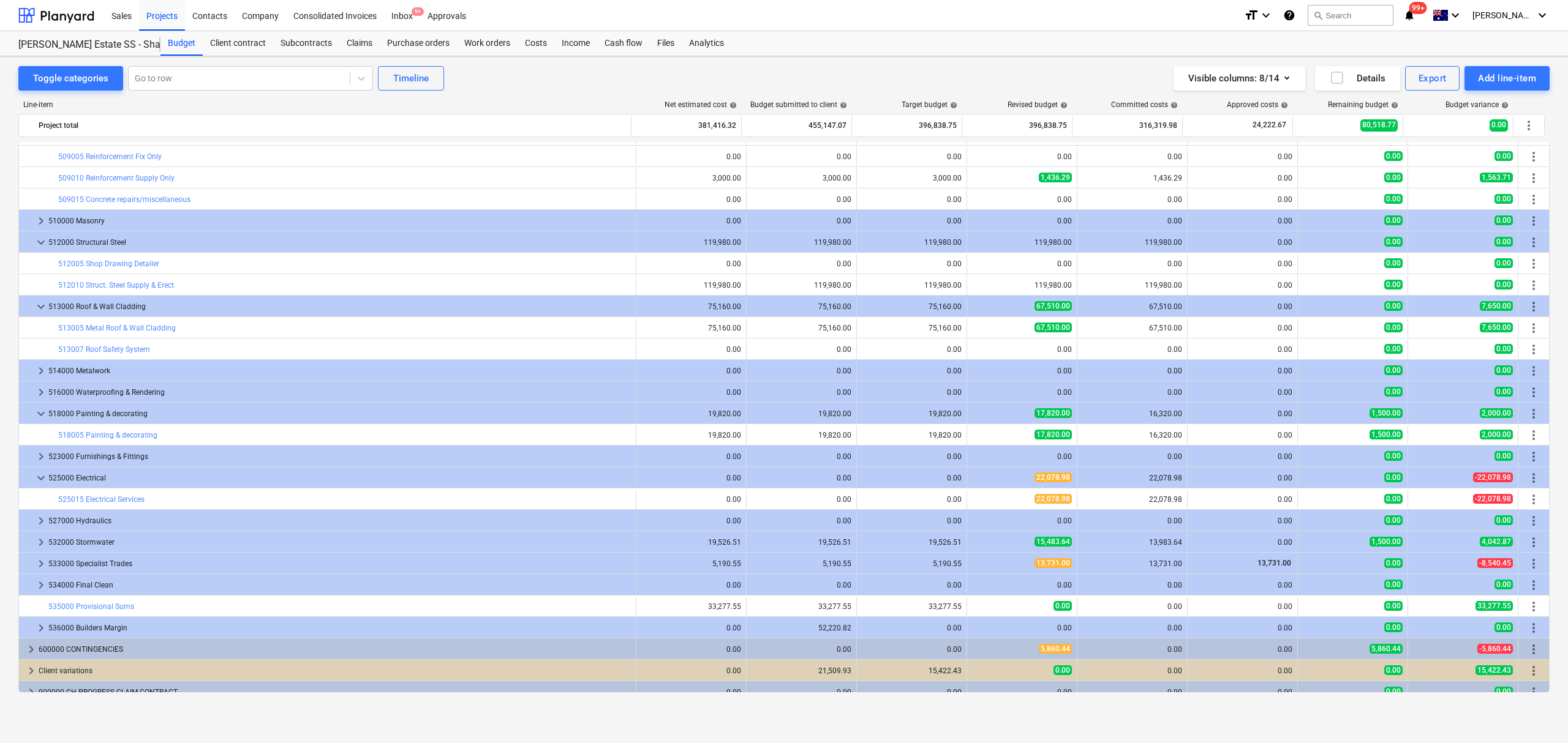
scroll to position [1014, 0]
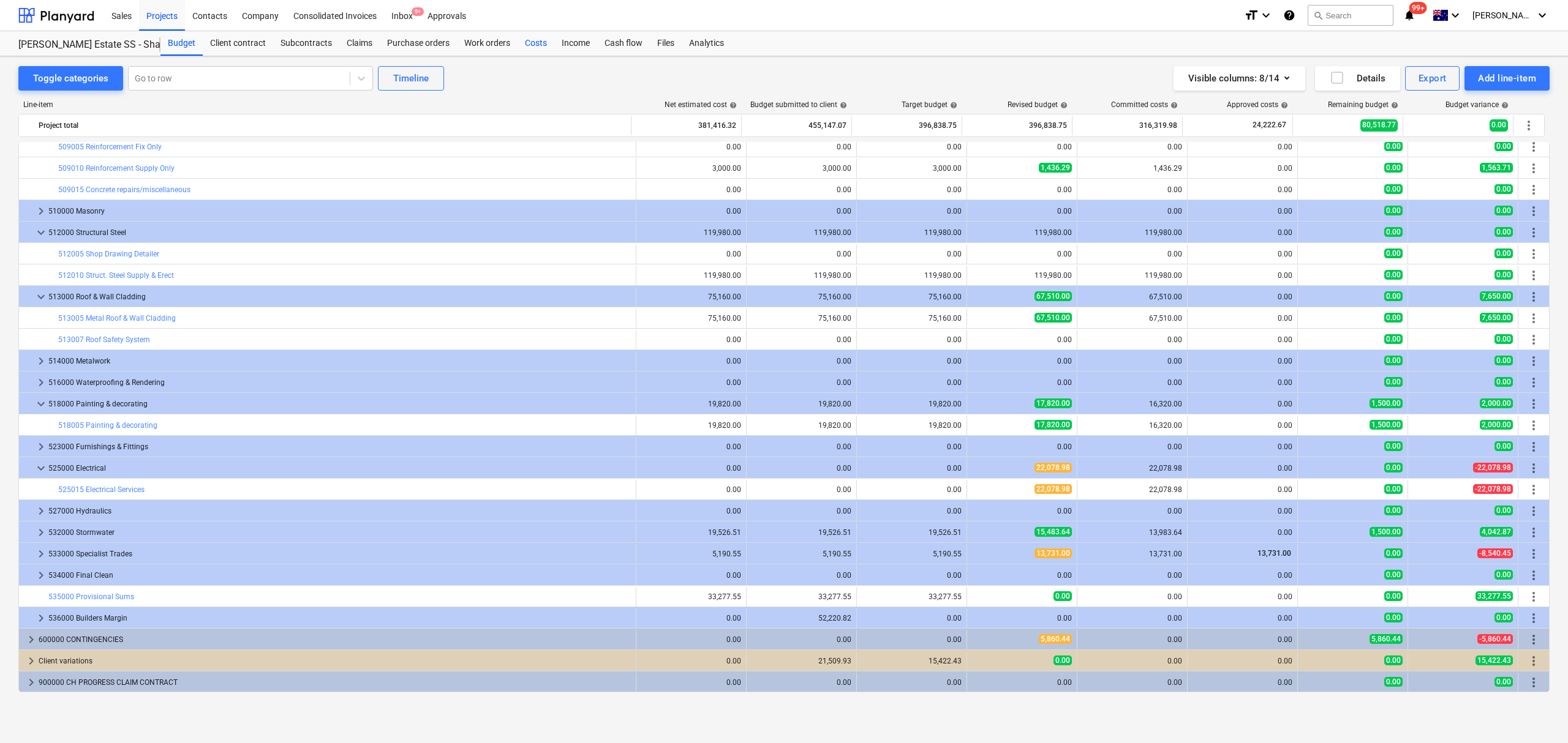
click at [536, 47] on div "Costs" at bounding box center [535, 43] width 37 height 24
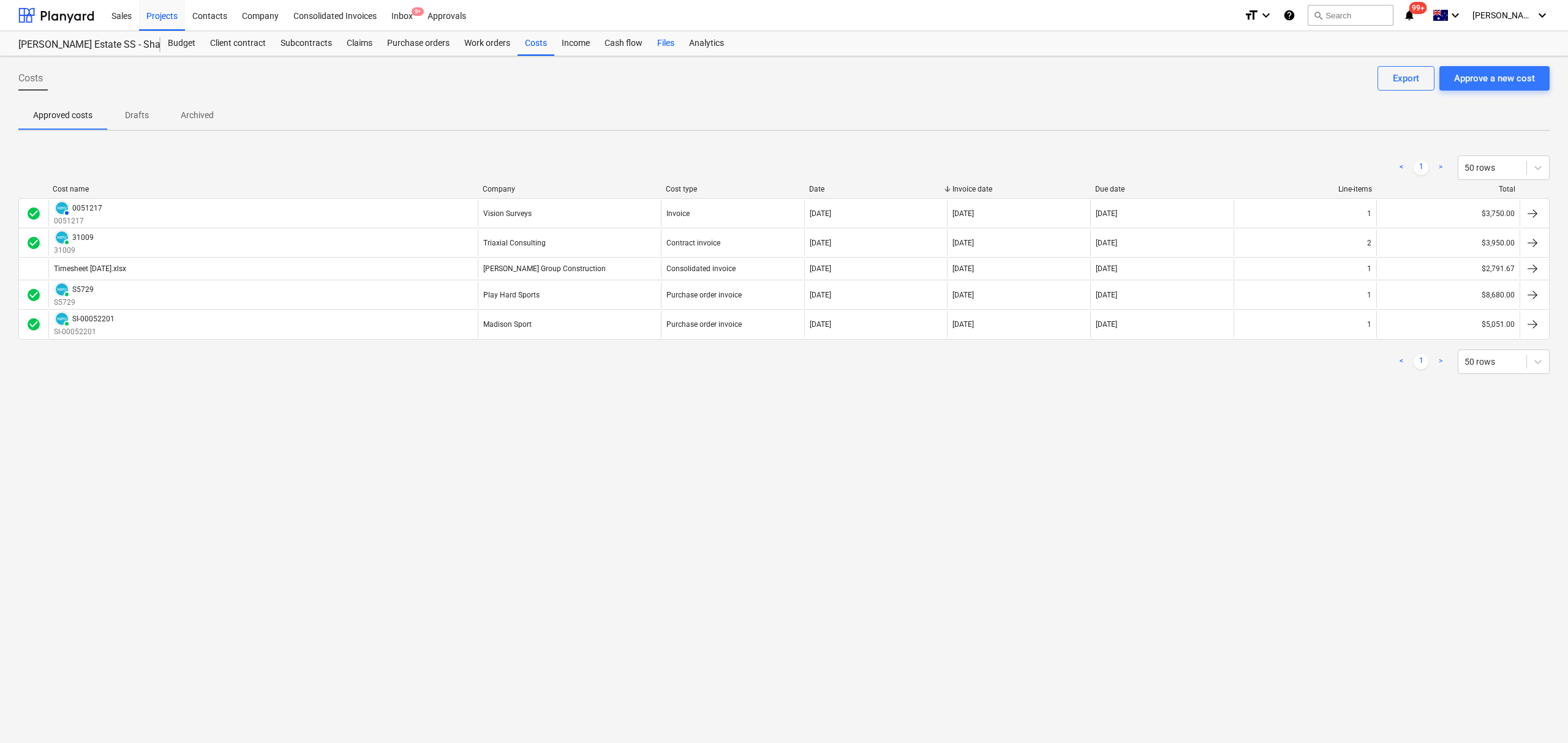
click at [667, 50] on div "Files" at bounding box center [665, 43] width 32 height 24
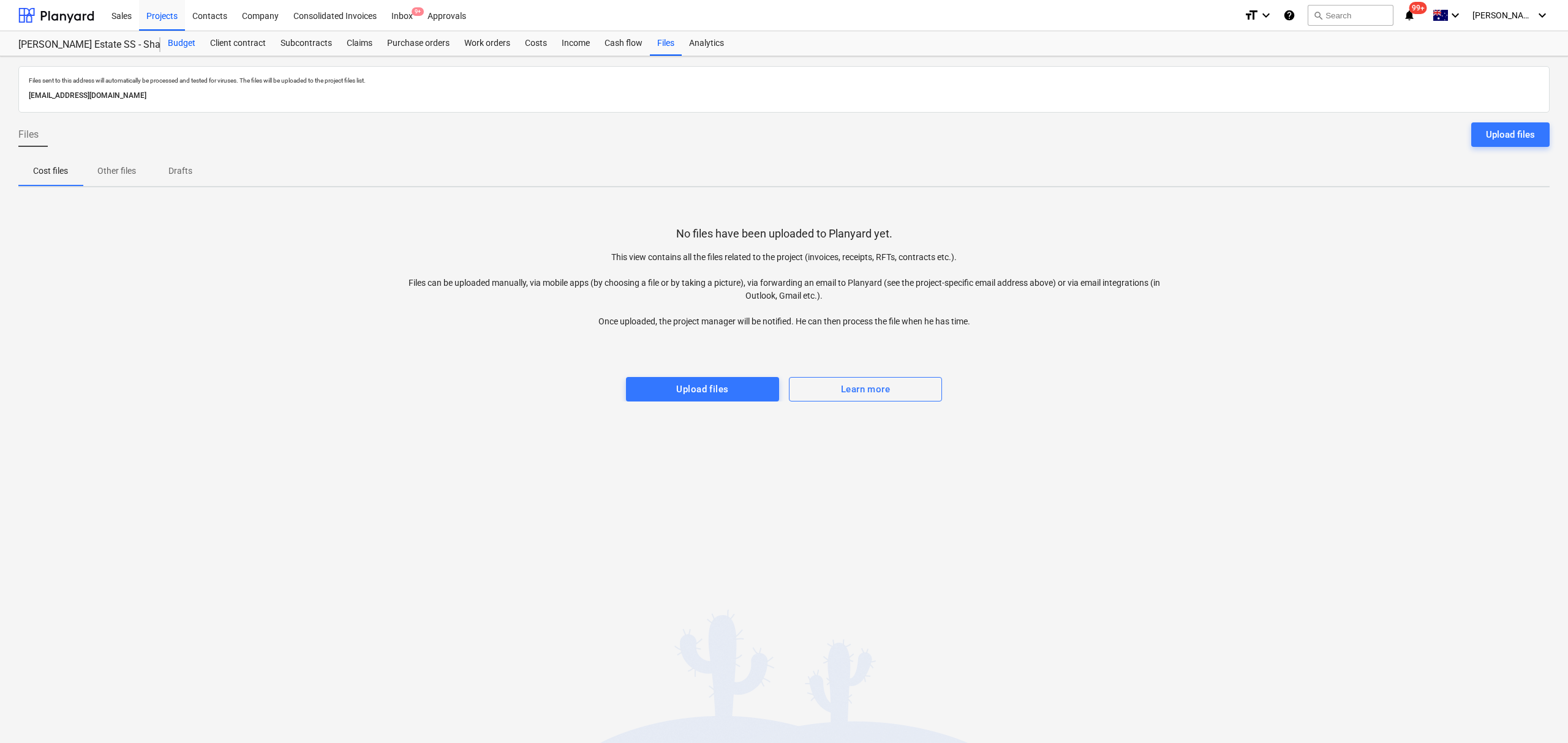
click at [179, 47] on div "Budget" at bounding box center [181, 43] width 42 height 24
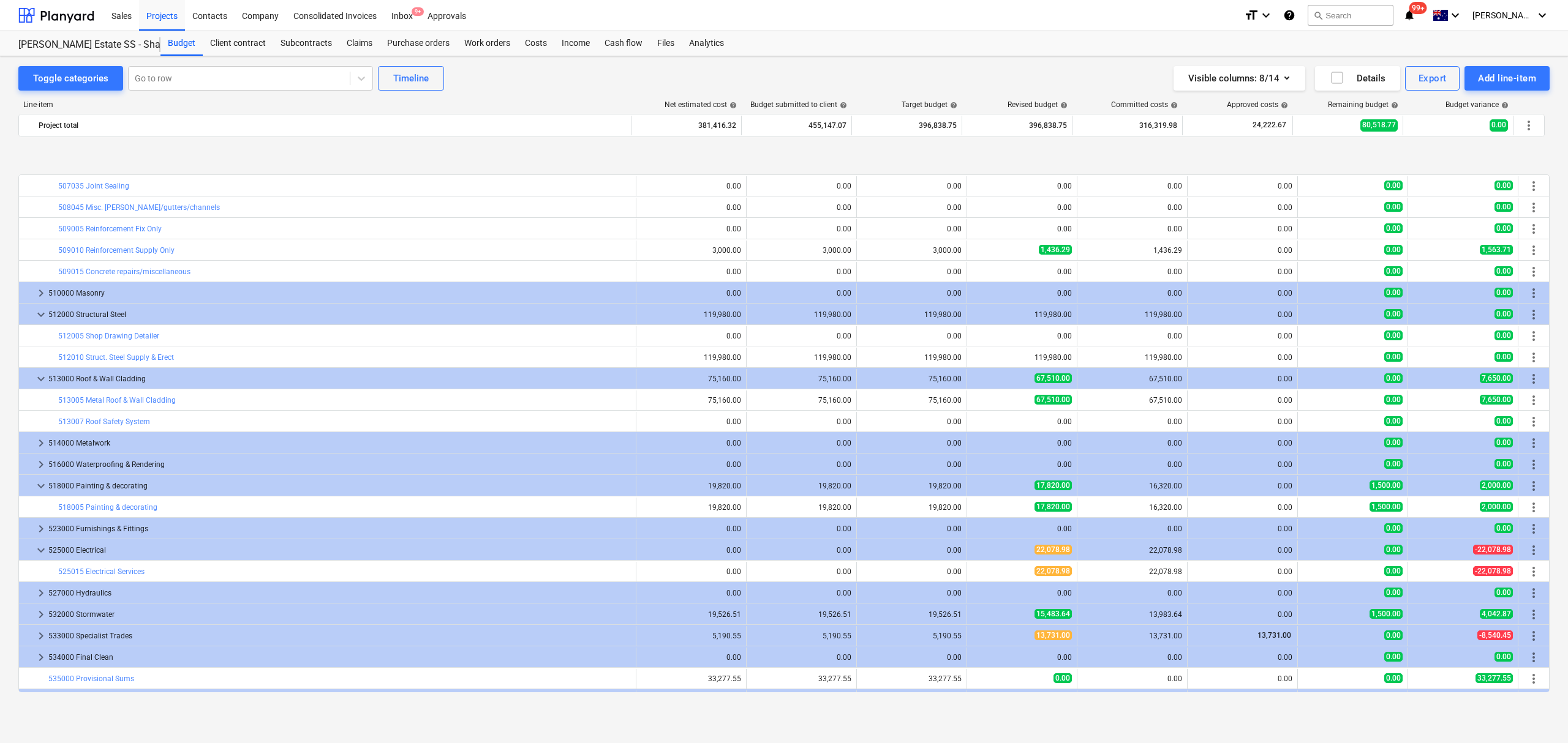
scroll to position [1014, 0]
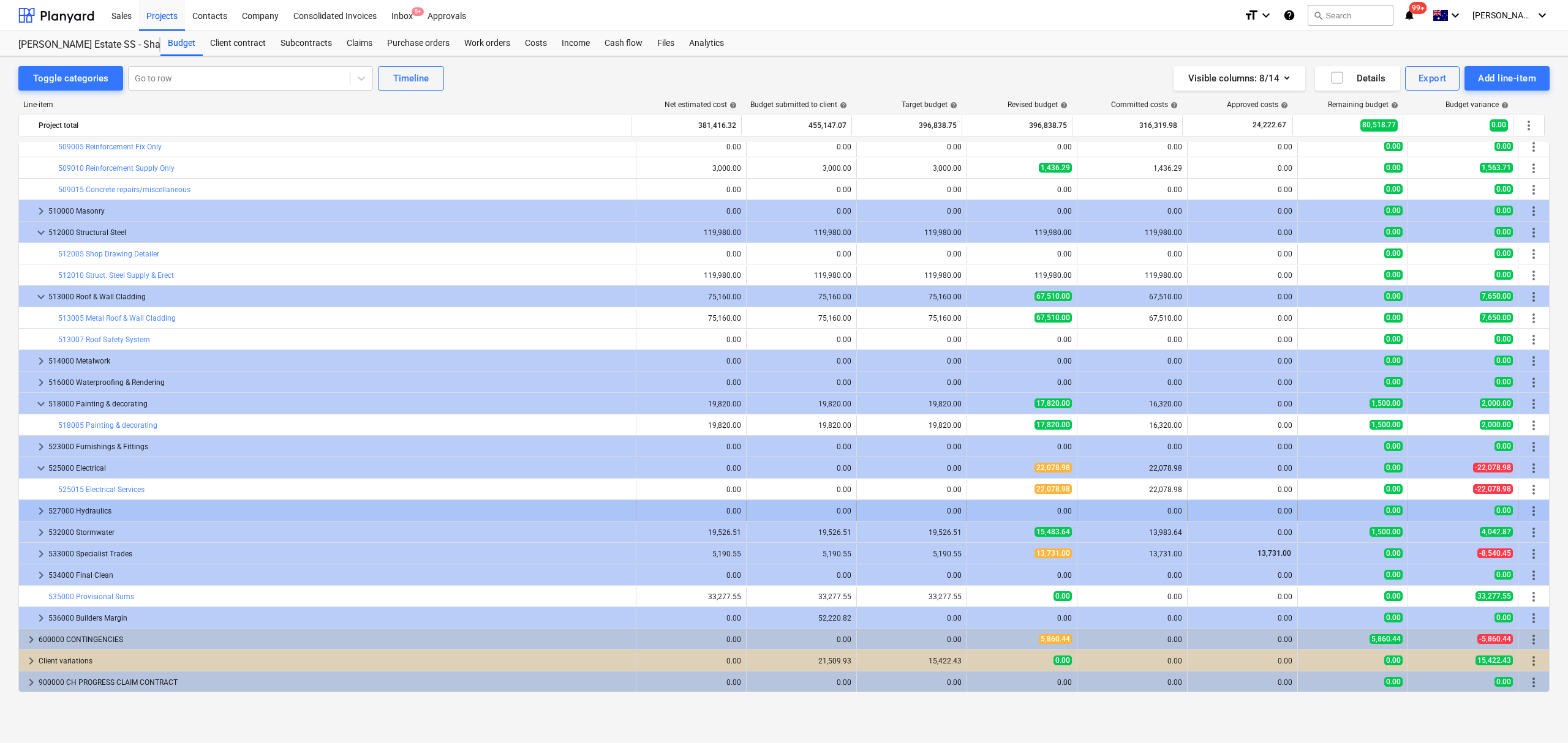
click at [39, 513] on span "keyboard_arrow_right" at bounding box center [42, 511] width 15 height 15
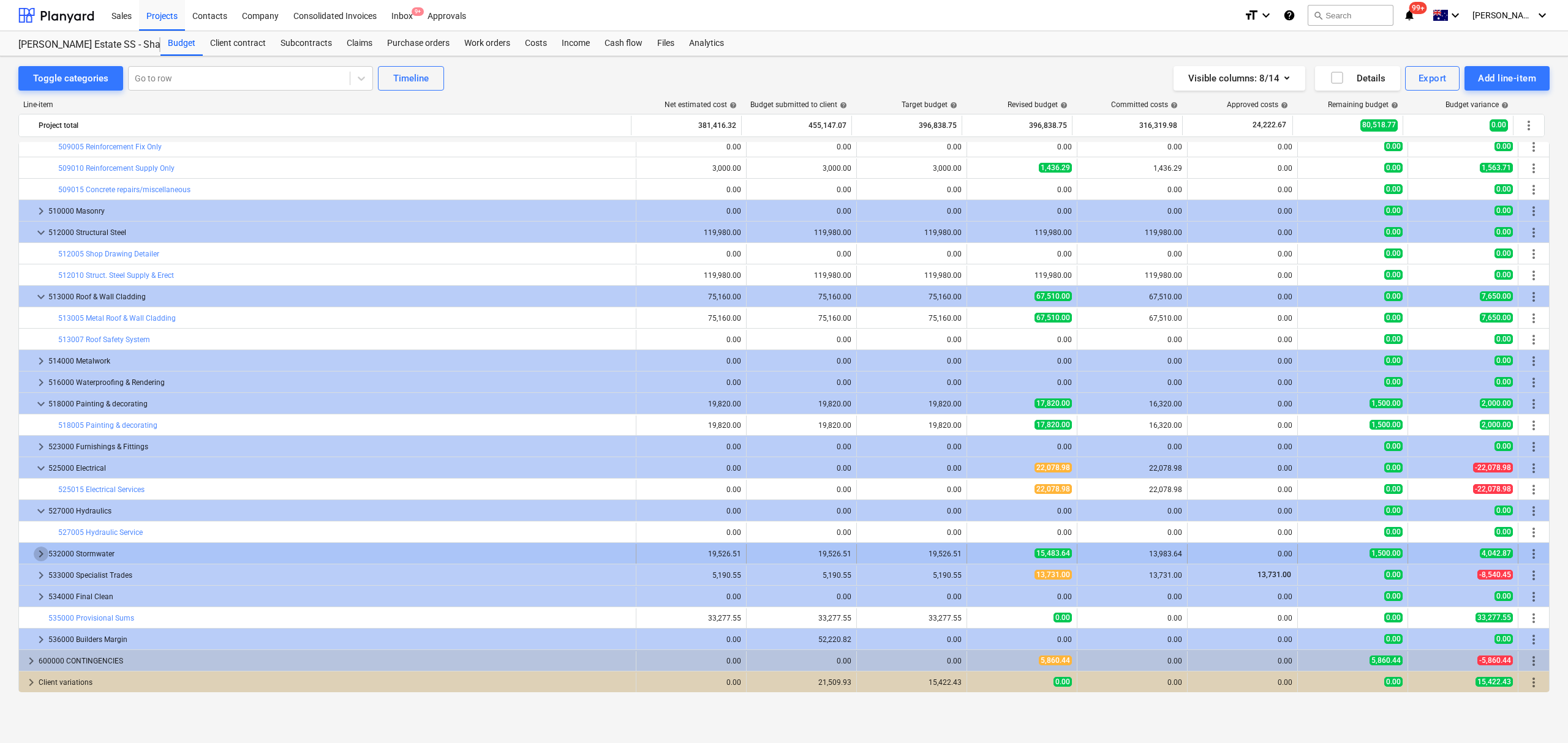
click at [37, 552] on span "keyboard_arrow_right" at bounding box center [42, 554] width 15 height 15
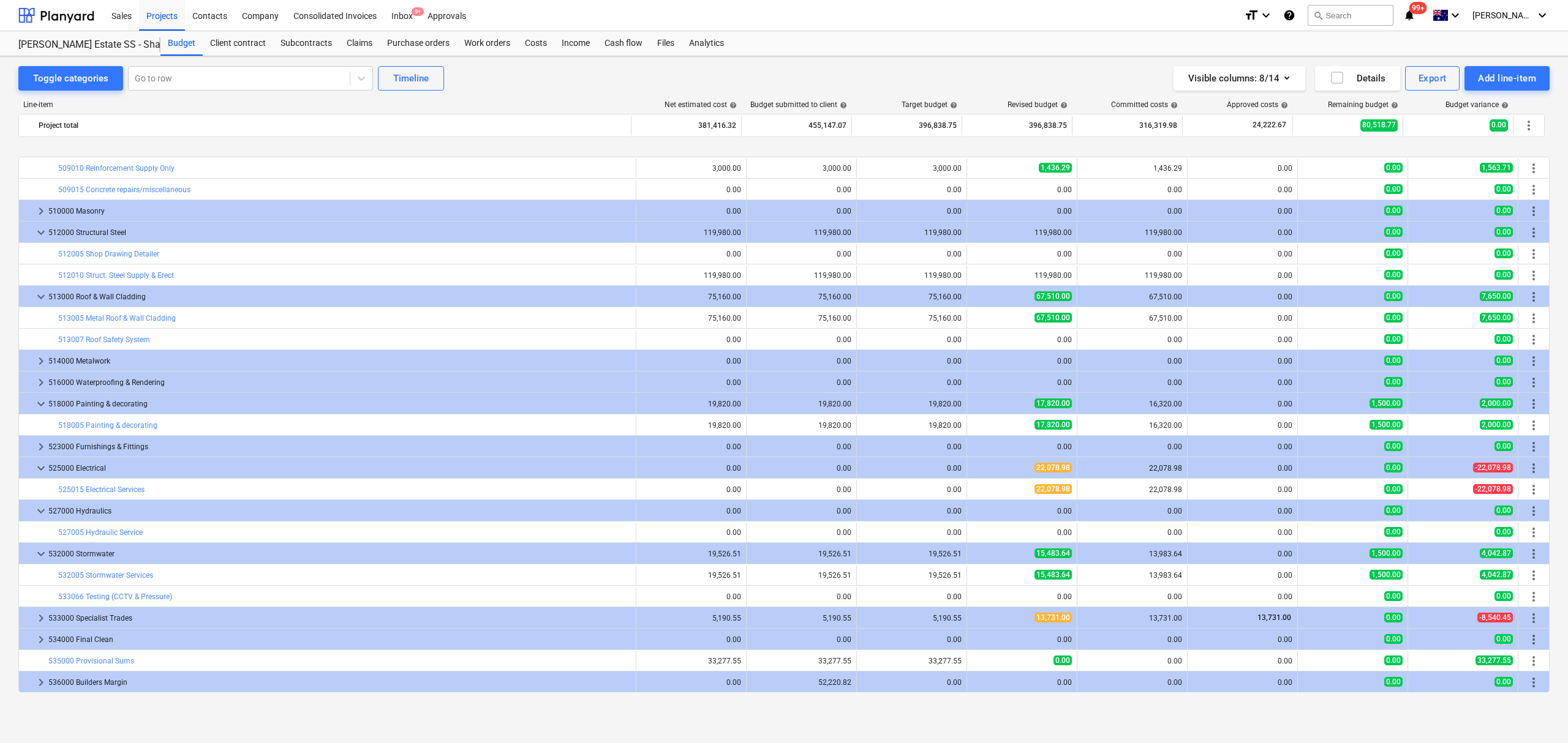
scroll to position [1078, 0]
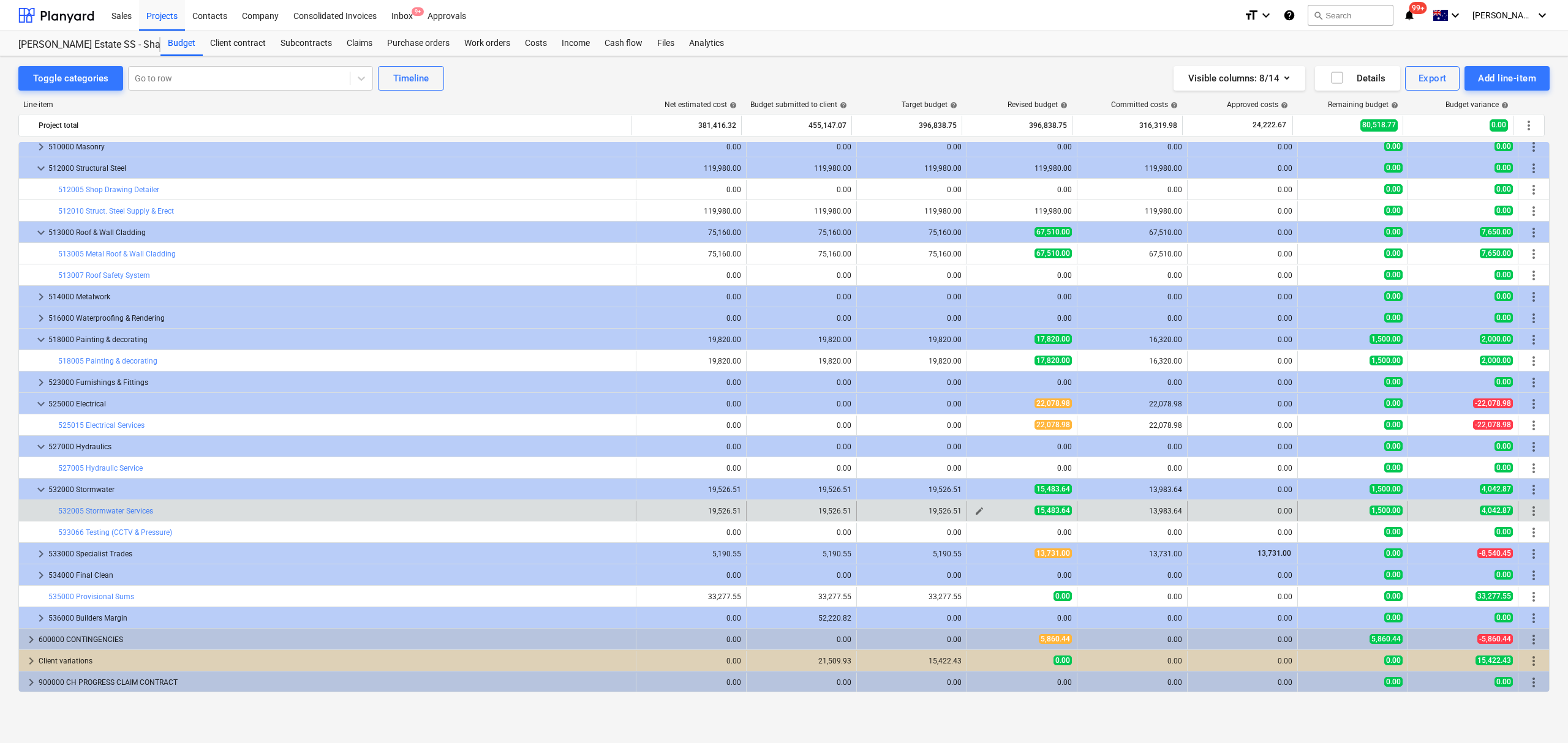
click at [972, 510] on button "edit" at bounding box center [979, 511] width 15 height 15
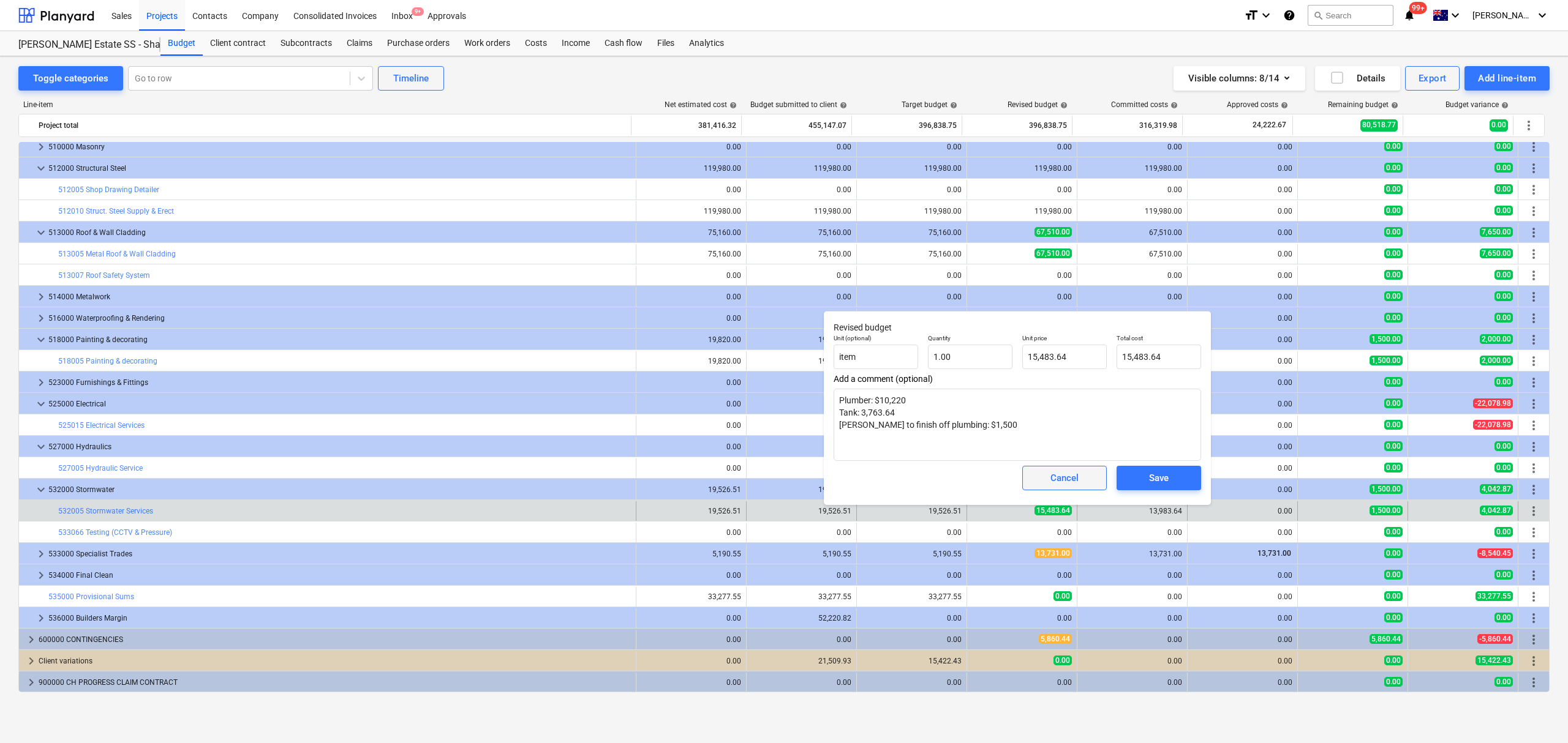
click at [1042, 473] on span "Cancel" at bounding box center [1064, 478] width 54 height 16
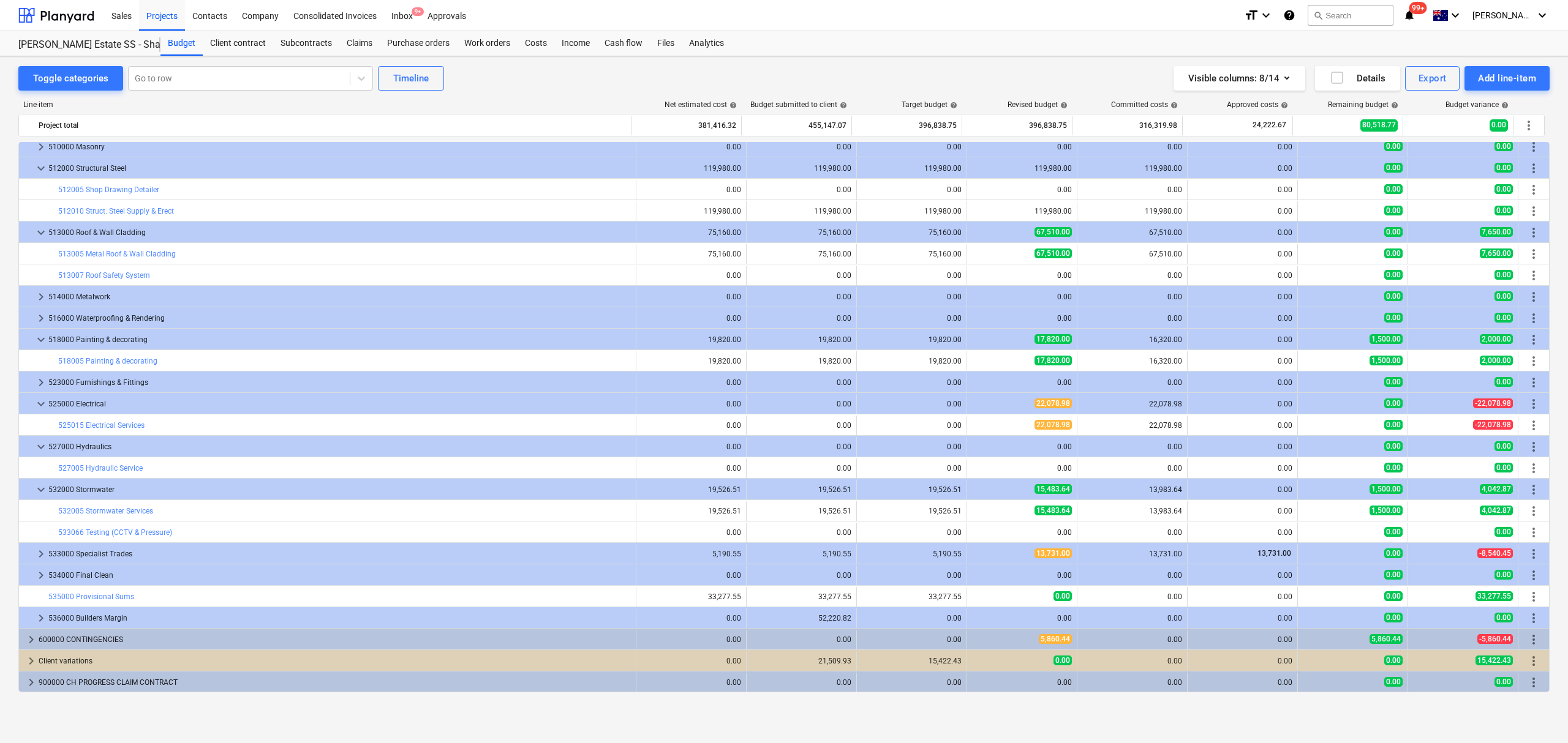
click at [974, 514] on span "edit" at bounding box center [979, 511] width 10 height 10
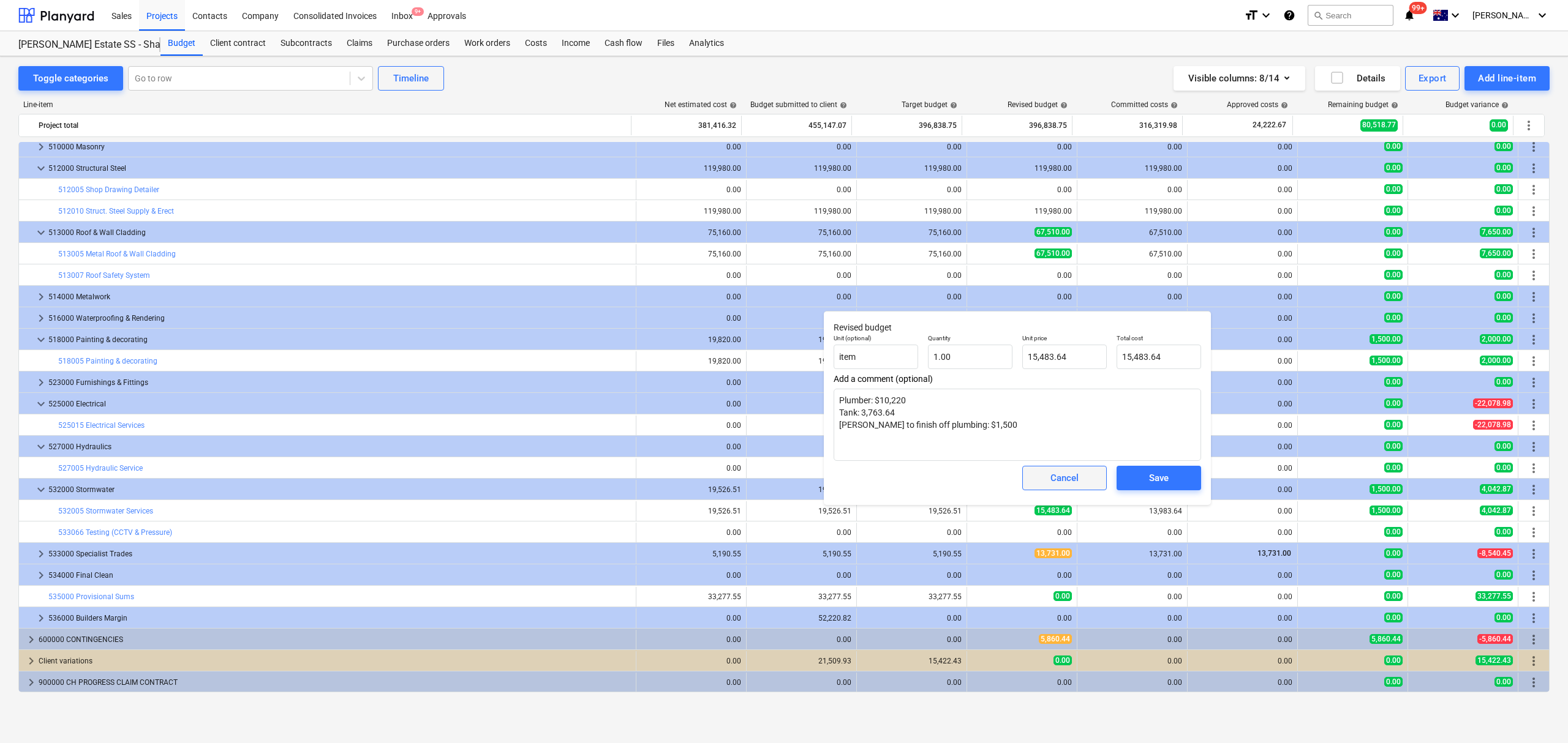
click at [1032, 471] on button "Cancel" at bounding box center [1064, 478] width 85 height 24
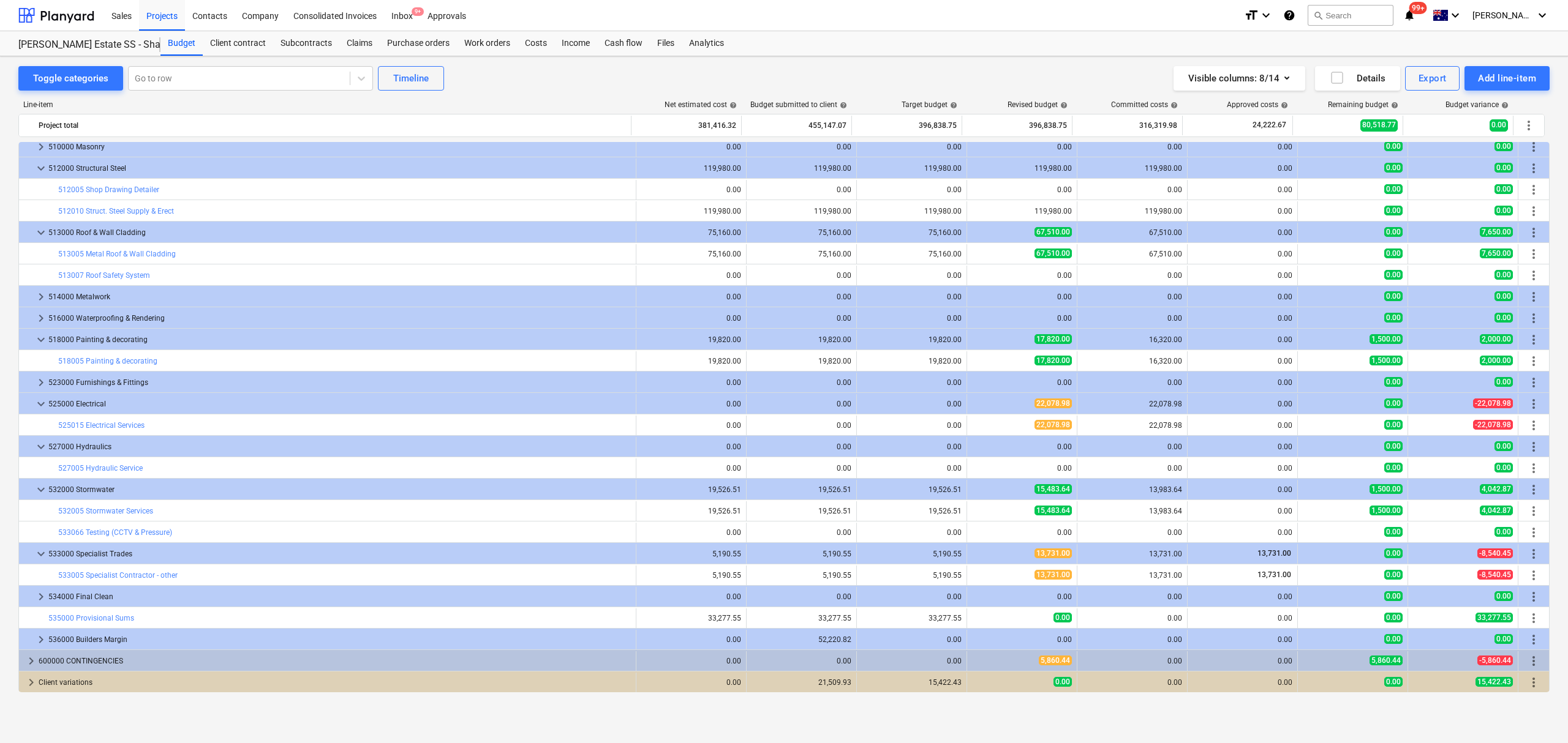
scroll to position [1100, 0]
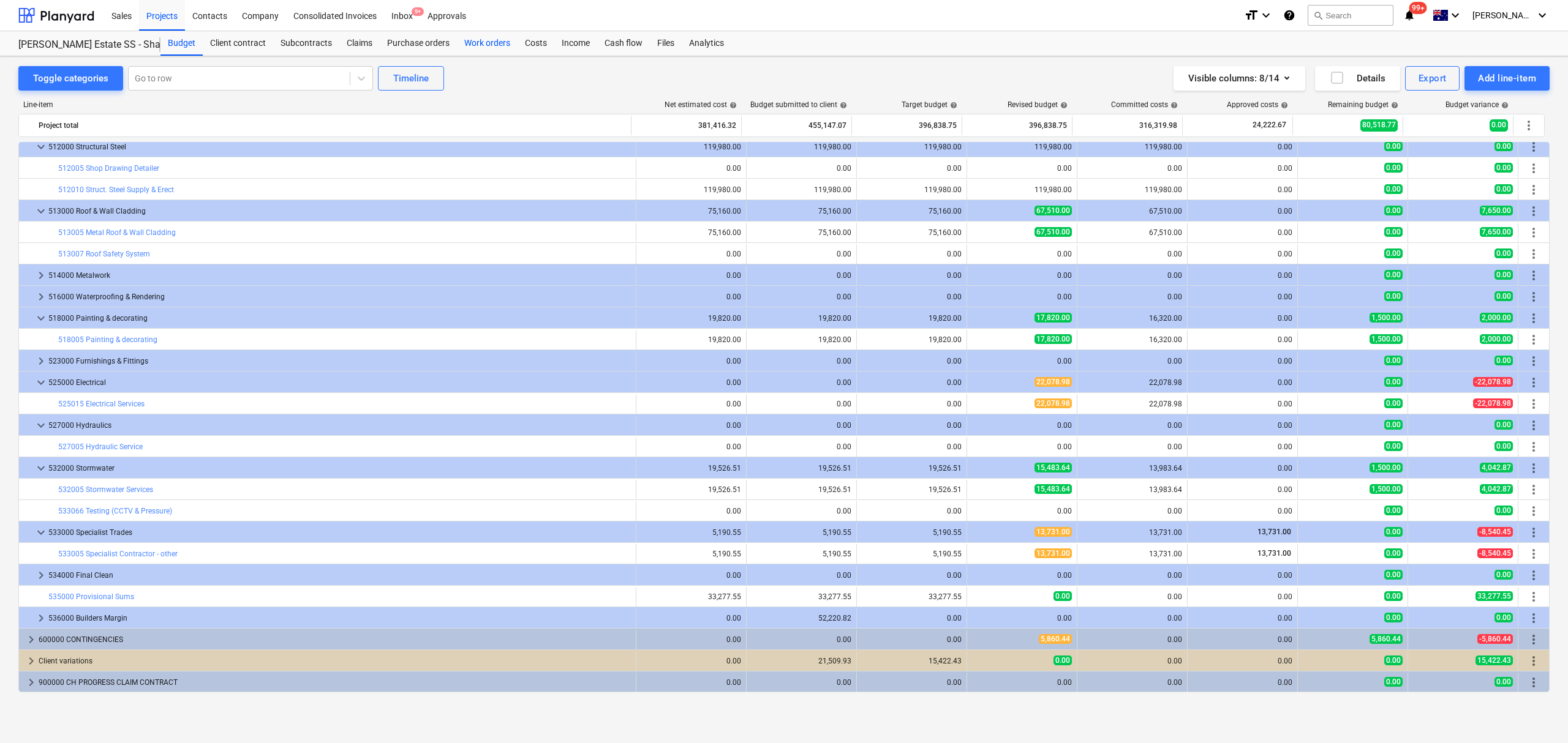
drag, startPoint x: 404, startPoint y: 47, endPoint x: 459, endPoint y: 44, distance: 55.1
click at [404, 47] on div "Purchase orders" at bounding box center [418, 43] width 77 height 24
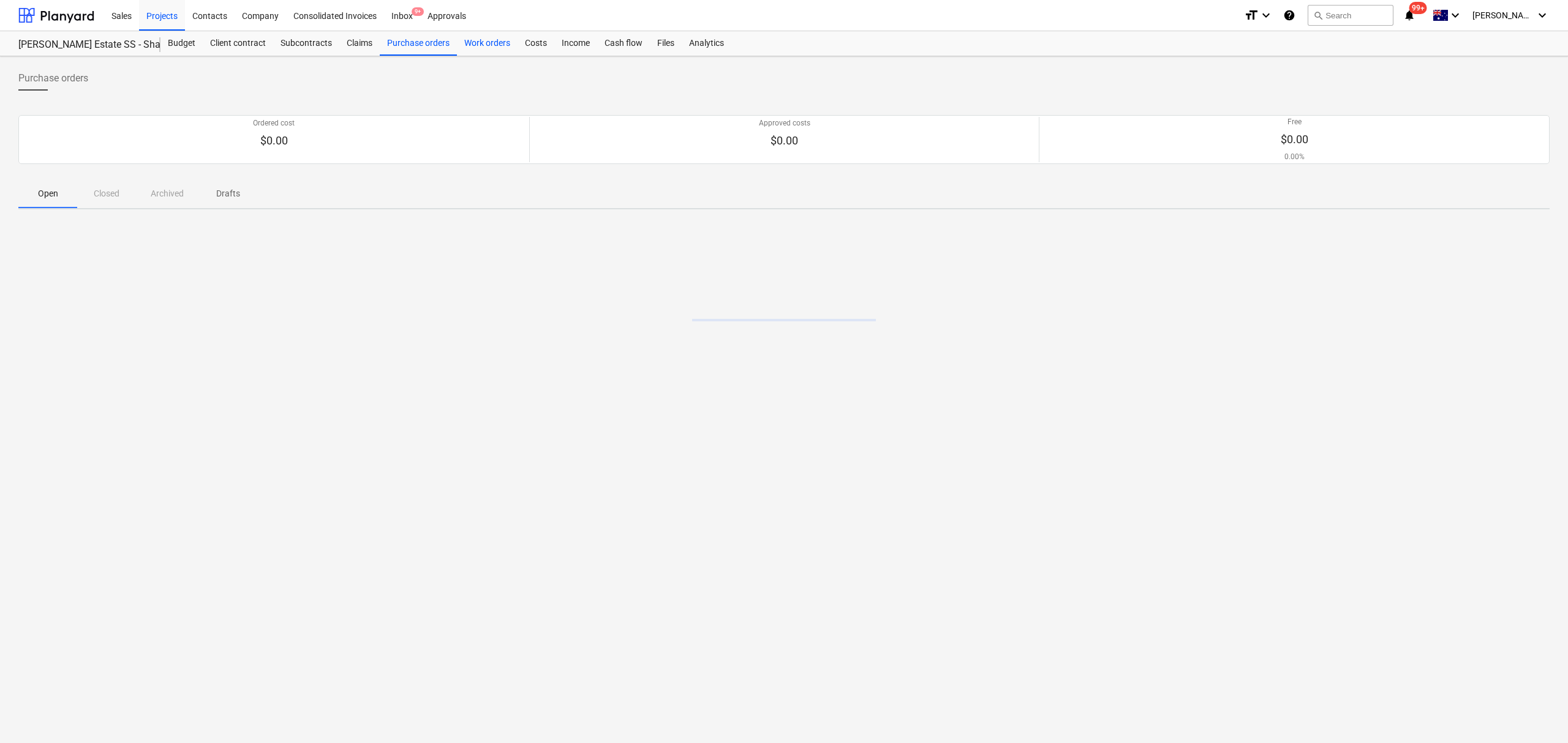
click at [469, 44] on div "Work orders" at bounding box center [486, 43] width 61 height 24
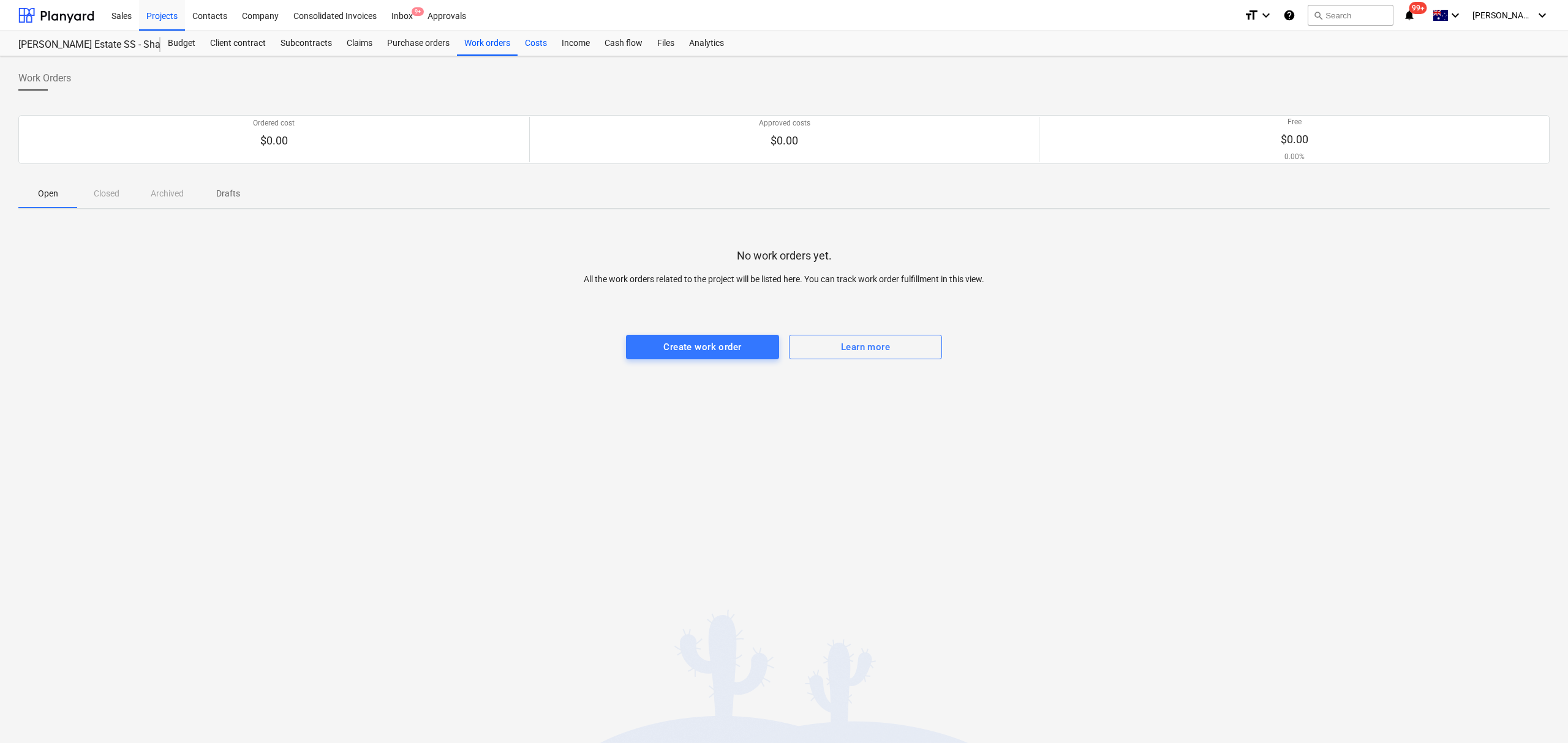
click at [549, 39] on div "Costs" at bounding box center [535, 43] width 37 height 24
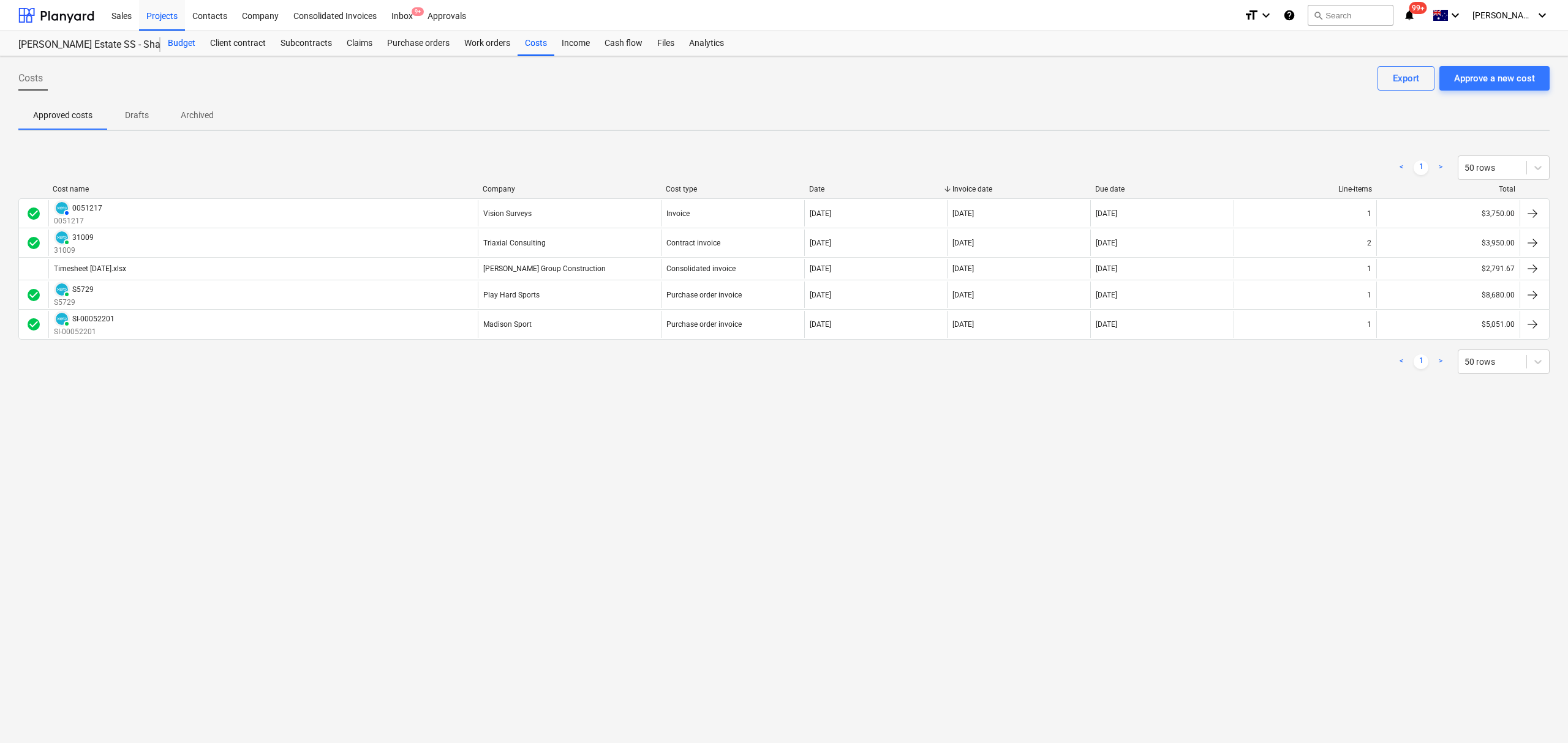
click at [171, 37] on div "Budget" at bounding box center [181, 43] width 42 height 24
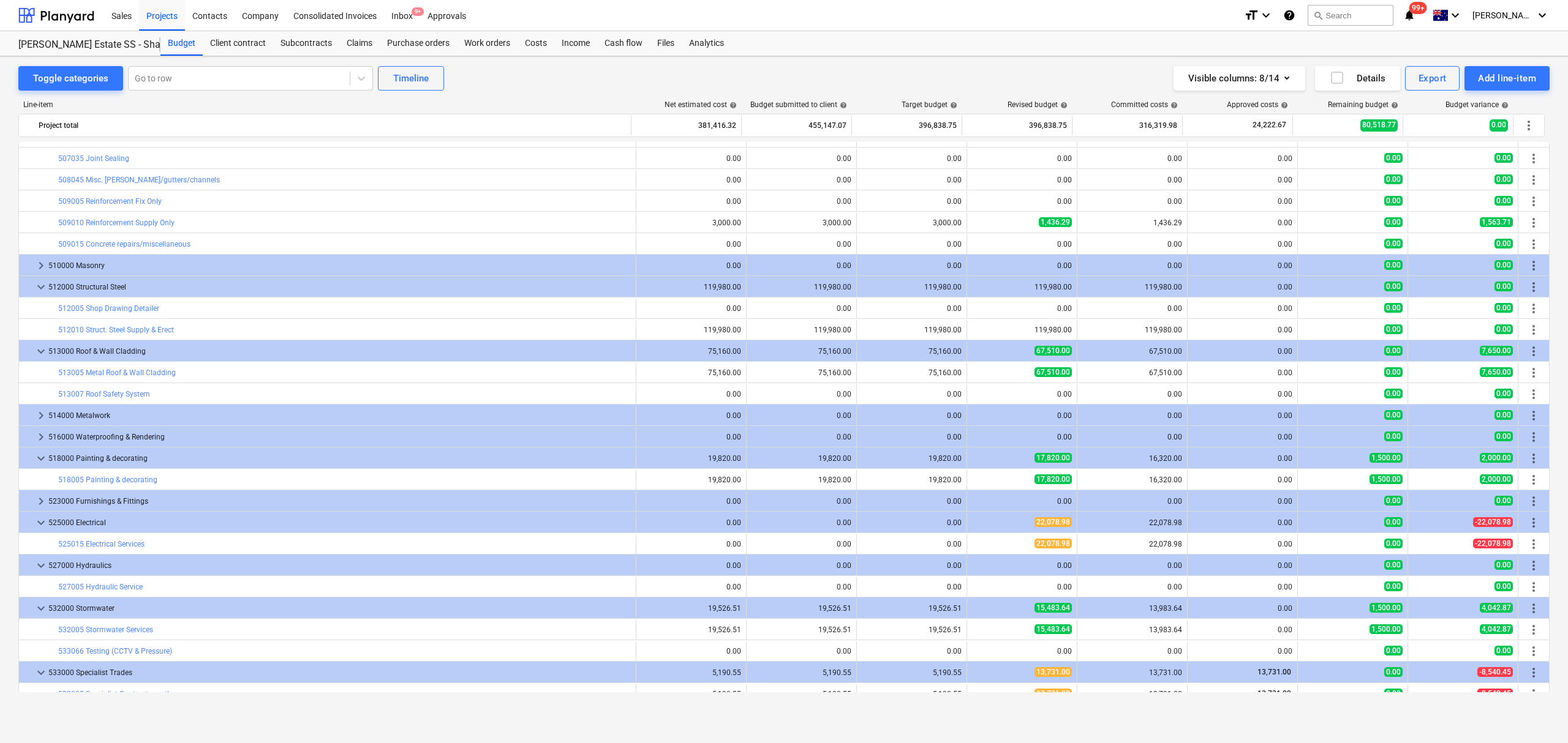
scroll to position [1293, 0]
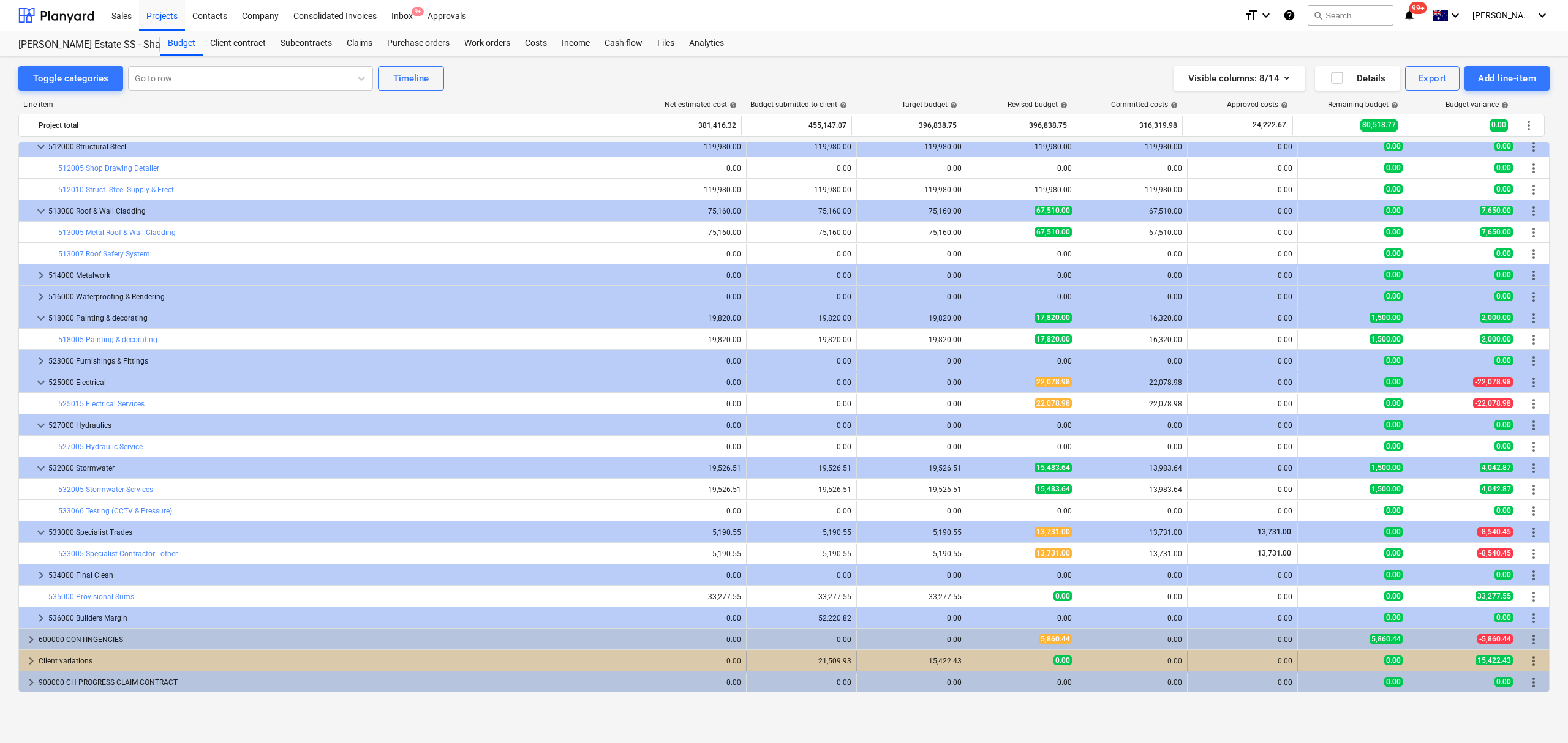
click at [32, 663] on span "keyboard_arrow_right" at bounding box center [32, 662] width 15 height 15
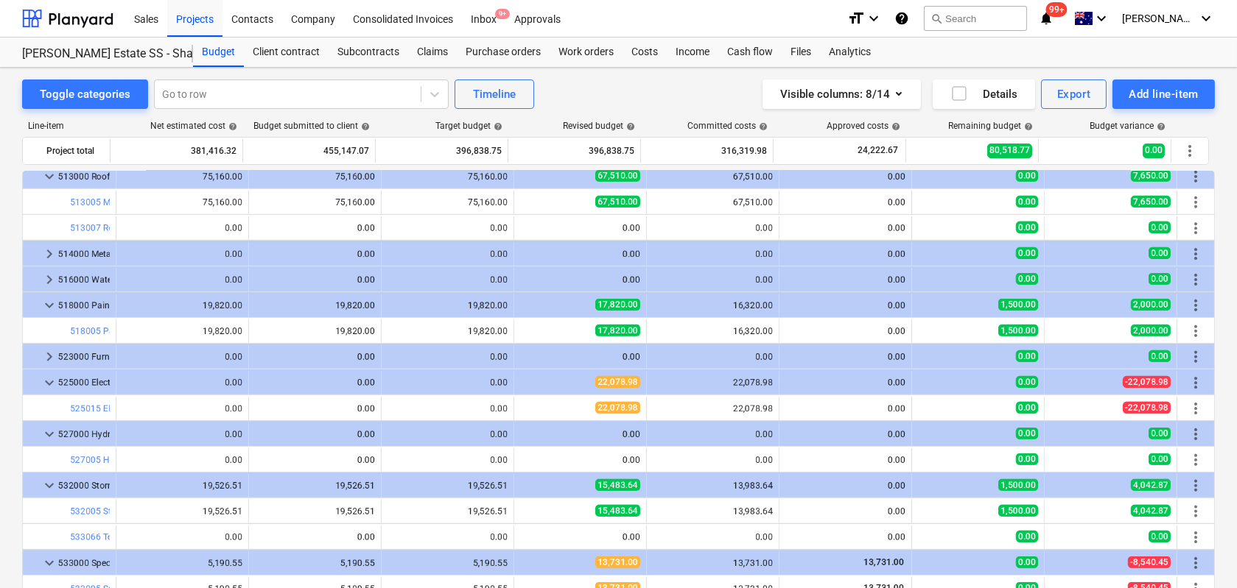
scroll to position [1632, 0]
click at [365, 52] on div "Subcontracts" at bounding box center [368, 52] width 80 height 29
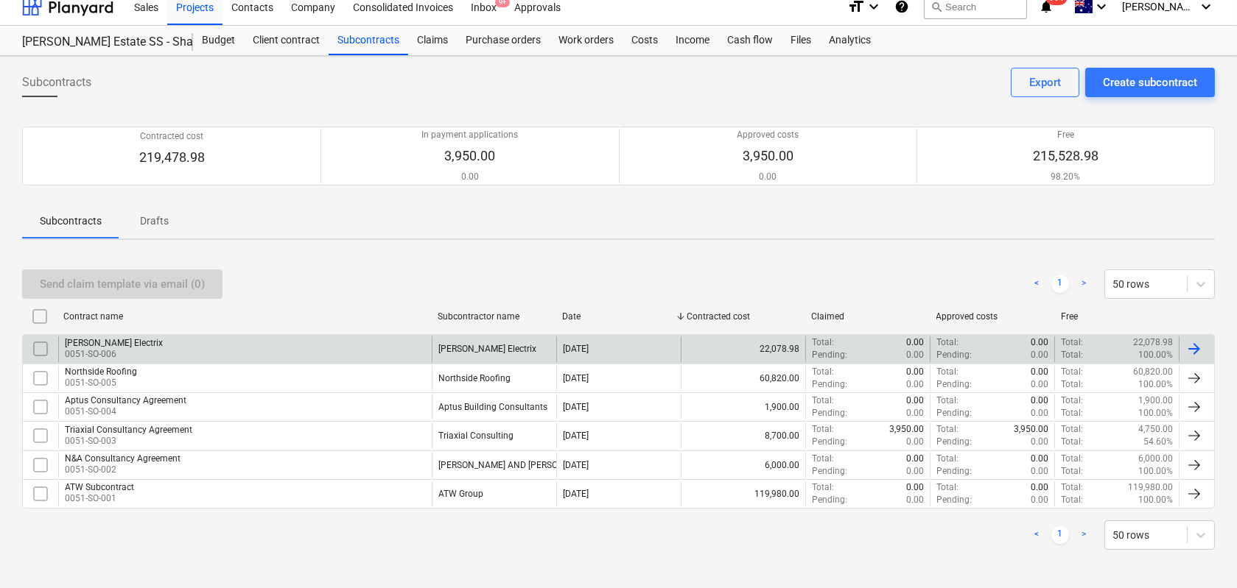
scroll to position [13, 0]
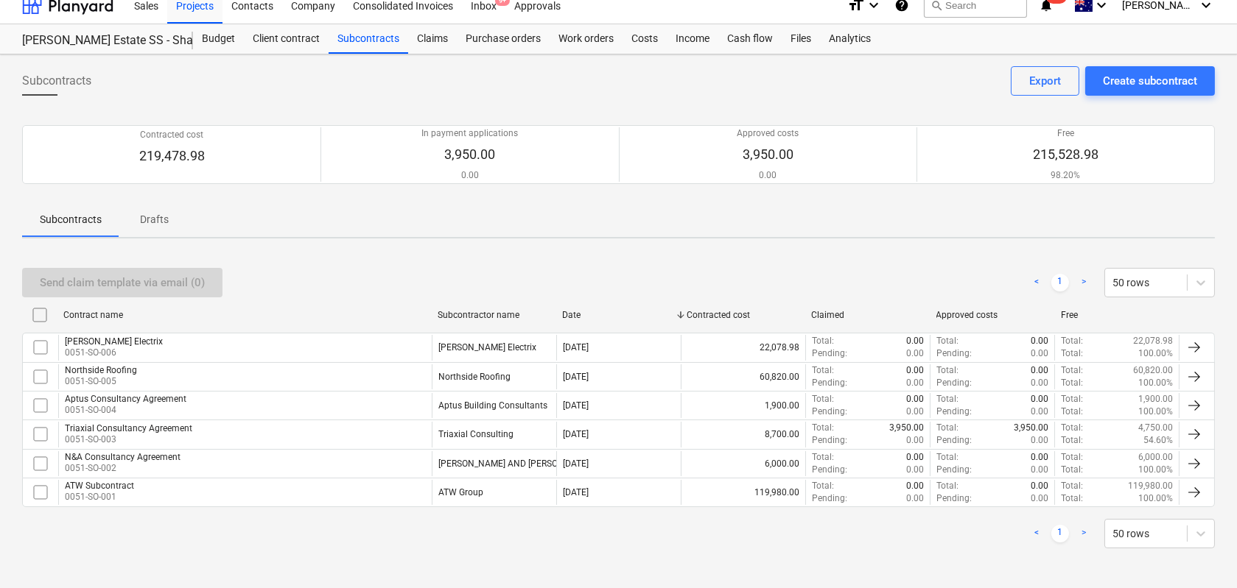
click at [147, 486] on div "ATW Subcontract 0051-SO-001" at bounding box center [244, 492] width 373 height 25
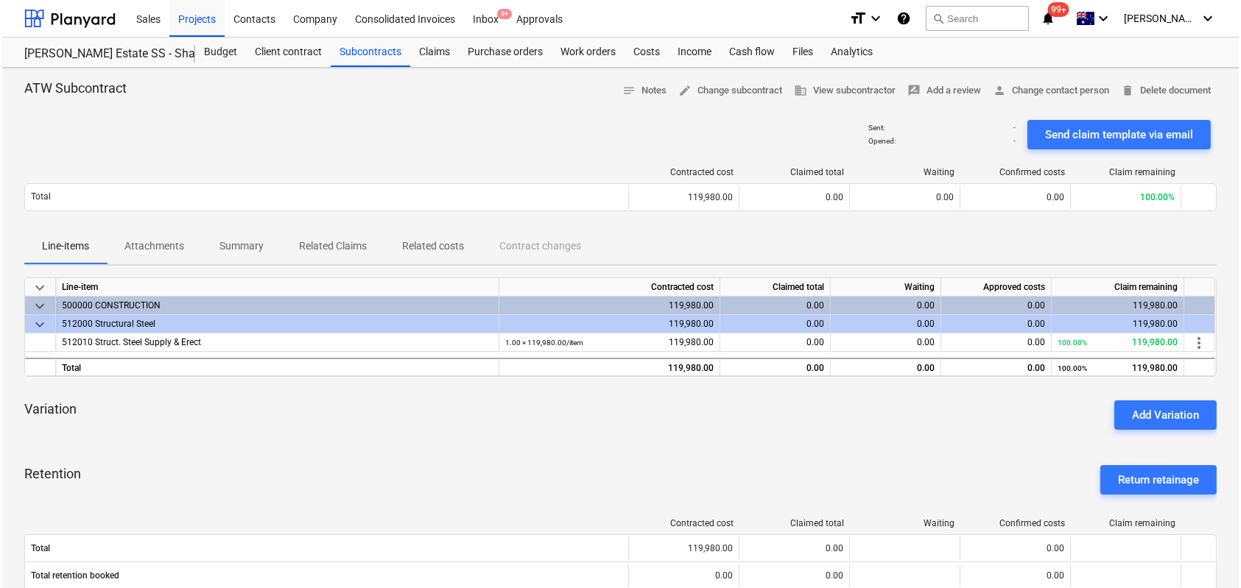
scroll to position [98, 0]
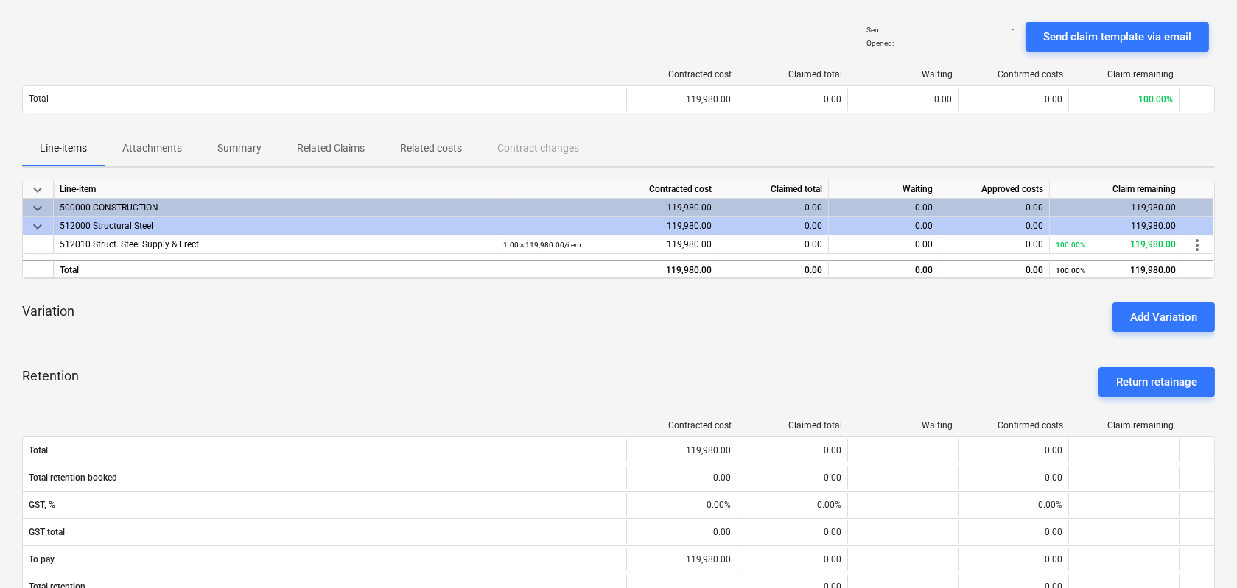
click at [180, 168] on div "ATW Subcontract notes Notes edit Change subcontract business View subcontractor…" at bounding box center [618, 463] width 1237 height 987
click at [170, 154] on p "Attachments" at bounding box center [152, 148] width 60 height 15
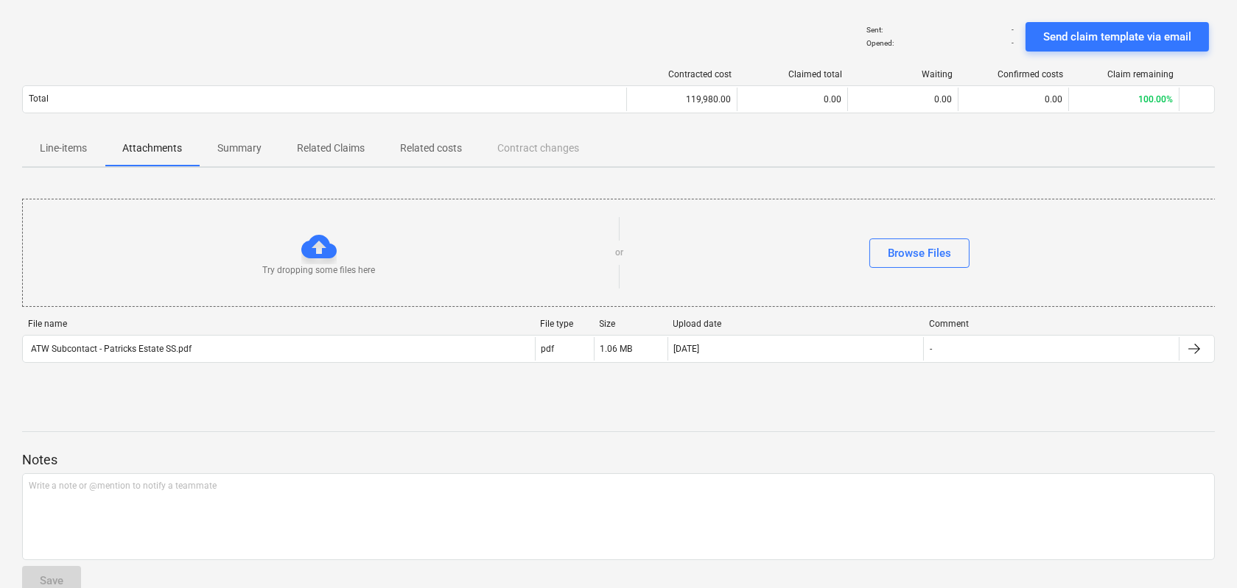
drag, startPoint x: 181, startPoint y: 333, endPoint x: 187, endPoint y: 338, distance: 7.8
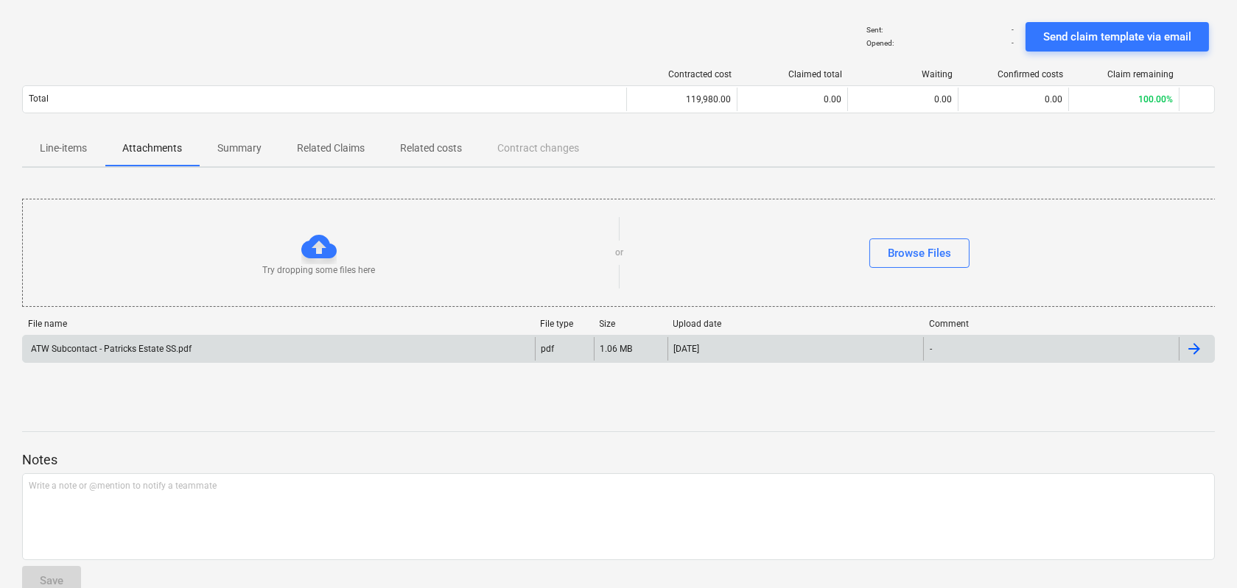
click at [182, 333] on div "File name File type Size Upload date Comment" at bounding box center [618, 327] width 1192 height 16
click at [189, 351] on div "ATW Subcontact - Patricks Estate SS.pdf" at bounding box center [110, 349] width 163 height 10
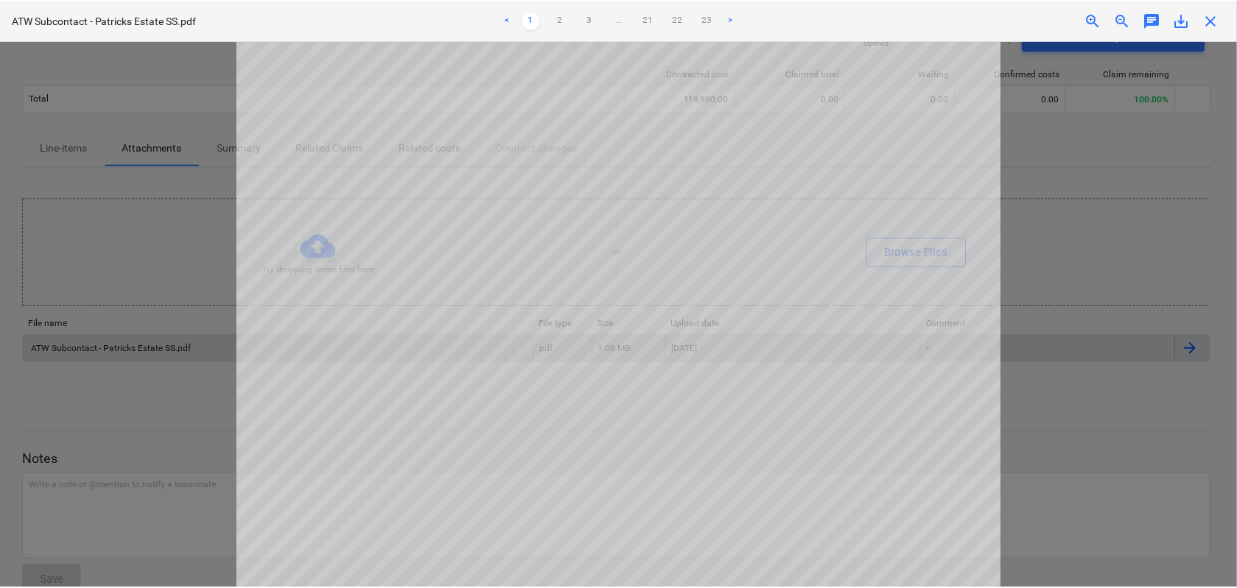
scroll to position [541, 0]
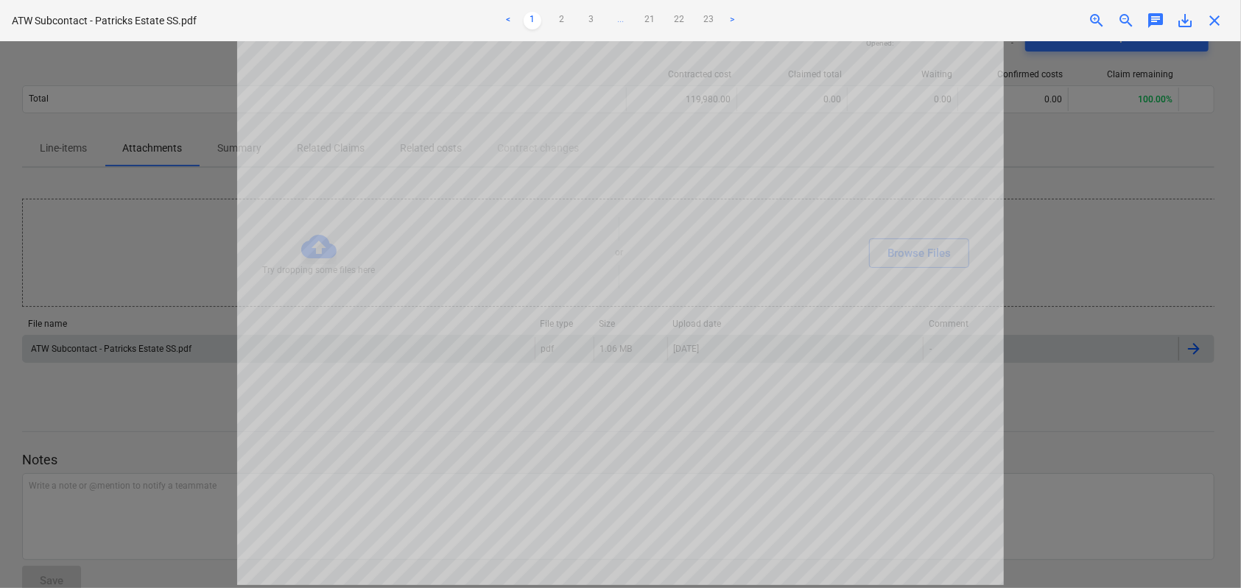
click at [1215, 27] on span "close" at bounding box center [1215, 21] width 18 height 18
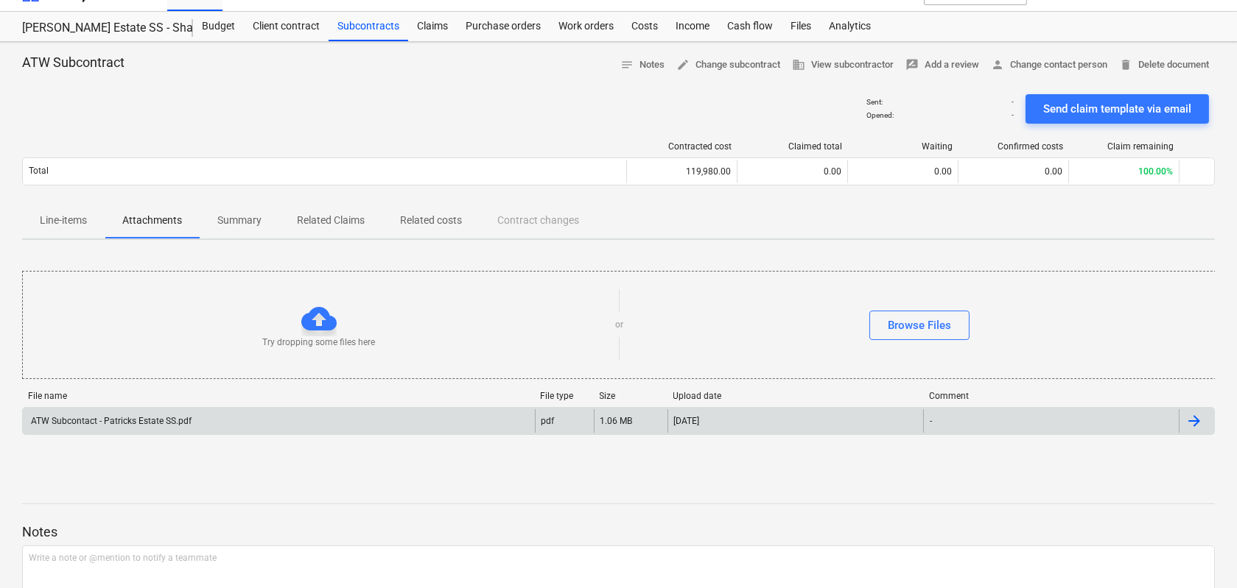
scroll to position [0, 0]
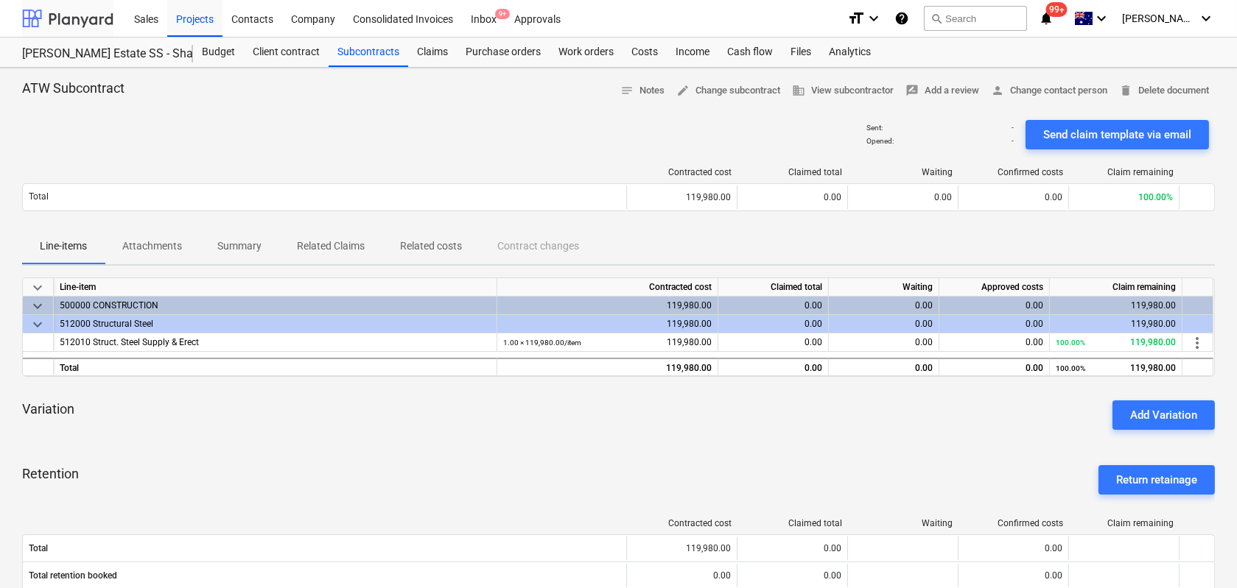
scroll to position [98, 0]
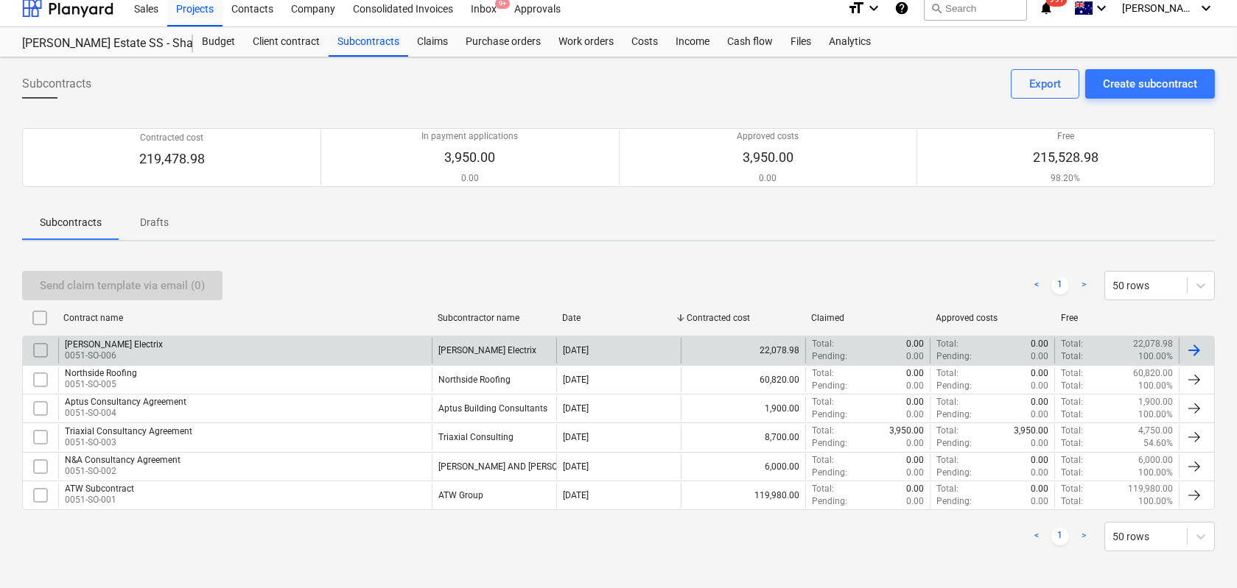
scroll to position [13, 0]
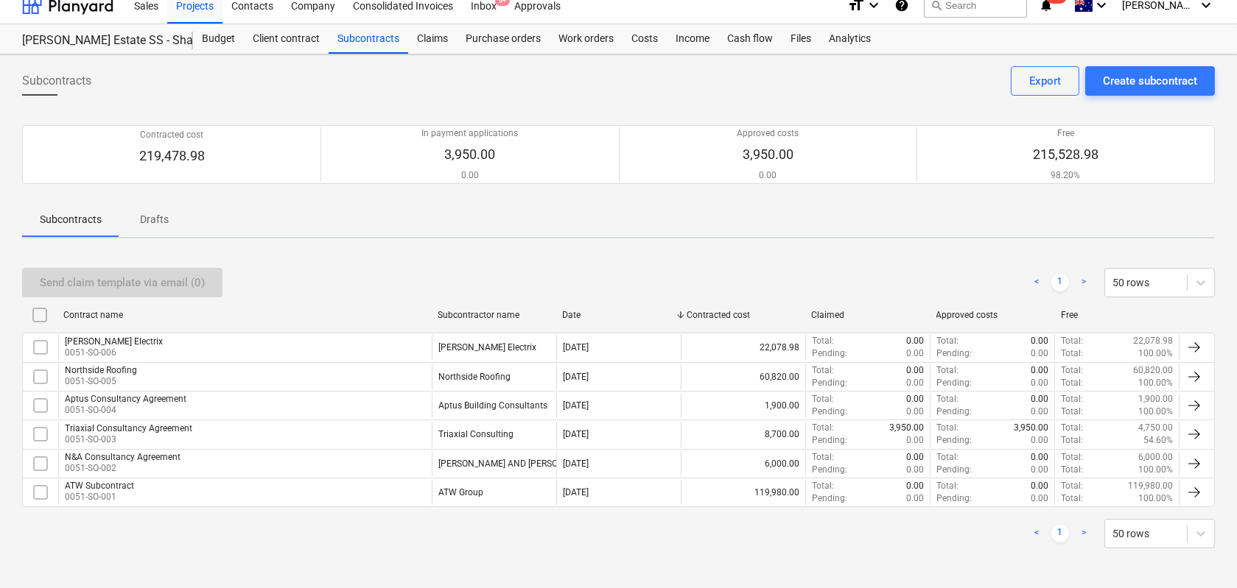
click at [145, 383] on div "Northside Roofing 0051-SO-005" at bounding box center [244, 377] width 373 height 25
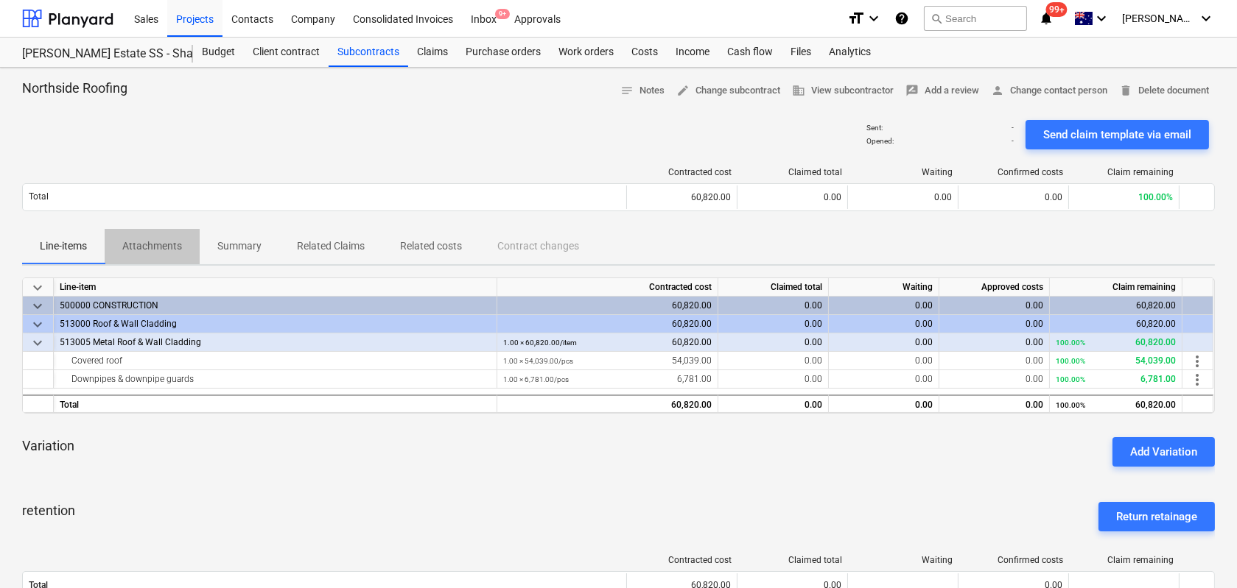
click at [149, 238] on span "Attachments" at bounding box center [152, 246] width 95 height 24
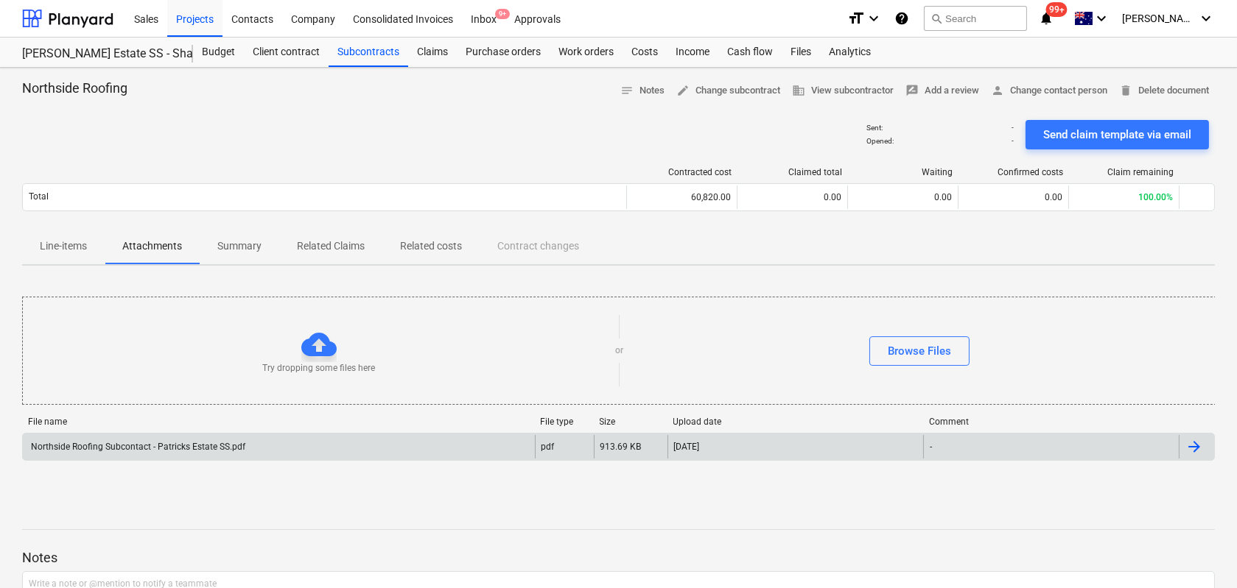
click at [171, 440] on div "Northside Roofing Subcontact - Patricks Estate SS.pdf pdf 913.69 KB 08.09.2025 -" at bounding box center [618, 447] width 1192 height 28
click at [171, 457] on div "Northside Roofing Subcontact - Patricks Estate SS.pdf" at bounding box center [279, 447] width 512 height 24
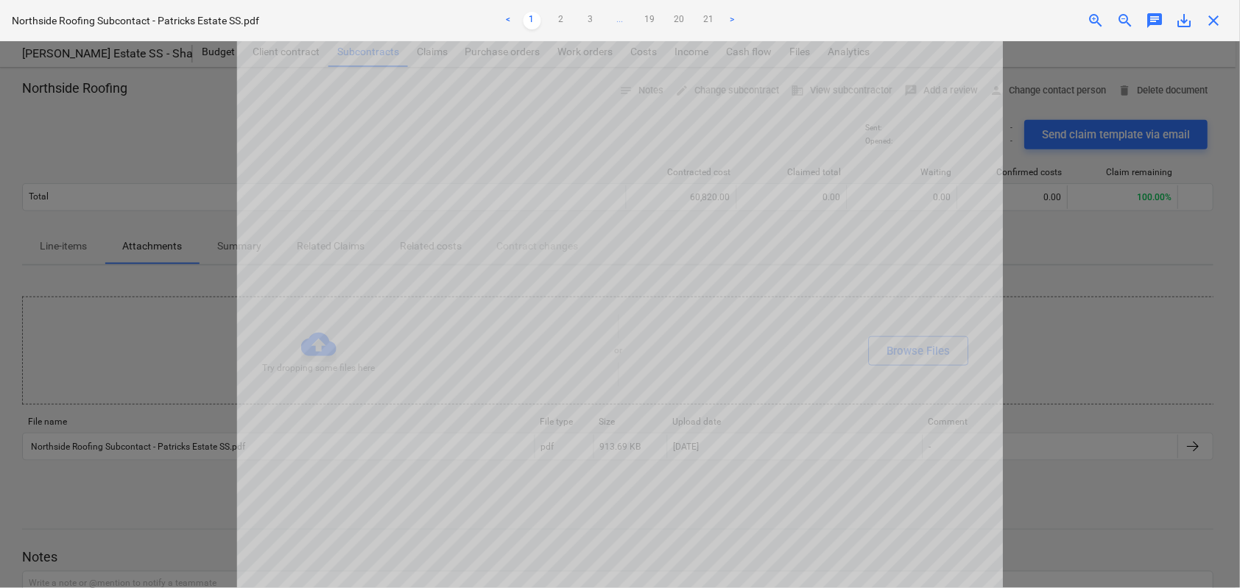
scroll to position [491, 0]
click at [1219, 29] on span "close" at bounding box center [1215, 21] width 18 height 18
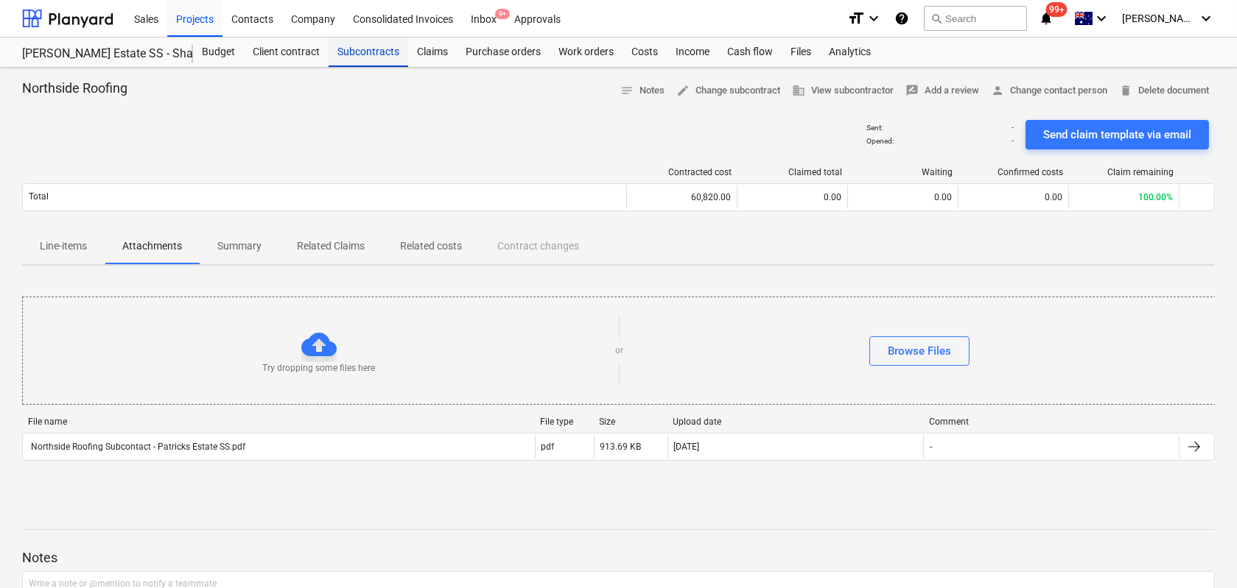
click at [351, 52] on div "Subcontracts" at bounding box center [368, 52] width 80 height 29
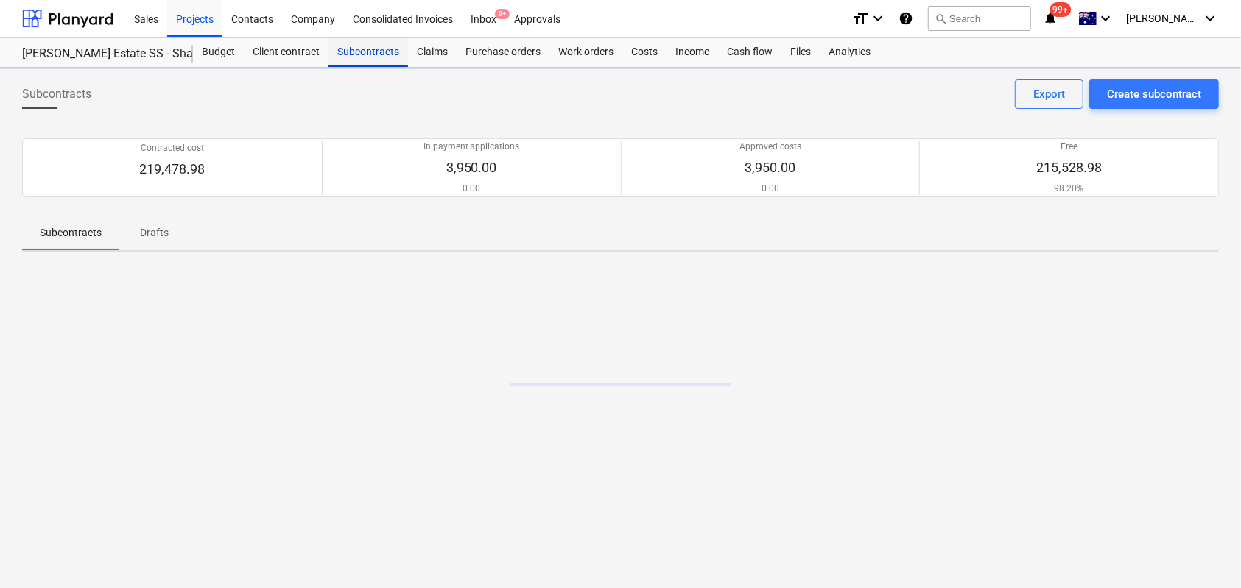
click at [350, 53] on div "Subcontracts" at bounding box center [368, 52] width 80 height 29
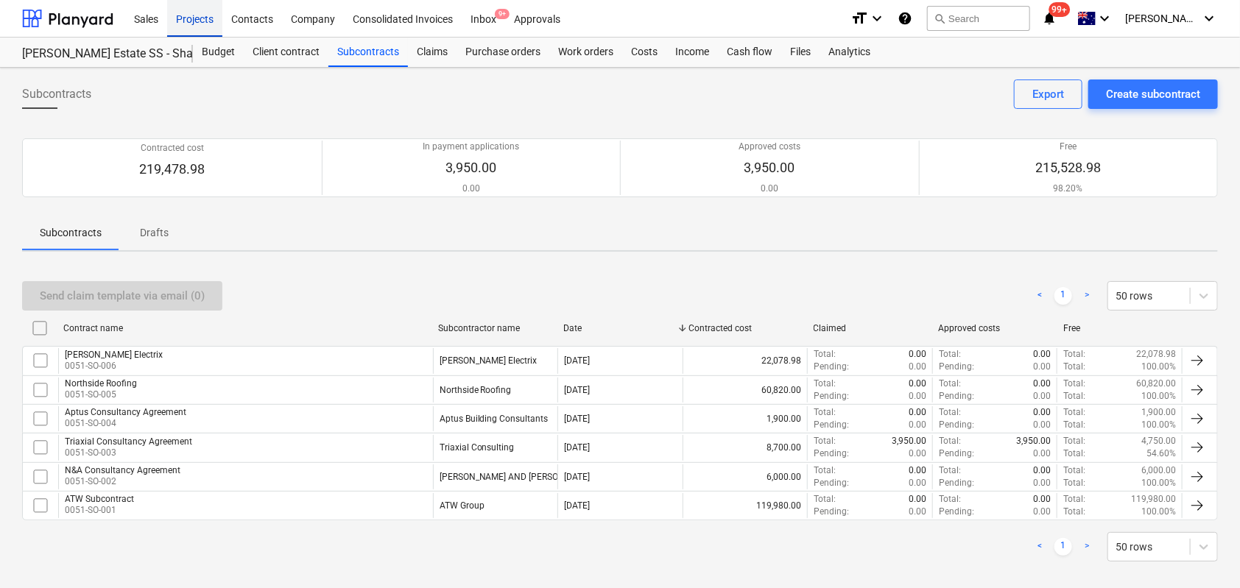
click at [199, 4] on div "Projects" at bounding box center [194, 18] width 55 height 38
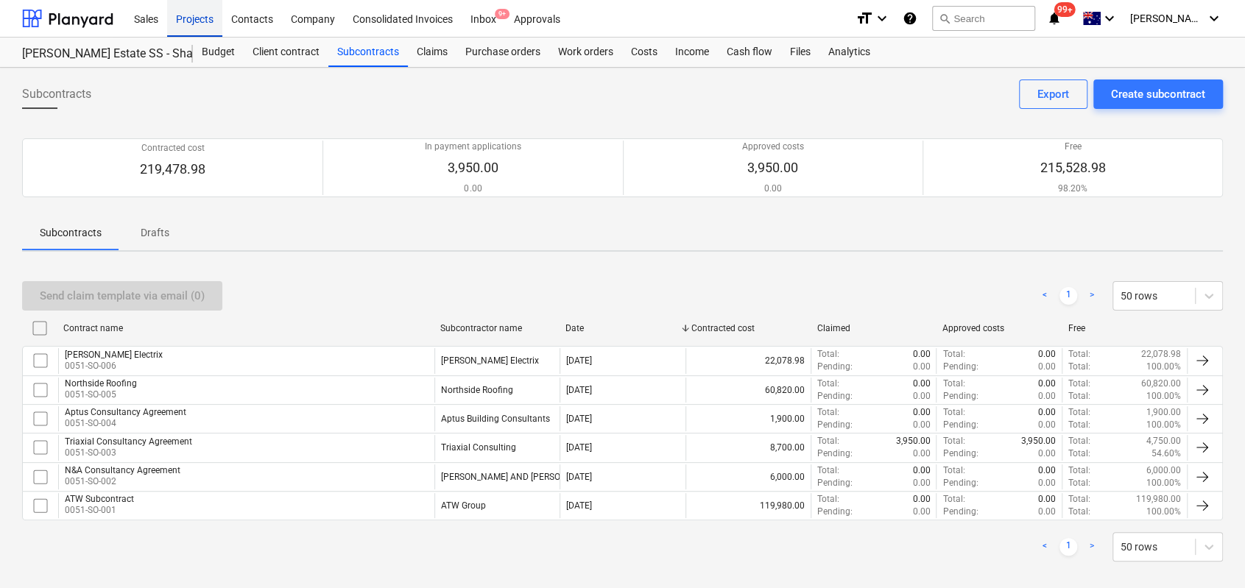
click at [200, 5] on div "Projects" at bounding box center [194, 18] width 55 height 38
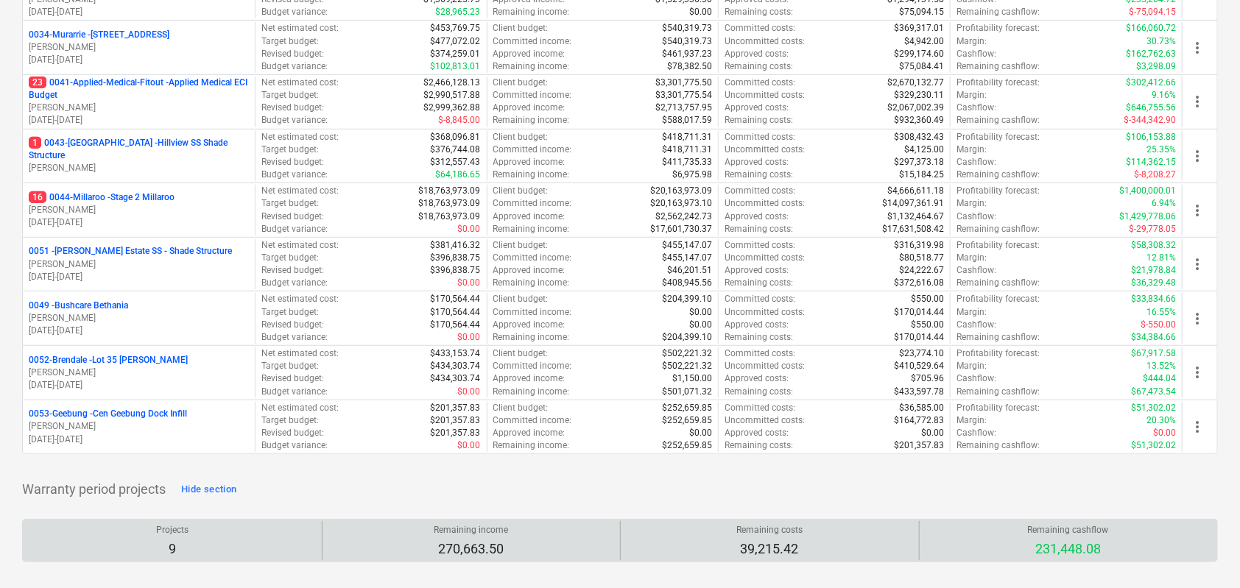
scroll to position [393, 0]
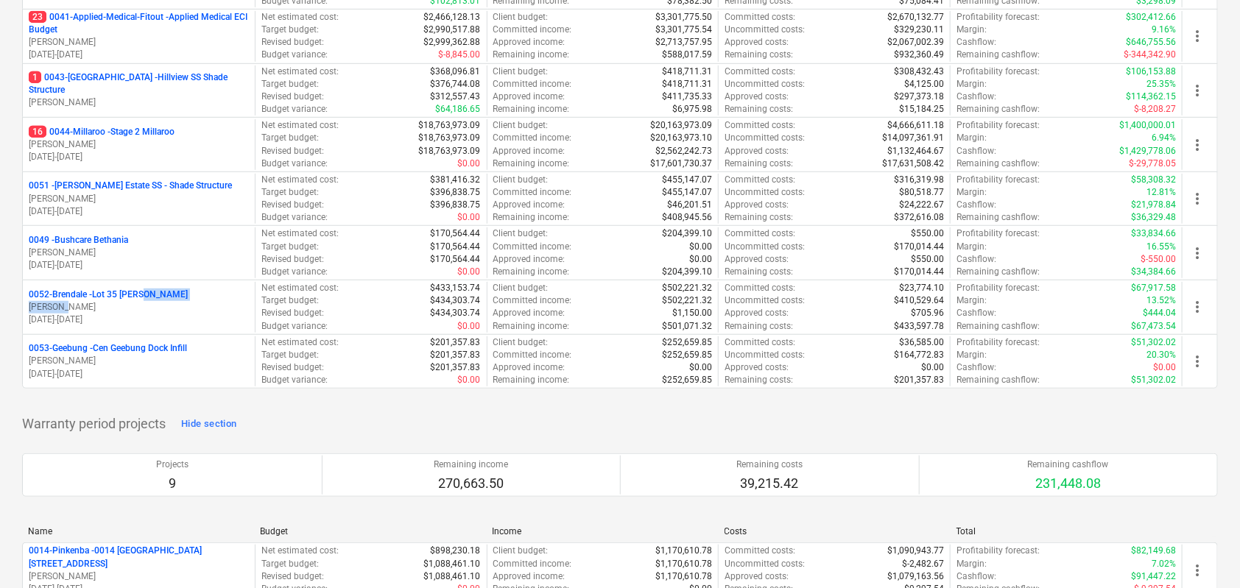
click at [141, 304] on div "0052-Brendale - Lot 35 Griffin, Brendale T. Pawar 02.09.2025 - 31.10.2025" at bounding box center [139, 308] width 220 height 38
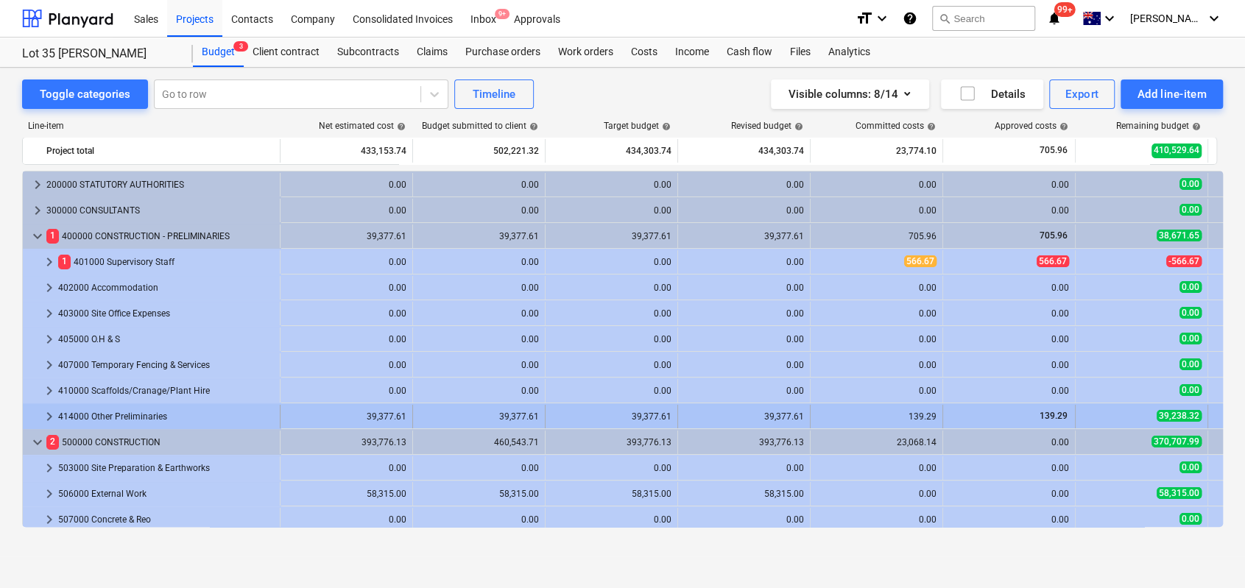
click at [46, 413] on span "keyboard_arrow_right" at bounding box center [50, 417] width 18 height 18
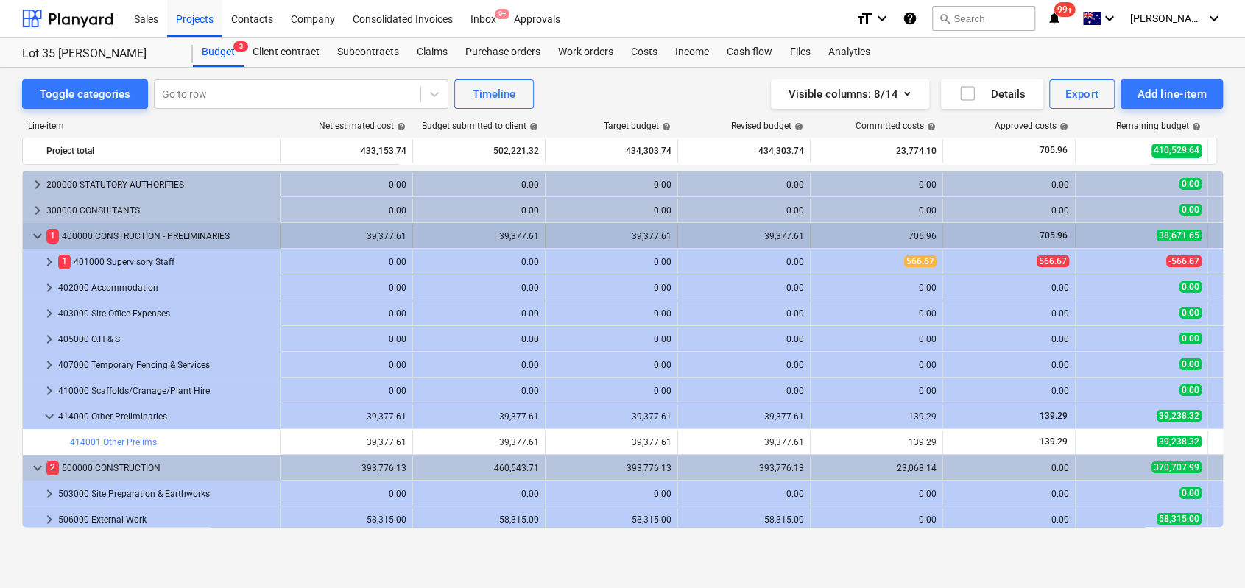
click at [39, 225] on div "keyboard_arrow_down 1 400000 CONSTRUCTION - PRELIMINARIES 39,377.61 39,377.61 3…" at bounding box center [700, 235] width 1355 height 25
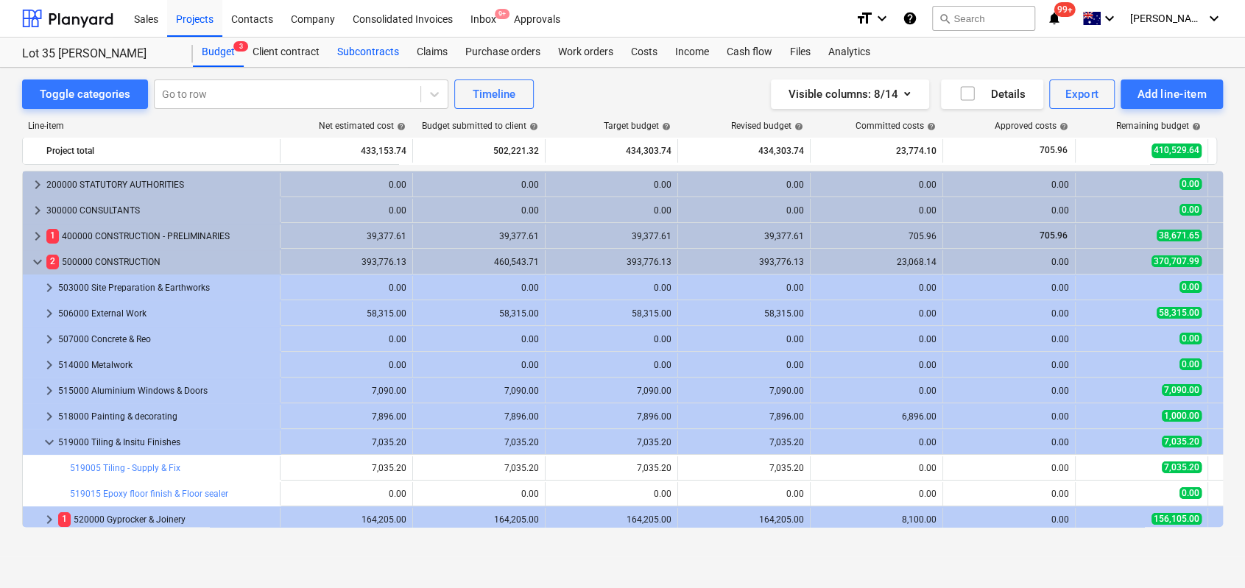
drag, startPoint x: 388, startPoint y: 50, endPoint x: 395, endPoint y: 59, distance: 11.0
click at [388, 50] on div "Subcontracts" at bounding box center [368, 52] width 80 height 29
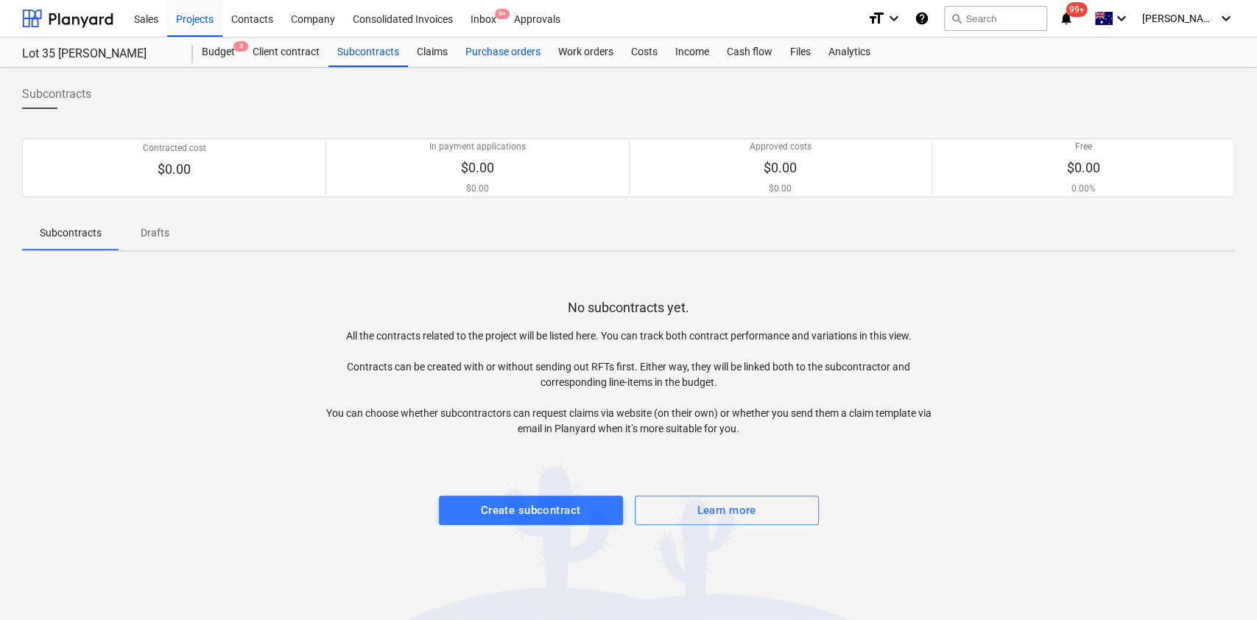
click at [480, 46] on div "Purchase orders" at bounding box center [503, 52] width 93 height 29
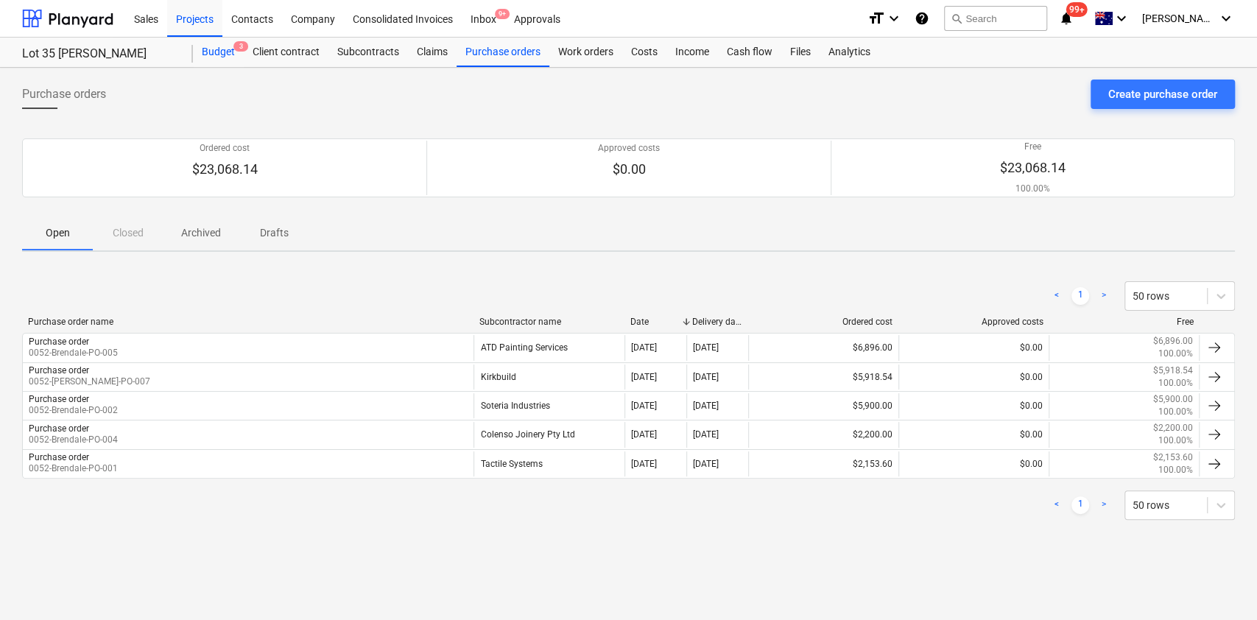
click at [222, 59] on div "Budget 3" at bounding box center [218, 52] width 51 height 29
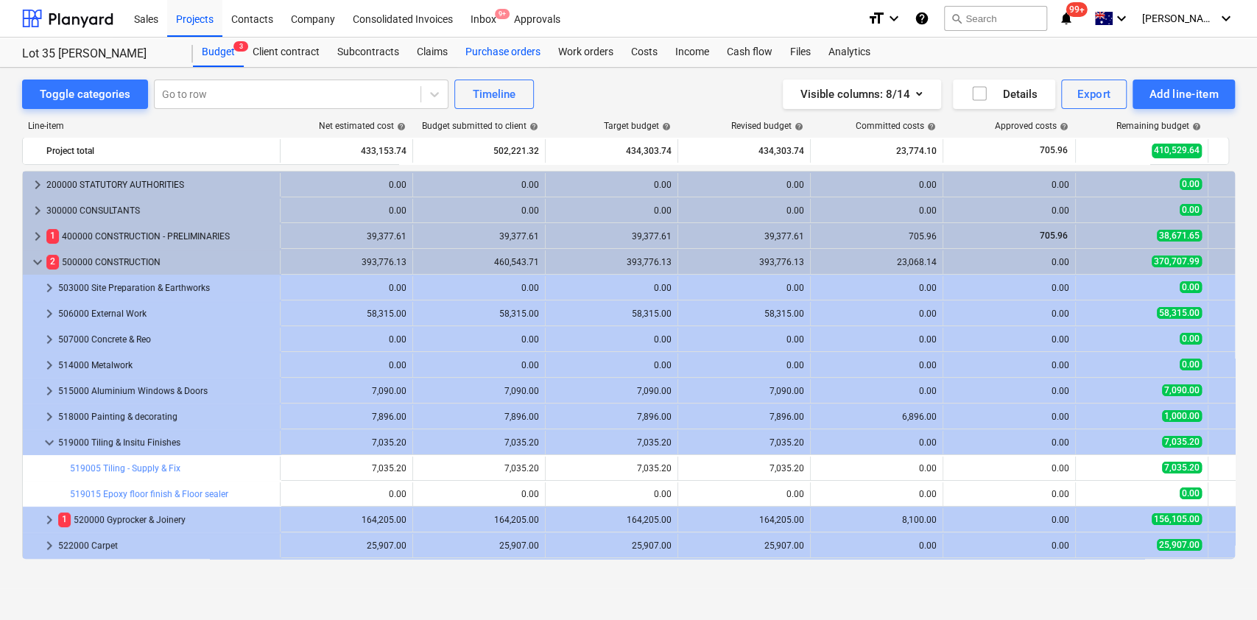
click at [477, 50] on div "Purchase orders" at bounding box center [503, 52] width 93 height 29
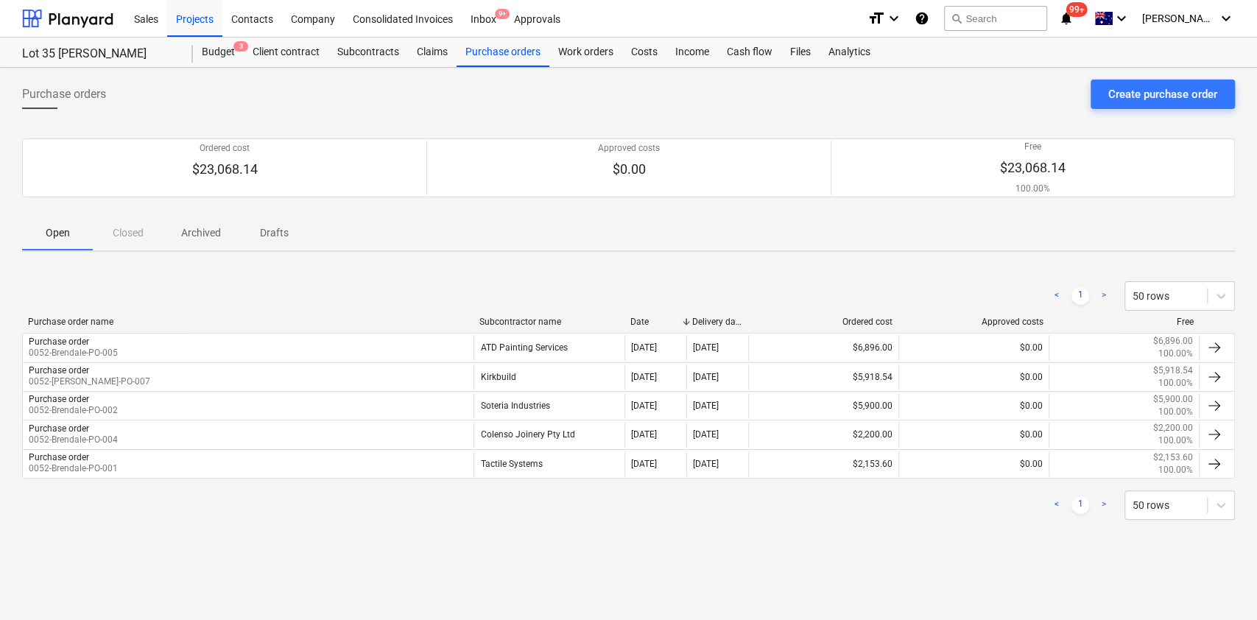
click at [200, 68] on div "Purchase orders Create purchase order Ordered cost $23,068.14 Approved costs $0…" at bounding box center [628, 344] width 1257 height 552
click at [198, 64] on div "Budget 3" at bounding box center [218, 52] width 51 height 29
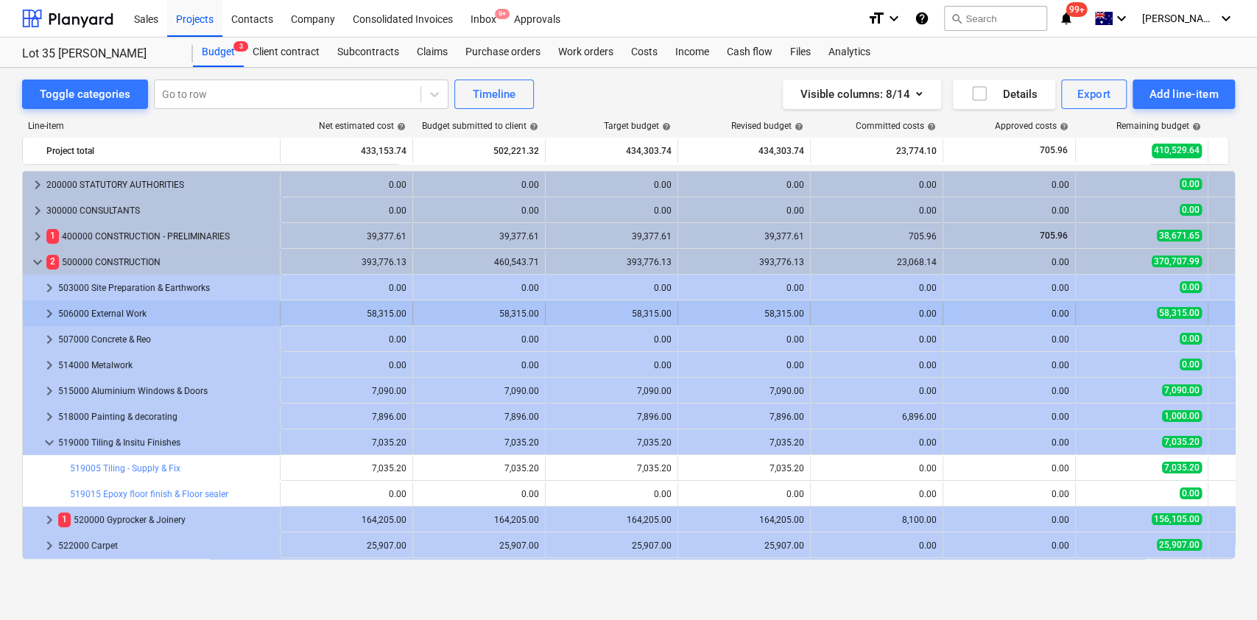
click at [41, 311] on div "keyboard_arrow_right 506000 External Work" at bounding box center [152, 314] width 258 height 24
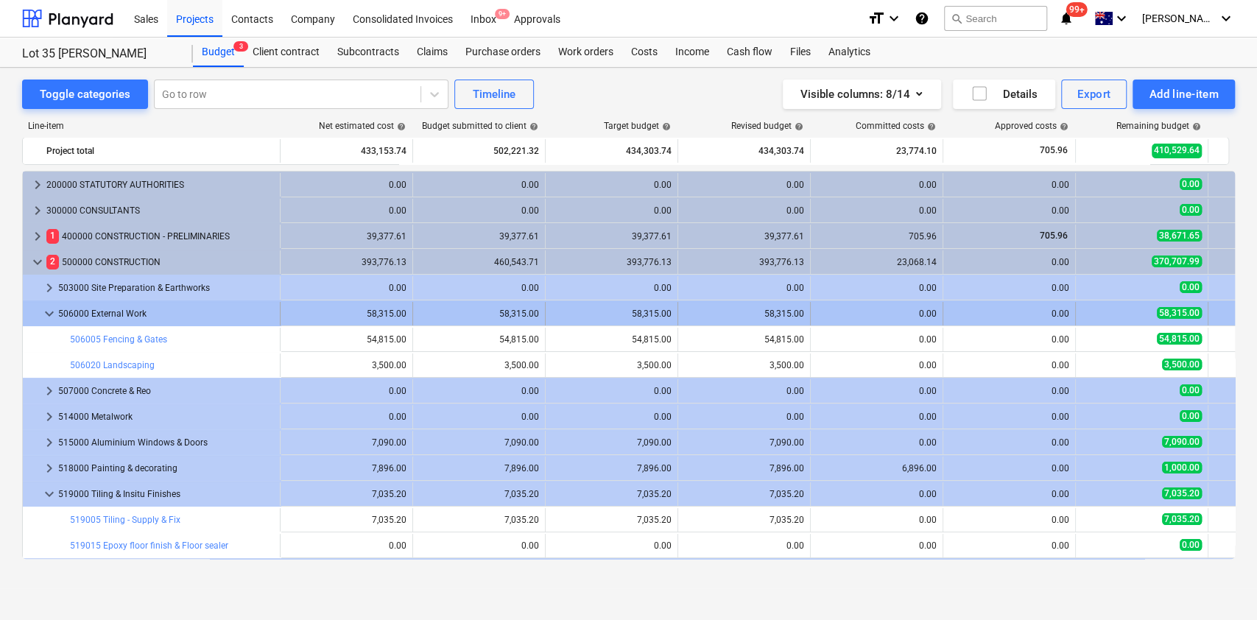
click at [43, 311] on span "keyboard_arrow_down" at bounding box center [50, 314] width 18 height 18
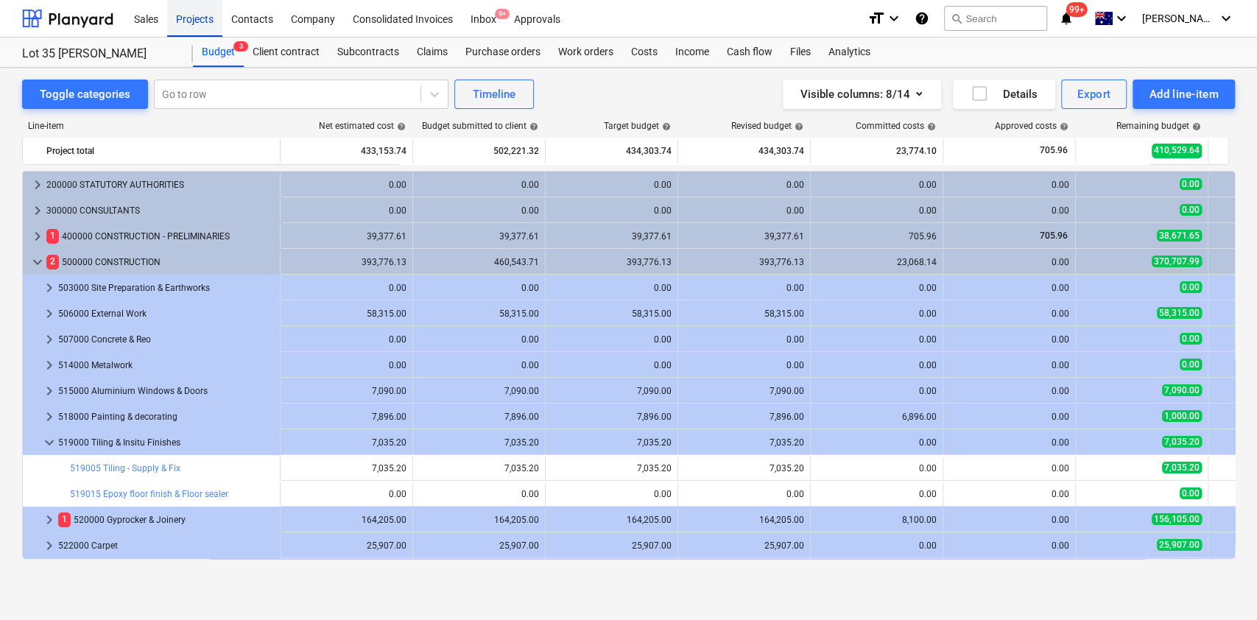
click at [197, 28] on div "Projects" at bounding box center [194, 18] width 55 height 38
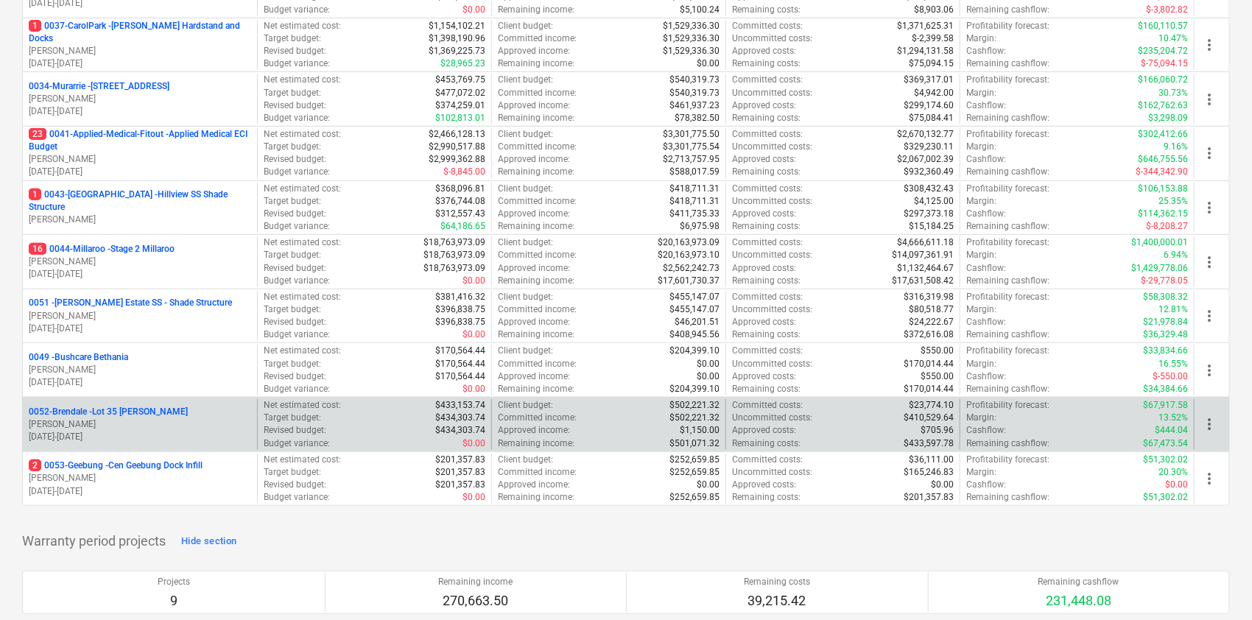
scroll to position [295, 0]
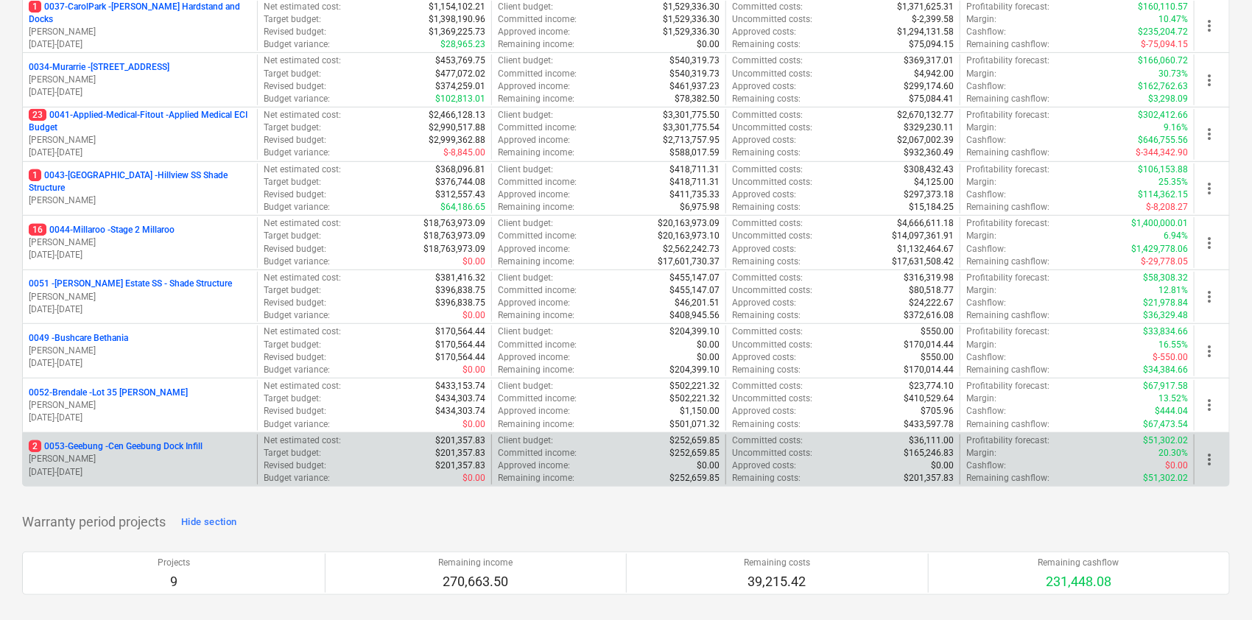
click at [133, 455] on p "[PERSON_NAME]" at bounding box center [140, 459] width 222 height 13
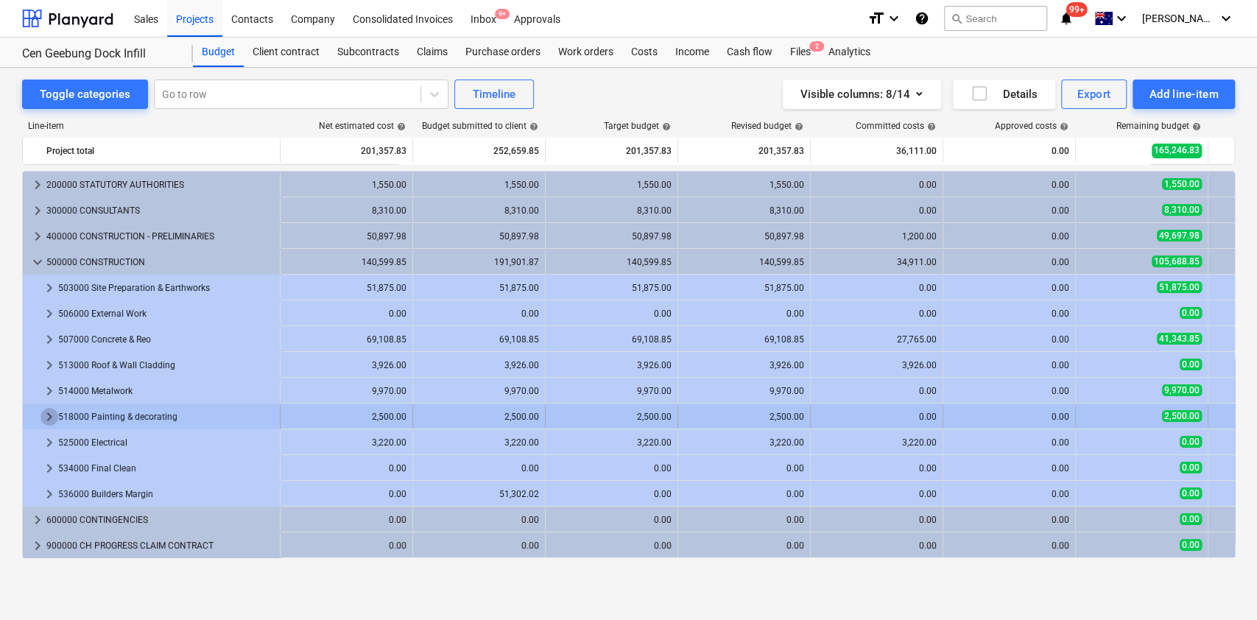
click at [44, 412] on span "keyboard_arrow_right" at bounding box center [50, 417] width 18 height 18
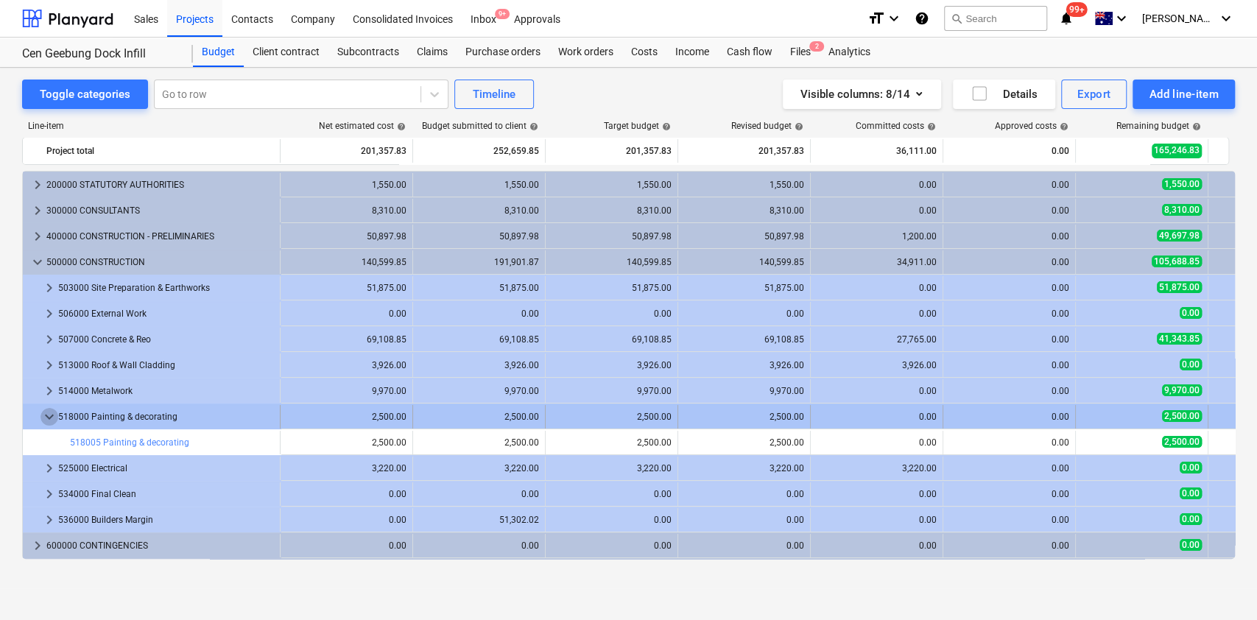
click at [46, 415] on span "keyboard_arrow_down" at bounding box center [50, 417] width 18 height 18
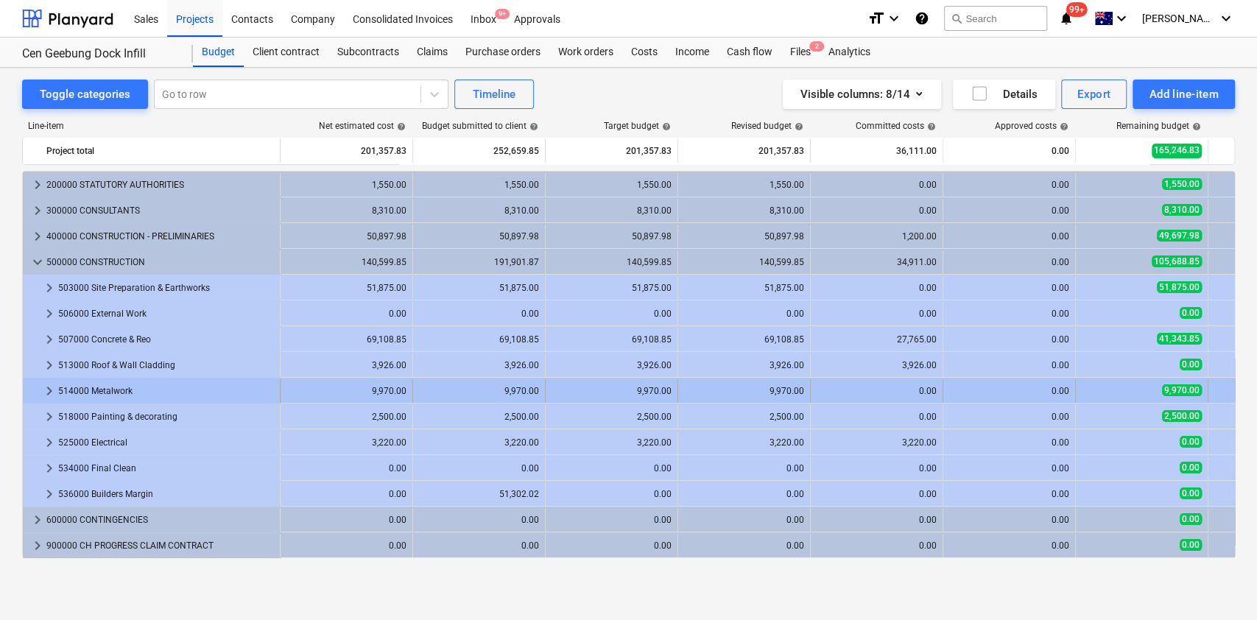
click at [46, 396] on span "keyboard_arrow_right" at bounding box center [50, 391] width 18 height 18
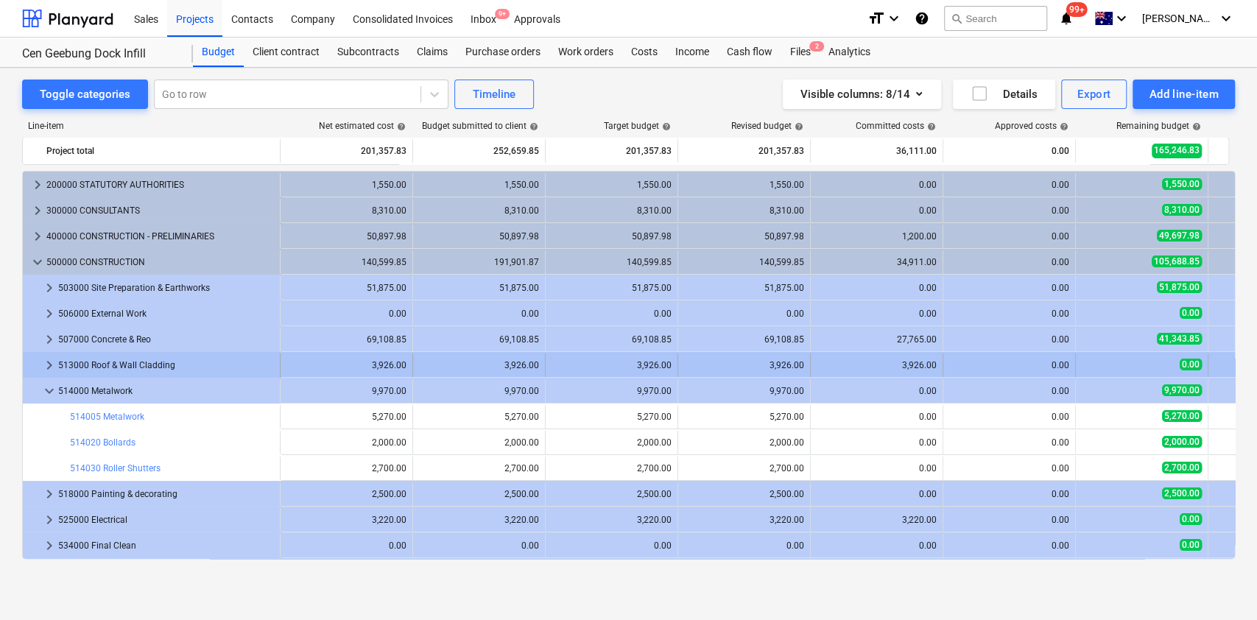
click at [46, 370] on span "keyboard_arrow_right" at bounding box center [50, 365] width 18 height 18
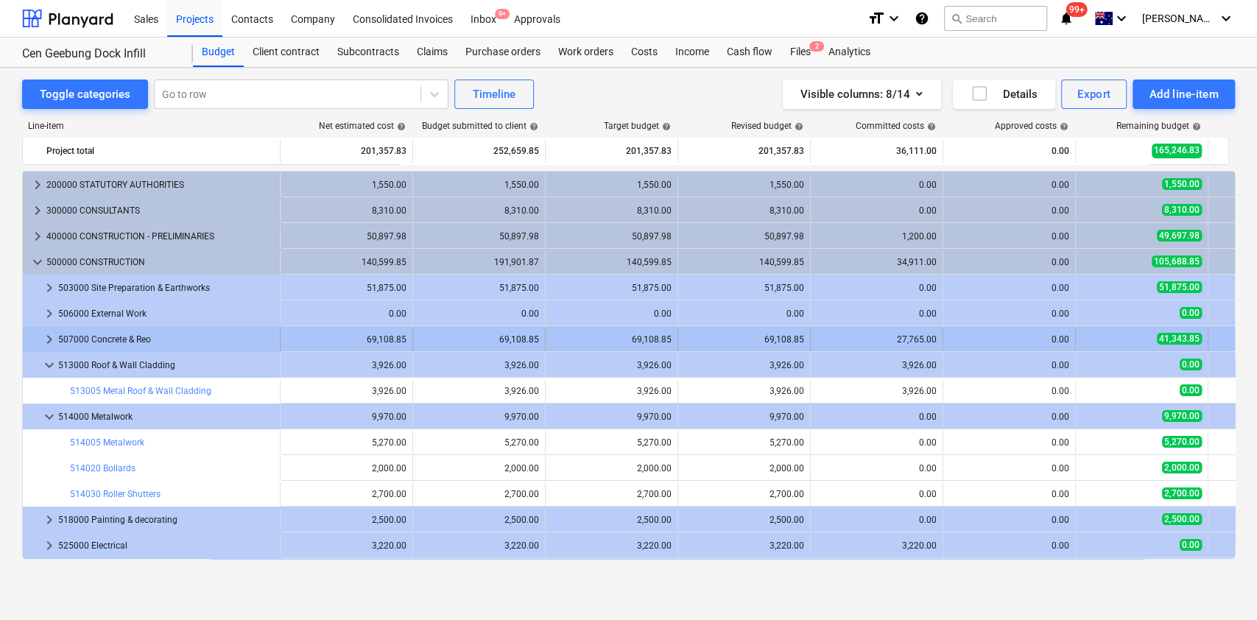
click at [46, 336] on span "keyboard_arrow_right" at bounding box center [50, 340] width 18 height 18
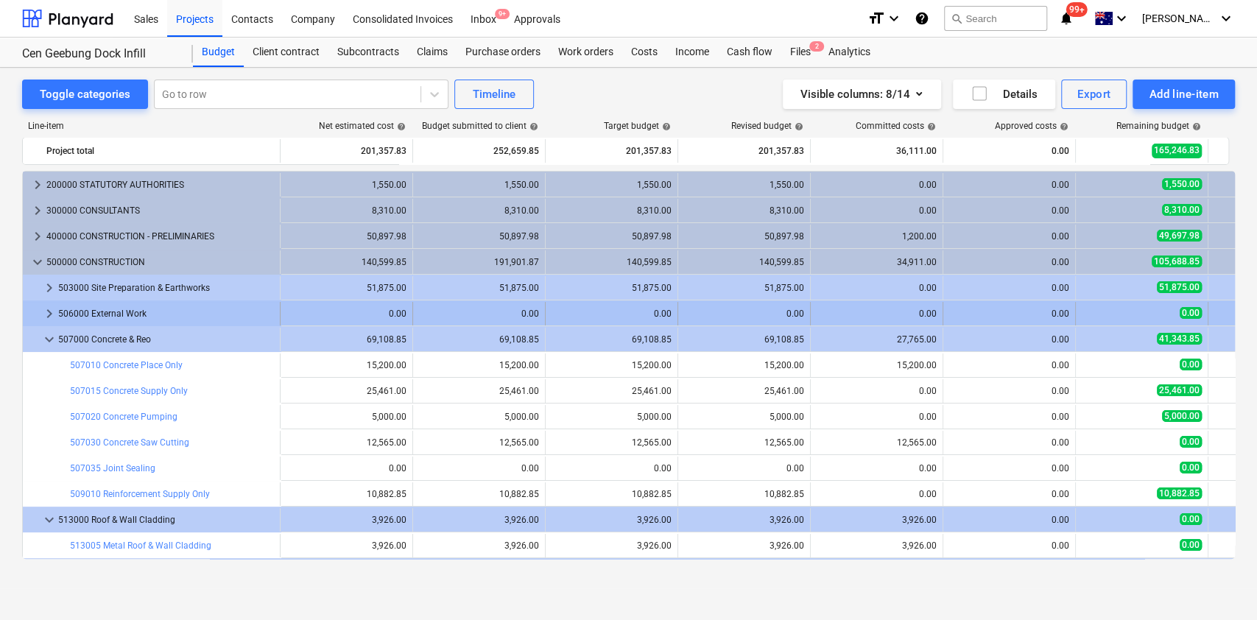
click at [52, 317] on span "keyboard_arrow_right" at bounding box center [50, 314] width 18 height 18
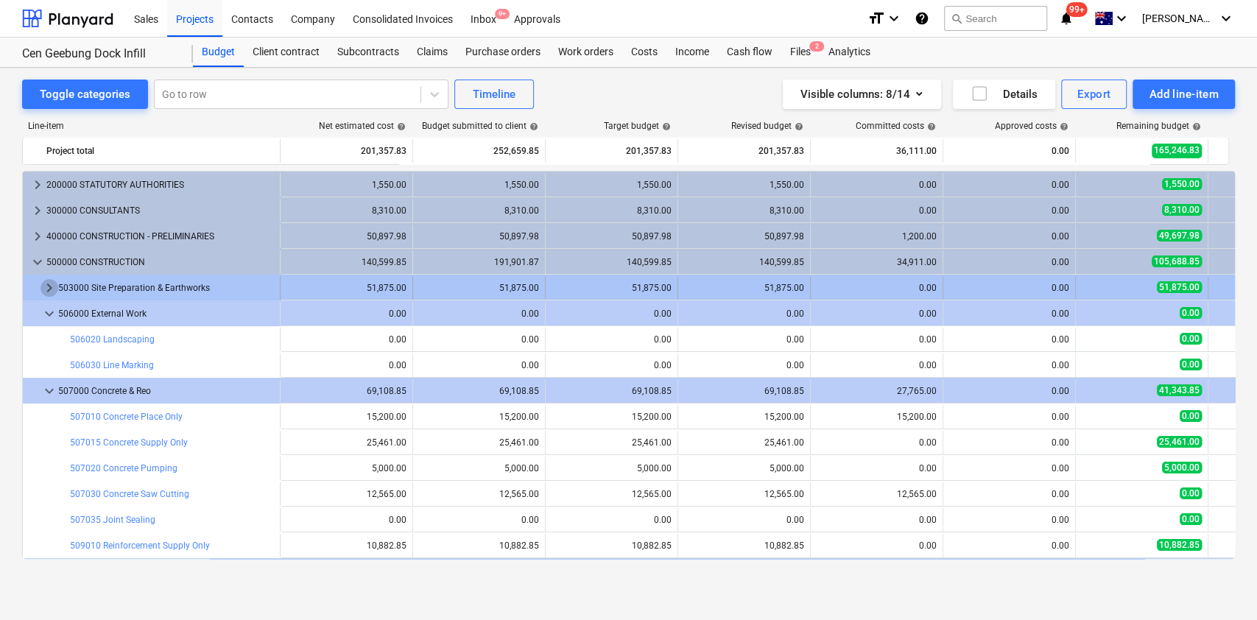
click at [47, 286] on span "keyboard_arrow_right" at bounding box center [50, 288] width 18 height 18
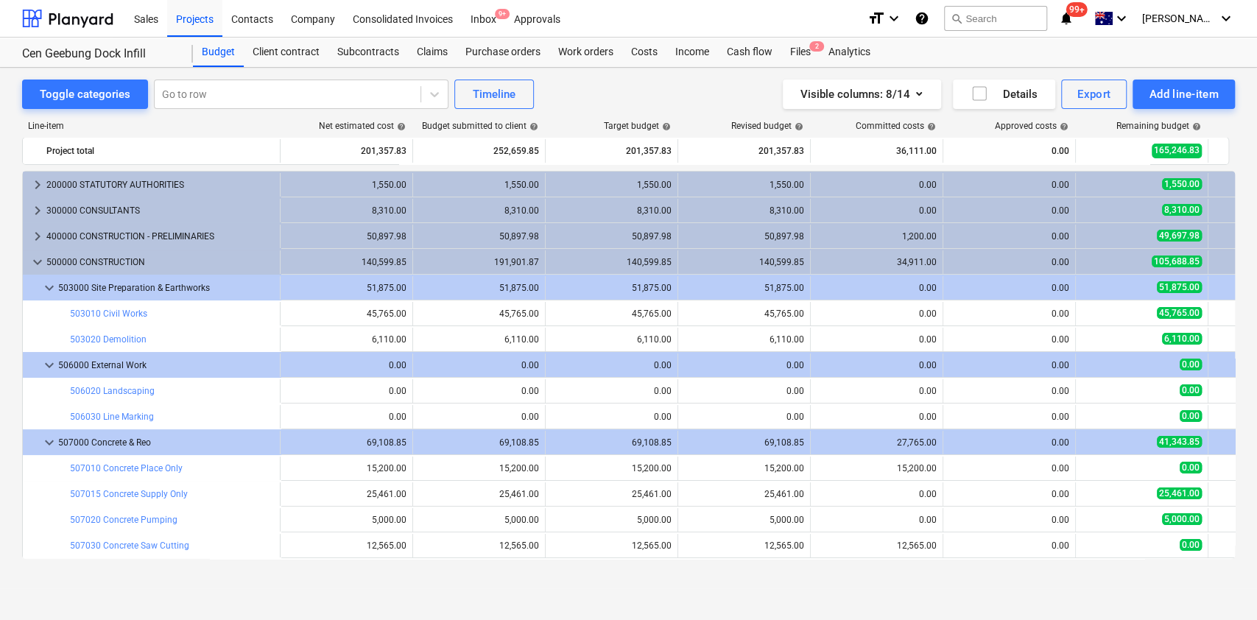
click at [47, 286] on span "keyboard_arrow_down" at bounding box center [50, 288] width 18 height 18
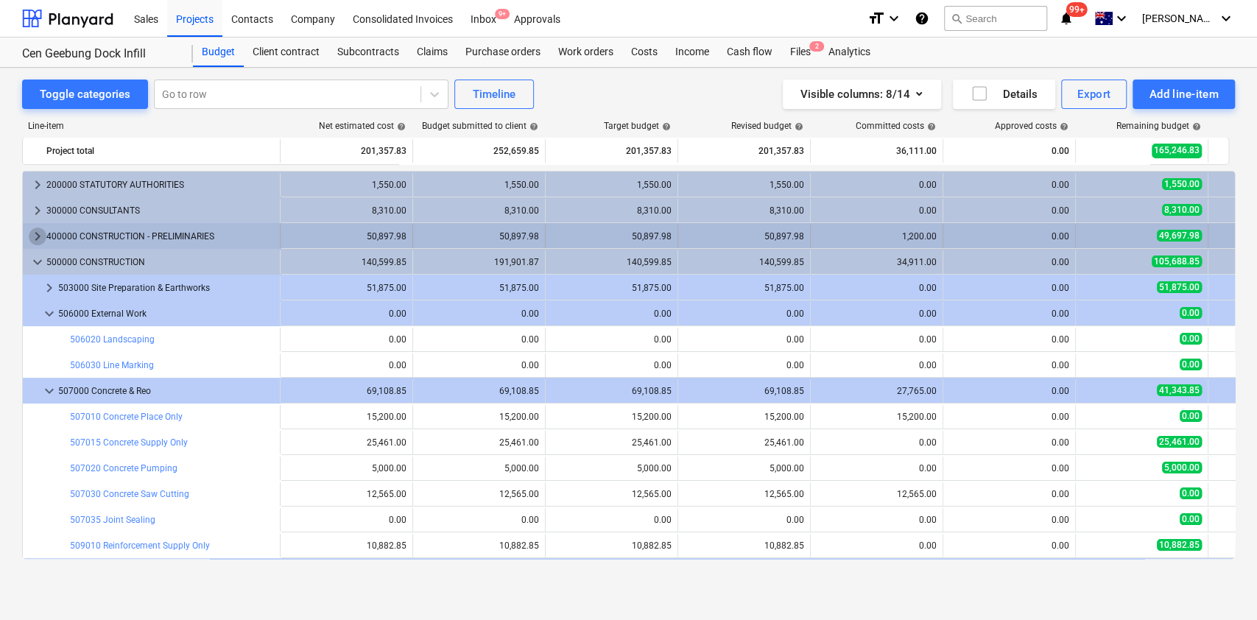
click at [35, 242] on span "keyboard_arrow_right" at bounding box center [38, 237] width 18 height 18
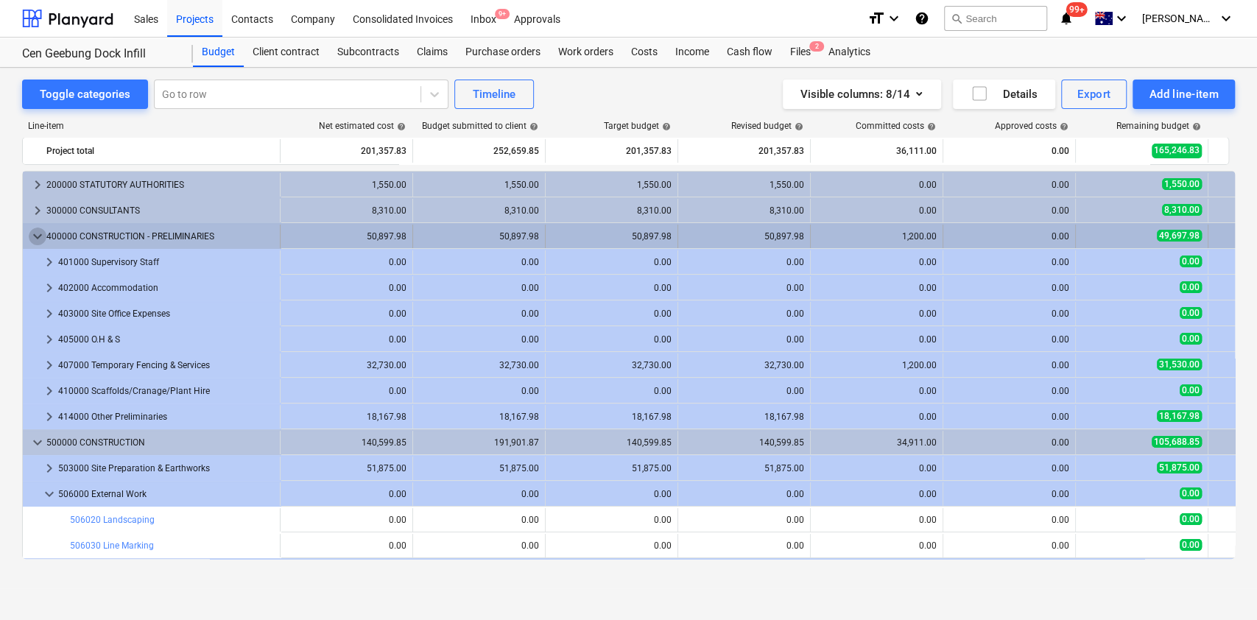
click at [34, 239] on span "keyboard_arrow_down" at bounding box center [38, 237] width 18 height 18
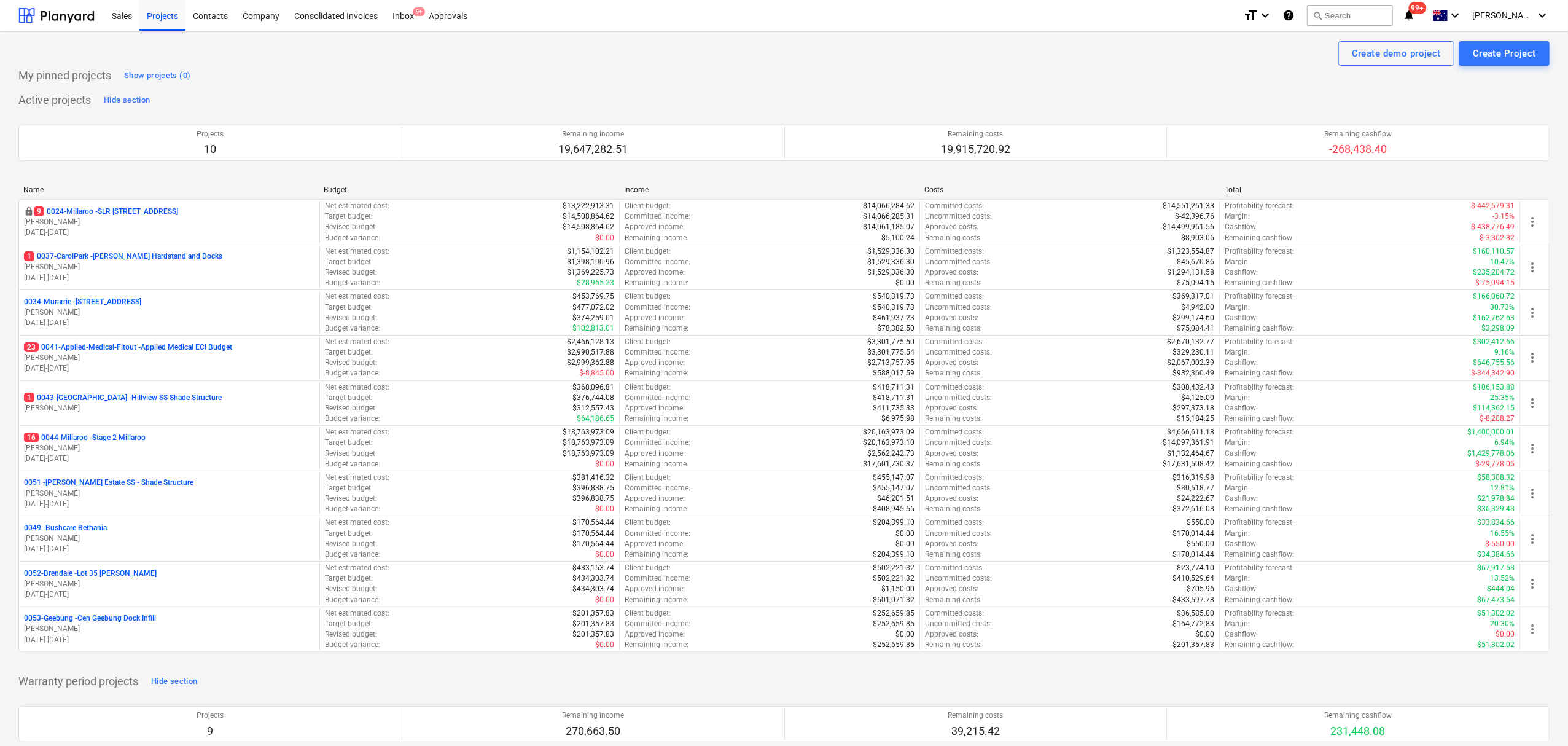
click at [217, 80] on div "My pinned projects Show projects (0)" at bounding box center [784, 76] width 1531 height 20
click at [153, 640] on p "12.09.2025 - 30.11.2025" at bounding box center [169, 640] width 290 height 11
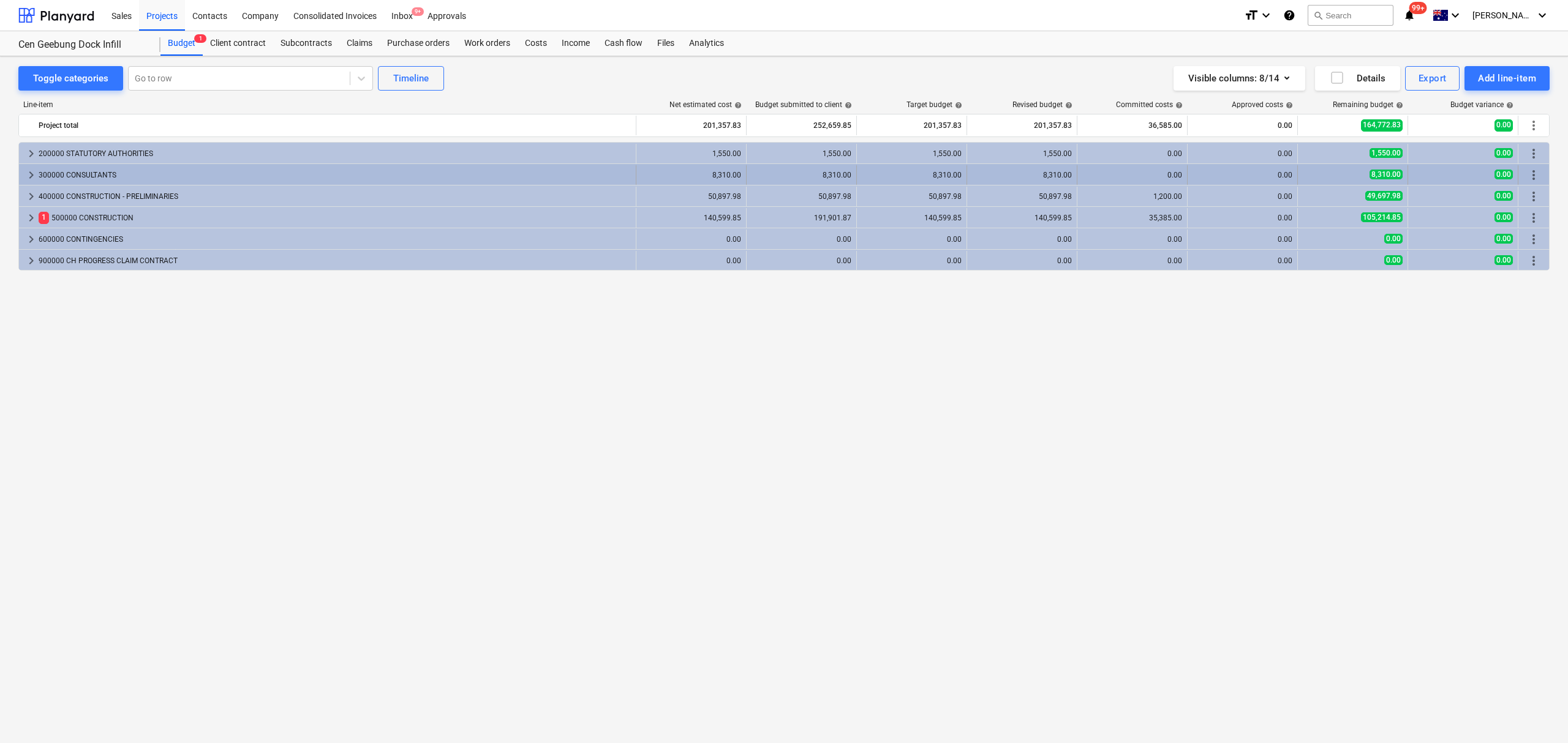
click at [36, 180] on span "keyboard_arrow_right" at bounding box center [32, 175] width 15 height 15
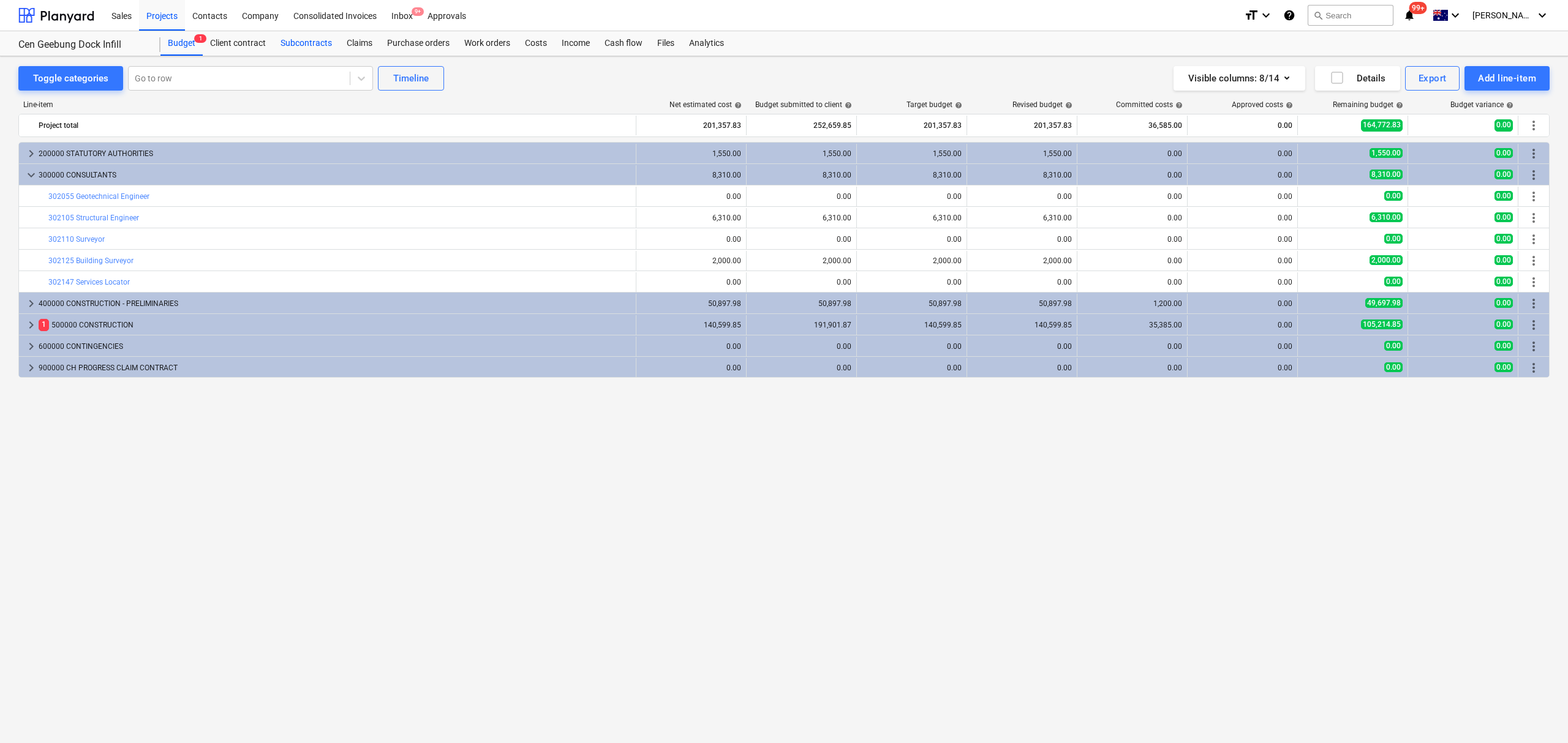
click at [292, 46] on div "Subcontracts" at bounding box center [306, 43] width 67 height 24
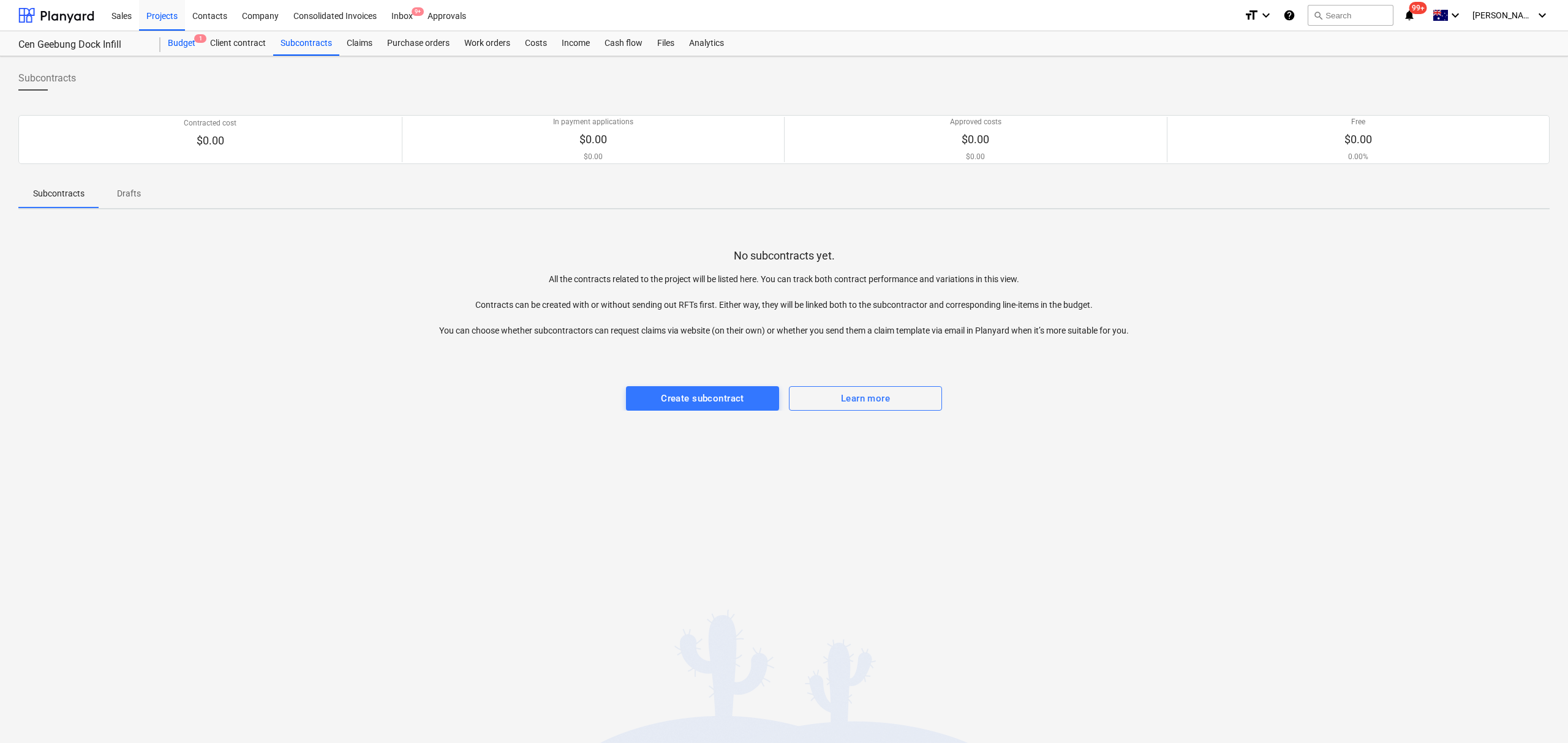
click at [192, 45] on div "Budget 1" at bounding box center [181, 43] width 42 height 24
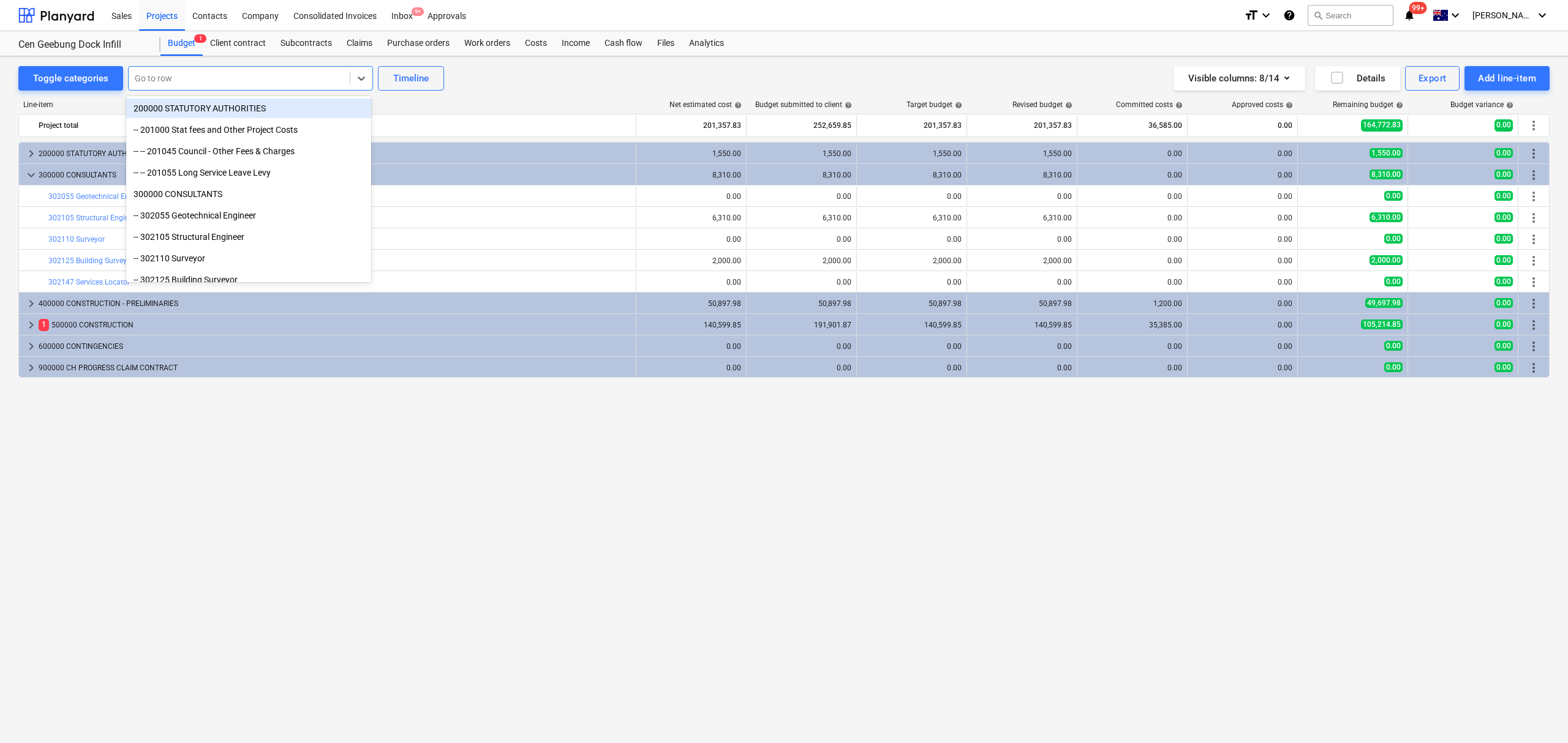
click at [219, 72] on div at bounding box center [239, 78] width 209 height 12
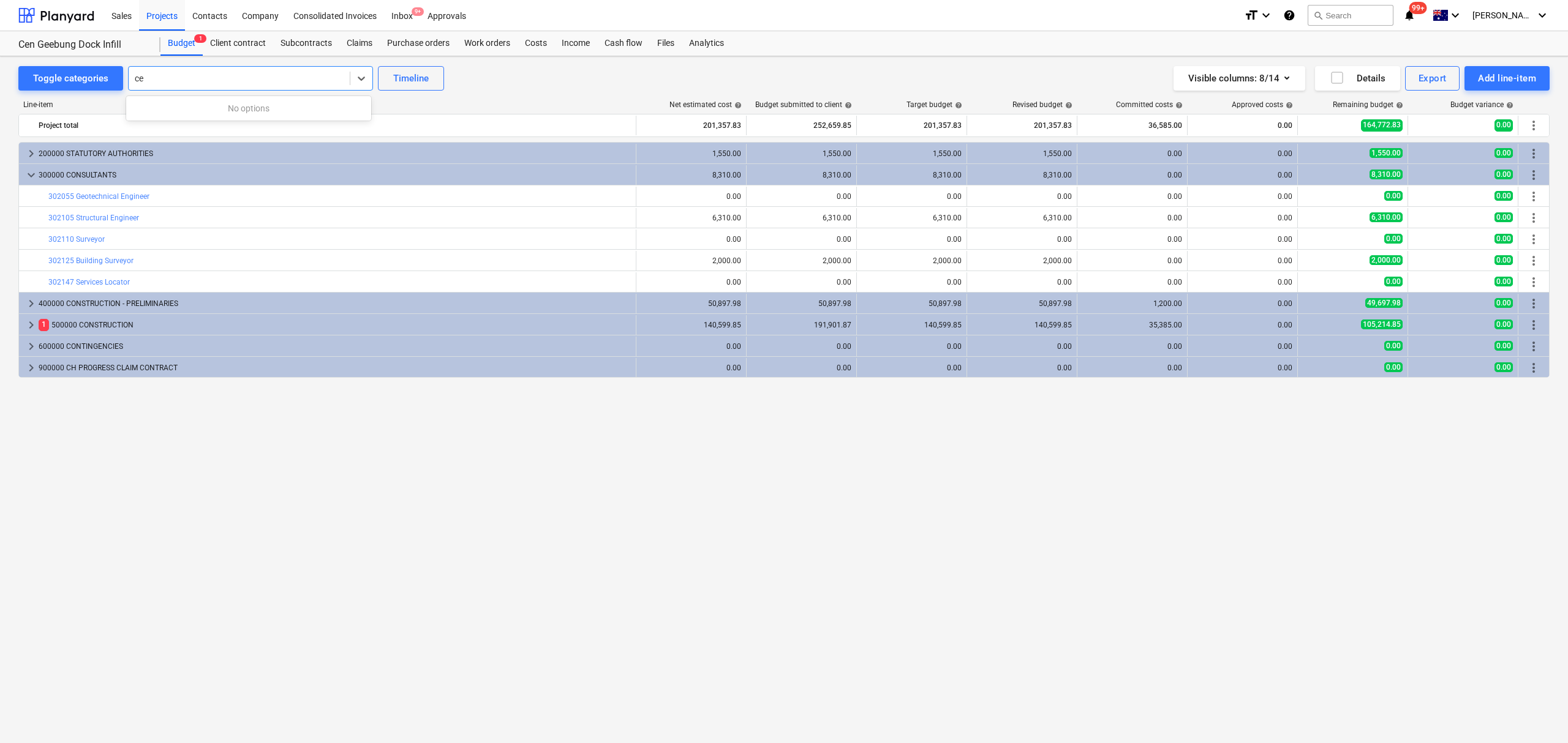
type input "c"
type input "build"
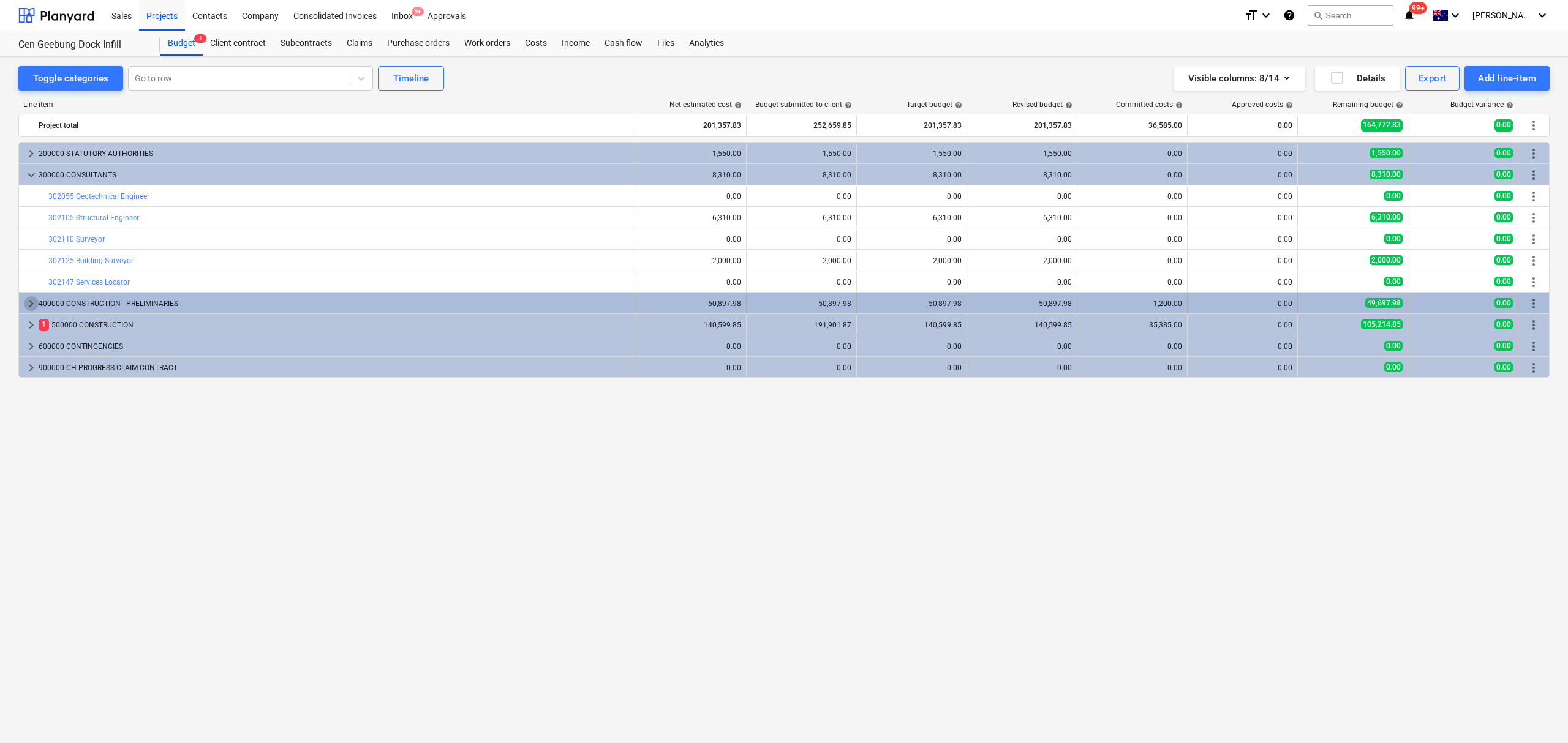
click at [29, 306] on span "keyboard_arrow_right" at bounding box center [32, 303] width 15 height 15
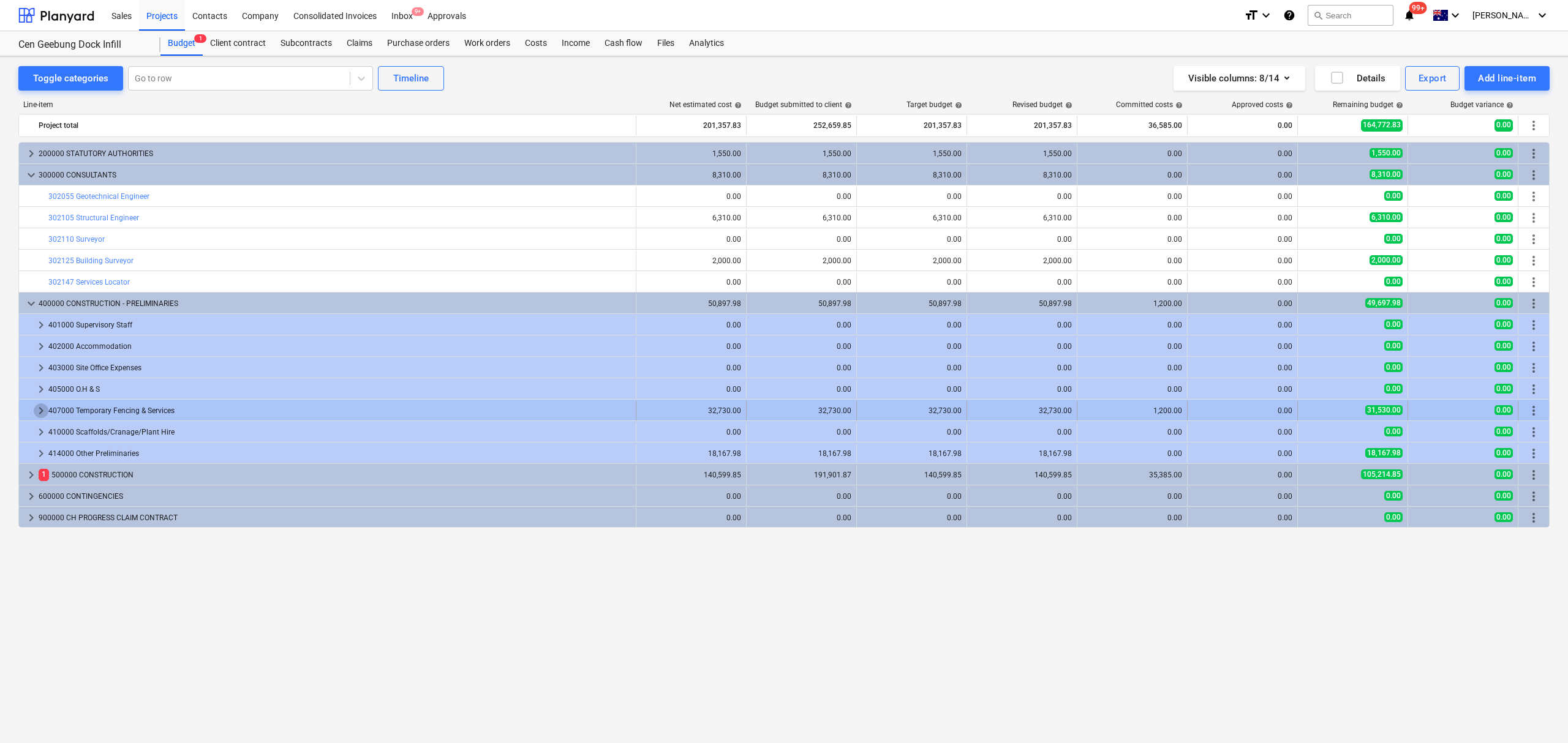
click at [38, 417] on span "keyboard_arrow_right" at bounding box center [42, 411] width 15 height 15
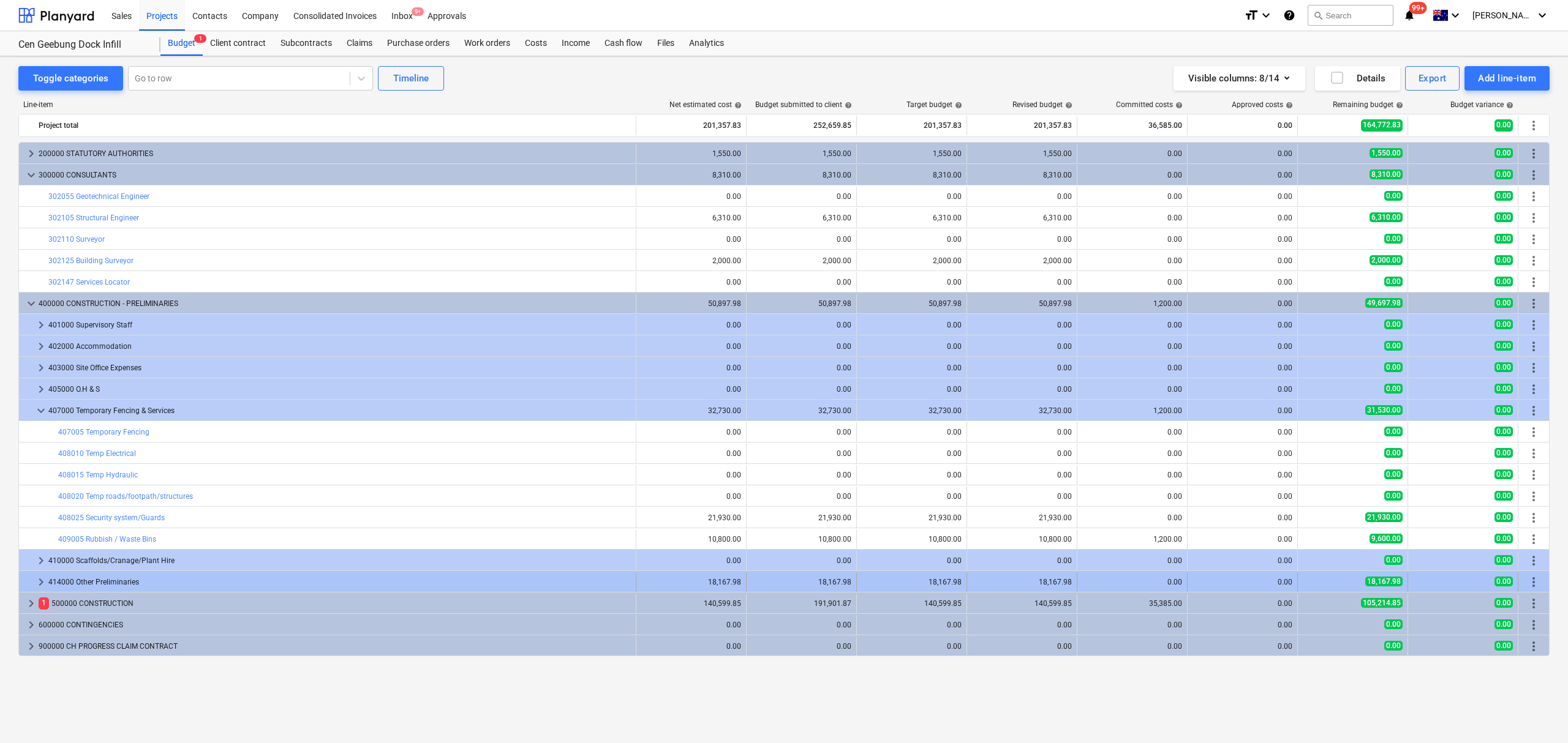
click at [34, 578] on div "keyboard_arrow_right 414000 Other Preliminaries" at bounding box center [328, 583] width 617 height 20
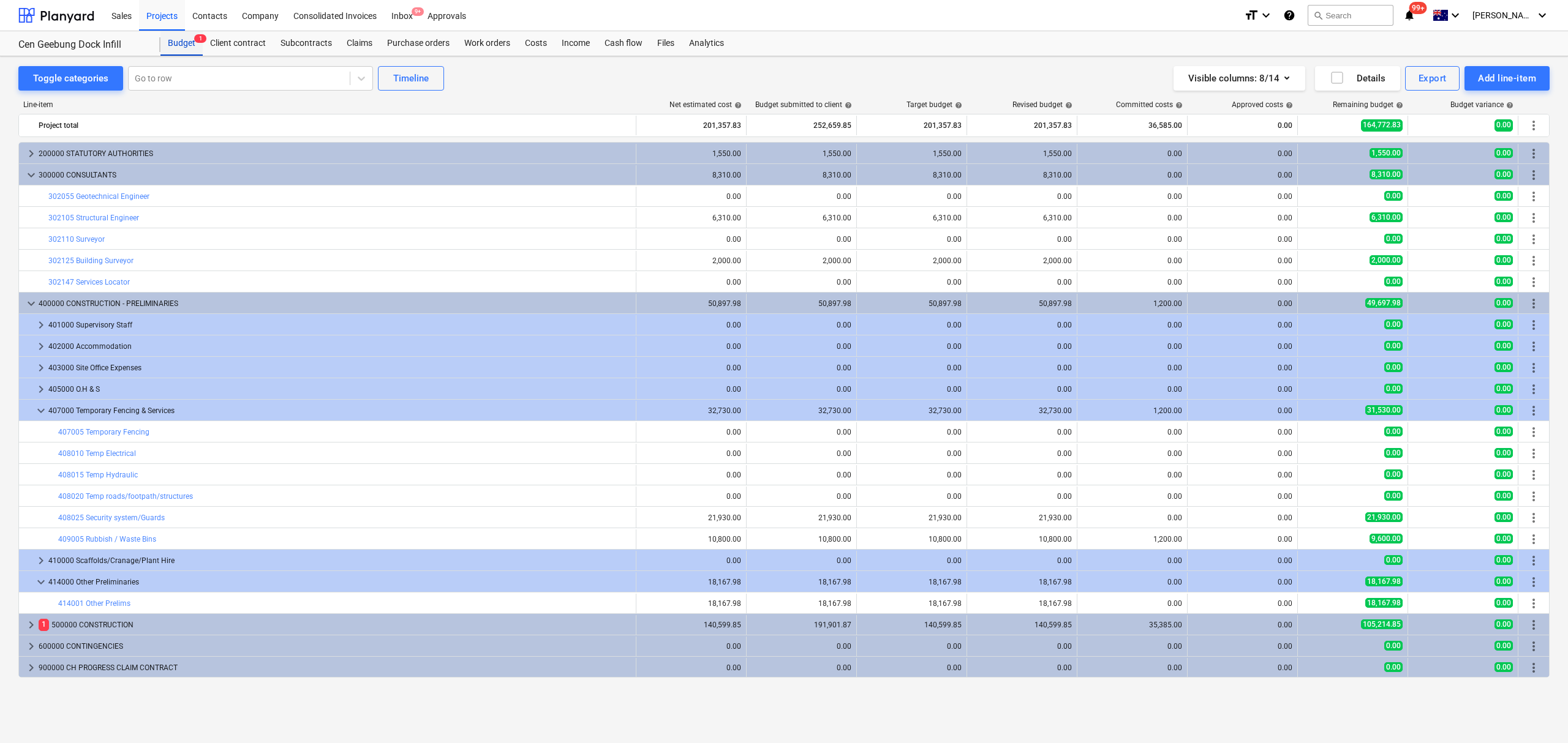
click at [187, 46] on div "Budget 1" at bounding box center [181, 43] width 42 height 24
click at [161, 11] on div "Projects" at bounding box center [161, 15] width 46 height 32
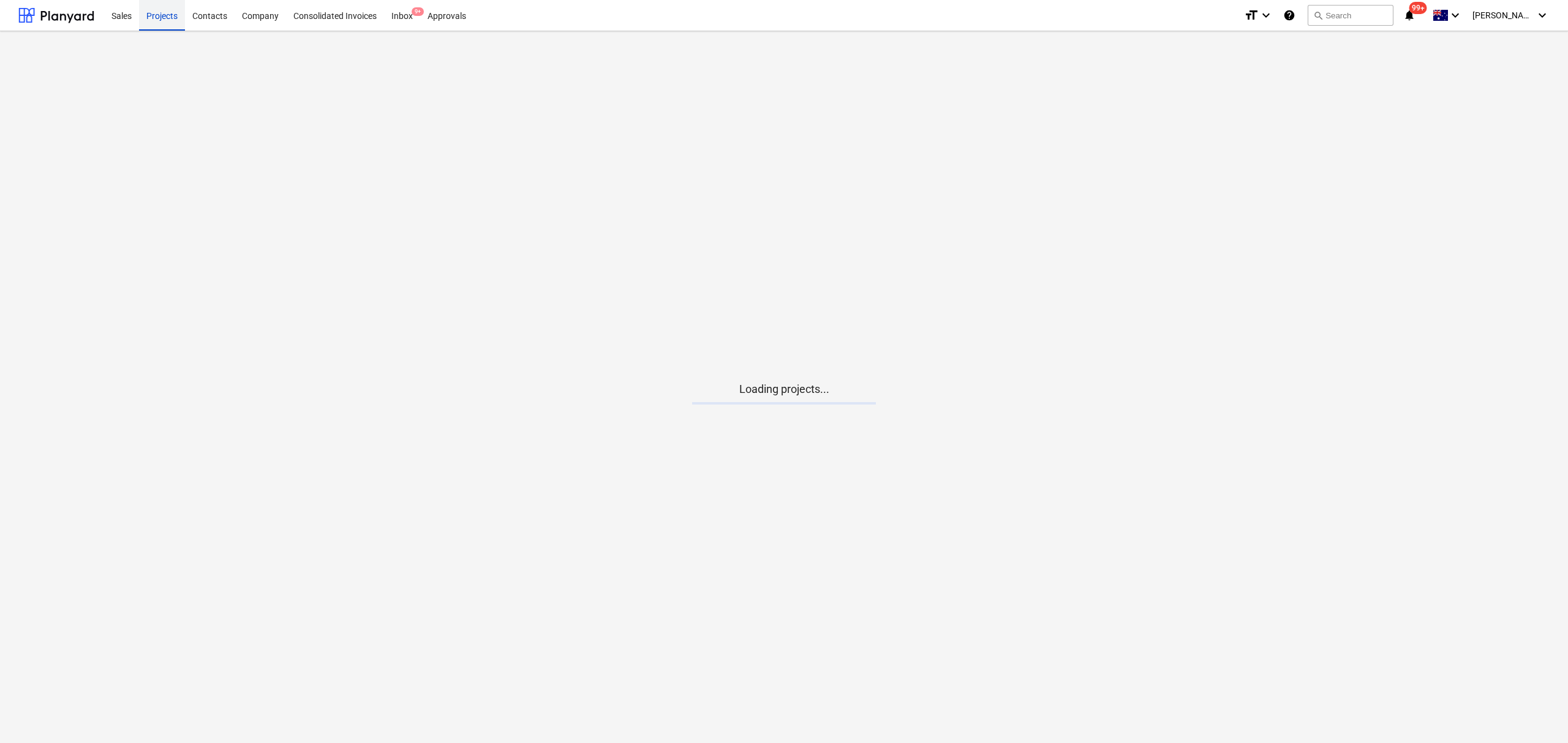
click at [161, 11] on div "Projects" at bounding box center [161, 15] width 46 height 32
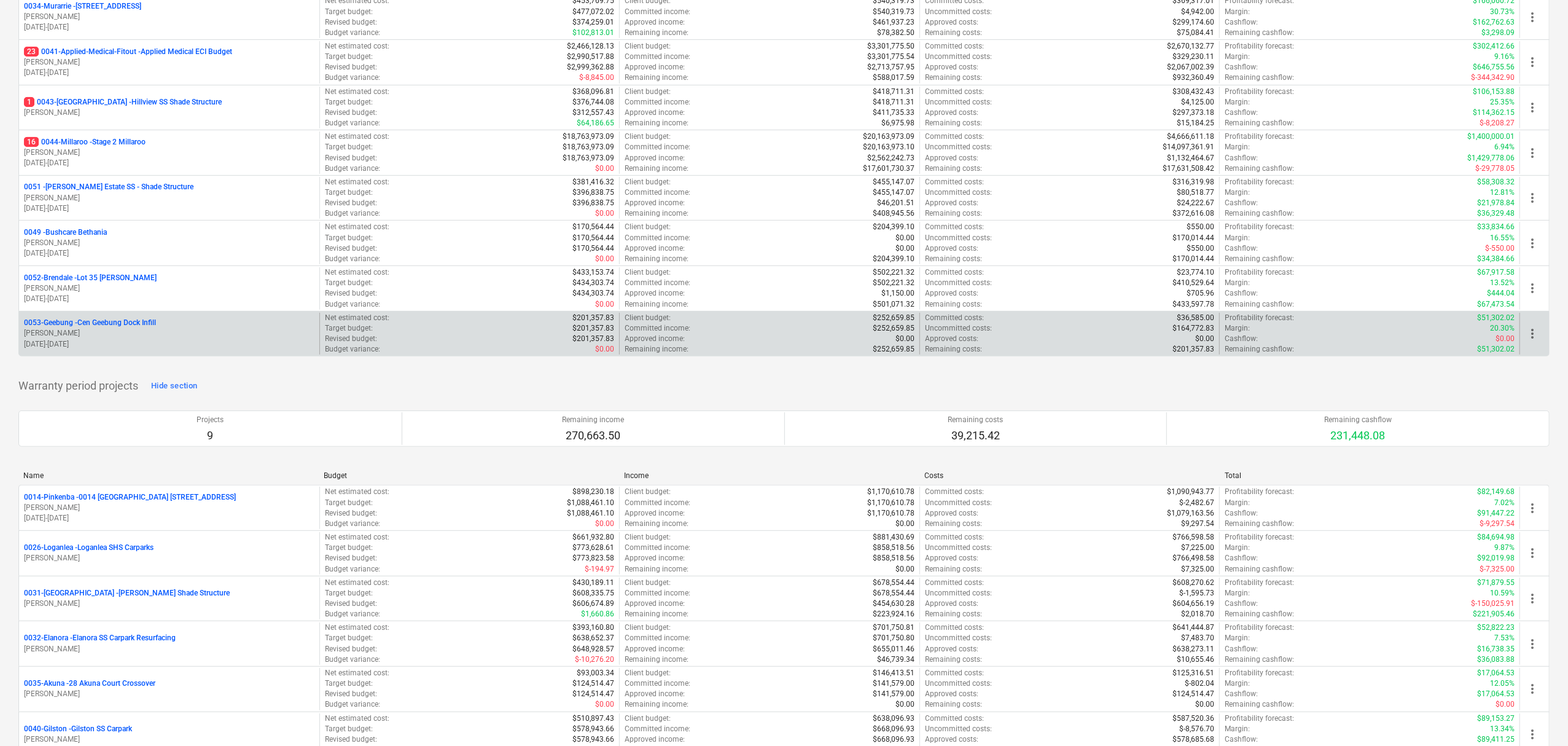
scroll to position [573, 0]
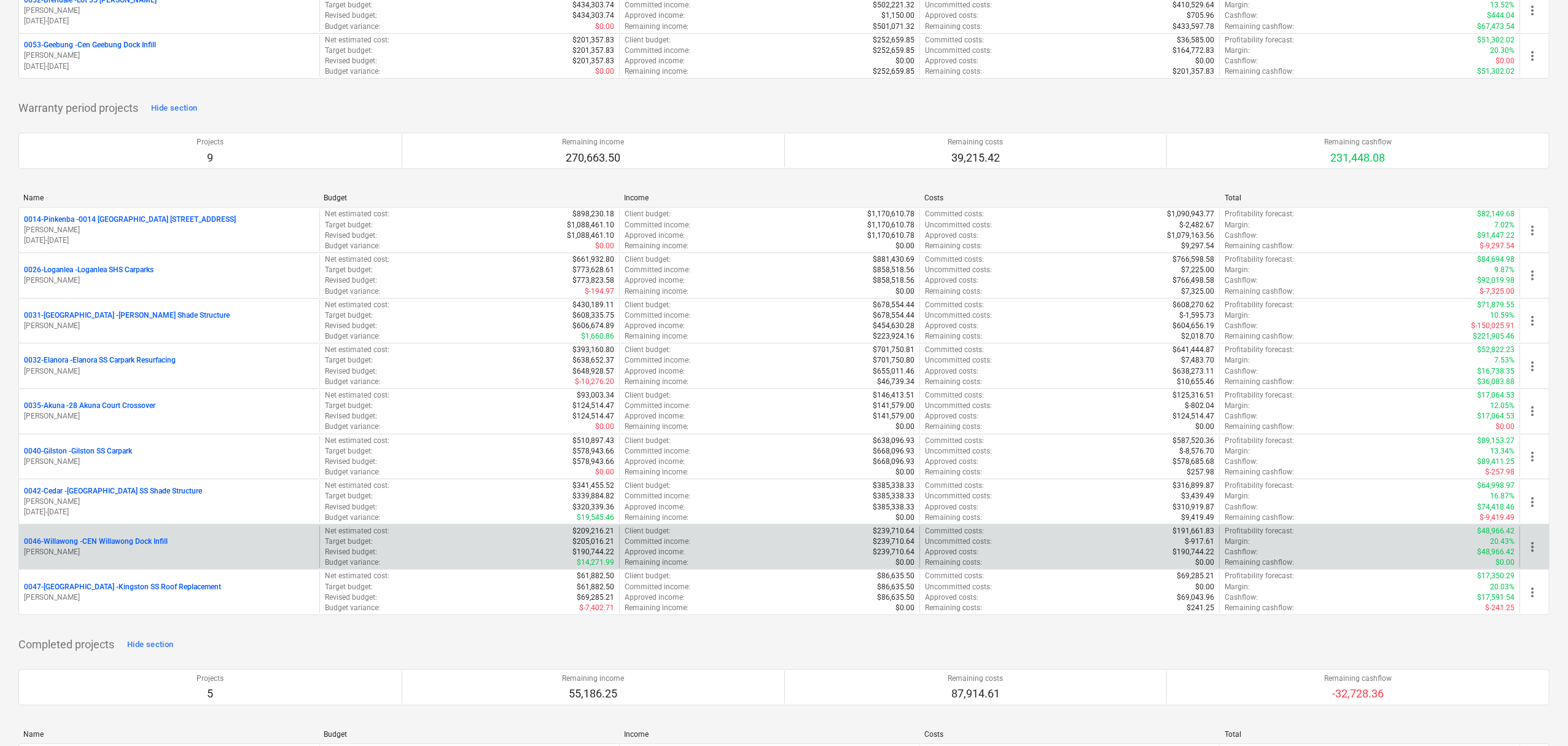
click at [99, 547] on p "0046-Willawong - CEN Willawong Dock Infill" at bounding box center [96, 542] width 143 height 11
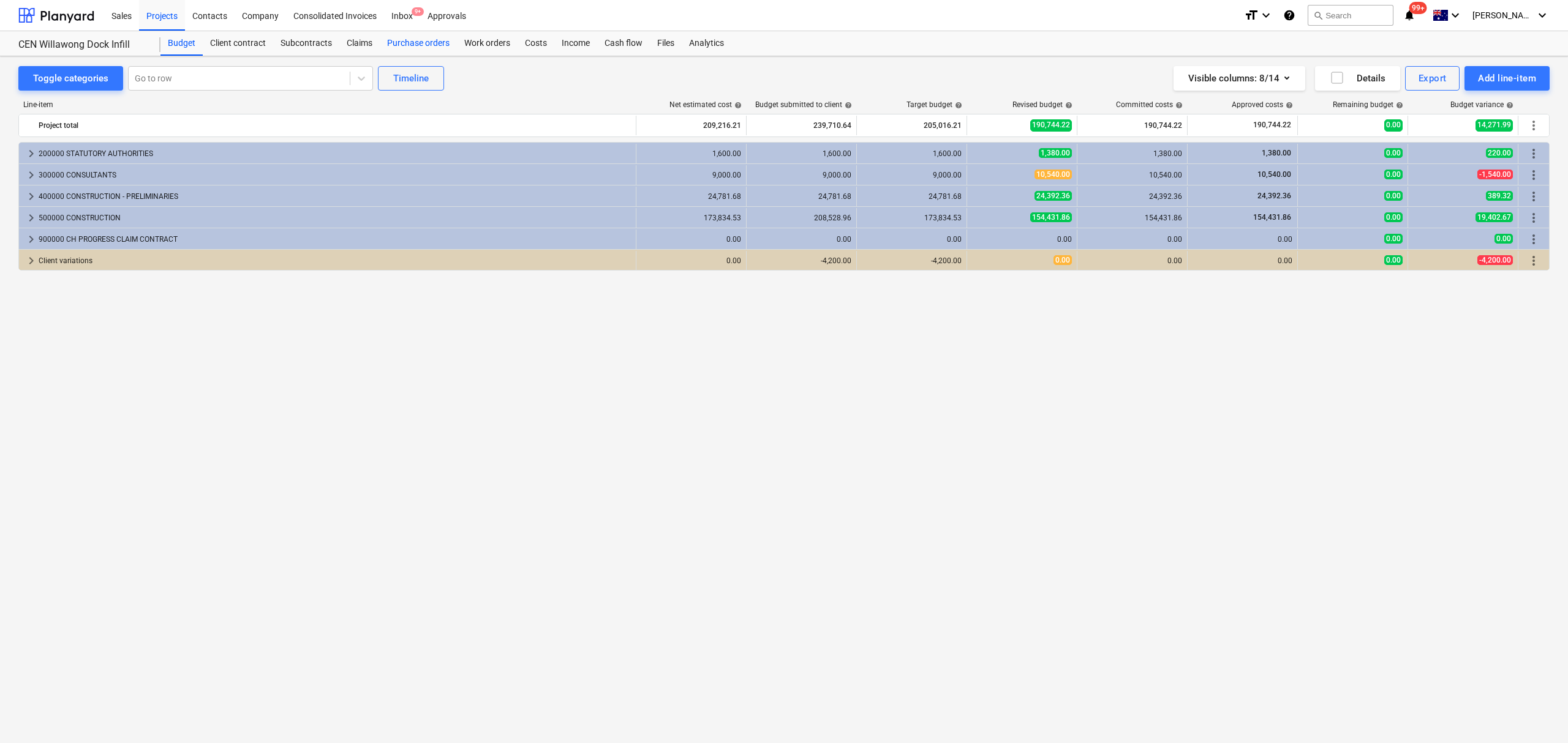
click at [407, 33] on div "Purchase orders" at bounding box center [418, 43] width 77 height 24
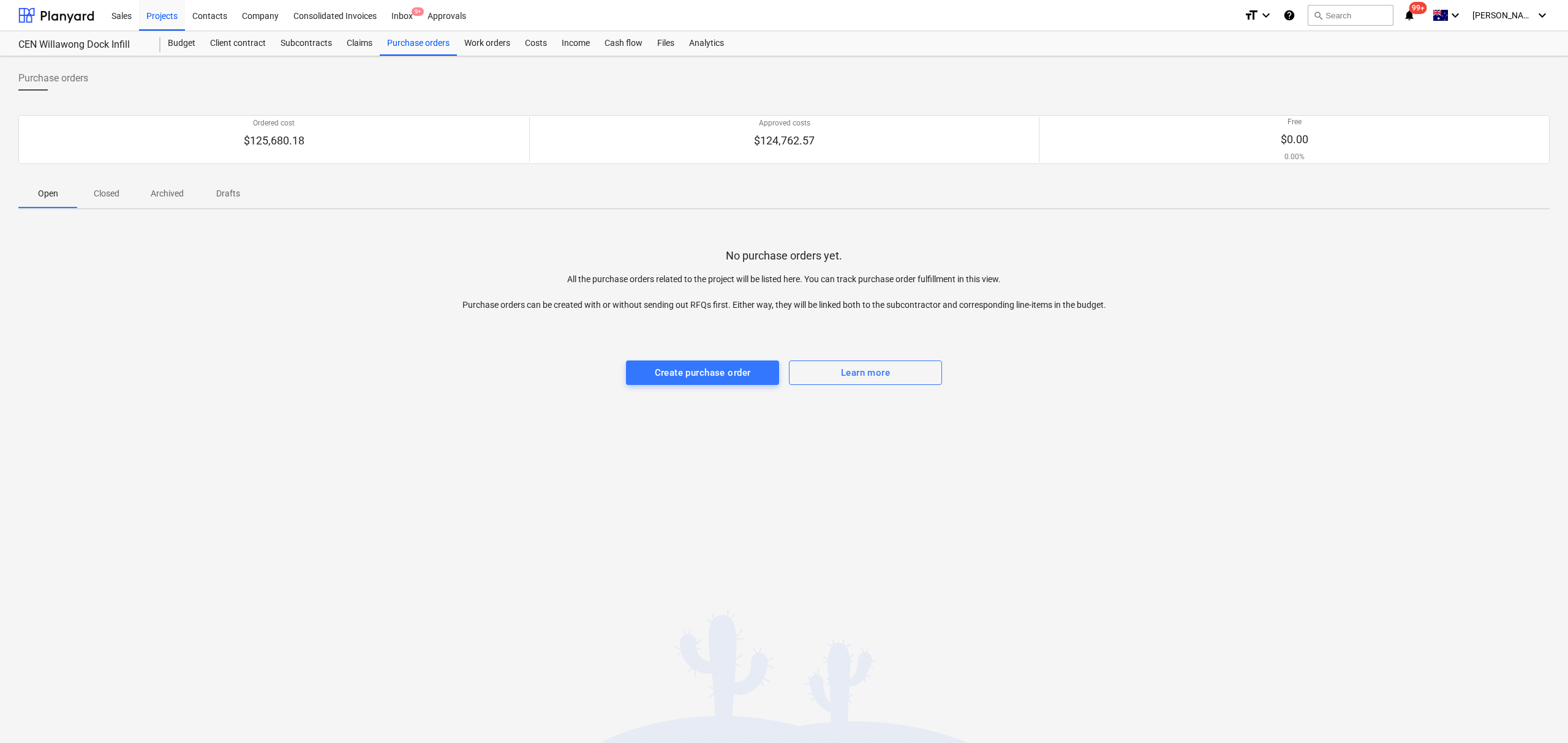
click at [96, 196] on p "Closed" at bounding box center [106, 193] width 29 height 12
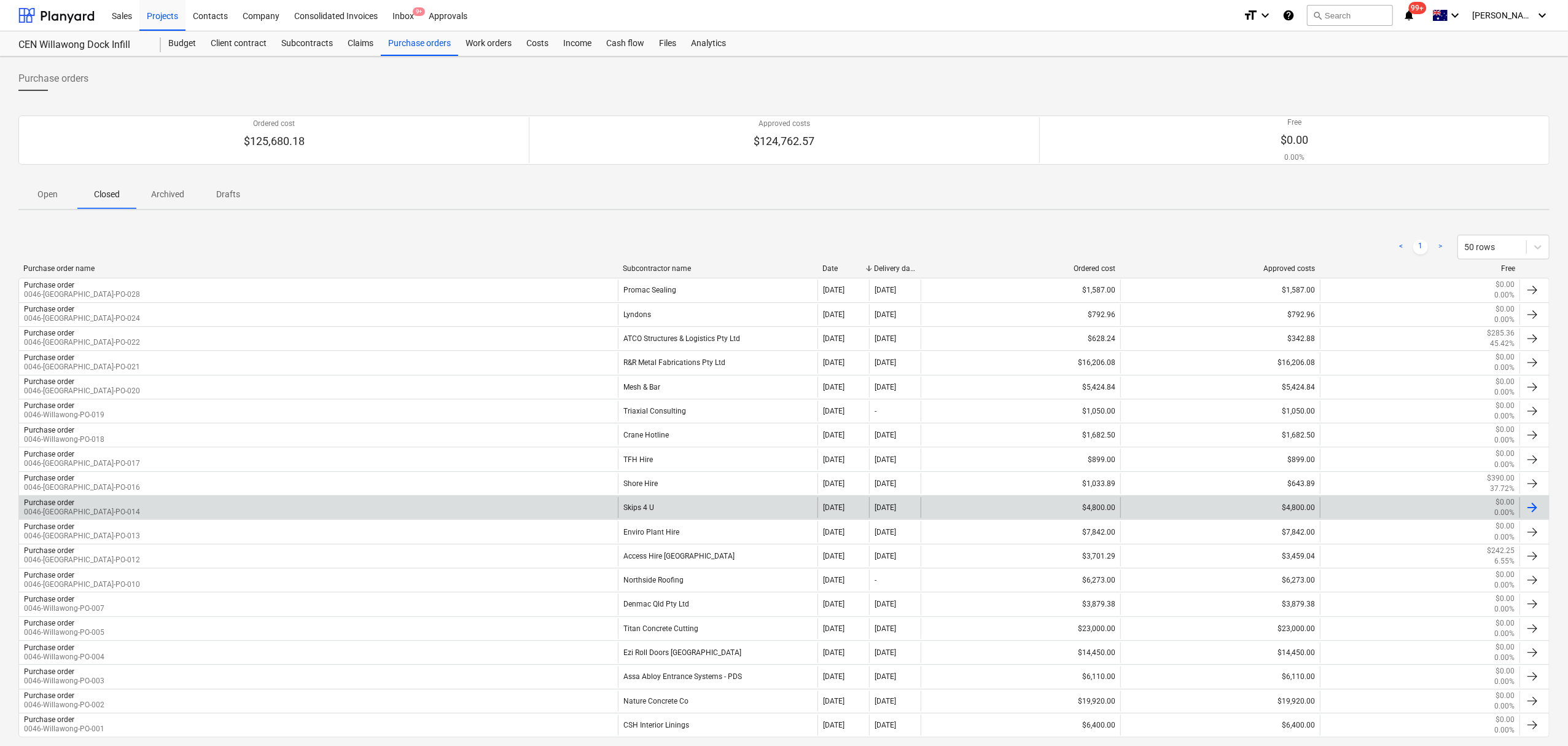
scroll to position [64, 0]
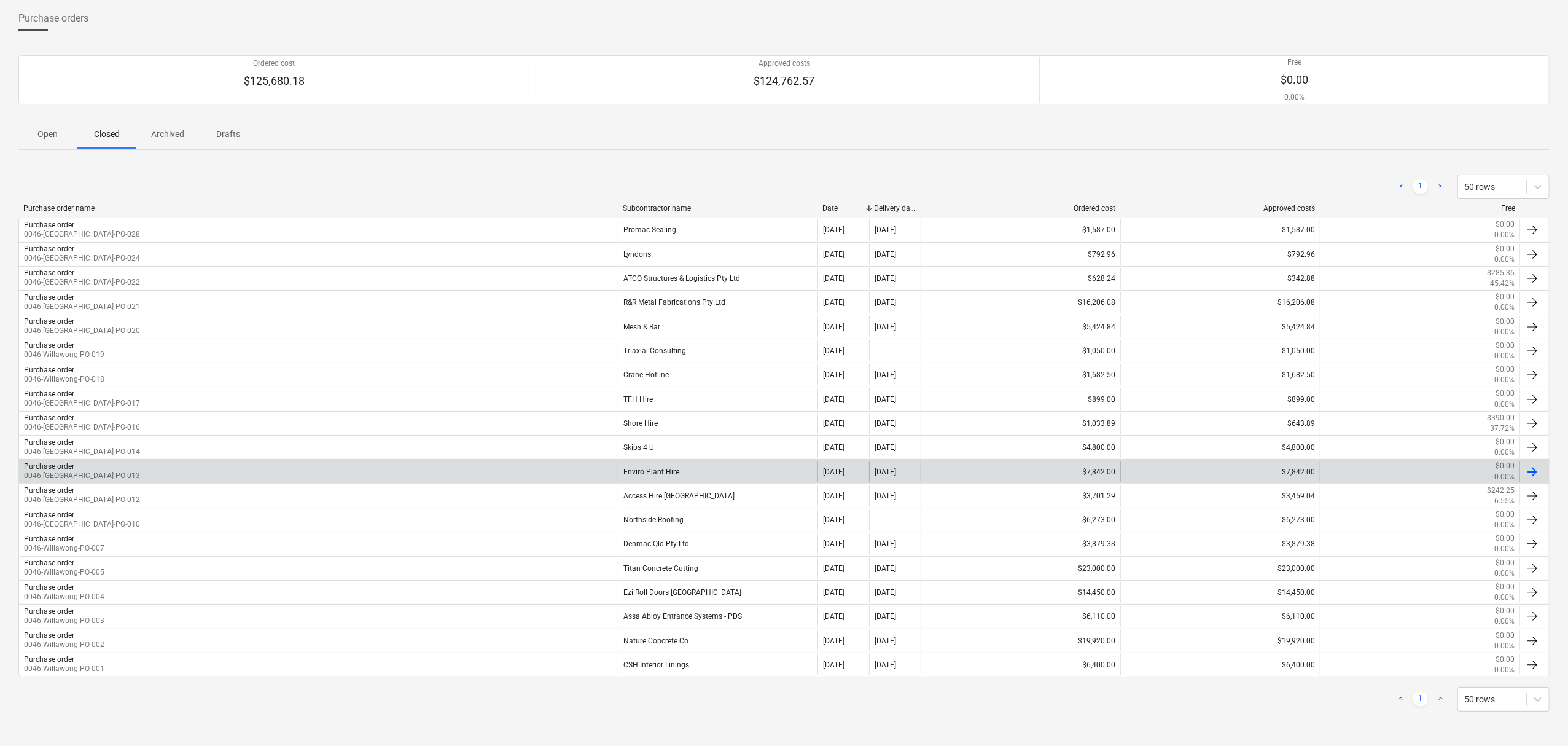
click at [767, 472] on div "Enviro Plant Hire" at bounding box center [717, 471] width 199 height 21
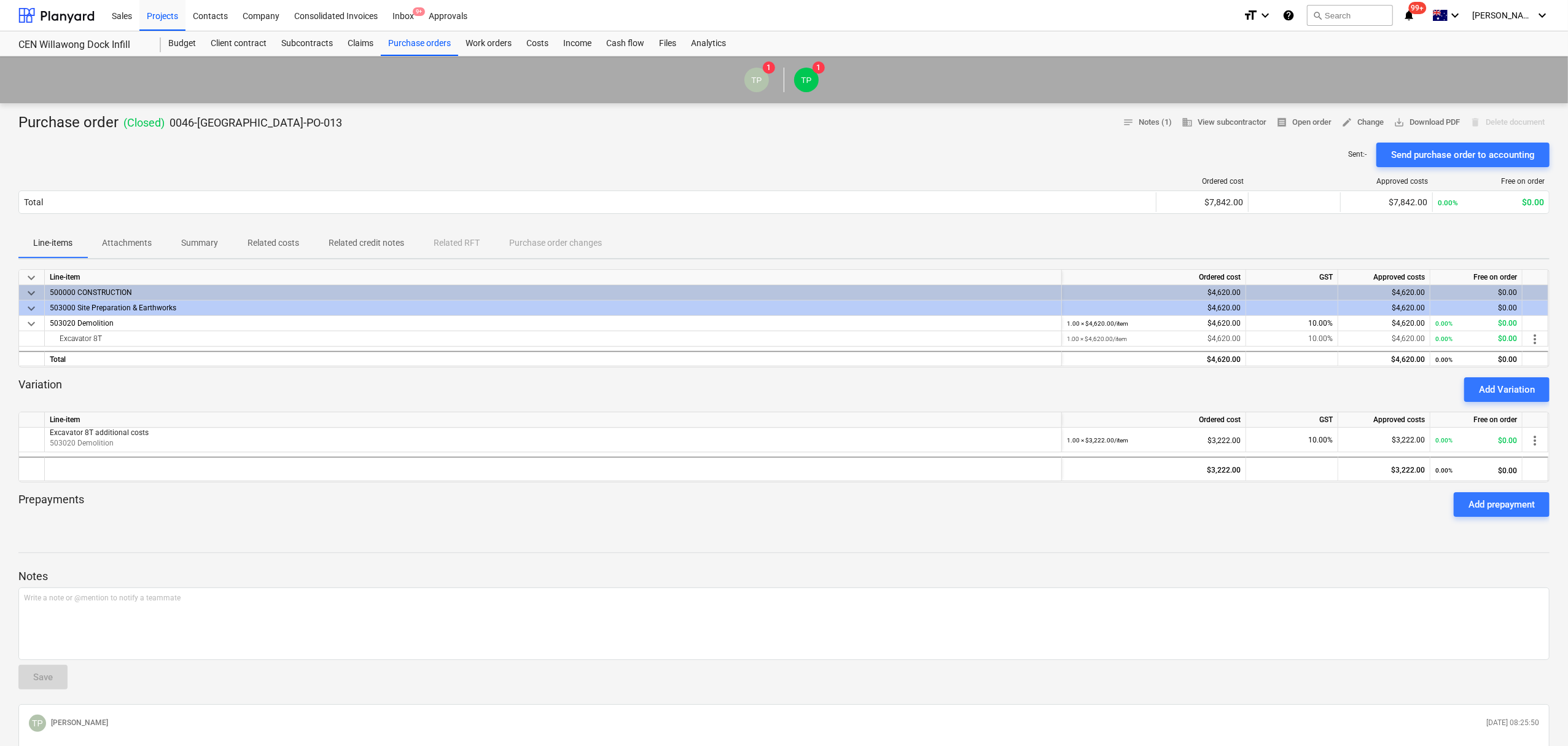
click at [125, 234] on span "Attachments" at bounding box center [127, 243] width 79 height 20
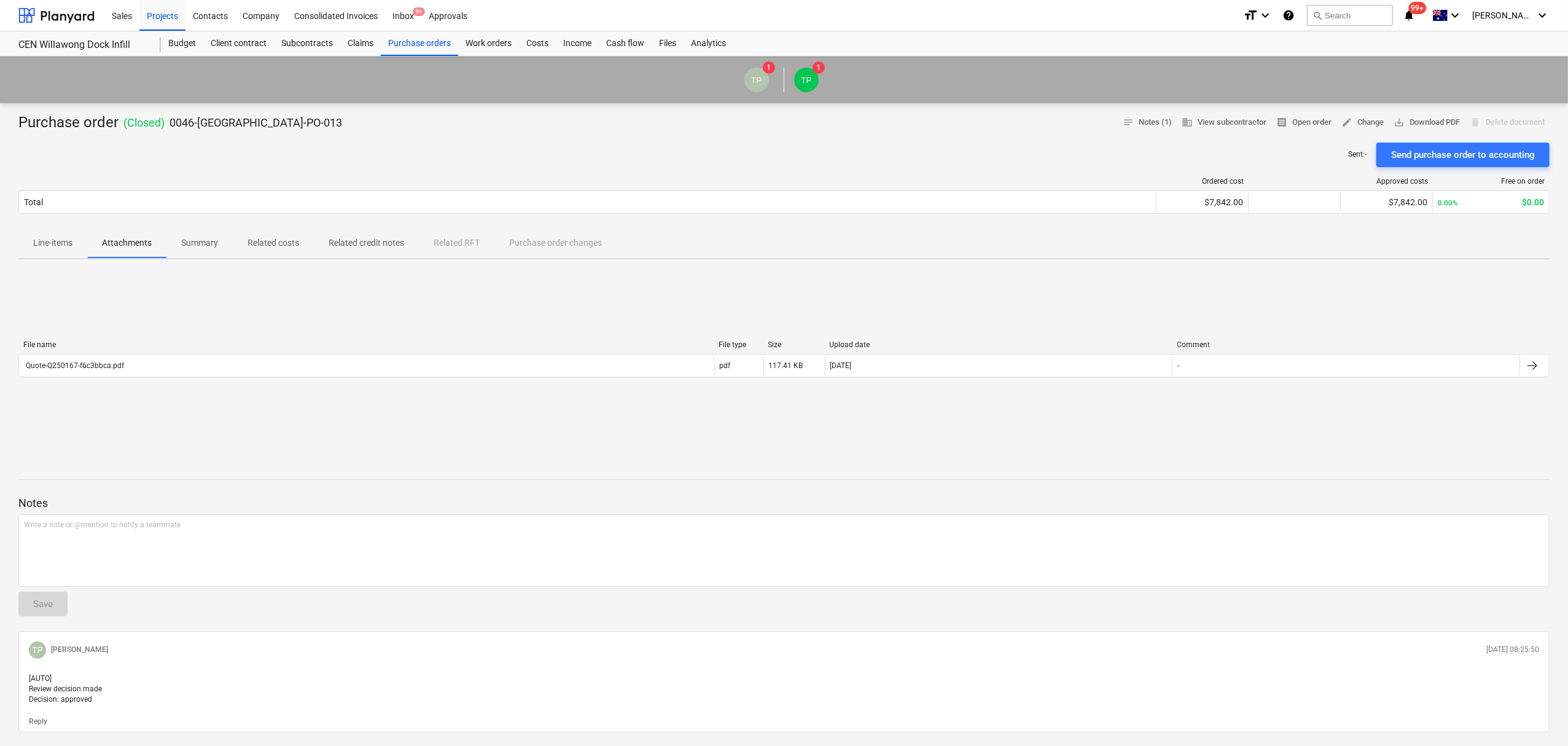
click at [146, 350] on div "File name File type Size Upload date Comment" at bounding box center [784, 347] width 1531 height 13
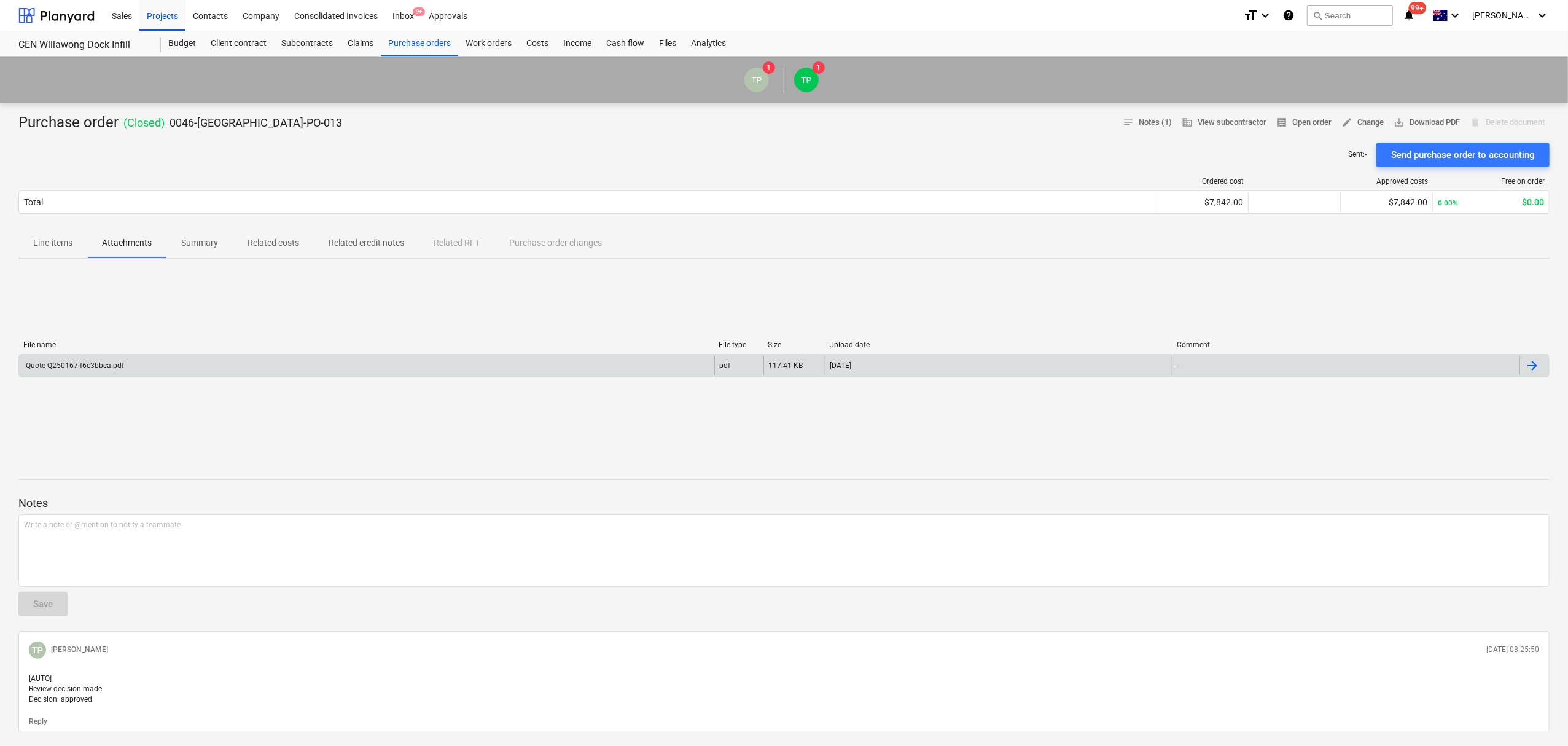
click at [150, 364] on div "Quote-Q250167-f6c3bbca.pdf" at bounding box center [367, 365] width 696 height 20
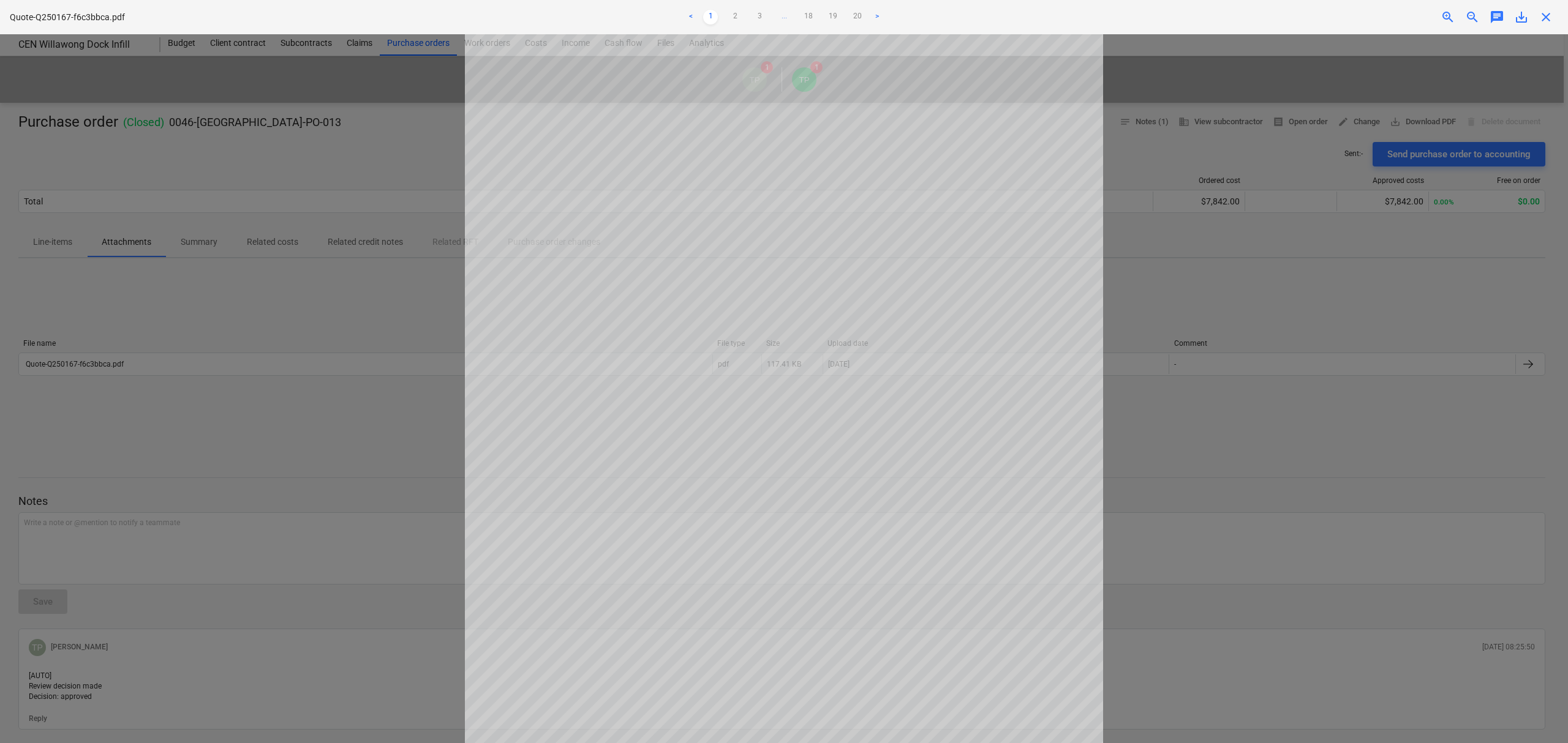
click at [731, 27] on div "< 1 2 3 ... 18 19 20 >" at bounding box center [784, 17] width 516 height 34
click at [733, 18] on link "2" at bounding box center [735, 17] width 15 height 15
click at [750, 17] on ul "< 1 2 3 ... 18 19 20 >" at bounding box center [784, 17] width 516 height 15
click at [1196, 303] on div at bounding box center [784, 388] width 1568 height 709
click at [1546, 12] on span "close" at bounding box center [1546, 17] width 15 height 15
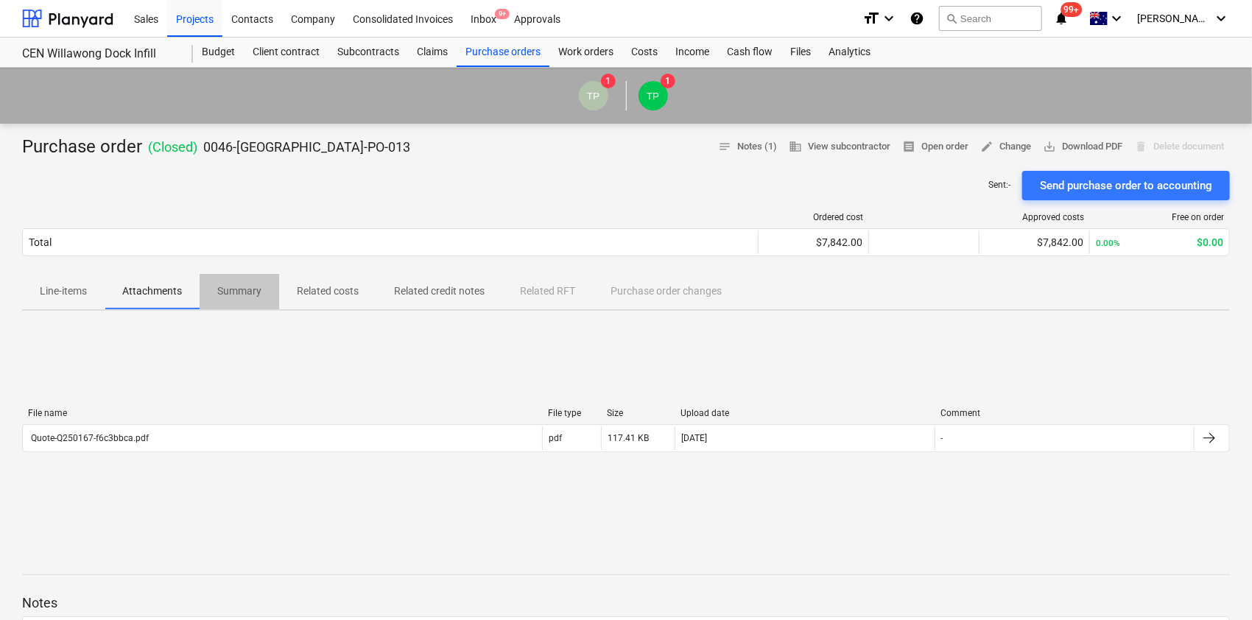
click at [244, 306] on button "Summary" at bounding box center [240, 291] width 80 height 35
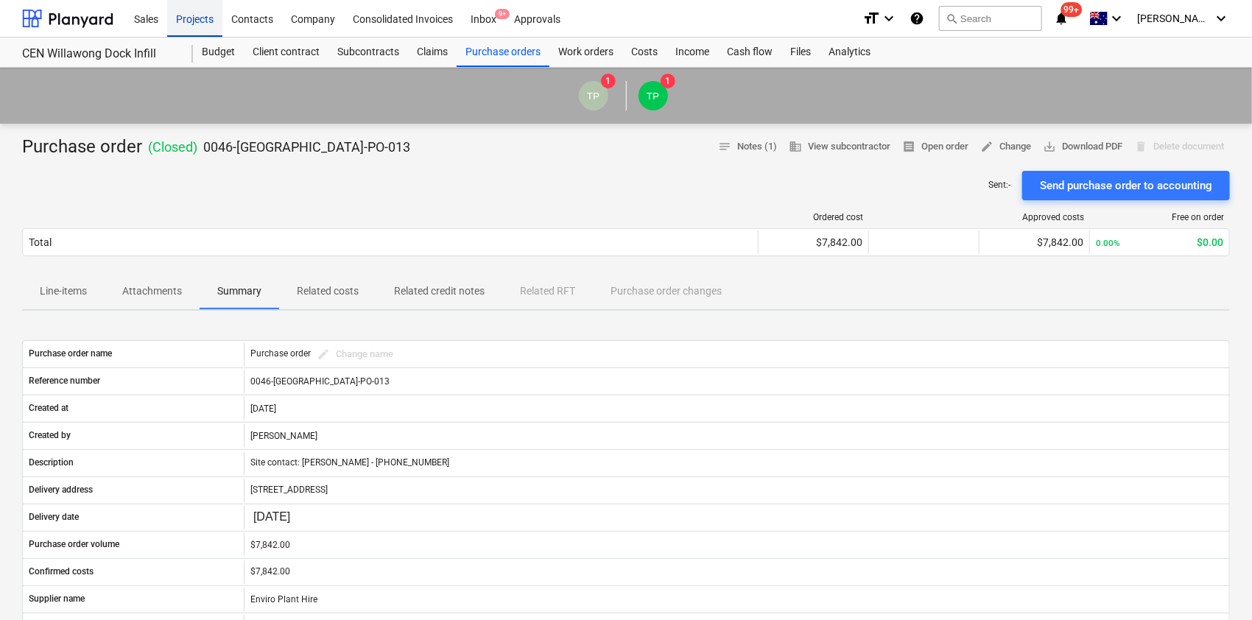
click at [194, 7] on div "Projects" at bounding box center [194, 18] width 55 height 38
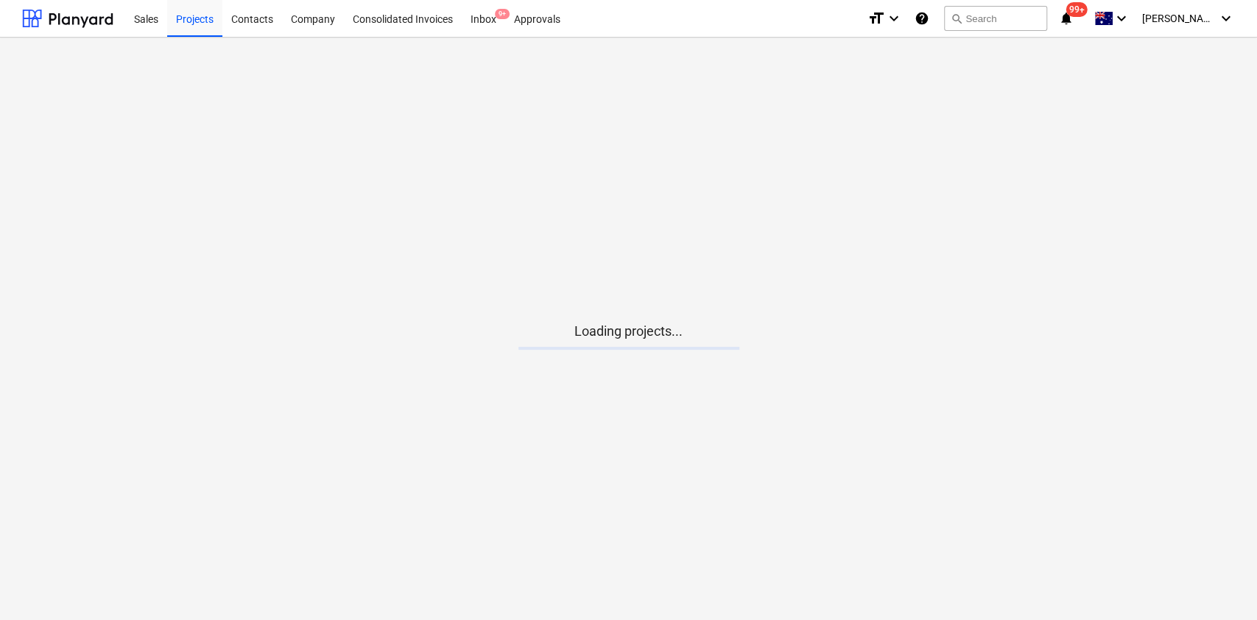
drag, startPoint x: 194, startPoint y: 7, endPoint x: 203, endPoint y: 47, distance: 40.6
click at [194, 8] on div "Projects" at bounding box center [194, 18] width 55 height 38
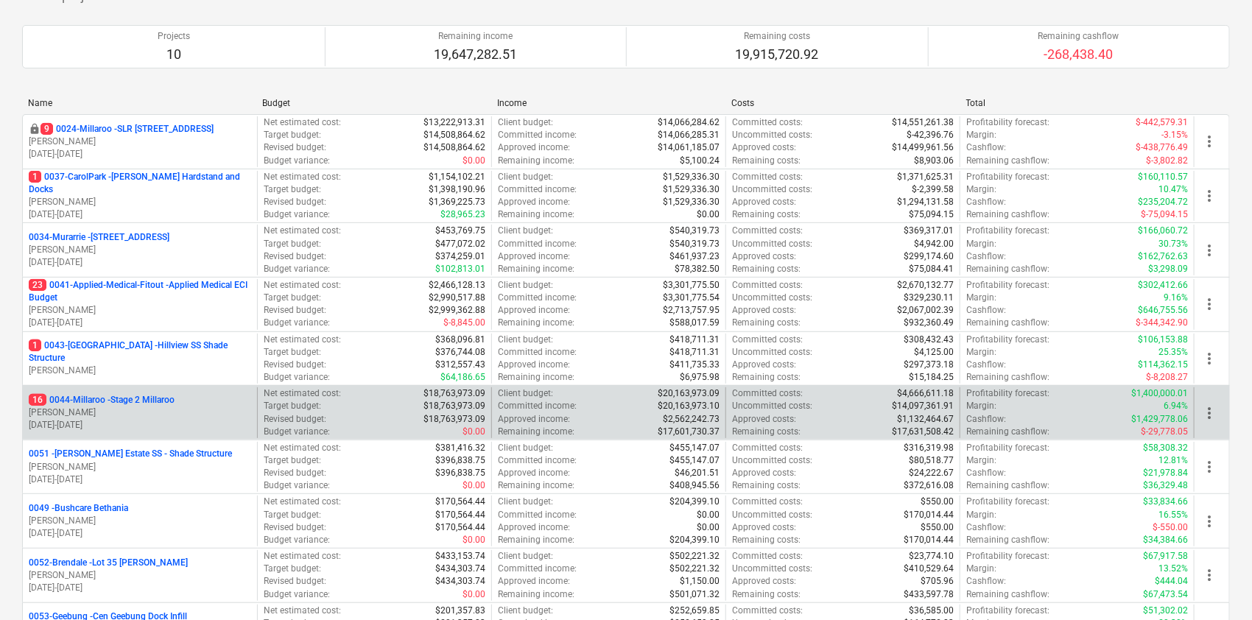
scroll to position [196, 0]
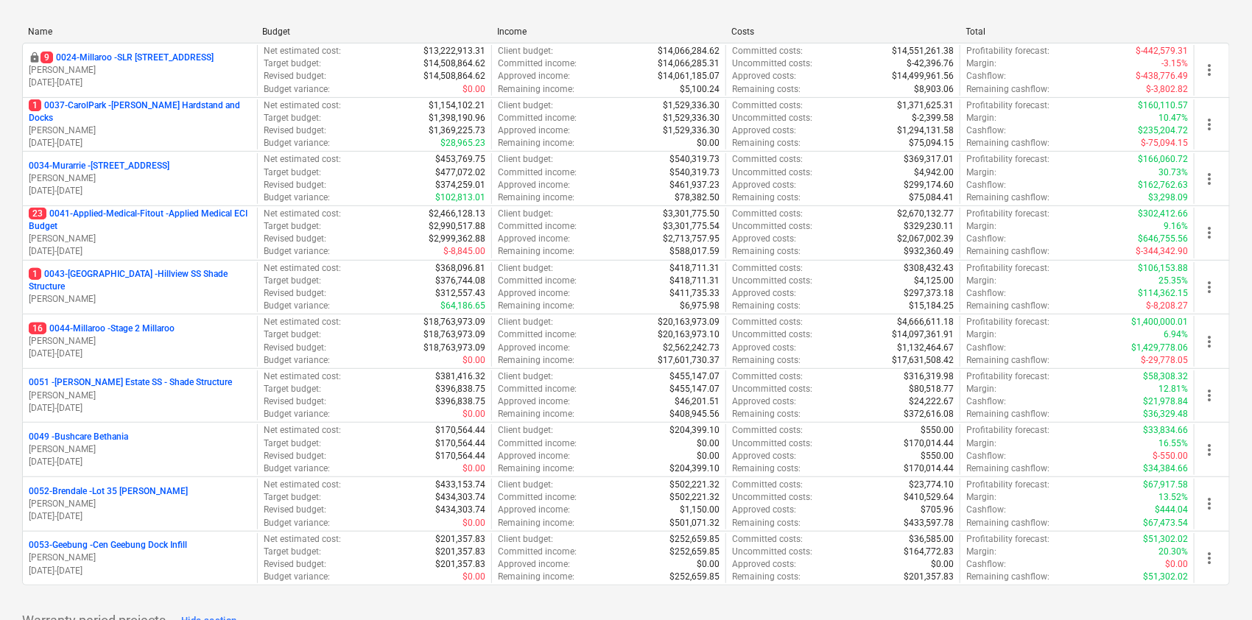
click at [133, 379] on p "0051 - [PERSON_NAME] Estate SS - Shade Structure" at bounding box center [130, 382] width 203 height 13
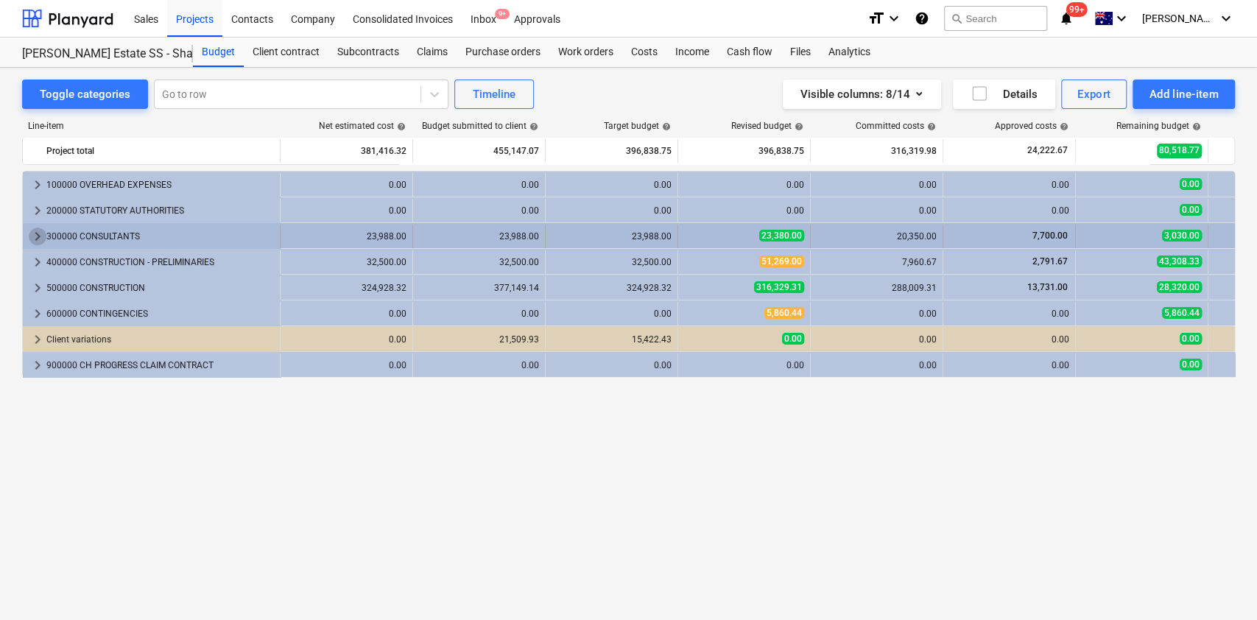
click at [30, 229] on span "keyboard_arrow_right" at bounding box center [38, 237] width 18 height 18
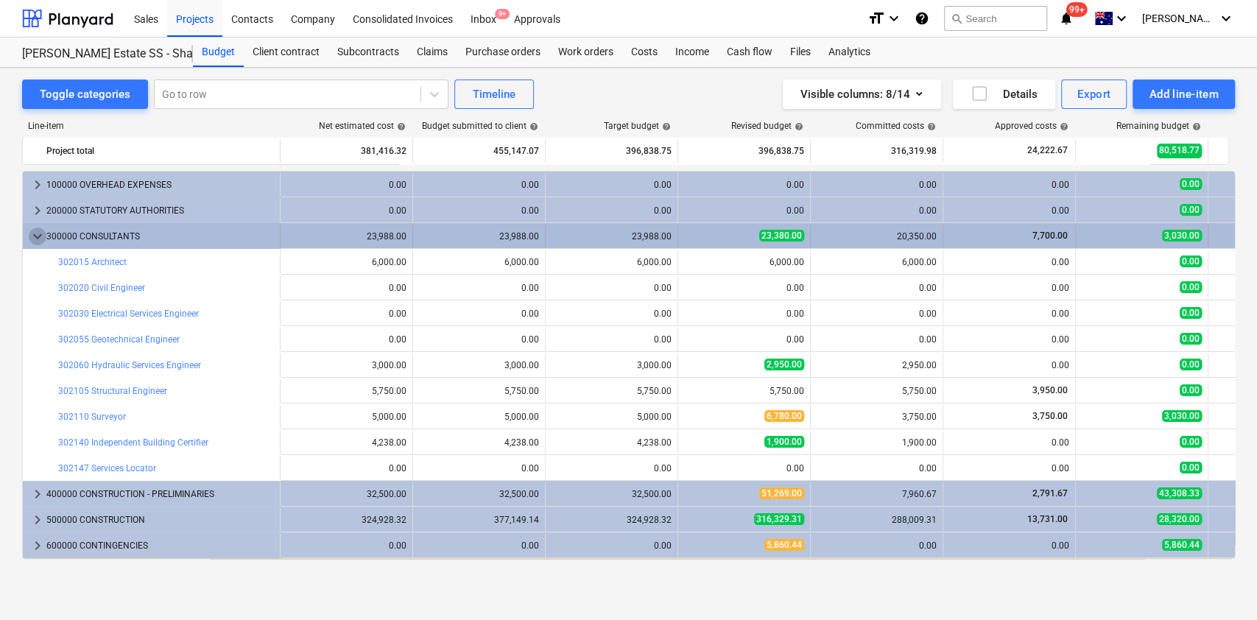
click at [29, 231] on span "keyboard_arrow_down" at bounding box center [38, 237] width 18 height 18
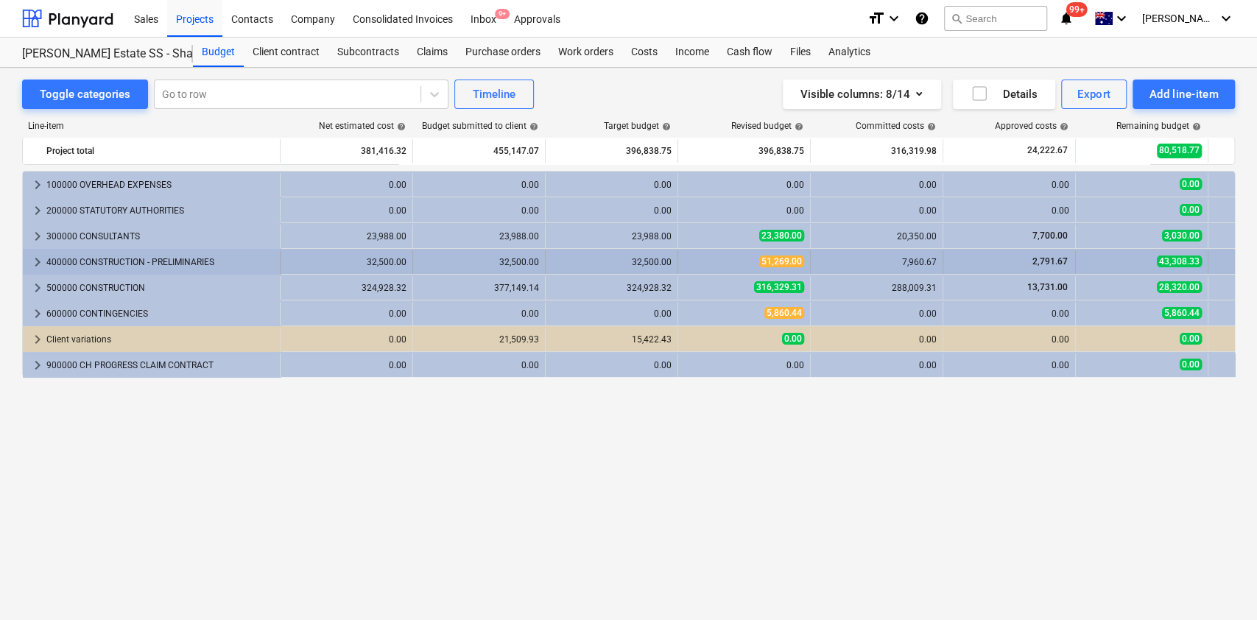
click at [47, 270] on div "keyboard_arrow_right 400000 CONSTRUCTION - PRELIMINARIES" at bounding box center [152, 262] width 258 height 24
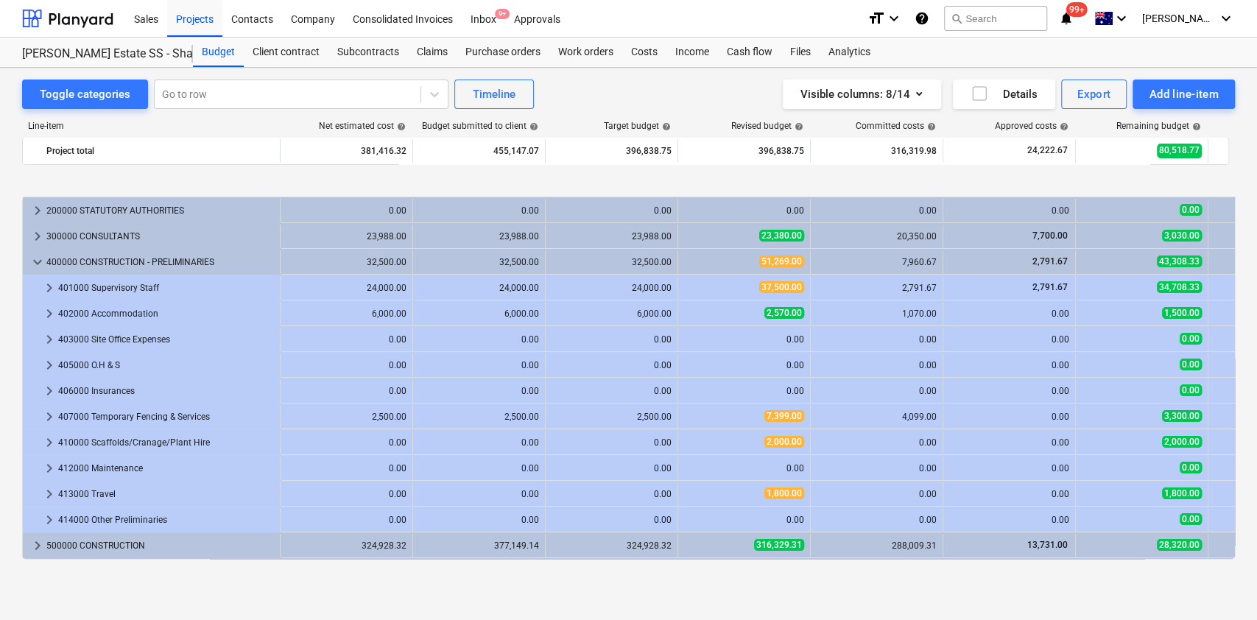
scroll to position [76, 0]
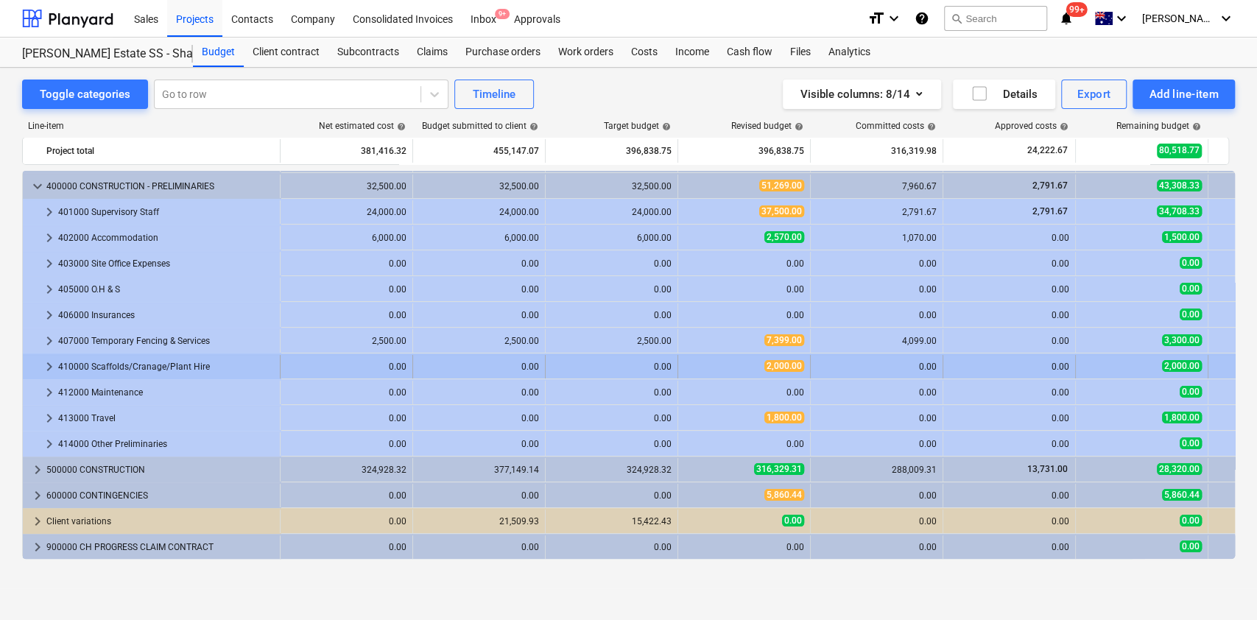
click at [49, 365] on span "keyboard_arrow_right" at bounding box center [50, 367] width 18 height 18
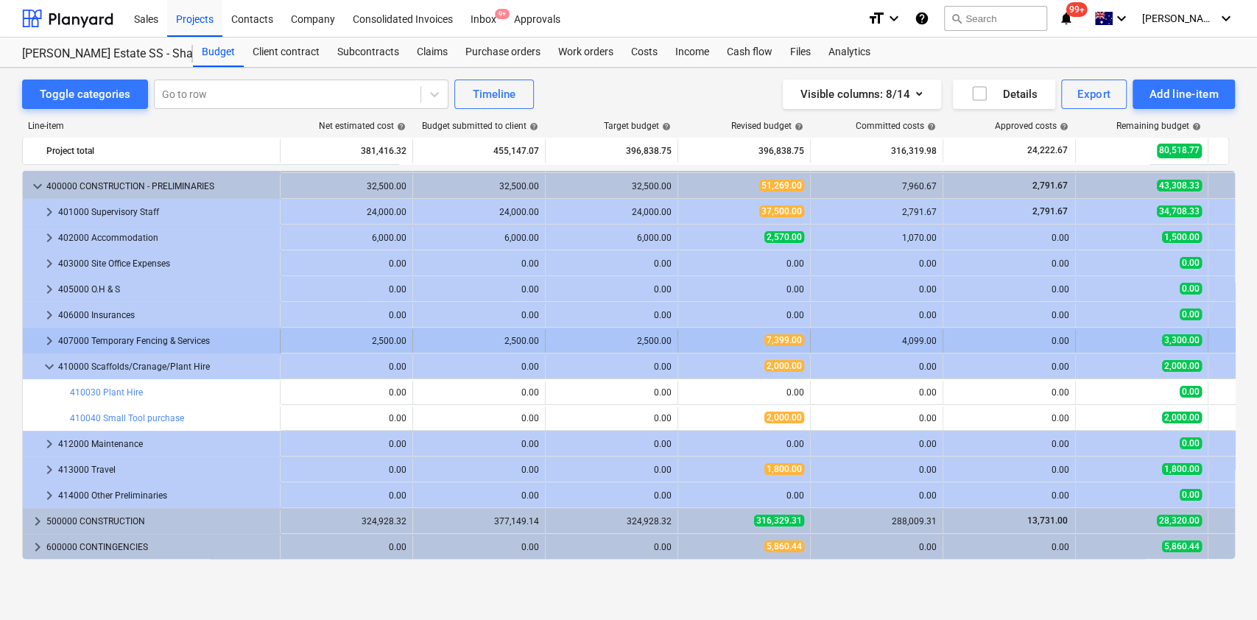
click at [47, 340] on span "keyboard_arrow_right" at bounding box center [50, 341] width 18 height 18
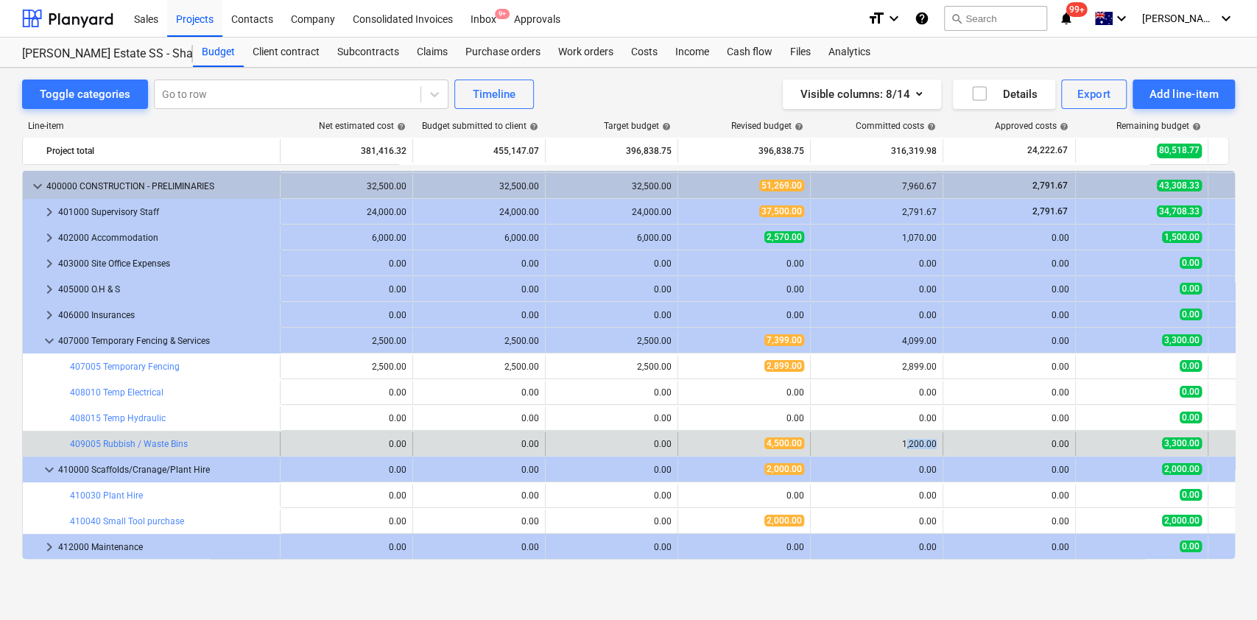
drag, startPoint x: 907, startPoint y: 443, endPoint x: 937, endPoint y: 447, distance: 30.4
click at [937, 447] on div "1,200.00" at bounding box center [877, 444] width 133 height 24
click at [943, 438] on div "0.00" at bounding box center [1009, 444] width 133 height 24
